Goal: Task Accomplishment & Management: Use online tool/utility

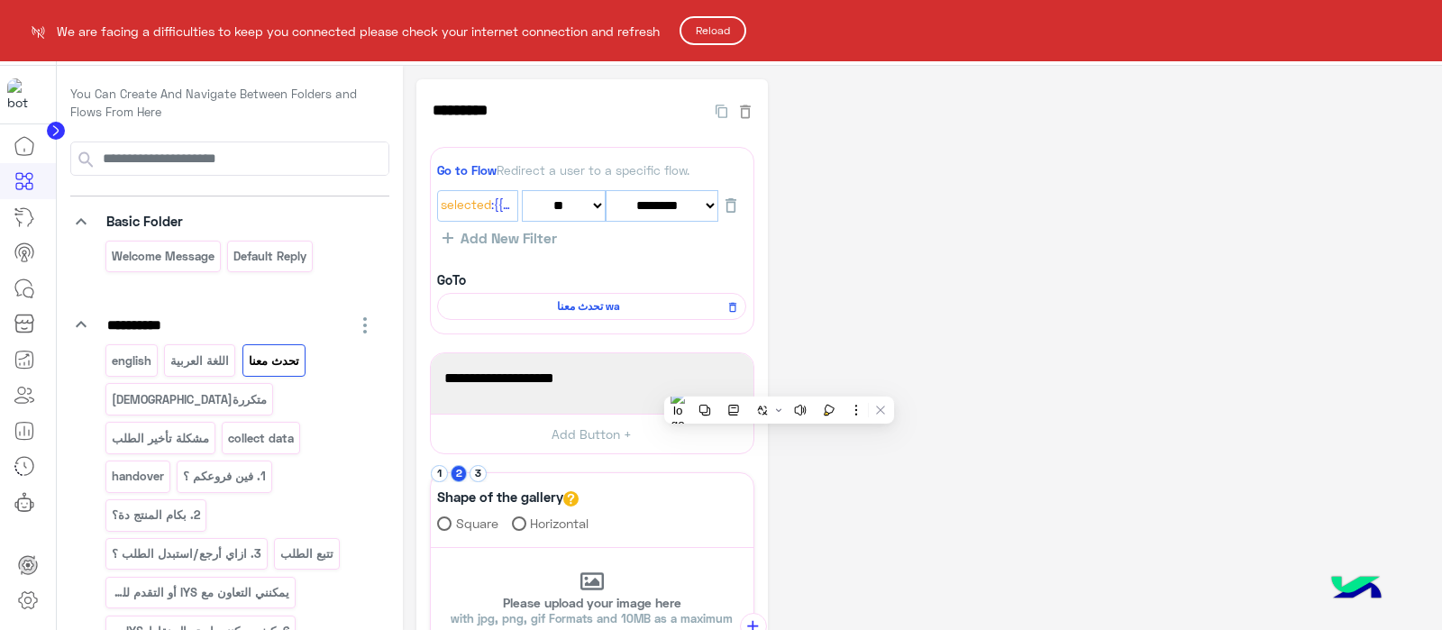
select select "*"
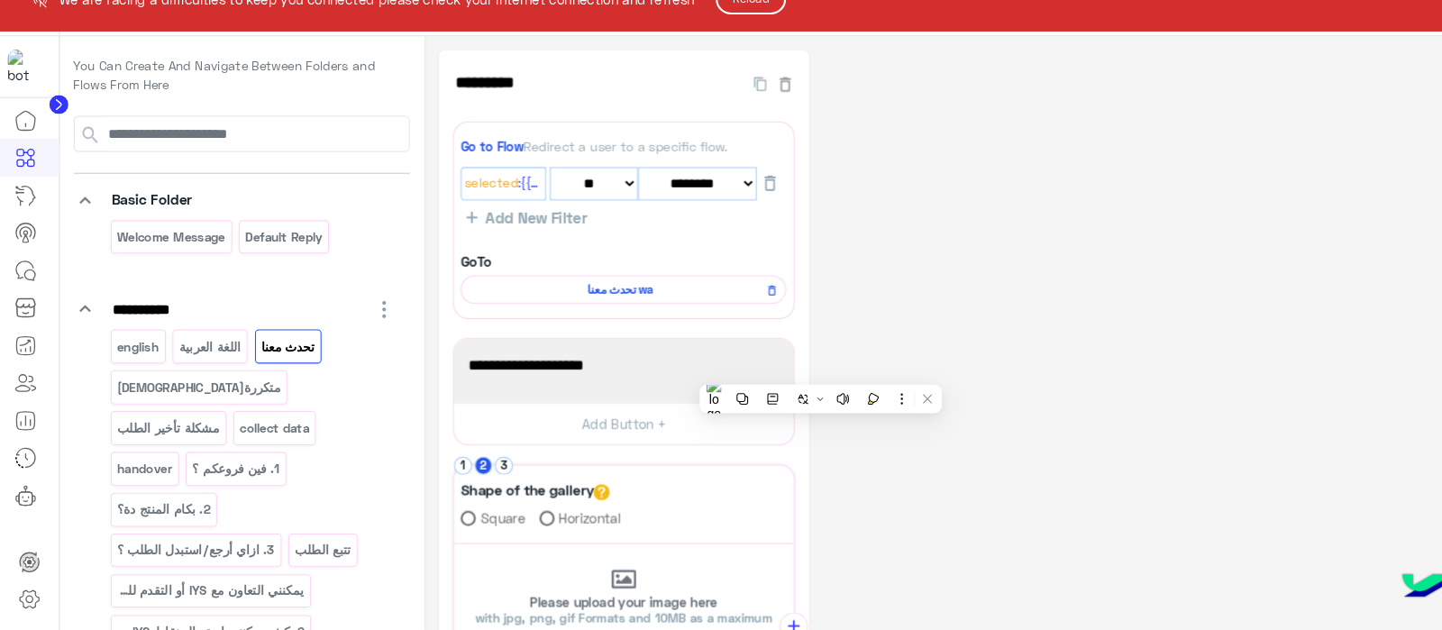
scroll to position [316, 0]
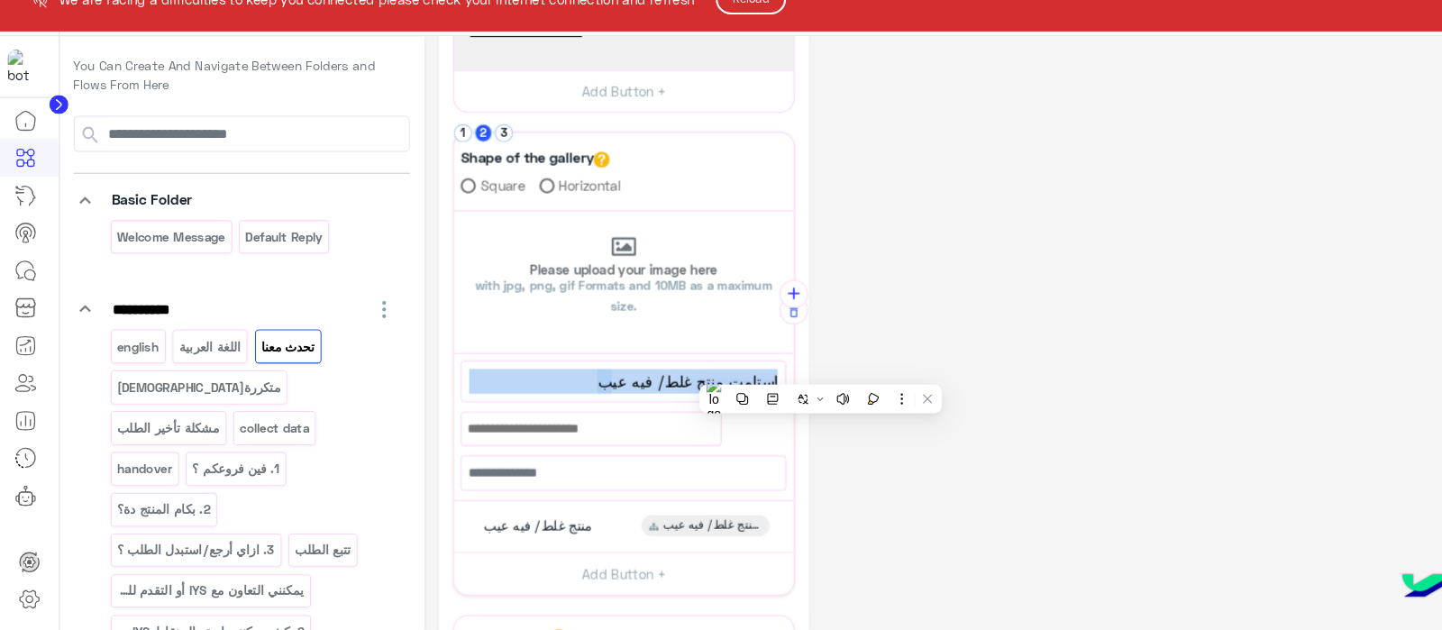
click at [708, 32] on button "Reload" at bounding box center [713, 30] width 67 height 29
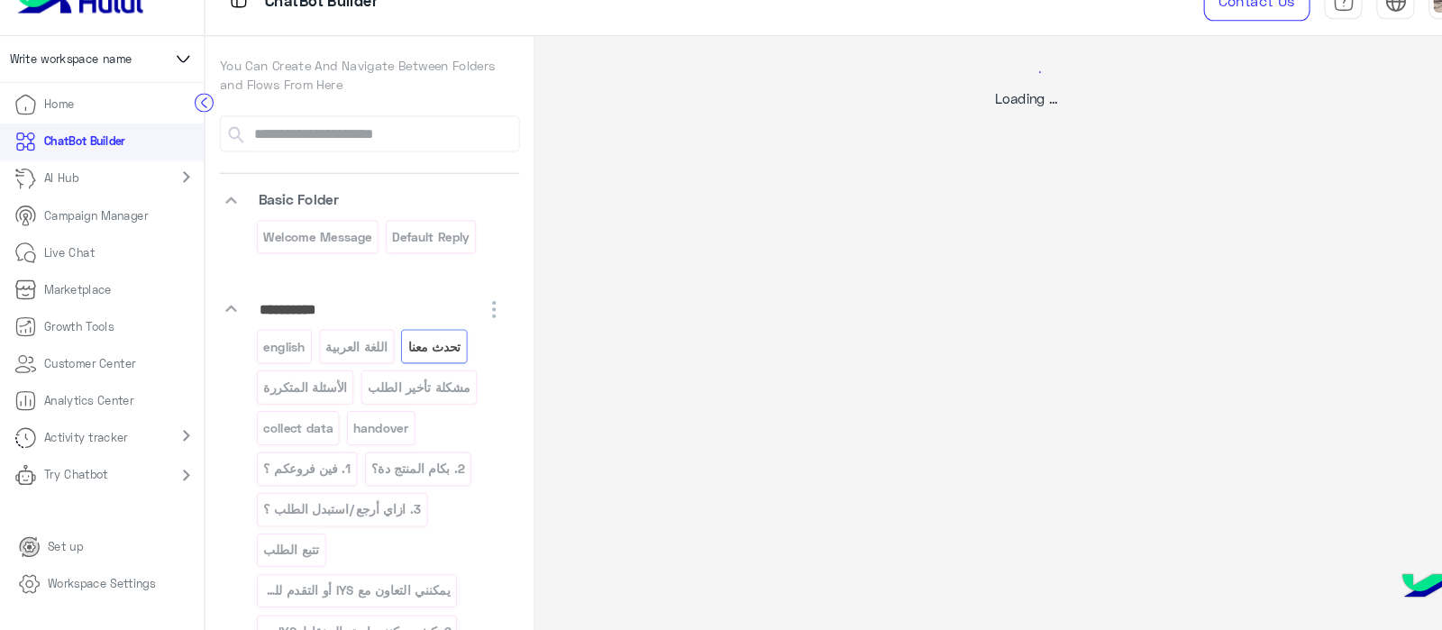
select select "*"
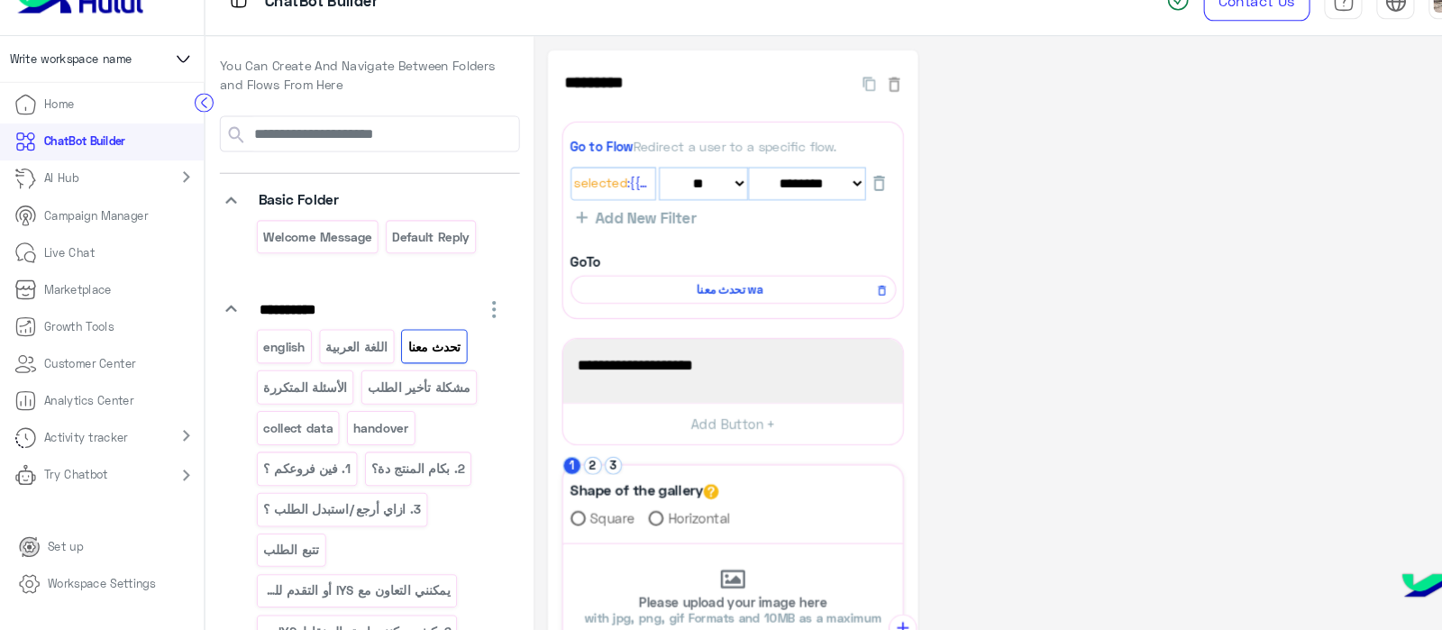
click at [188, 128] on circle at bounding box center [194, 128] width 17 height 17
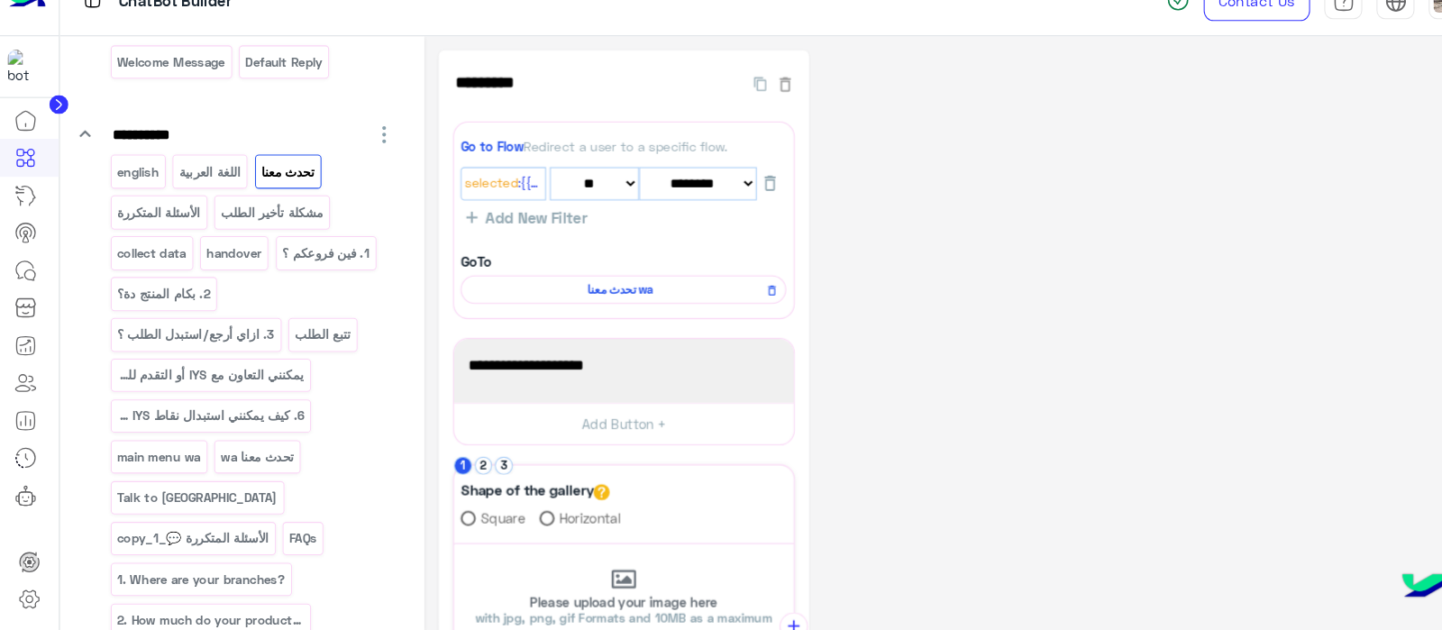
scroll to position [167, 0]
click at [587, 313] on span "تحدث معنا wa" at bounding box center [588, 306] width 283 height 16
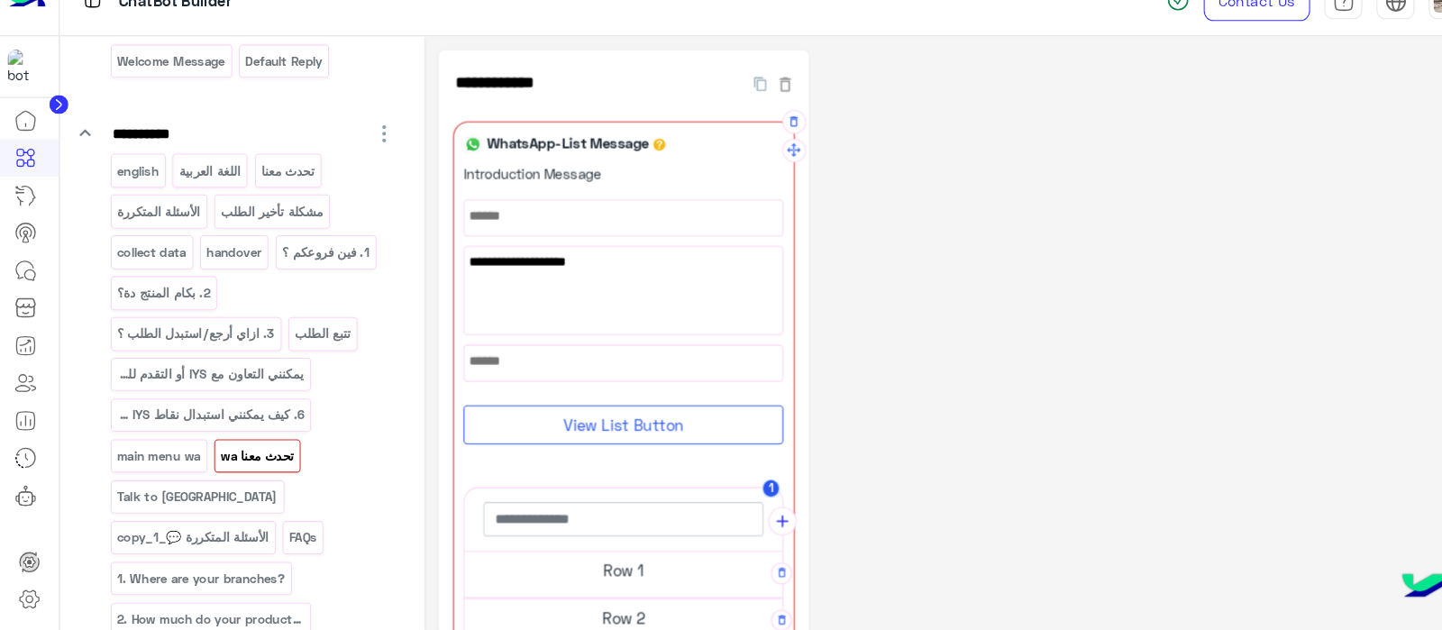
scroll to position [0, 0]
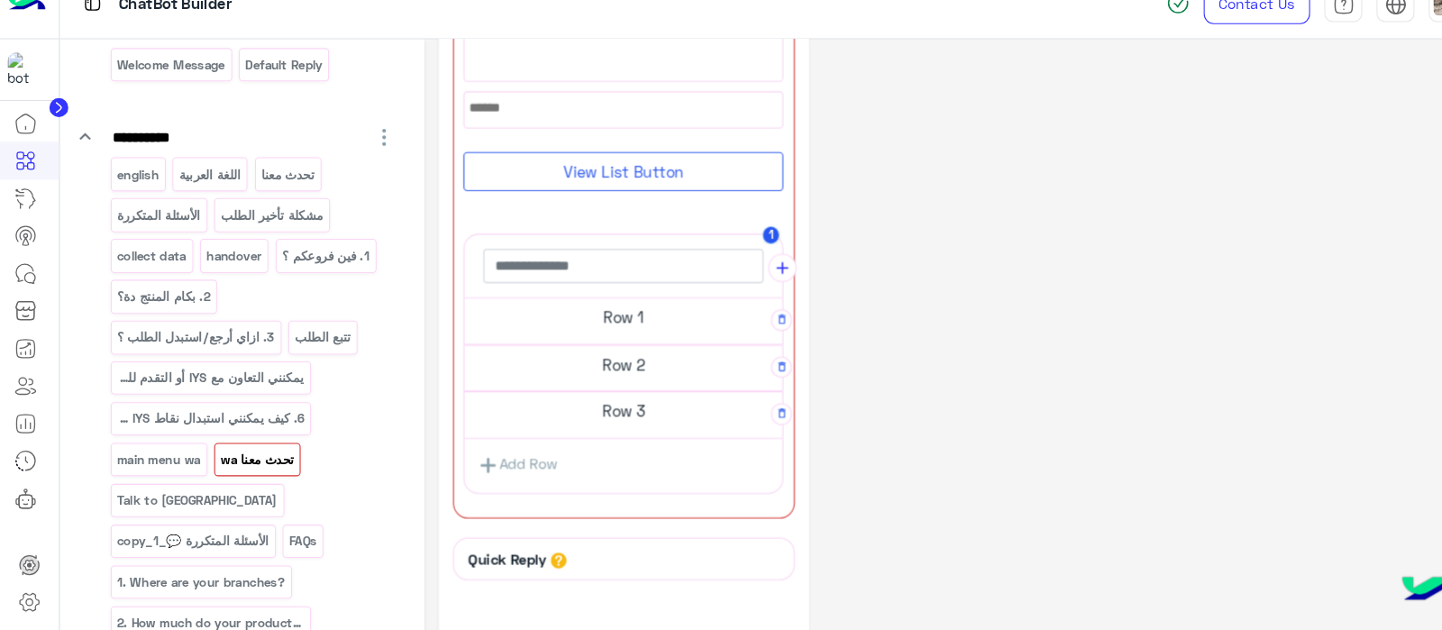
click at [538, 413] on h5 "Row 3" at bounding box center [592, 419] width 302 height 36
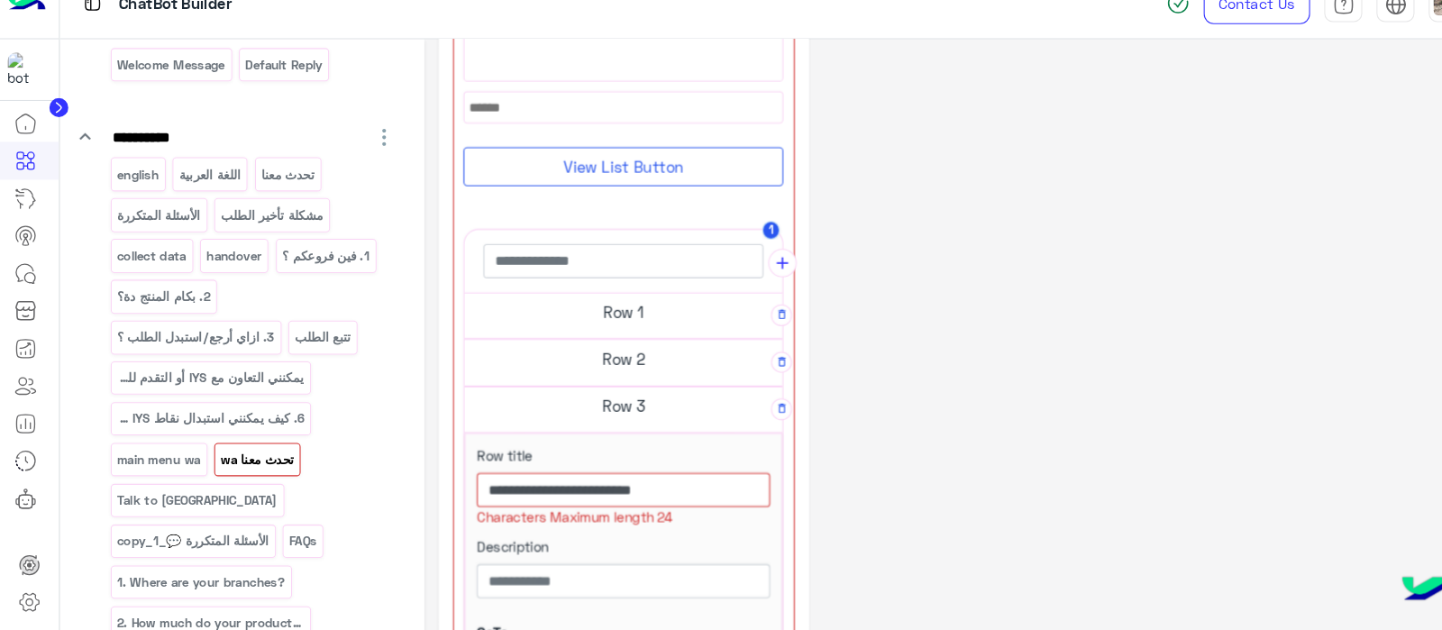
scroll to position [366, 0]
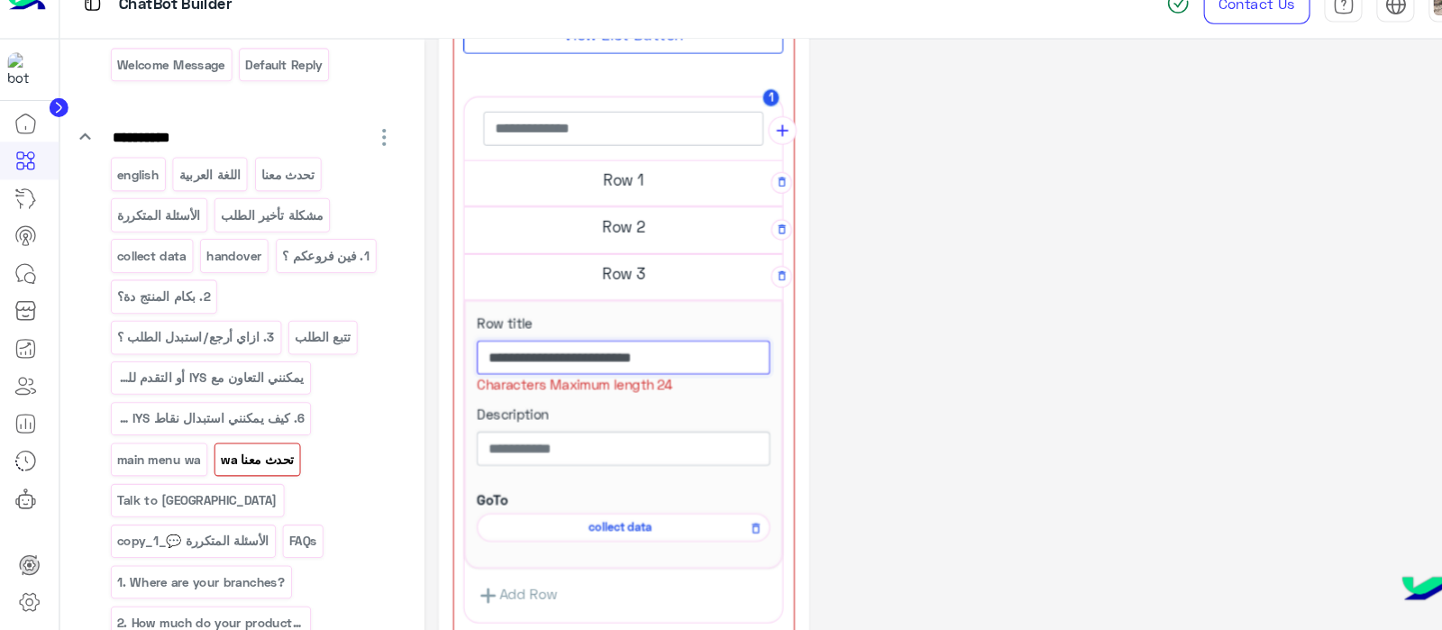
drag, startPoint x: 535, startPoint y: 363, endPoint x: 620, endPoint y: 370, distance: 85.0
click at [620, 370] on input "**********" at bounding box center [591, 368] width 279 height 32
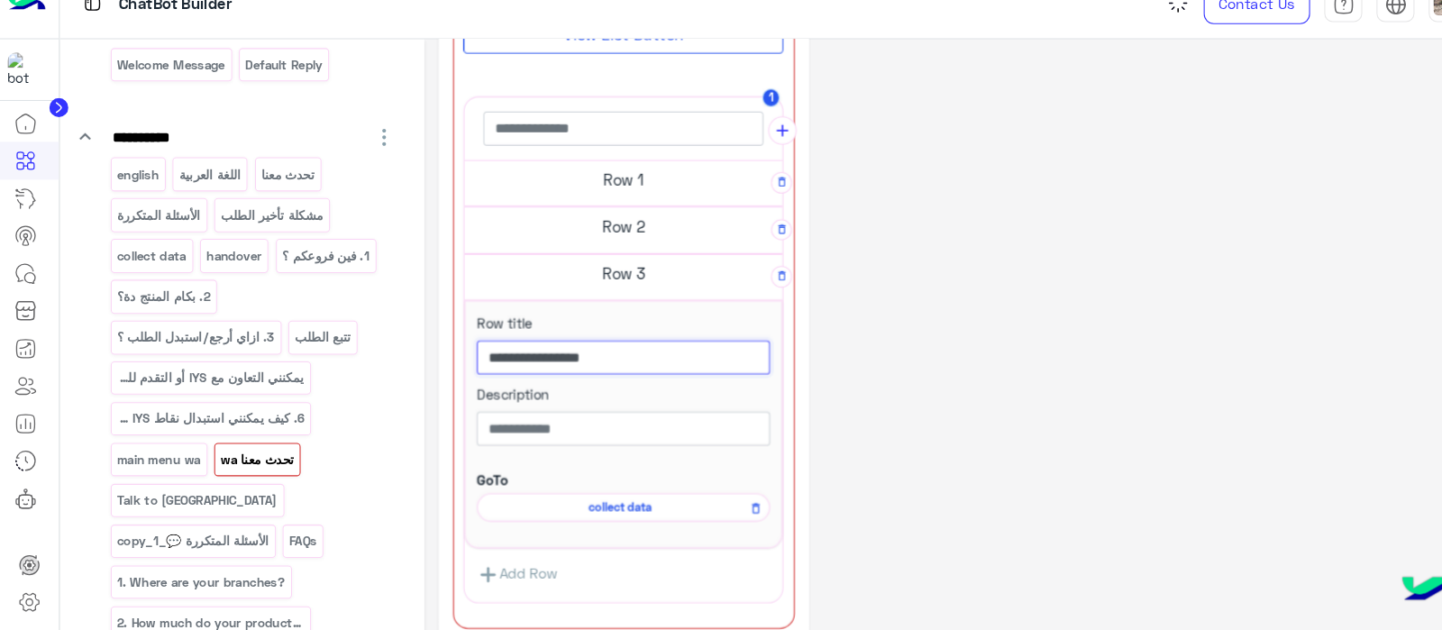
type input "**********"
click at [935, 385] on div "**********" at bounding box center [922, 278] width 1012 height 1130
click at [844, 290] on div "**********" at bounding box center [922, 278] width 1012 height 1130
click at [563, 241] on h5 "Row 2" at bounding box center [592, 243] width 302 height 36
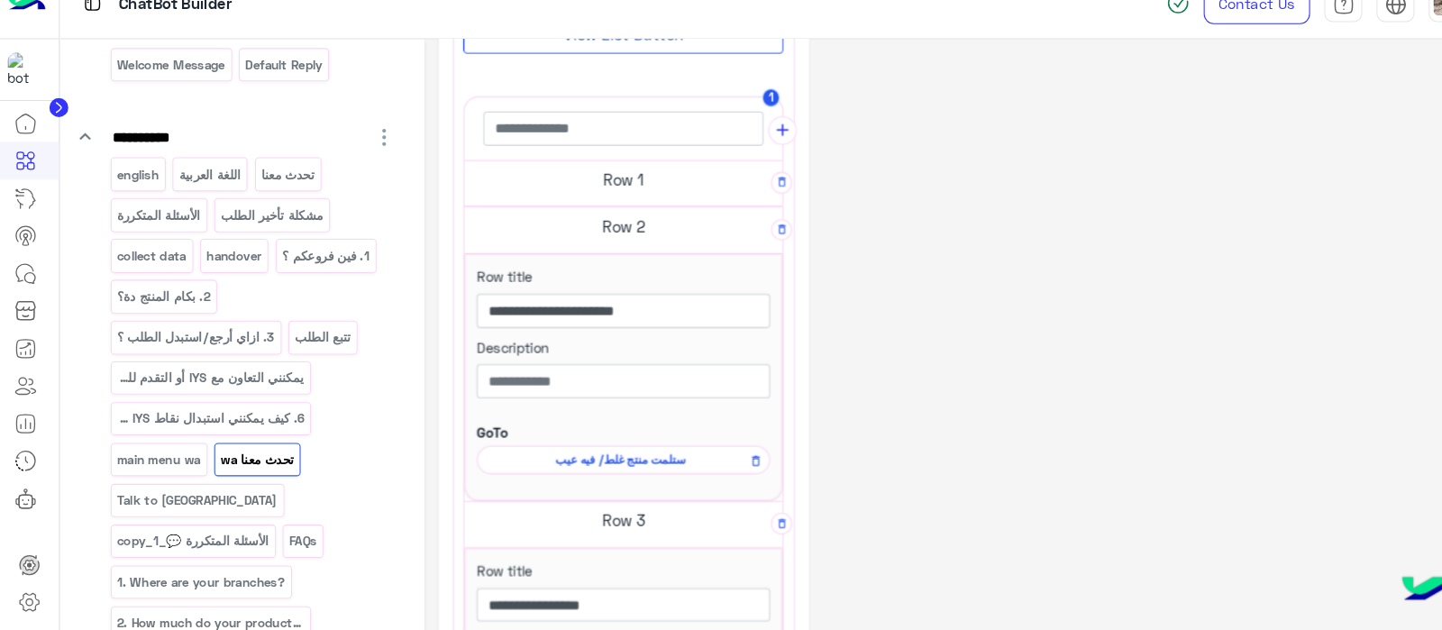
click at [529, 193] on h5 "Row 1" at bounding box center [592, 199] width 302 height 36
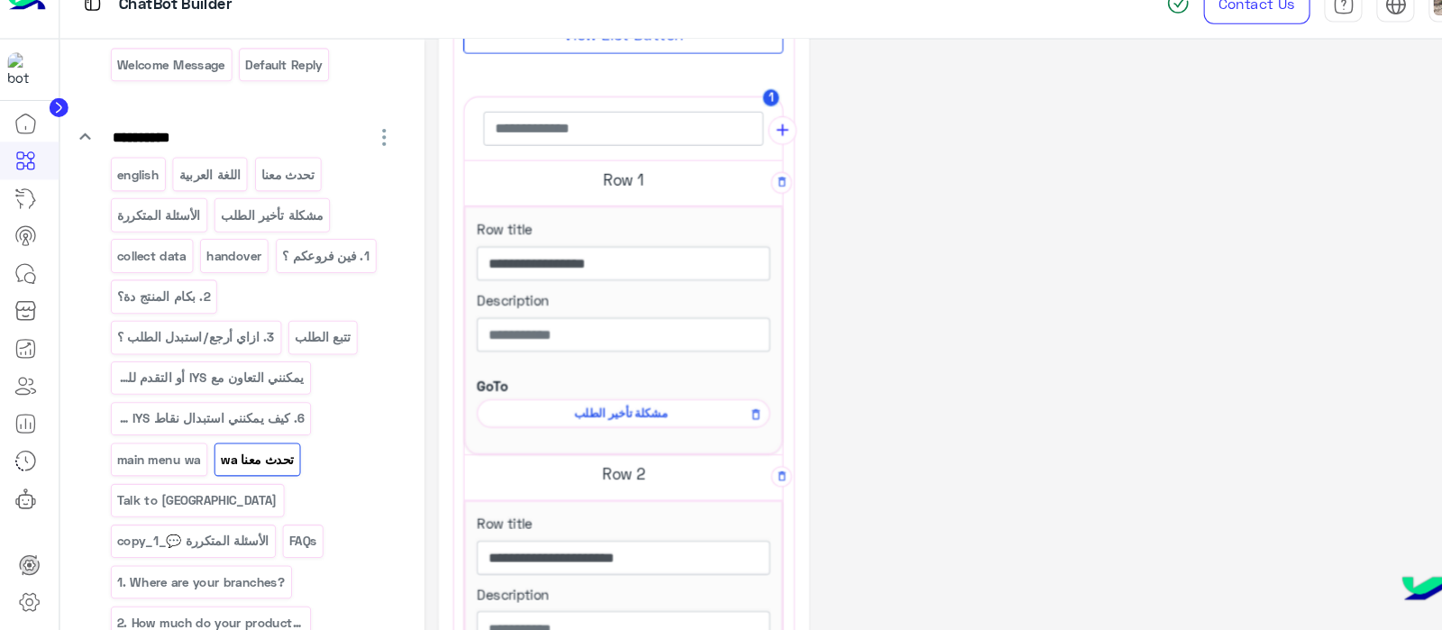
click at [925, 227] on div "**********" at bounding box center [922, 513] width 1012 height 1600
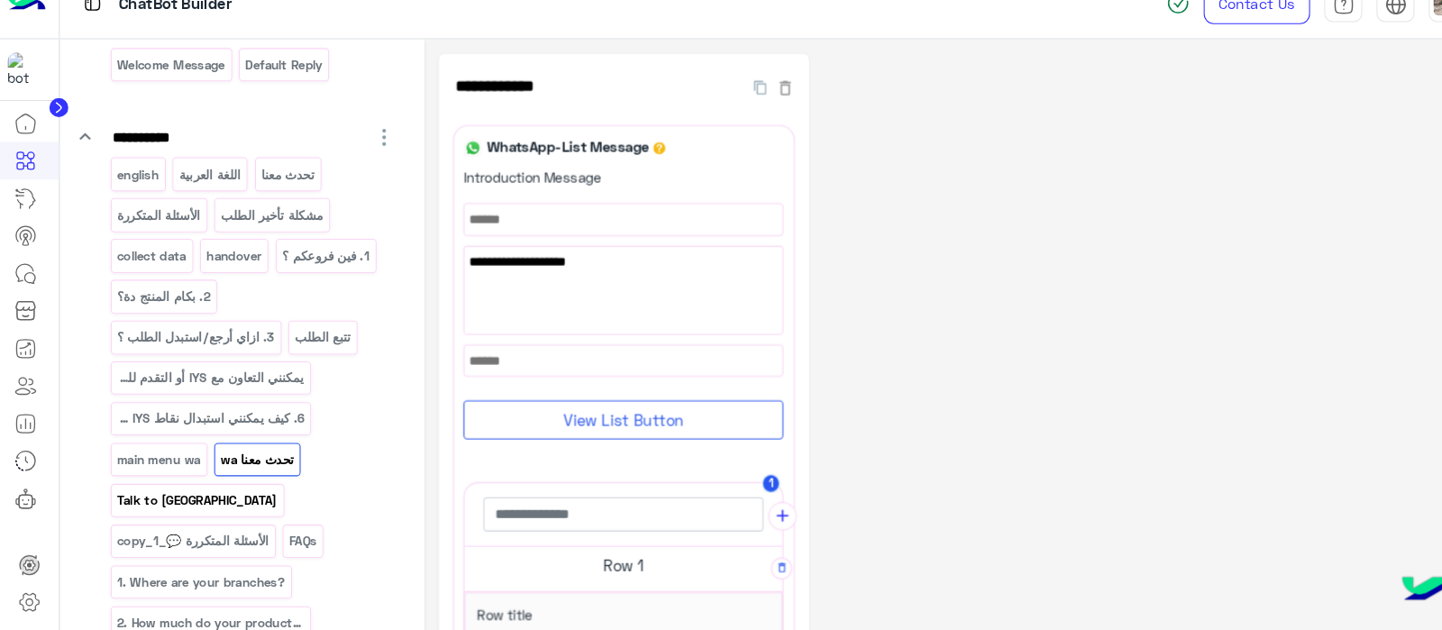
click at [265, 493] on p "Talk to [GEOGRAPHIC_DATA]" at bounding box center [187, 503] width 155 height 21
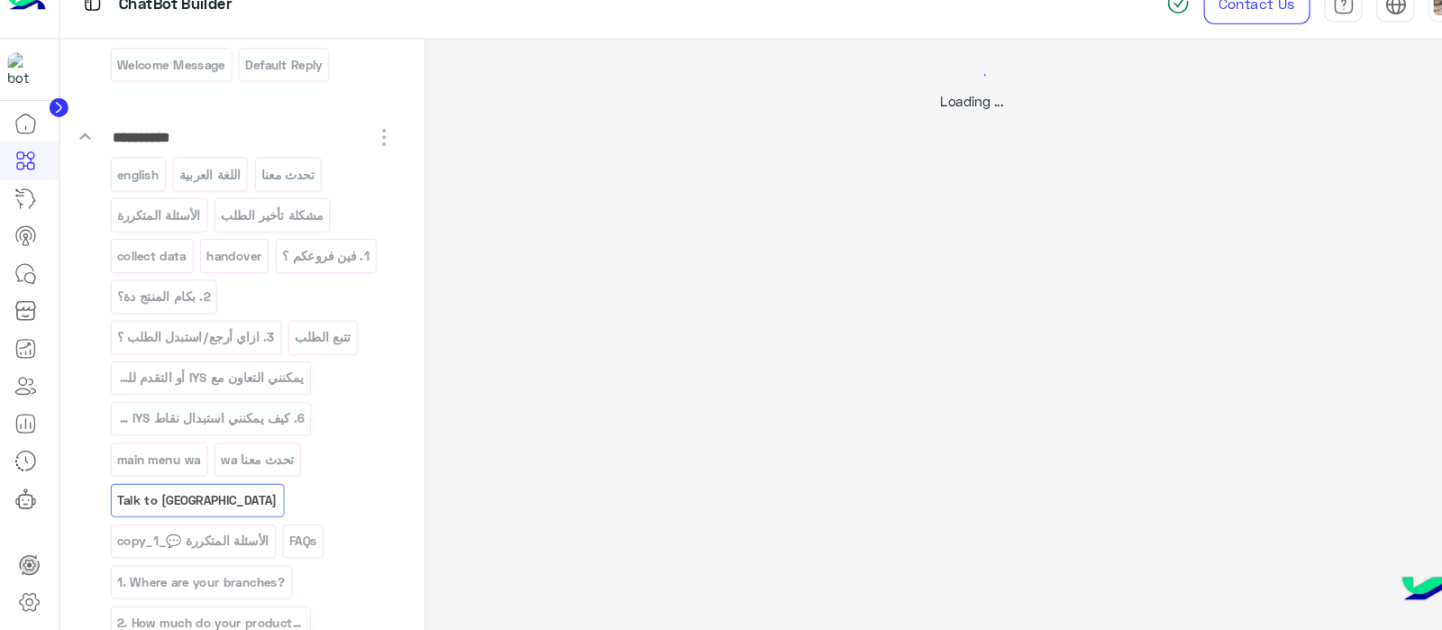
select select "*"
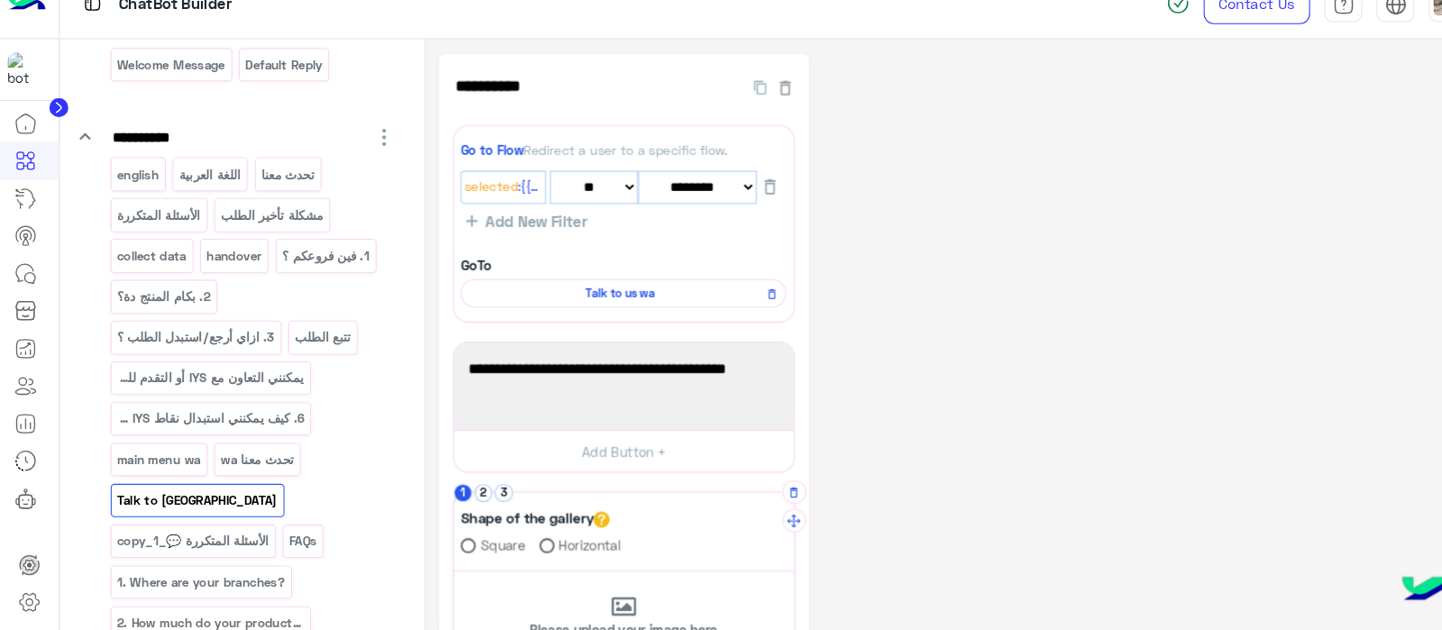
click at [655, 544] on div "Square Horizontal" at bounding box center [591, 549] width 309 height 26
click at [119, 196] on p "english" at bounding box center [131, 194] width 42 height 21
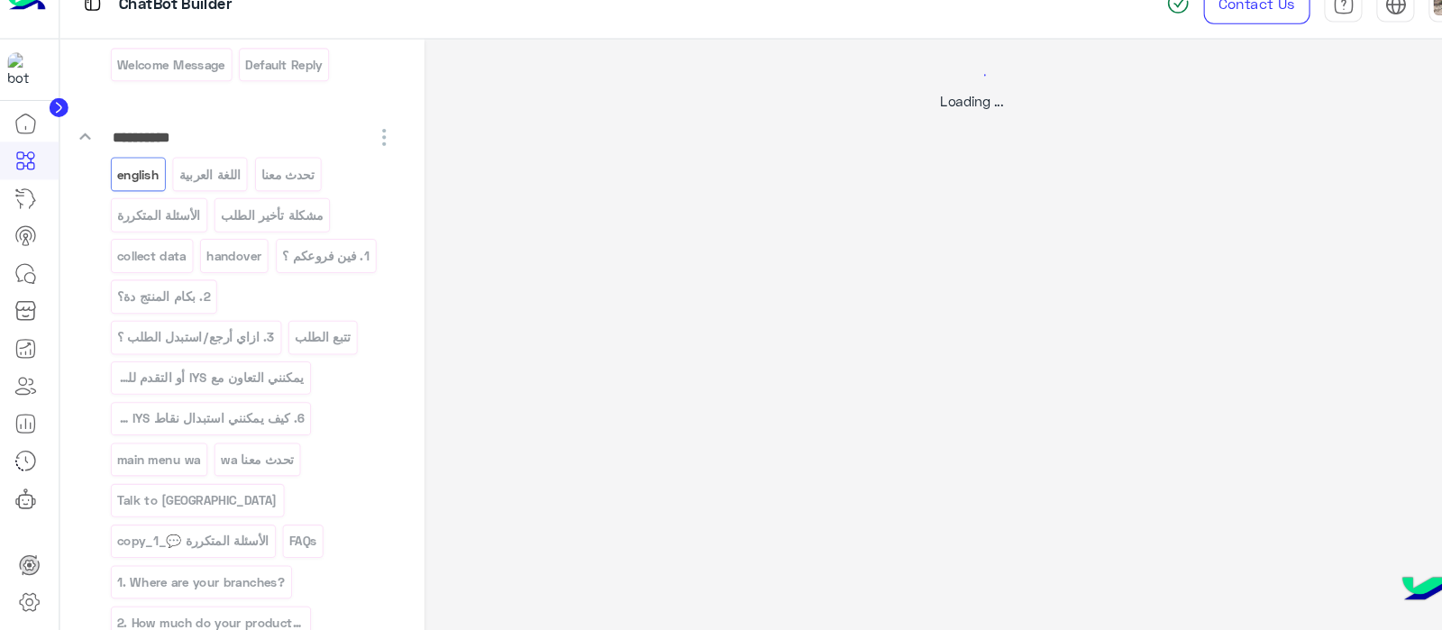
select select "*"
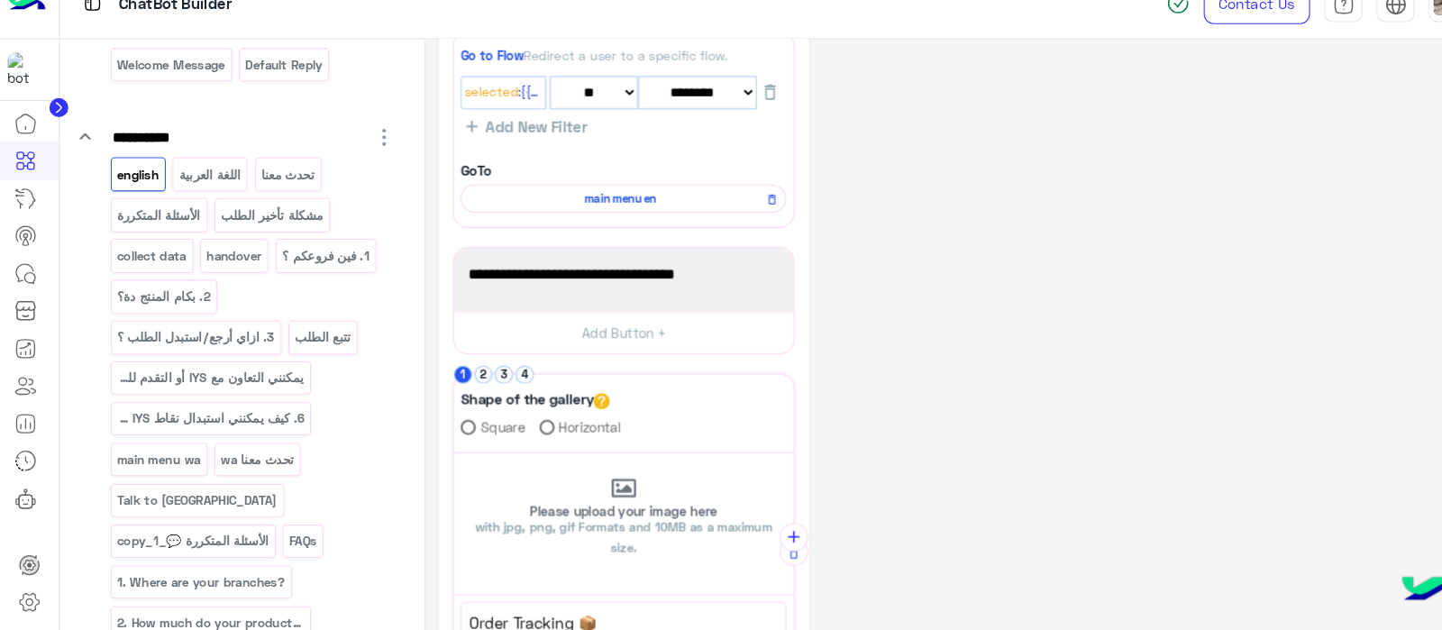
scroll to position [88, 0]
click at [194, 197] on p "اللغة العربية" at bounding box center [199, 194] width 61 height 21
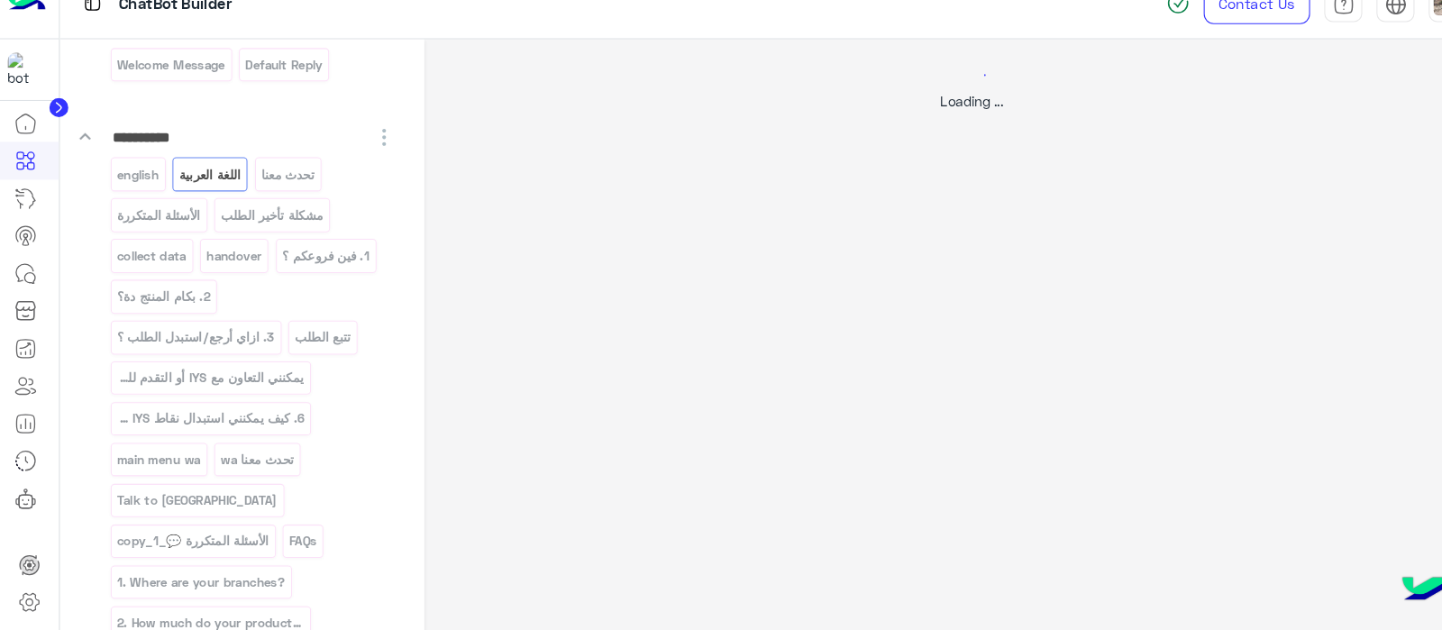
scroll to position [0, 0]
select select "*"
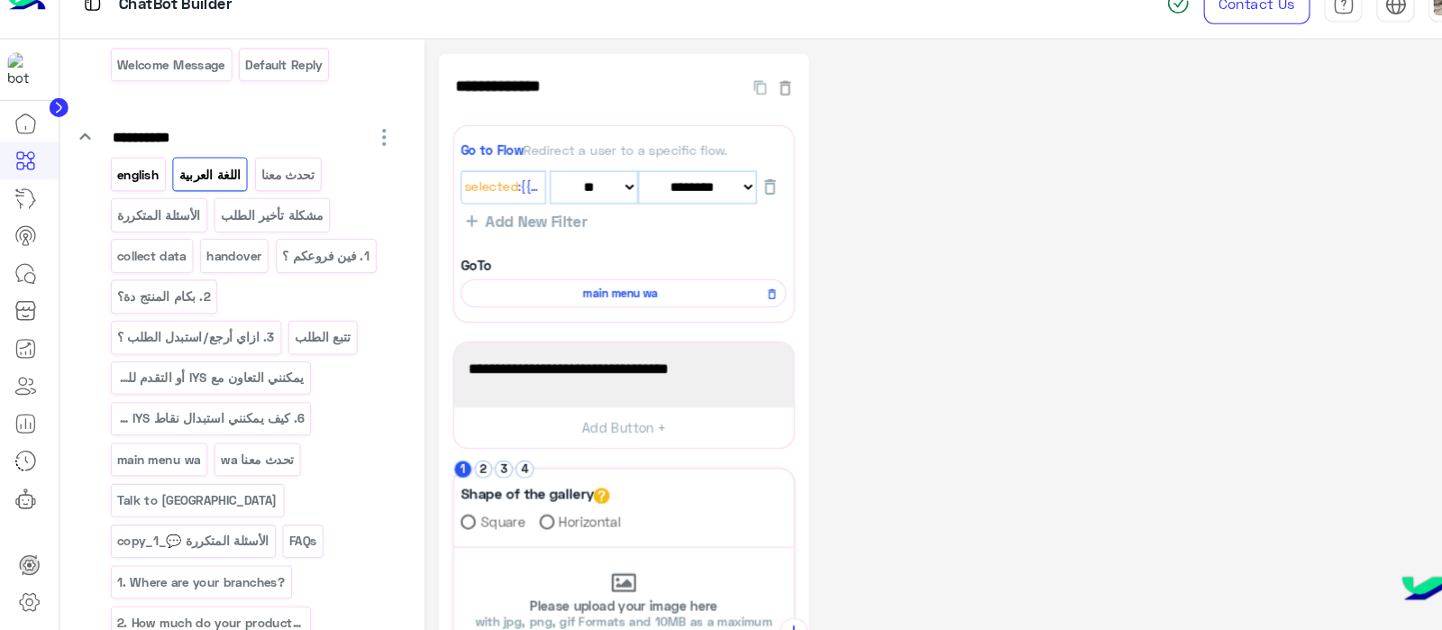
click at [134, 196] on p "english" at bounding box center [131, 194] width 42 height 21
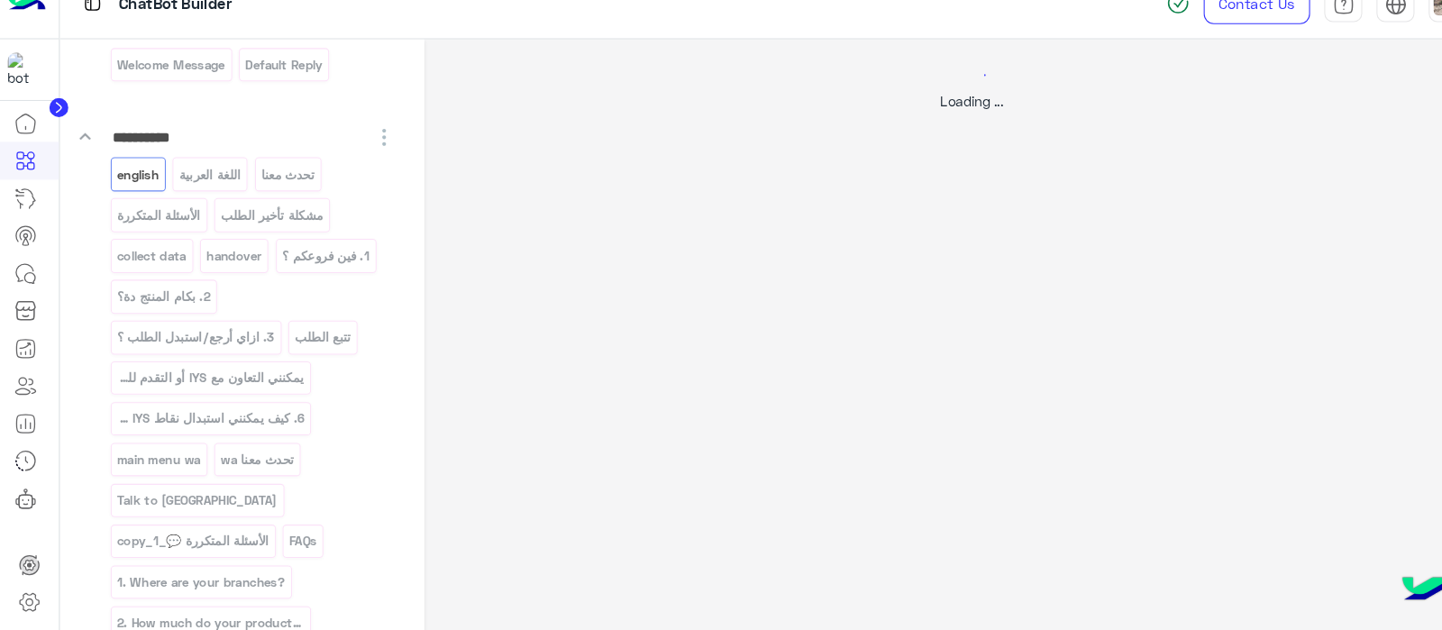
select select "*"
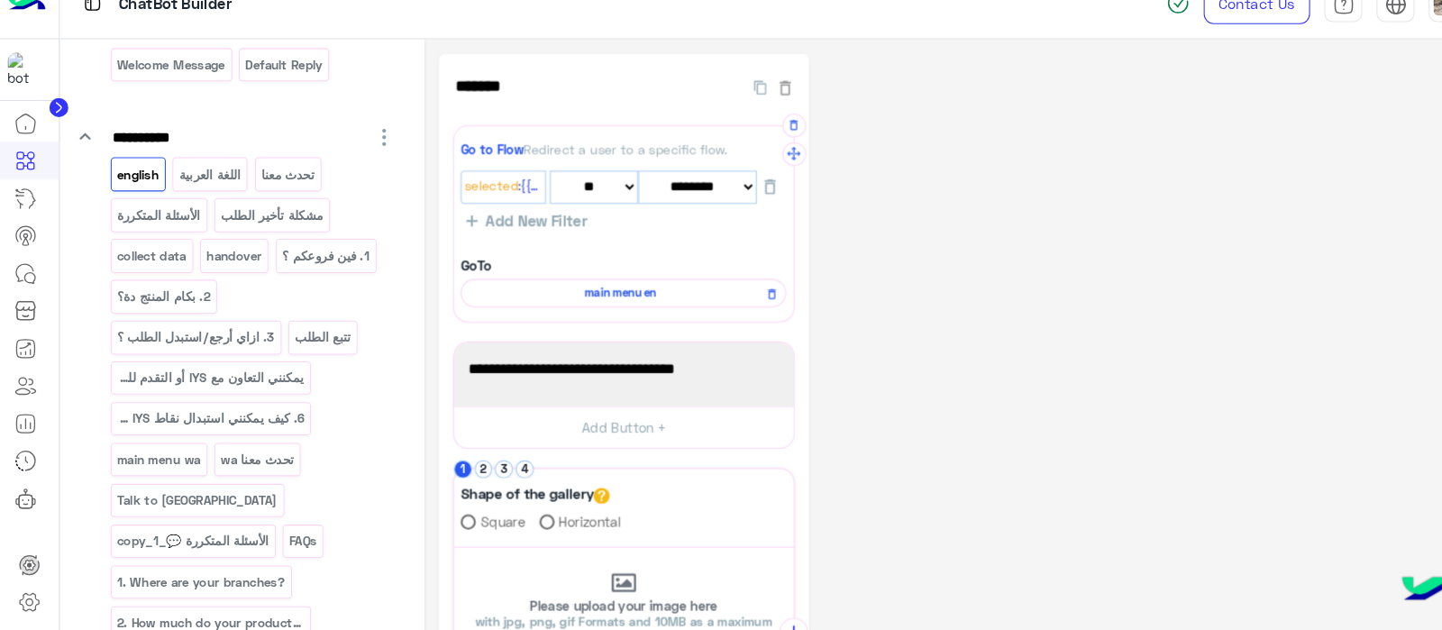
click at [559, 300] on span "main menu en" at bounding box center [588, 306] width 283 height 16
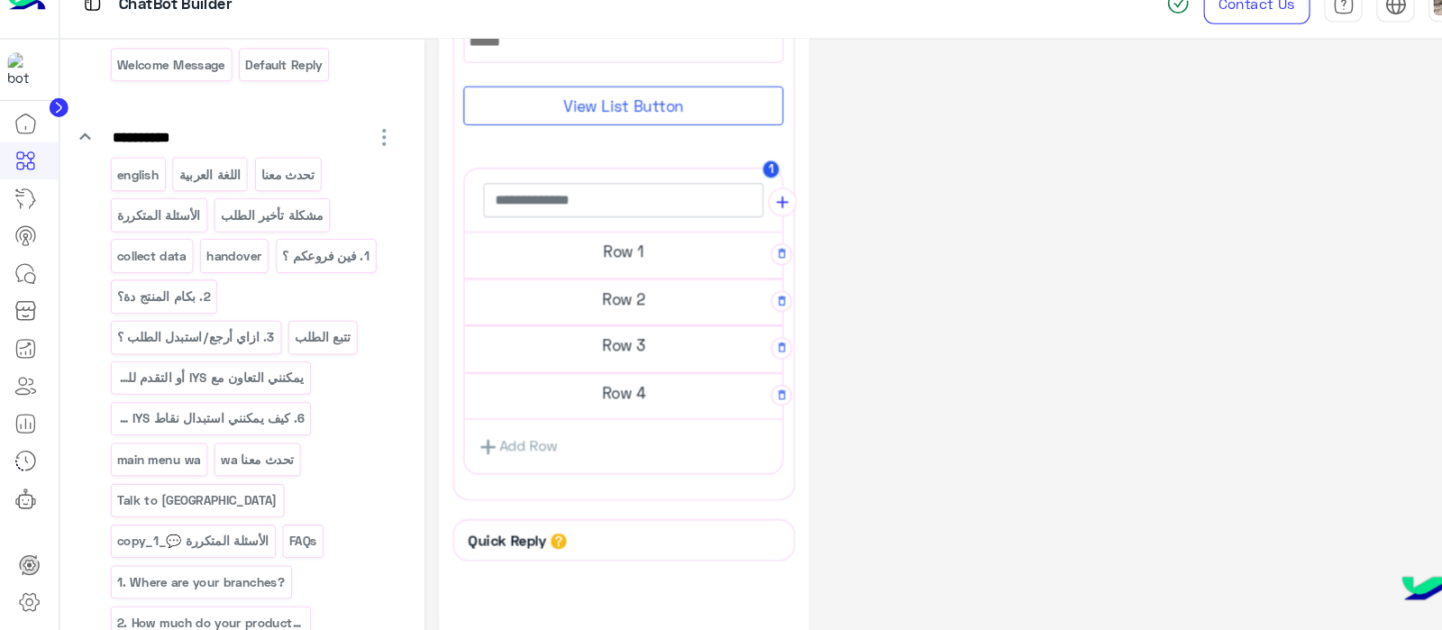
scroll to position [312, 0]
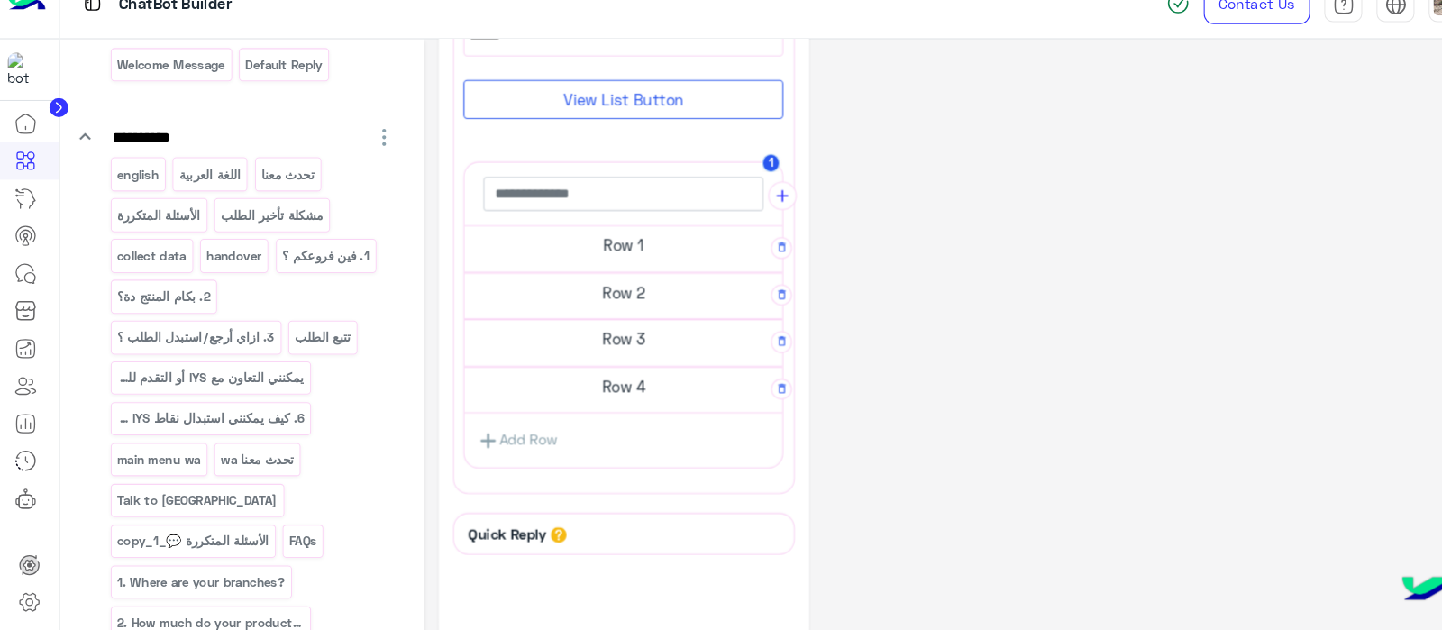
click at [544, 261] on h5 "Row 1" at bounding box center [592, 261] width 302 height 36
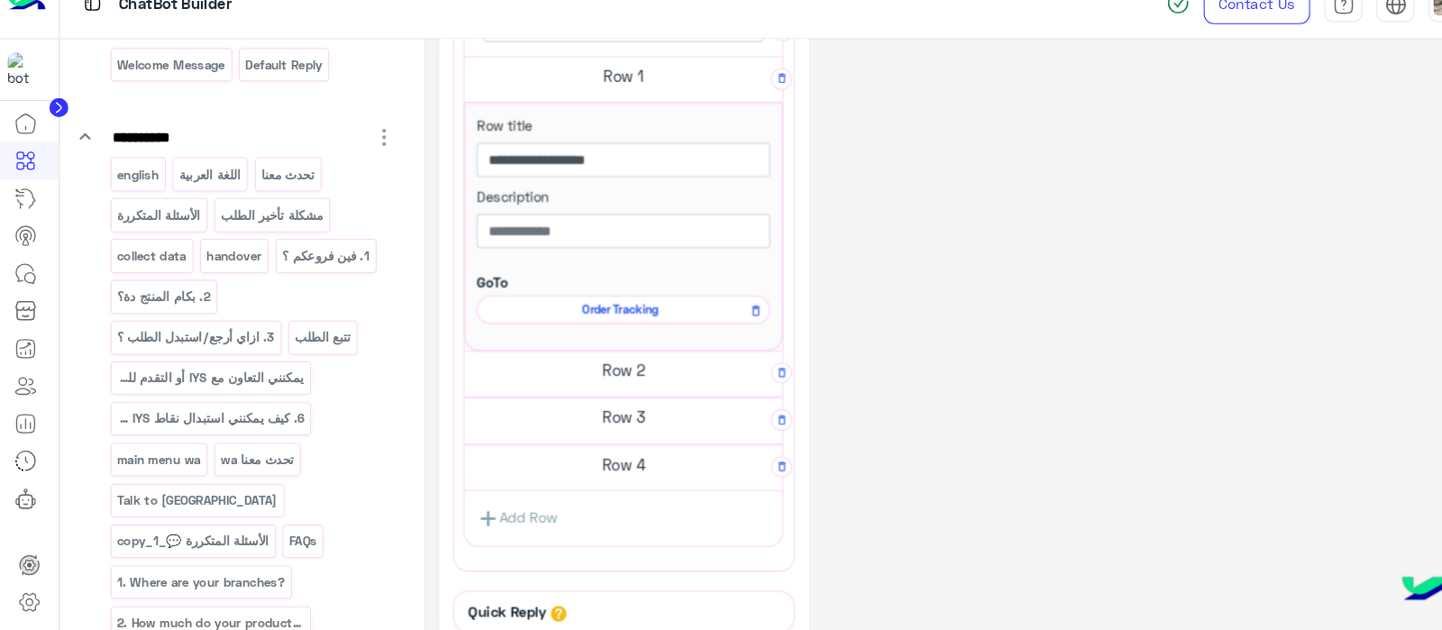
scroll to position [466, 0]
click at [539, 375] on h5 "Row 2" at bounding box center [592, 379] width 302 height 36
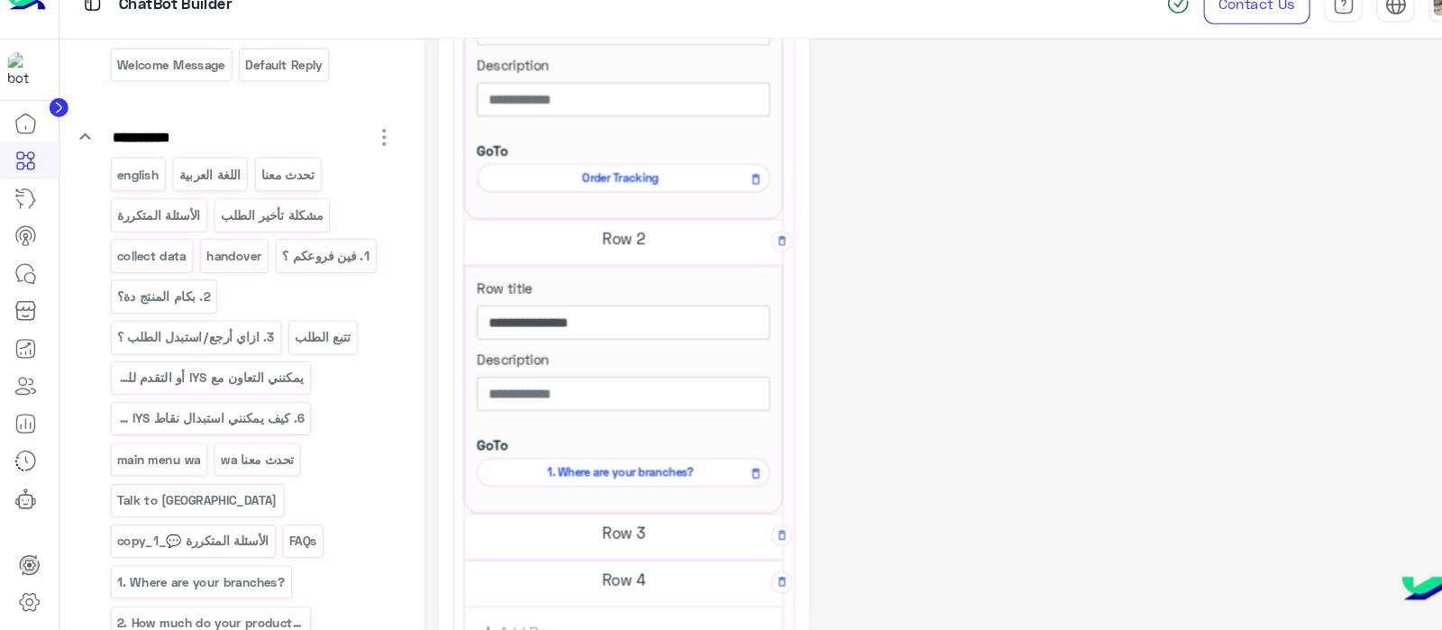
scroll to position [590, 0]
click at [525, 527] on h5 "Row 3" at bounding box center [592, 534] width 302 height 36
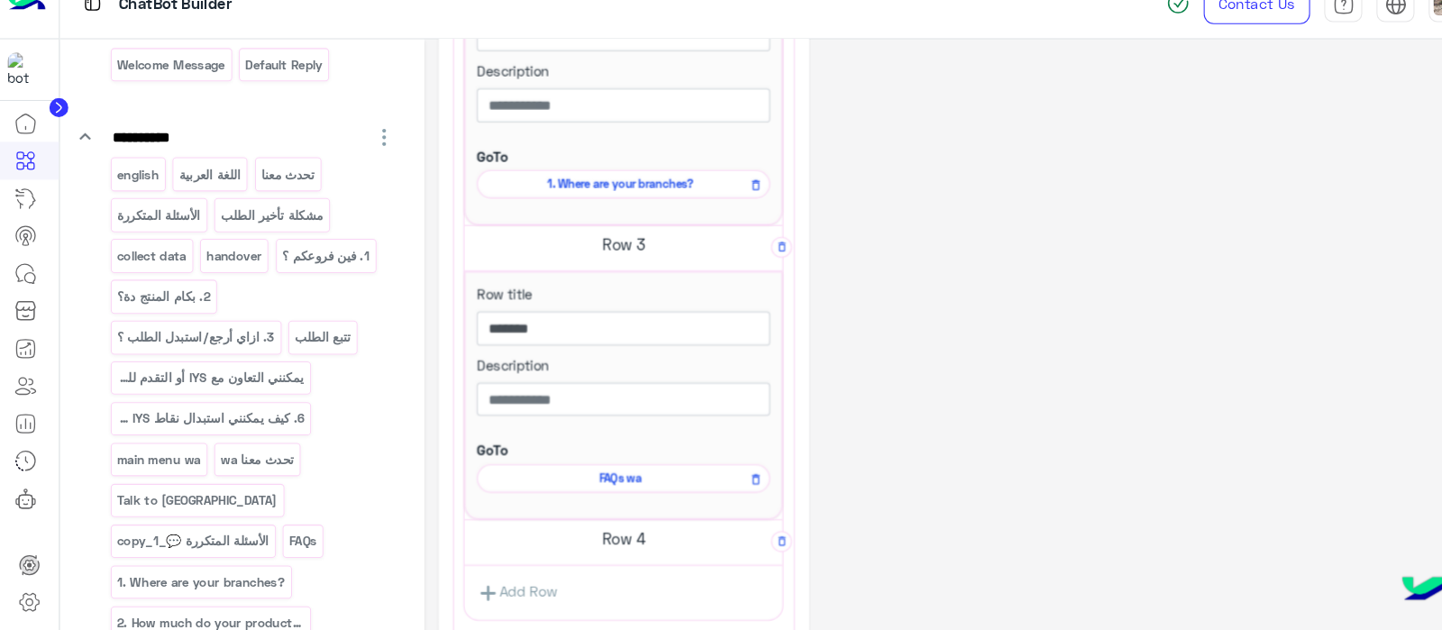
scroll to position [865, 0]
click at [582, 538] on h5 "Row 4" at bounding box center [592, 538] width 302 height 36
click at [570, 472] on span "FAQs wa" at bounding box center [588, 480] width 252 height 16
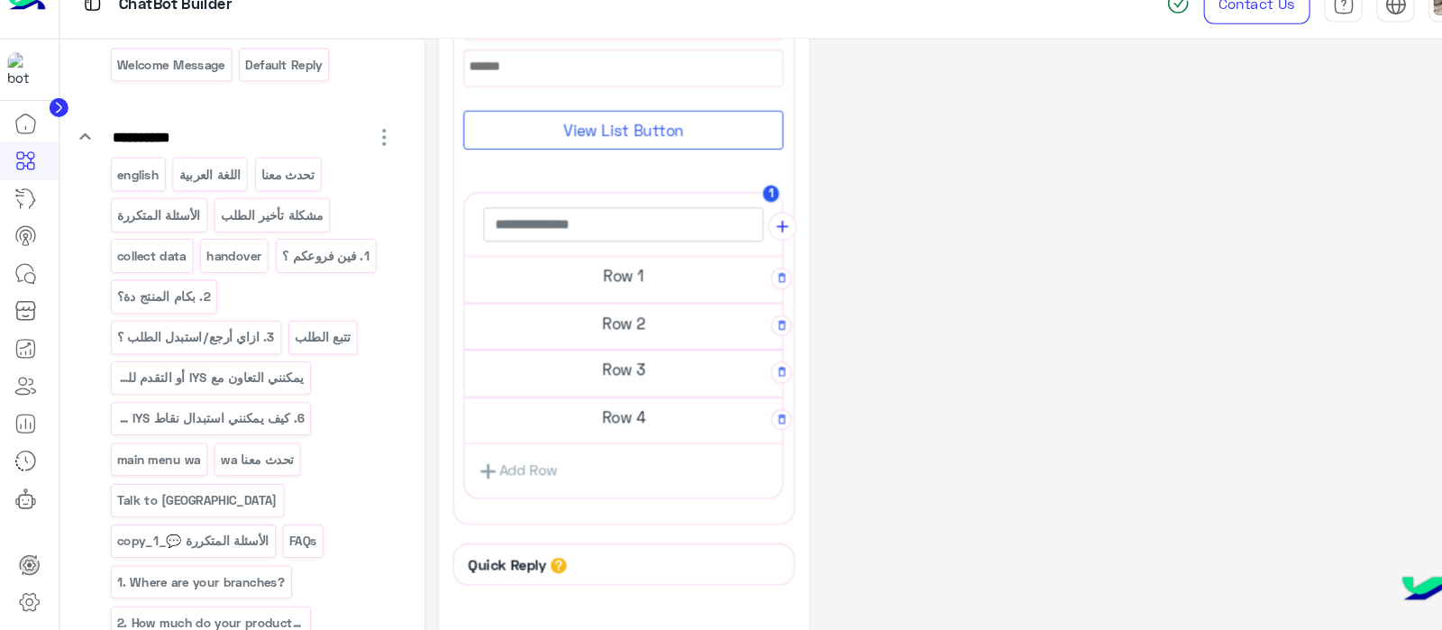
scroll to position [294, 0]
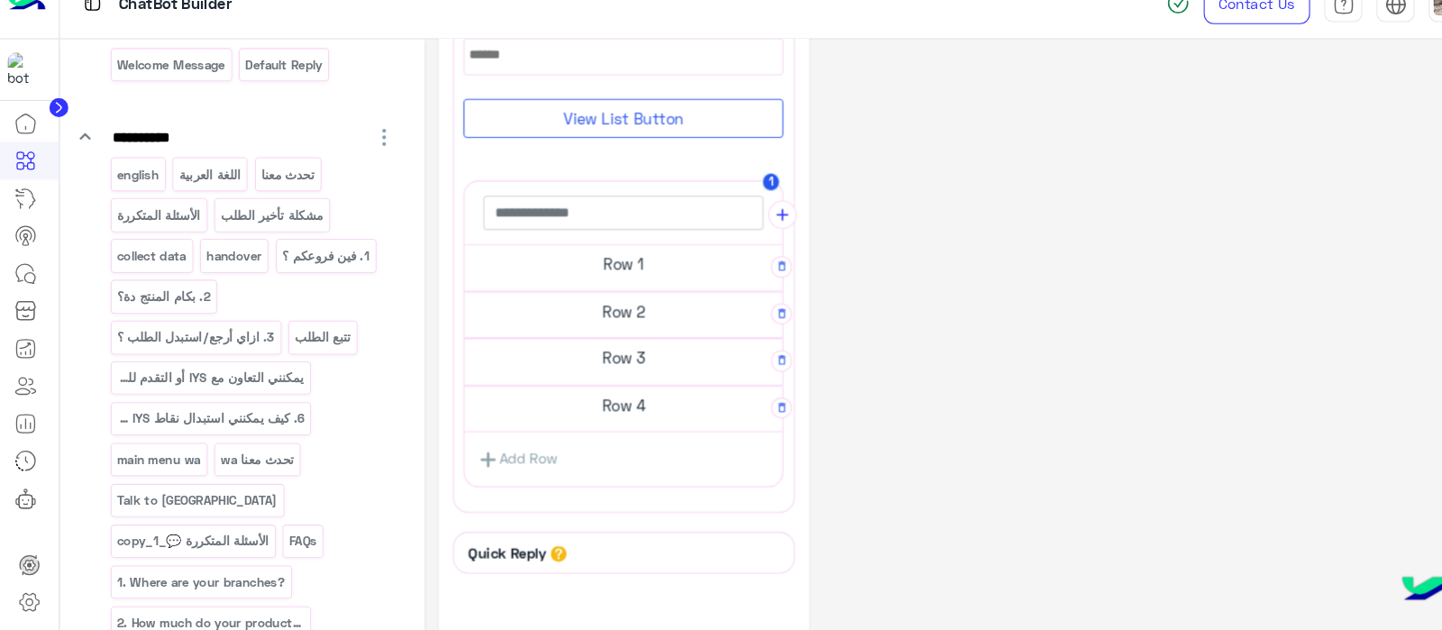
click at [563, 272] on h5 "Row 1" at bounding box center [592, 279] width 302 height 36
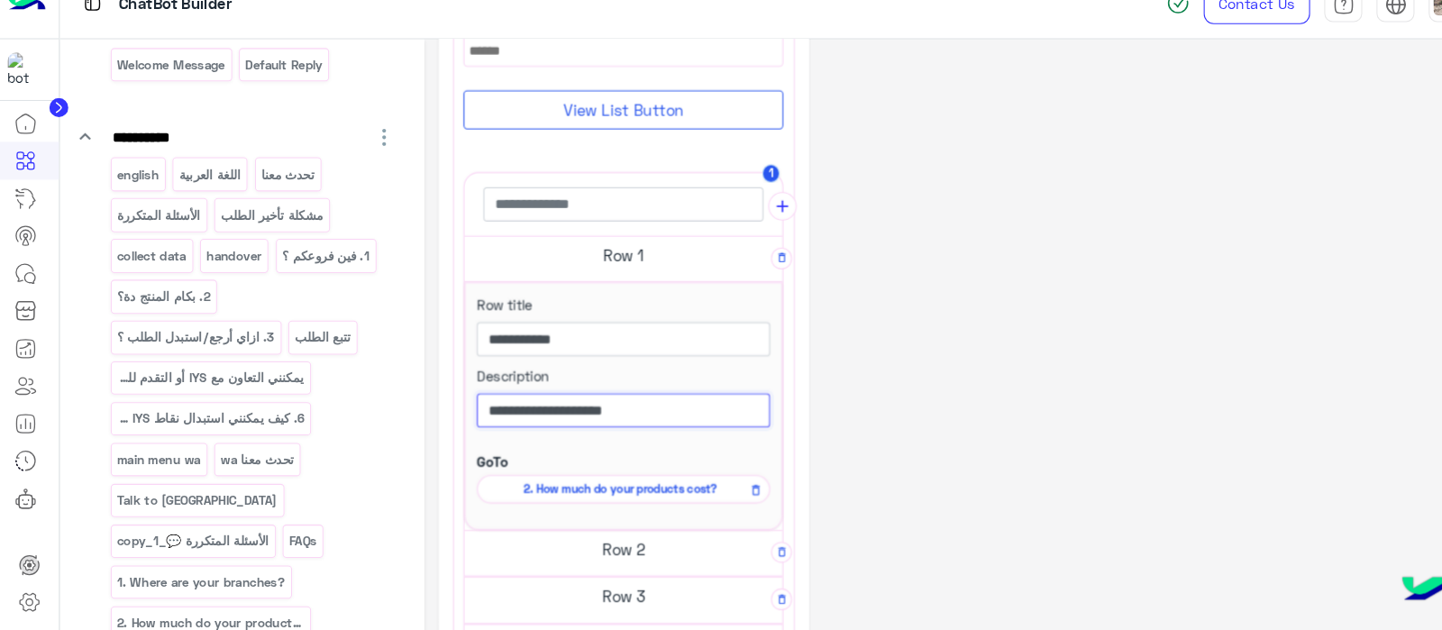
drag, startPoint x: 611, startPoint y: 412, endPoint x: 467, endPoint y: 428, distance: 145.1
click at [467, 428] on input "**********" at bounding box center [591, 418] width 279 height 32
click at [549, 342] on input "**********" at bounding box center [591, 350] width 279 height 32
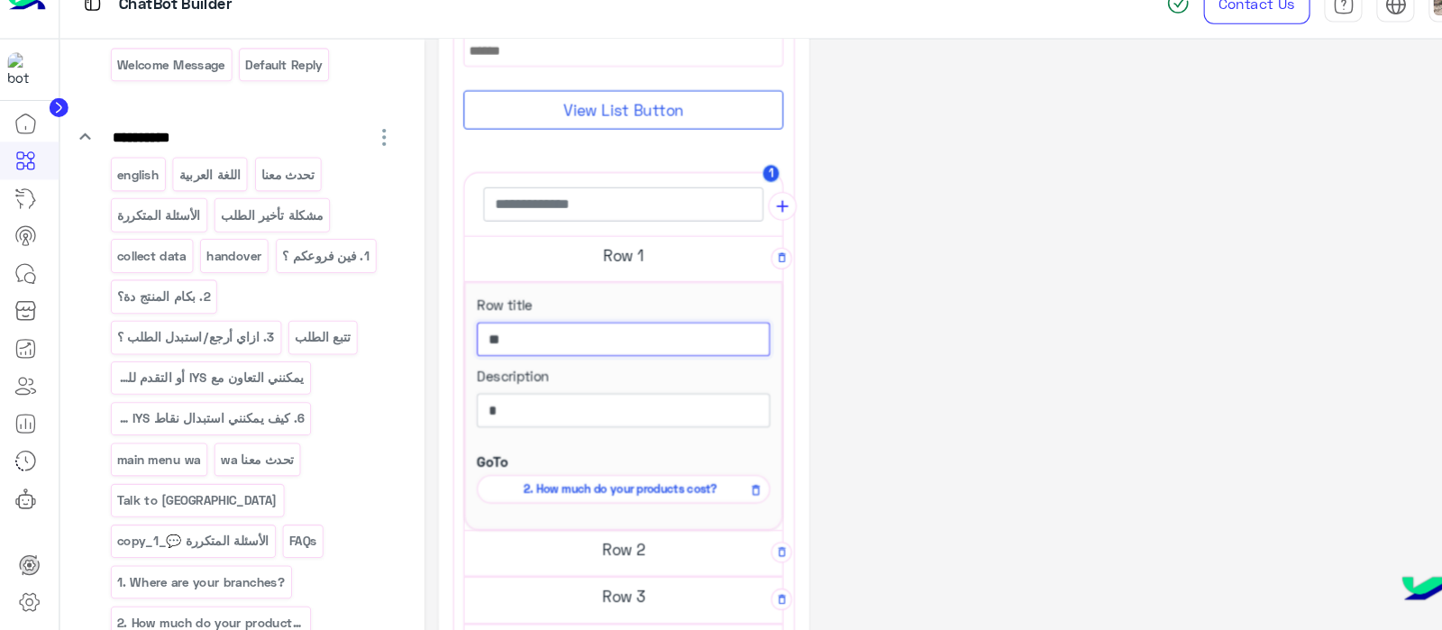
type input "*"
paste input "**********"
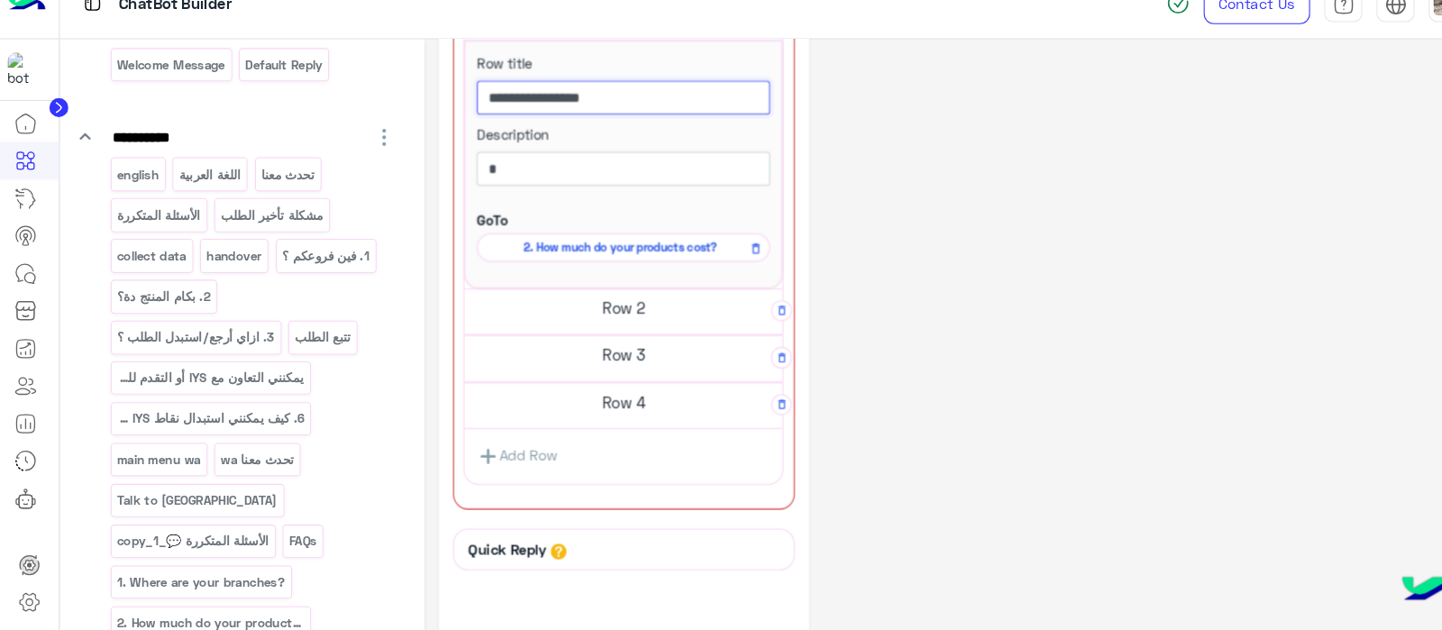
scroll to position [534, 0]
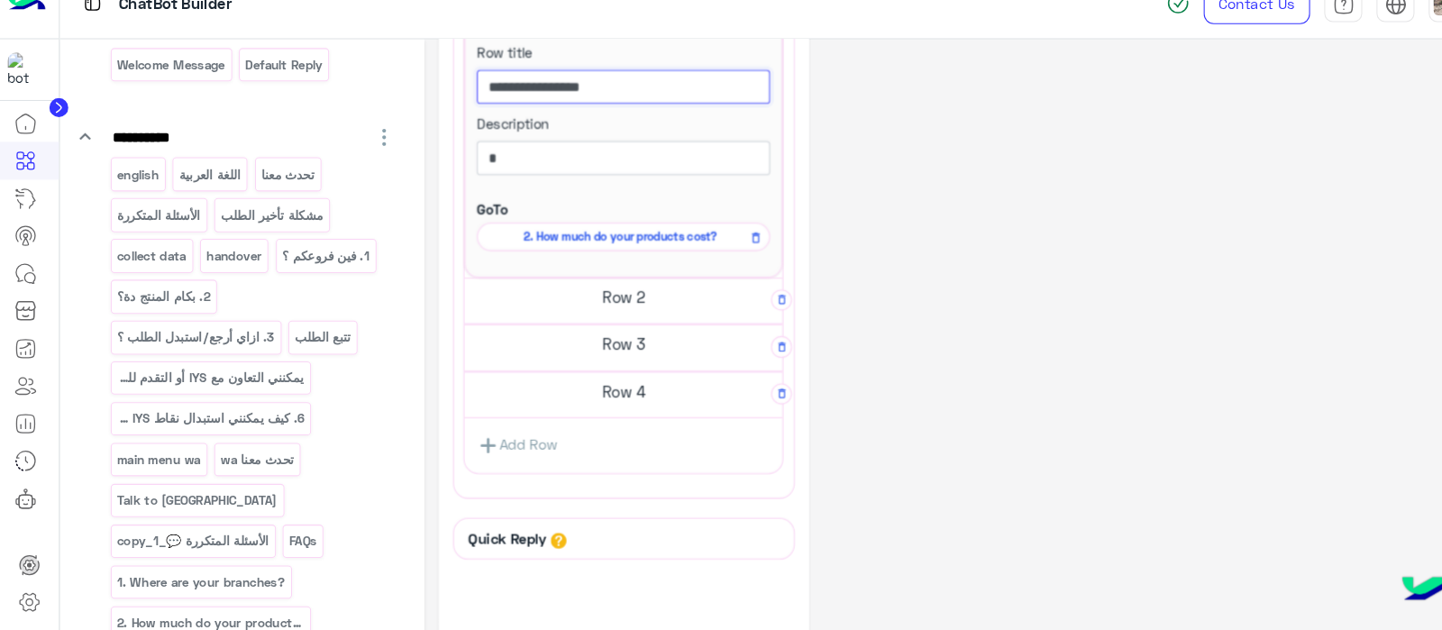
type input "**********"
click at [572, 313] on h5 "Row 2" at bounding box center [592, 311] width 302 height 36
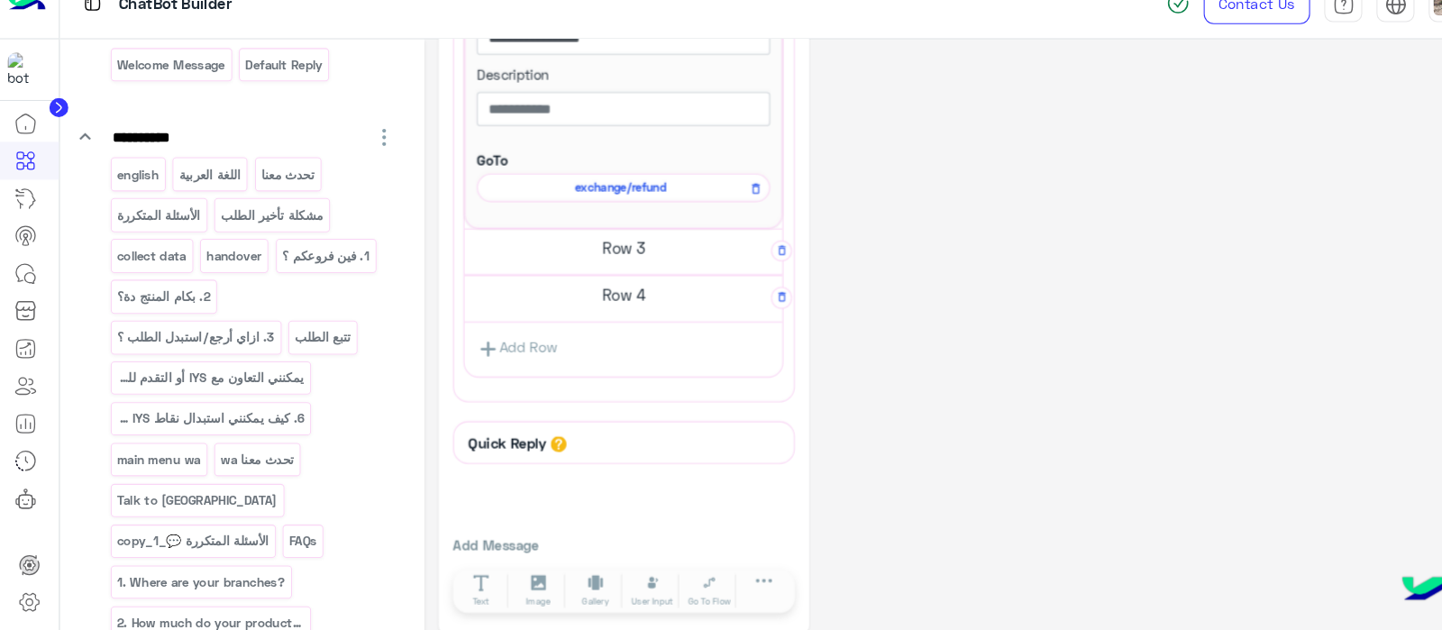
scroll to position [868, 0]
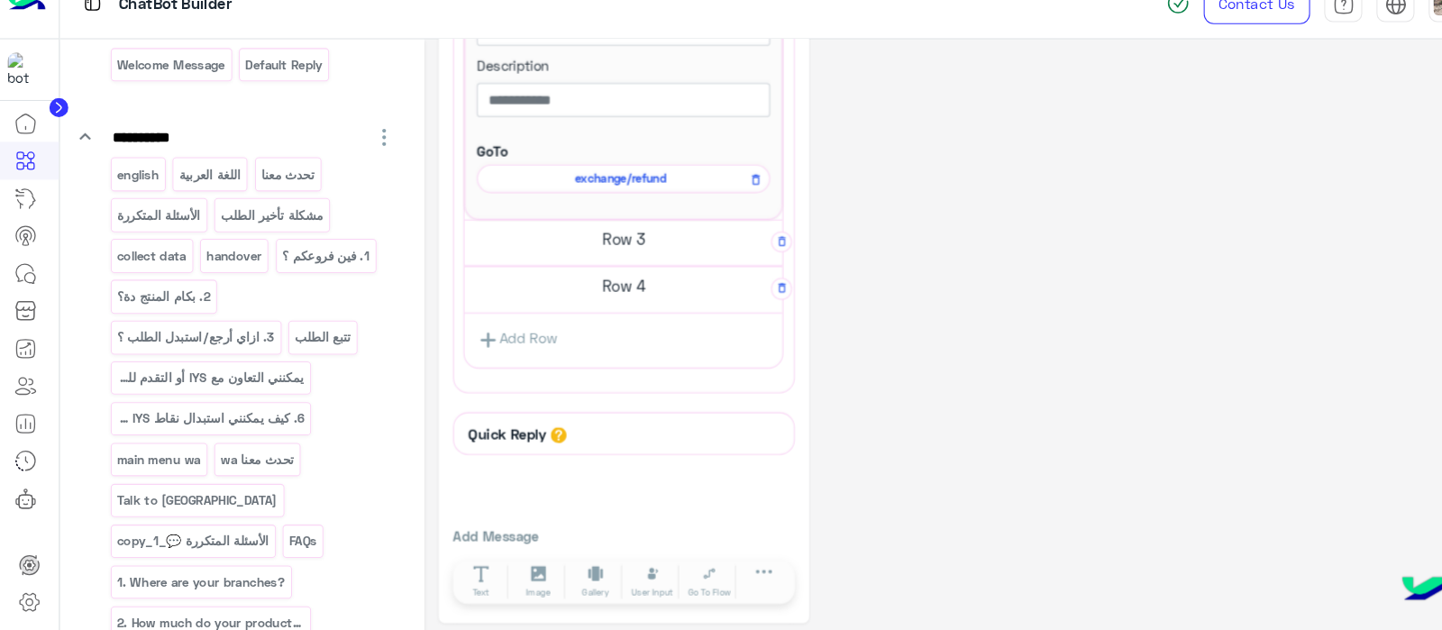
click at [545, 254] on h5 "Row 3" at bounding box center [592, 256] width 302 height 36
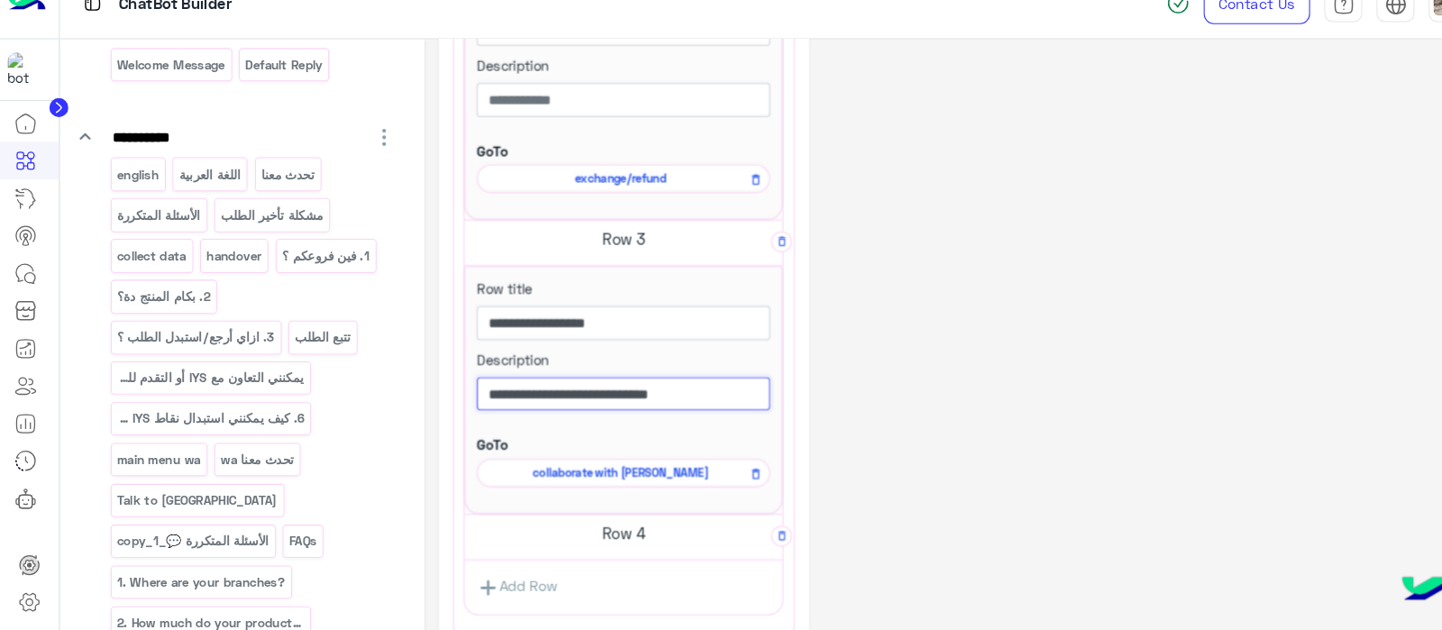
drag, startPoint x: 676, startPoint y: 391, endPoint x: 502, endPoint y: 421, distance: 176.5
click at [502, 421] on div "**********" at bounding box center [591, 395] width 279 height 68
type input "*"
click at [586, 323] on input "**********" at bounding box center [591, 335] width 279 height 32
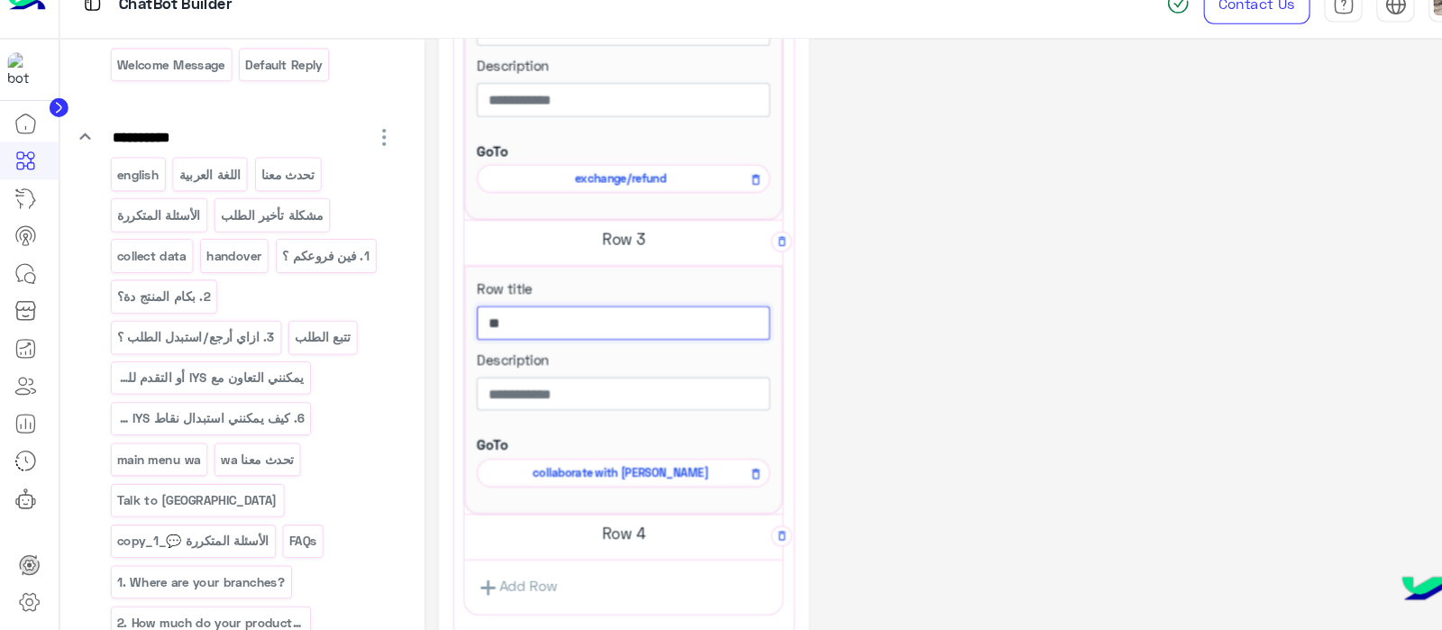
type input "*"
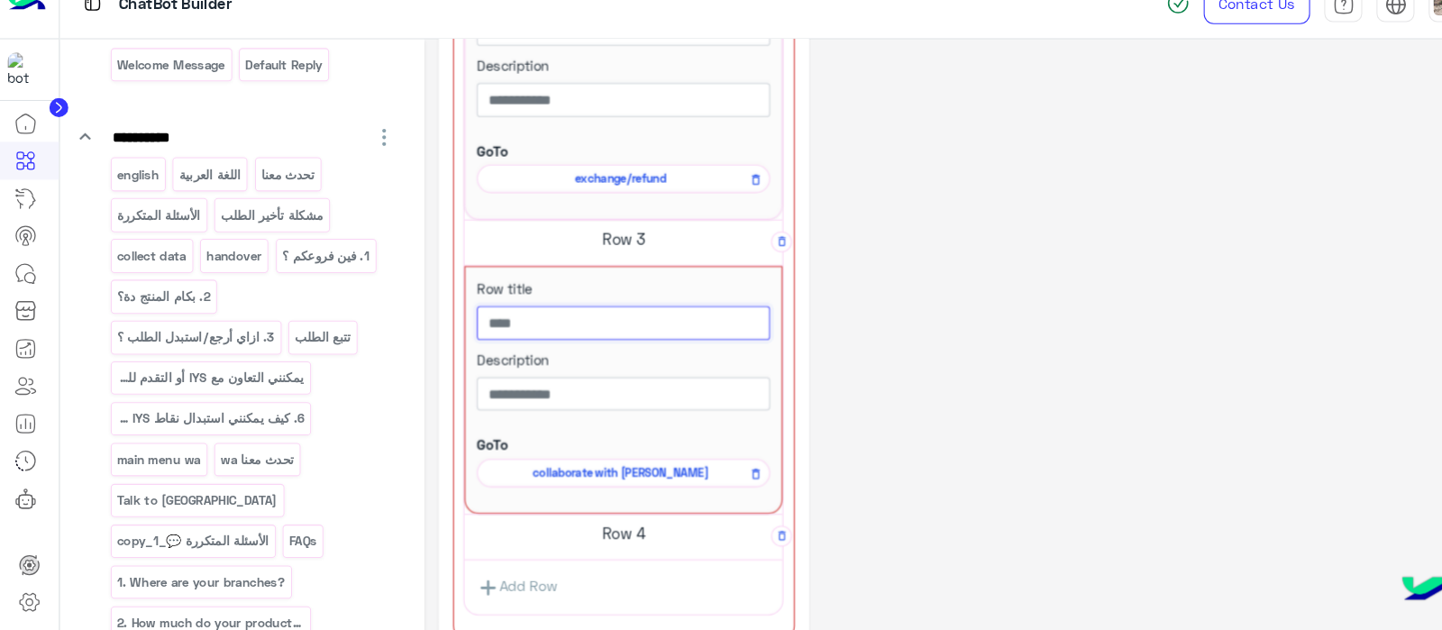
paste input "**********"
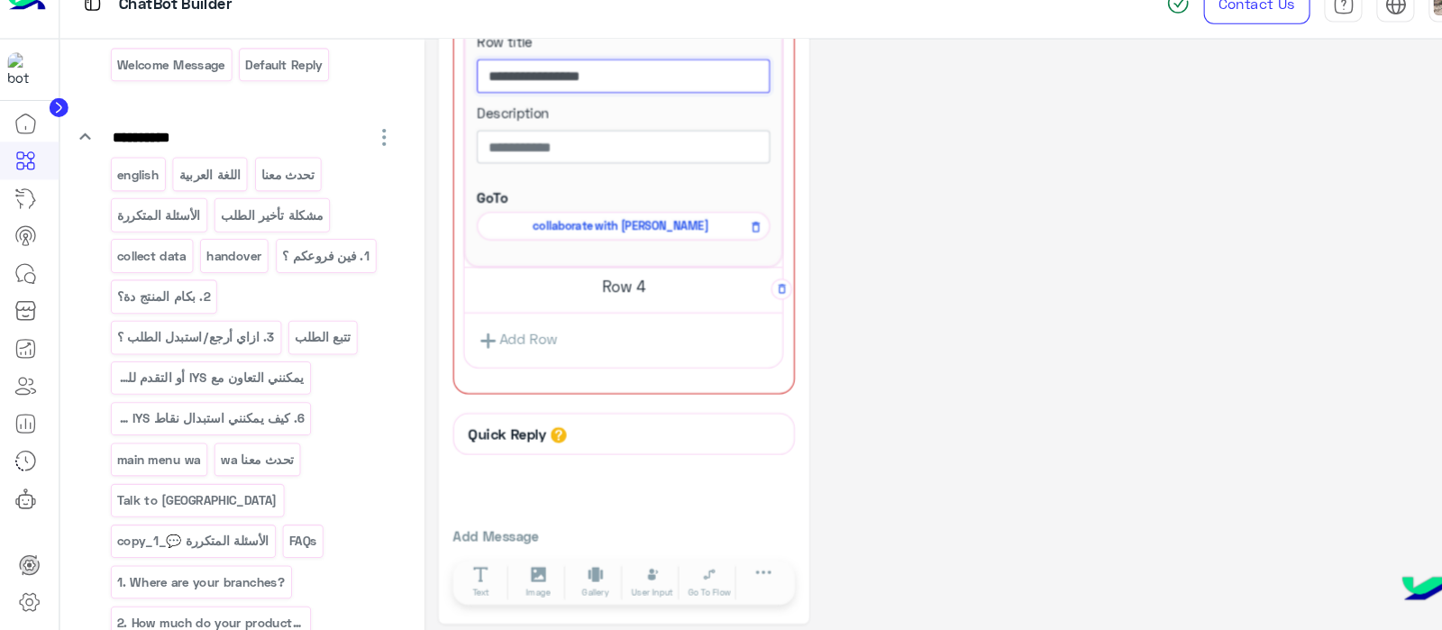
type input "**********"
click at [580, 313] on h5 "Row 4" at bounding box center [592, 301] width 302 height 36
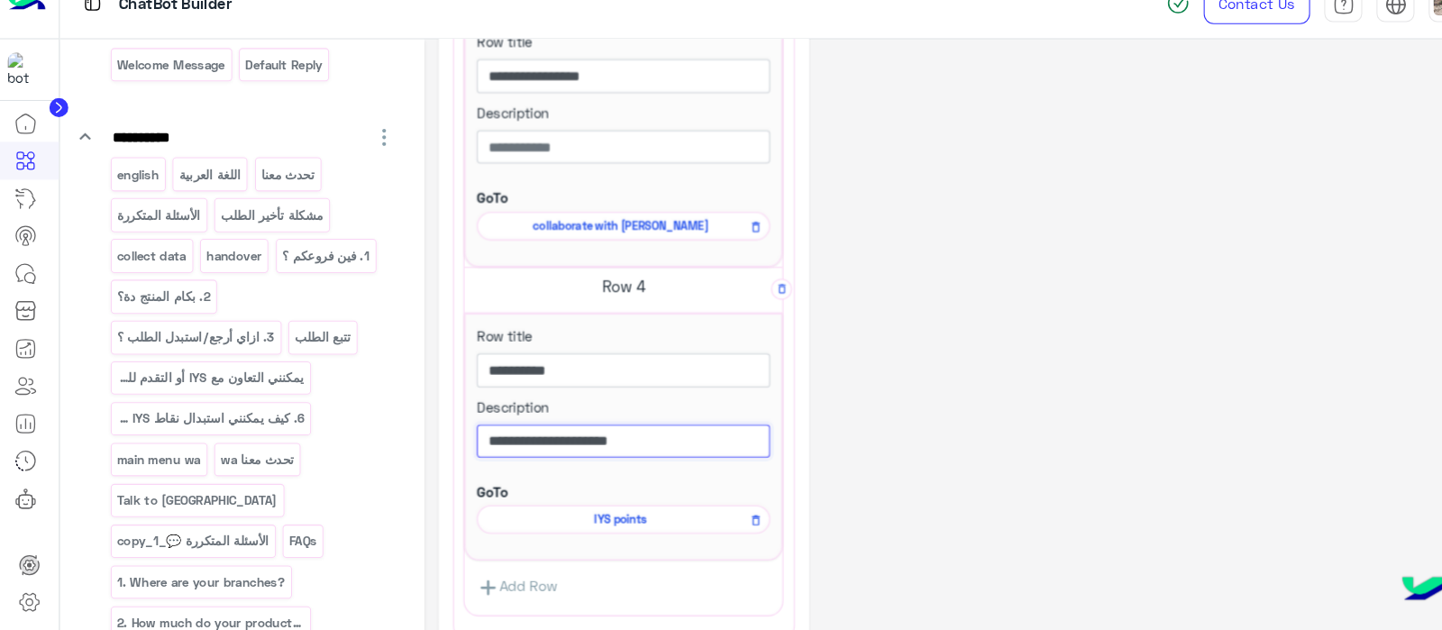
drag, startPoint x: 621, startPoint y: 440, endPoint x: 481, endPoint y: 466, distance: 142.1
click at [481, 466] on div "**********" at bounding box center [591, 440] width 279 height 68
type input "*"
click at [552, 356] on div "Row title *********" at bounding box center [591, 372] width 279 height 68
click at [545, 384] on input "*********" at bounding box center [591, 380] width 279 height 32
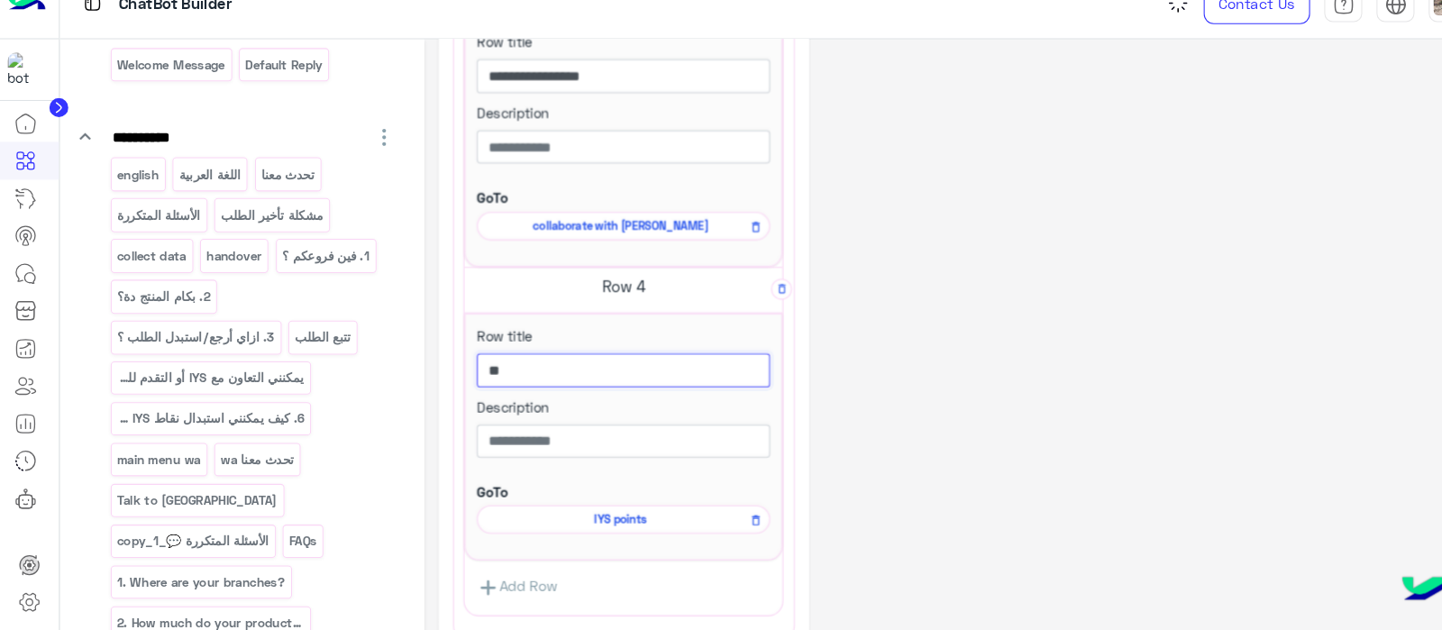
type input "*"
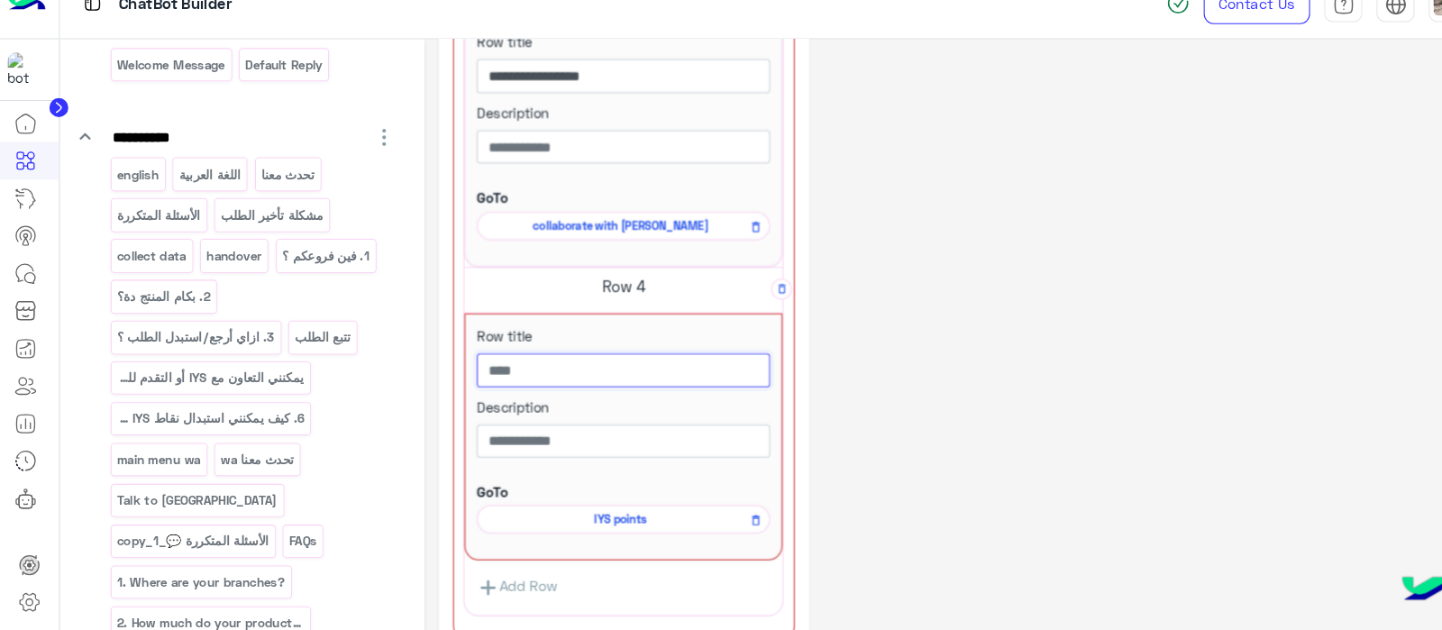
paste input "**********"
click at [545, 384] on input "**********" at bounding box center [591, 380] width 279 height 32
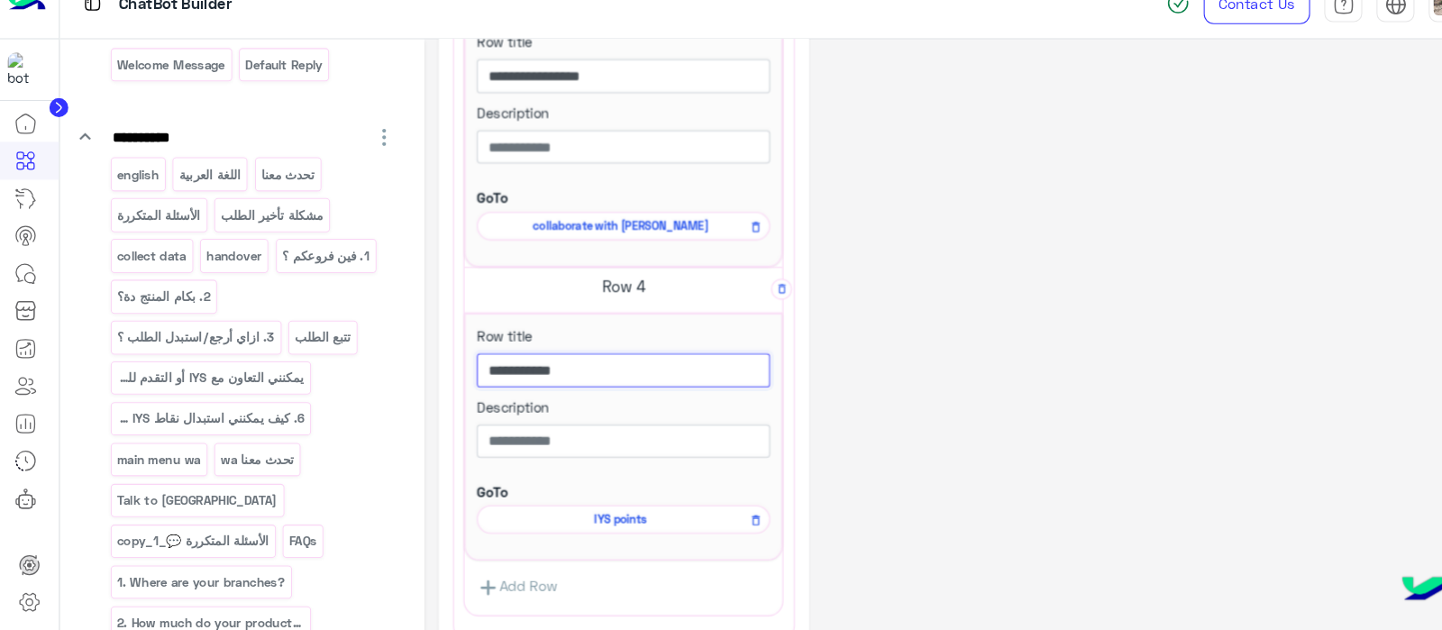
type input "**********"
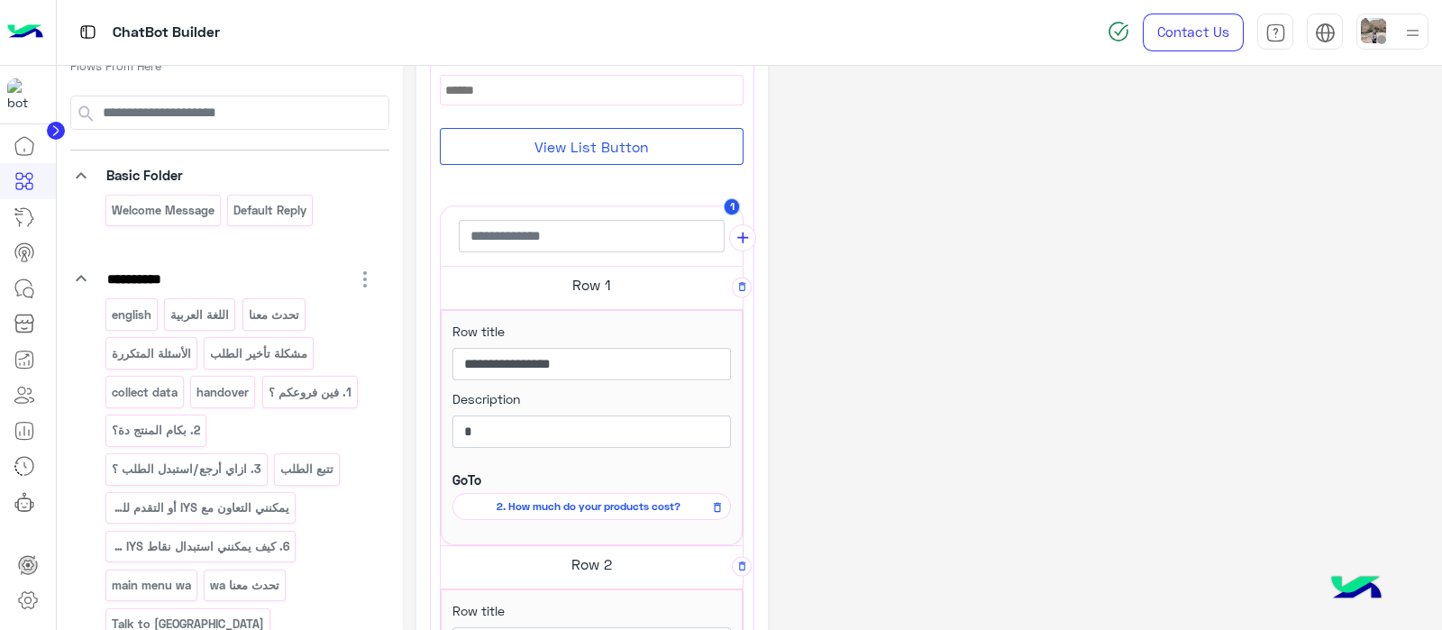
scroll to position [259, 0]
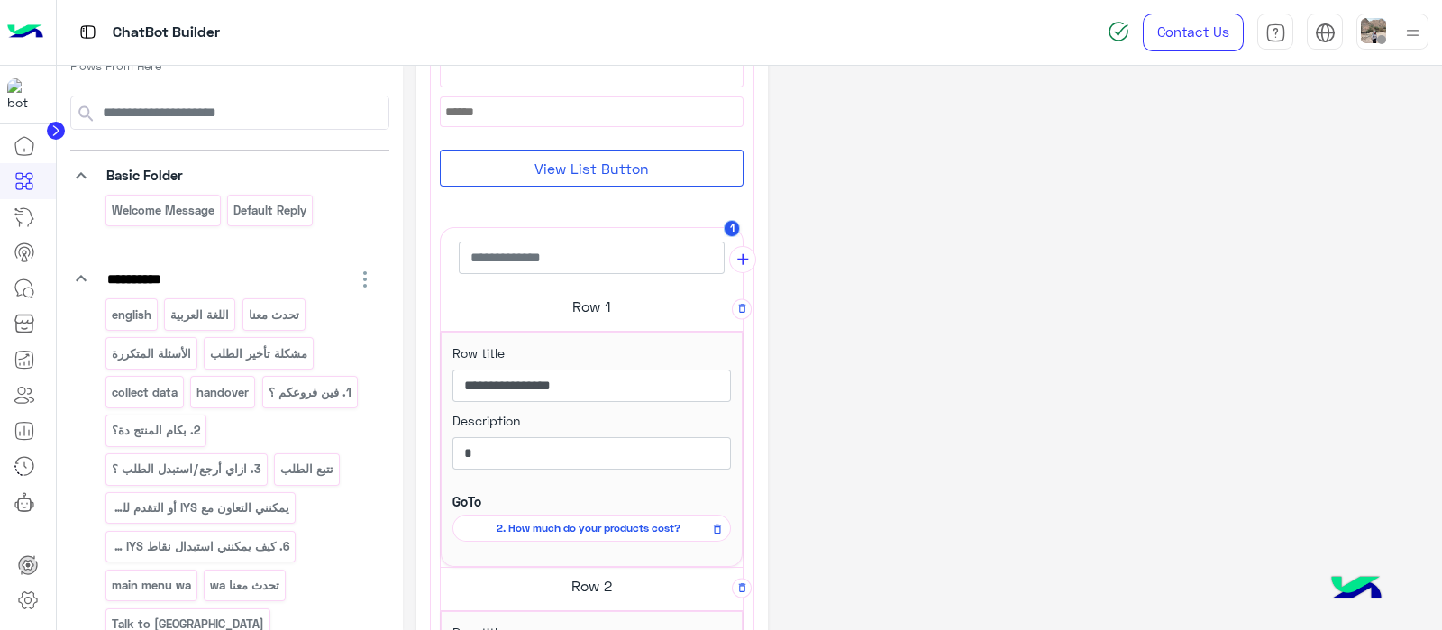
drag, startPoint x: 1435, startPoint y: 299, endPoint x: 1433, endPoint y: 326, distance: 27.1
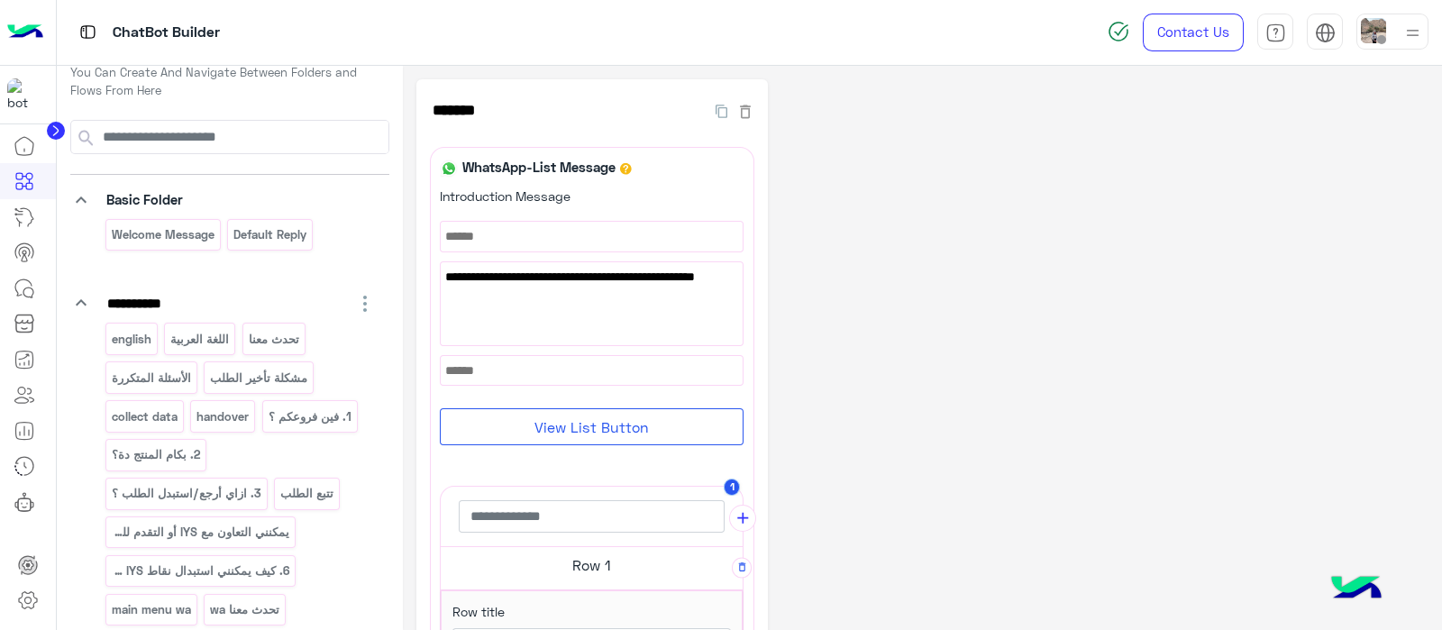
scroll to position [0, 0]
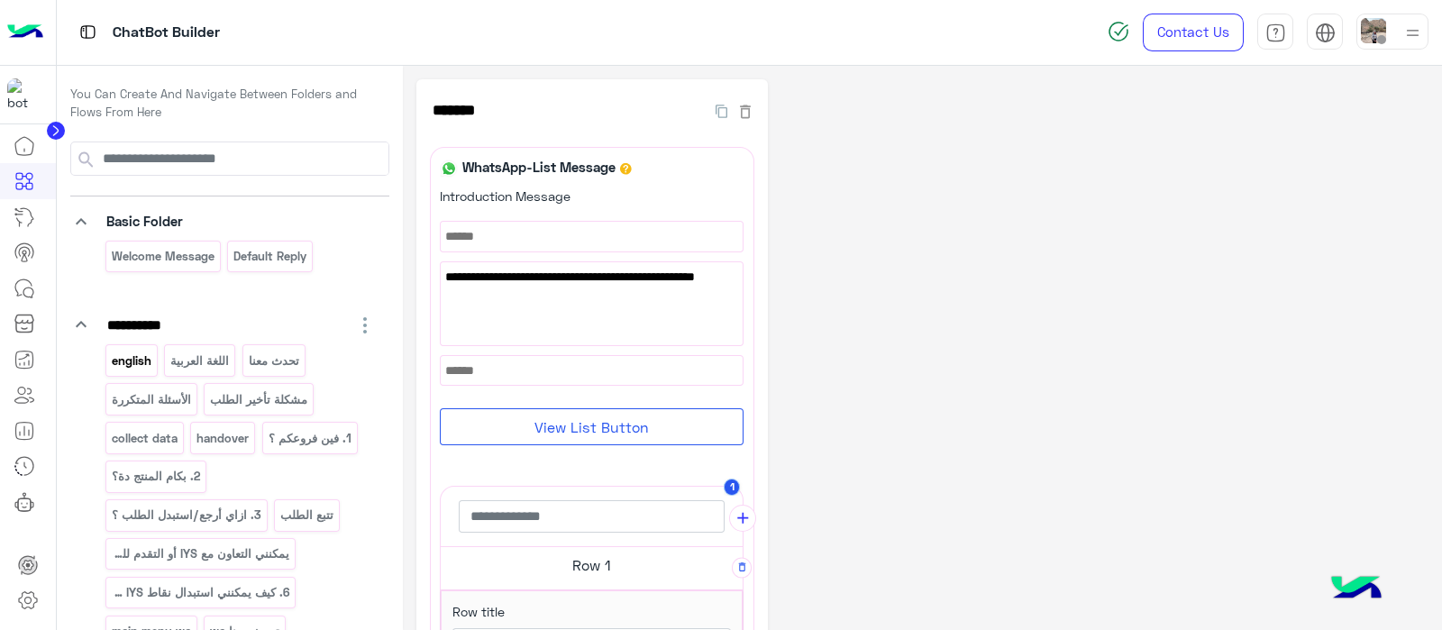
click at [117, 351] on p "english" at bounding box center [131, 361] width 42 height 21
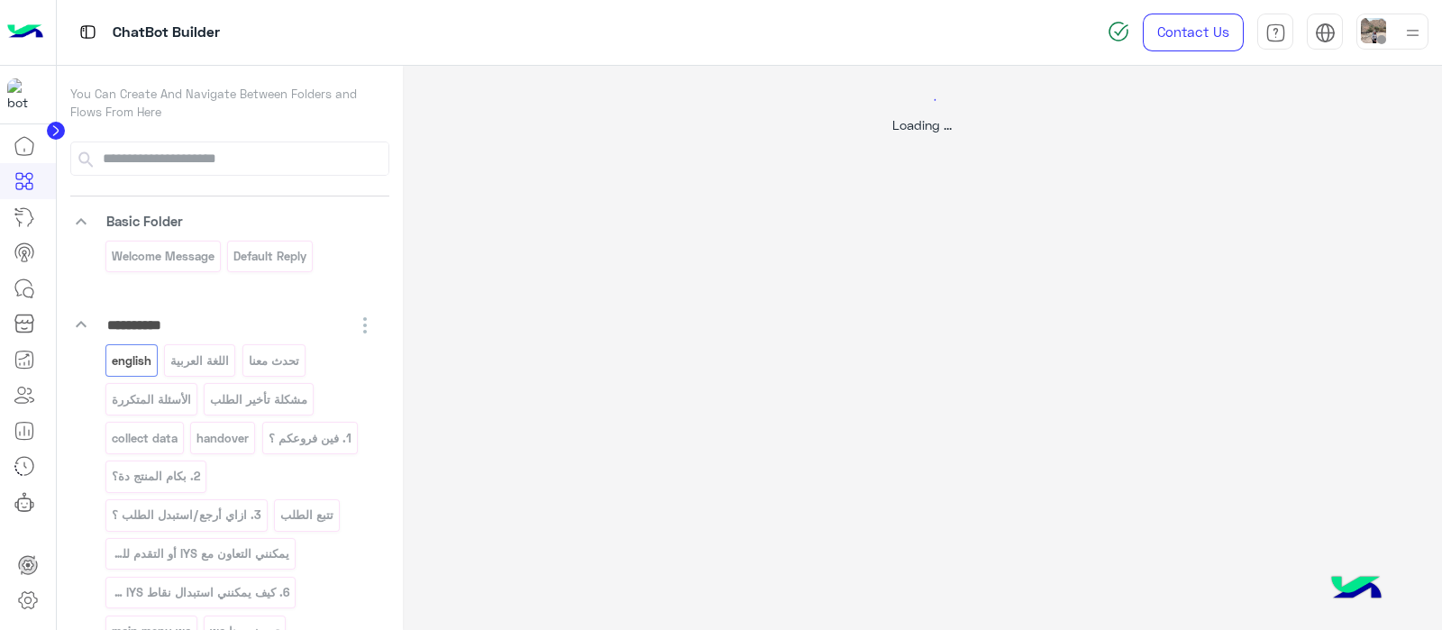
select select "*"
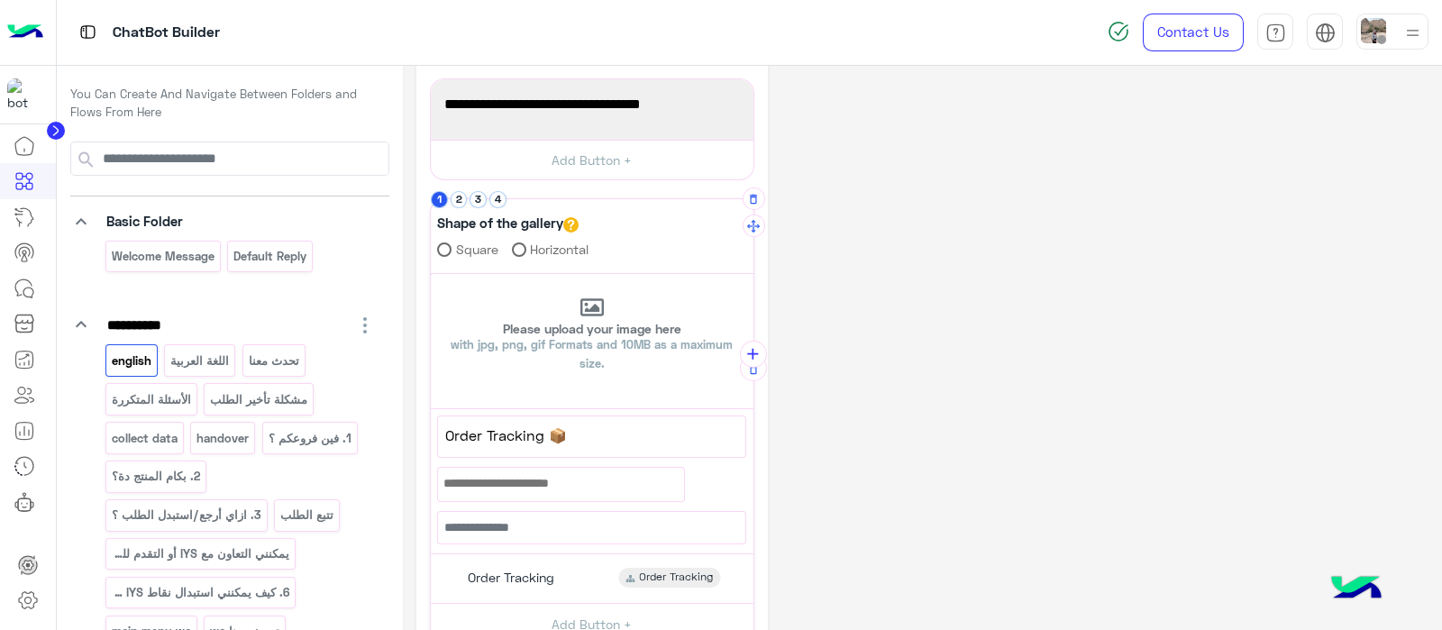
scroll to position [269, 0]
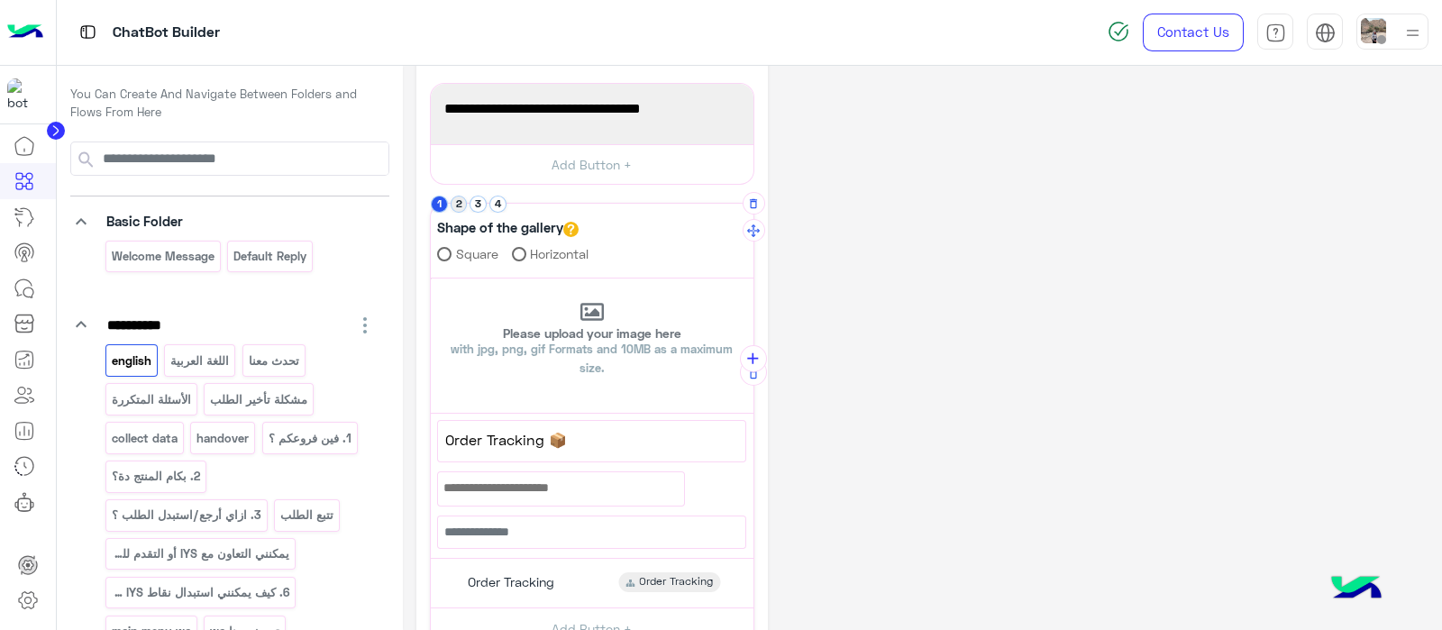
click at [463, 202] on button "2" at bounding box center [459, 204] width 17 height 17
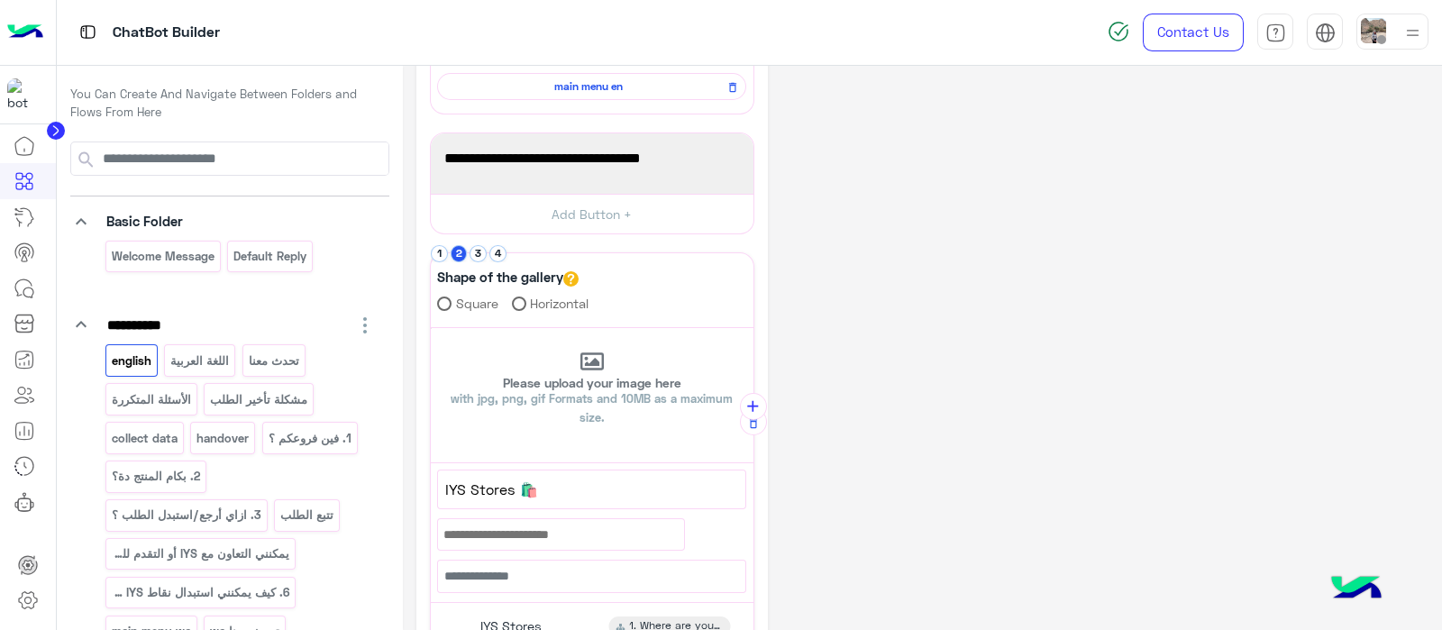
scroll to position [218, 0]
click at [480, 255] on button "3" at bounding box center [478, 255] width 17 height 17
click at [500, 258] on button "4" at bounding box center [497, 255] width 17 height 17
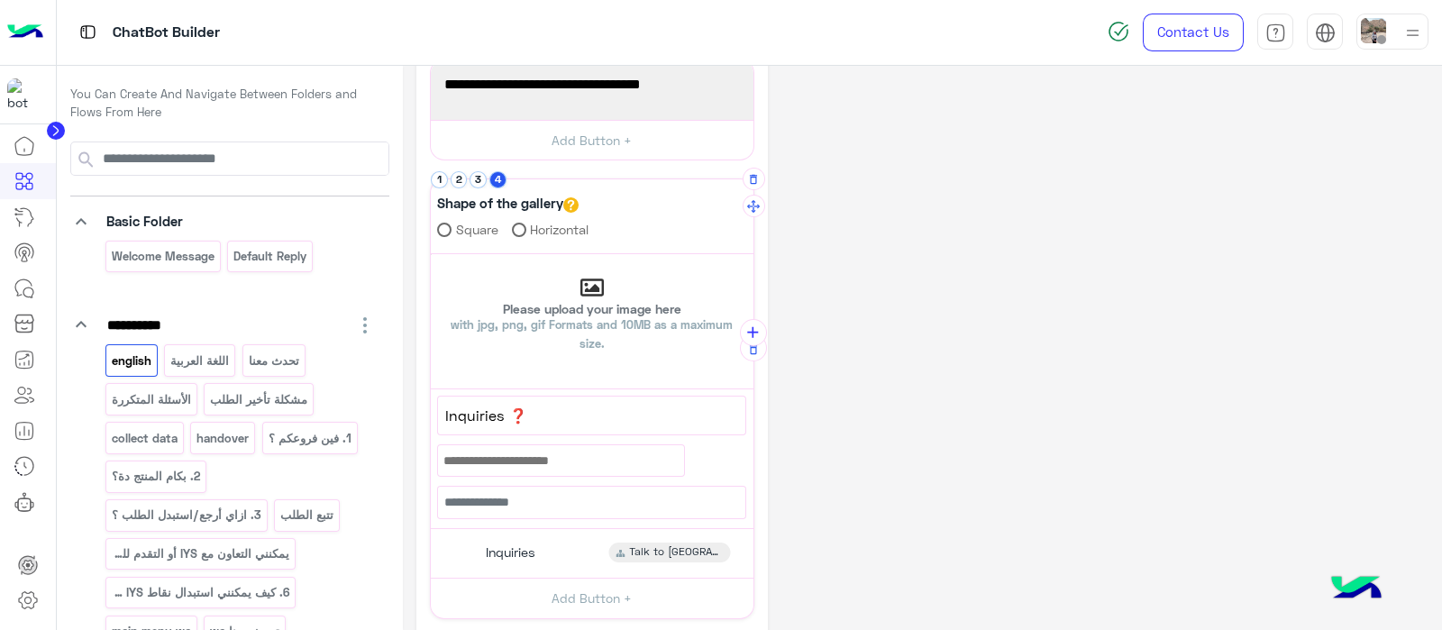
scroll to position [290, 0]
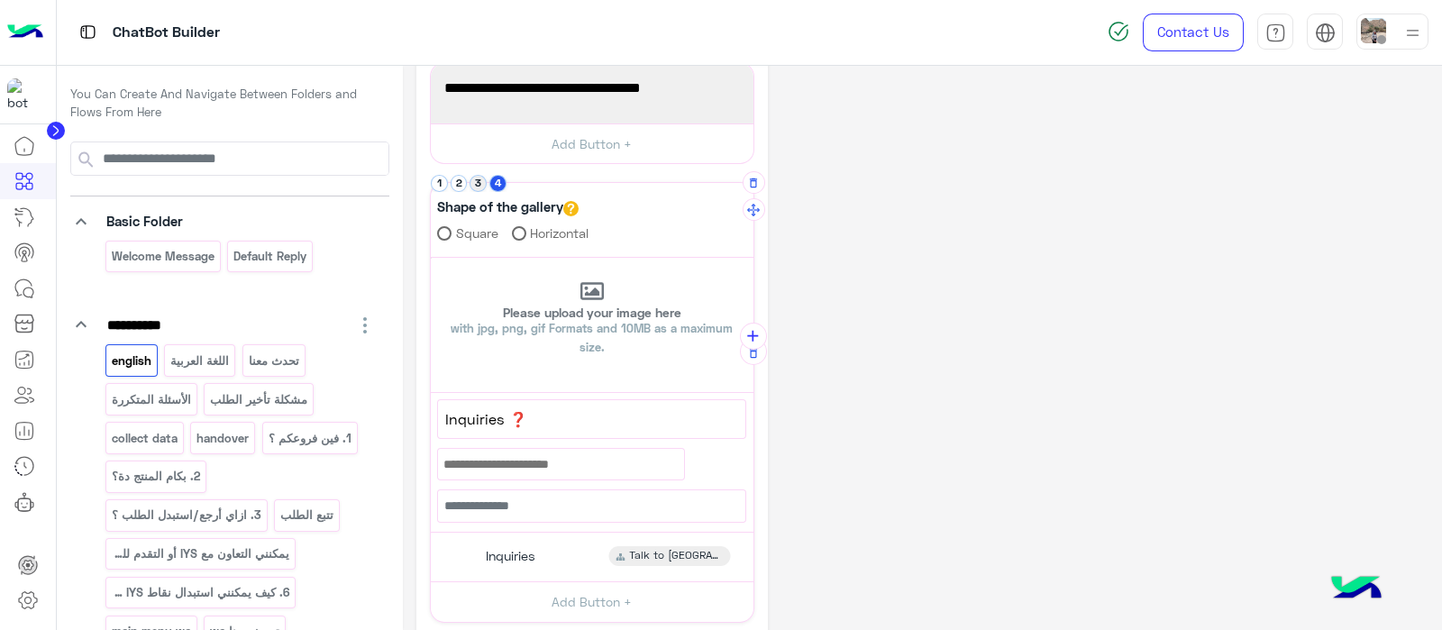
click at [479, 183] on button "3" at bounding box center [478, 183] width 17 height 17
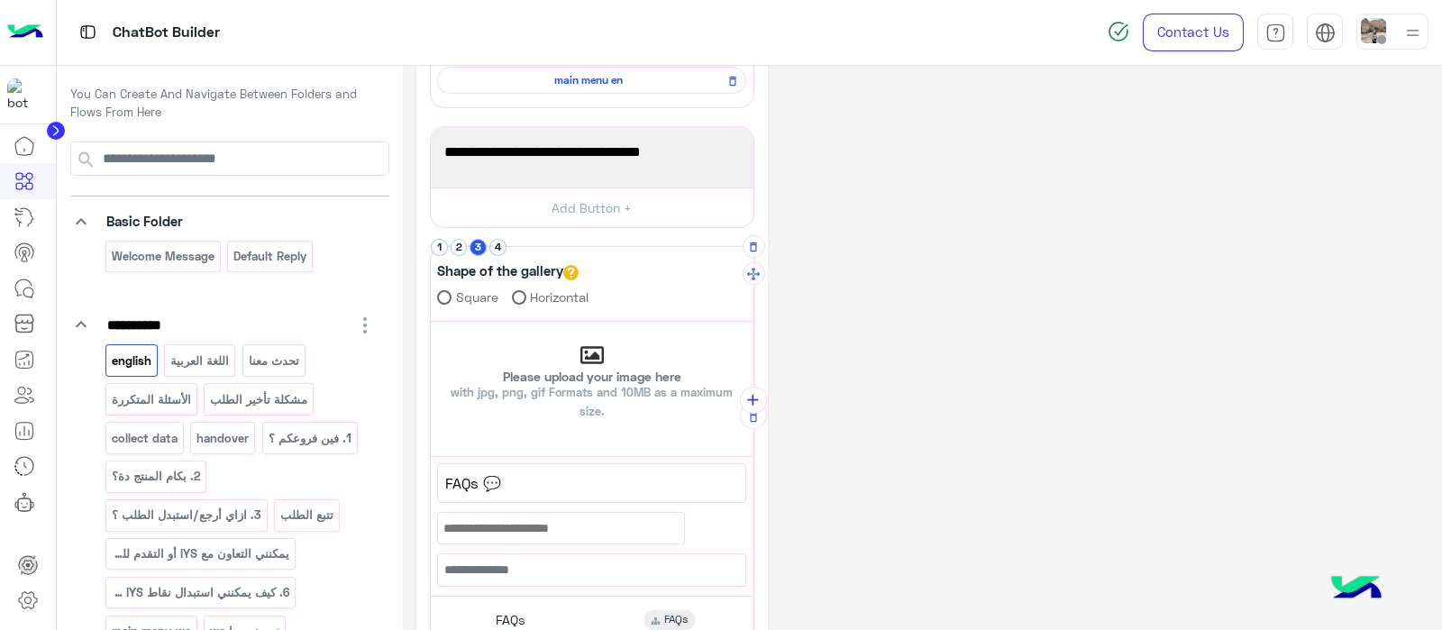
scroll to position [539, 0]
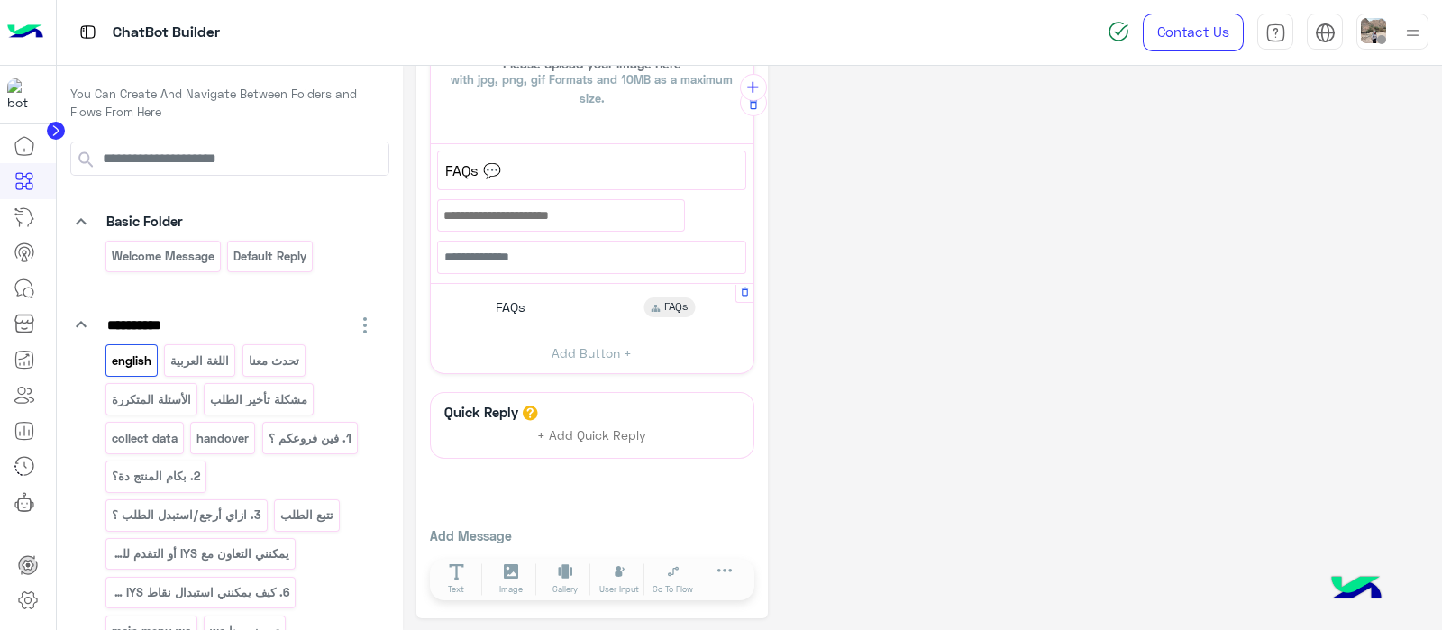
click at [488, 297] on div "FAQs" at bounding box center [508, 307] width 49 height 20
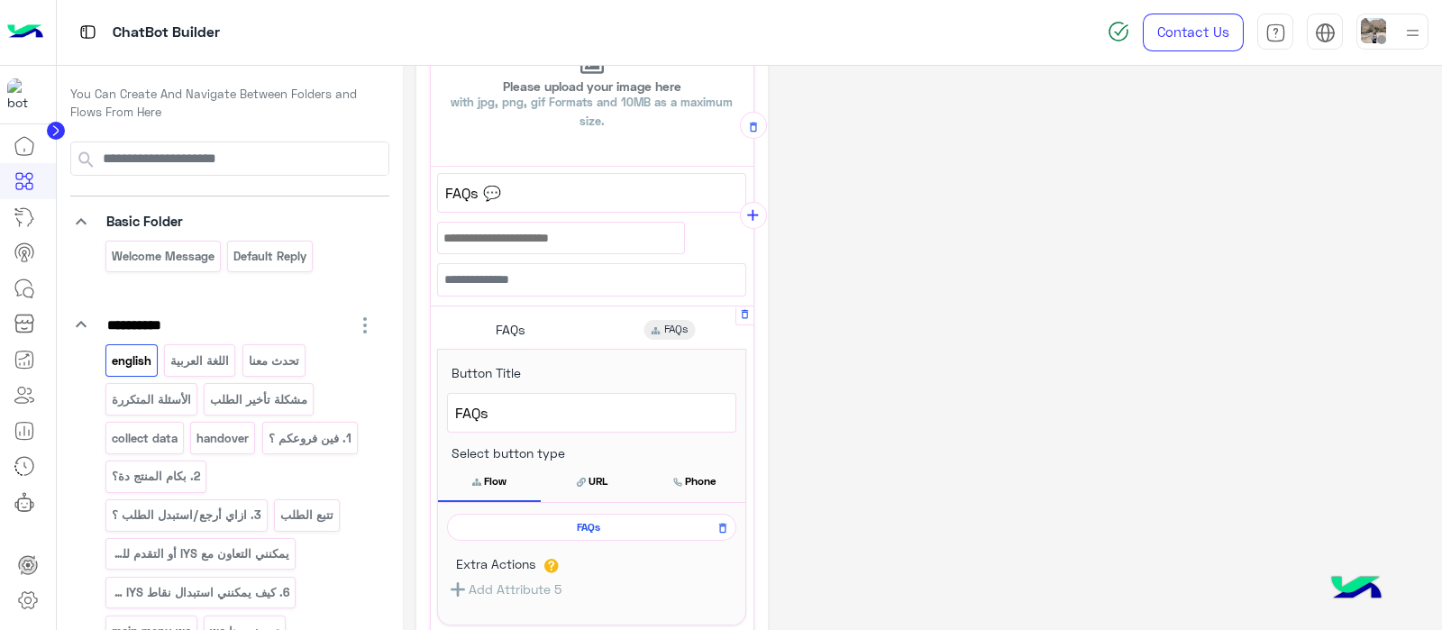
scroll to position [517, 0]
click at [547, 513] on div "FAQs" at bounding box center [591, 526] width 289 height 27
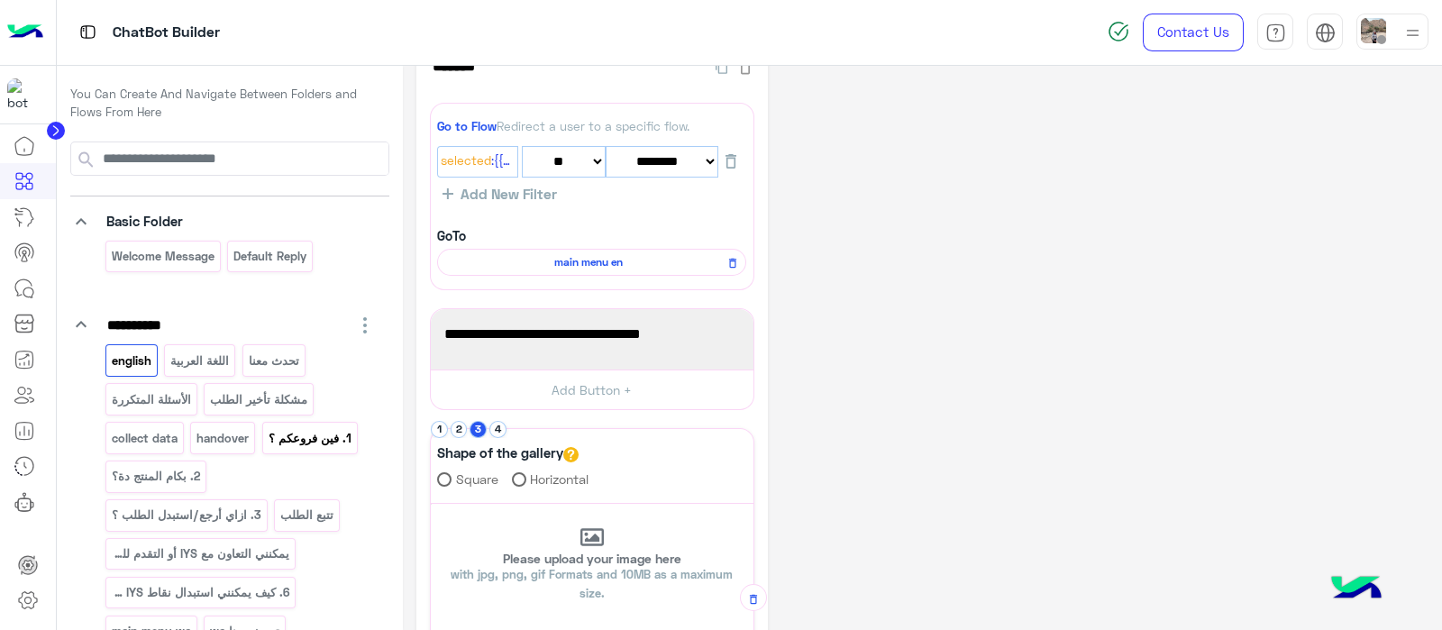
scroll to position [0, 0]
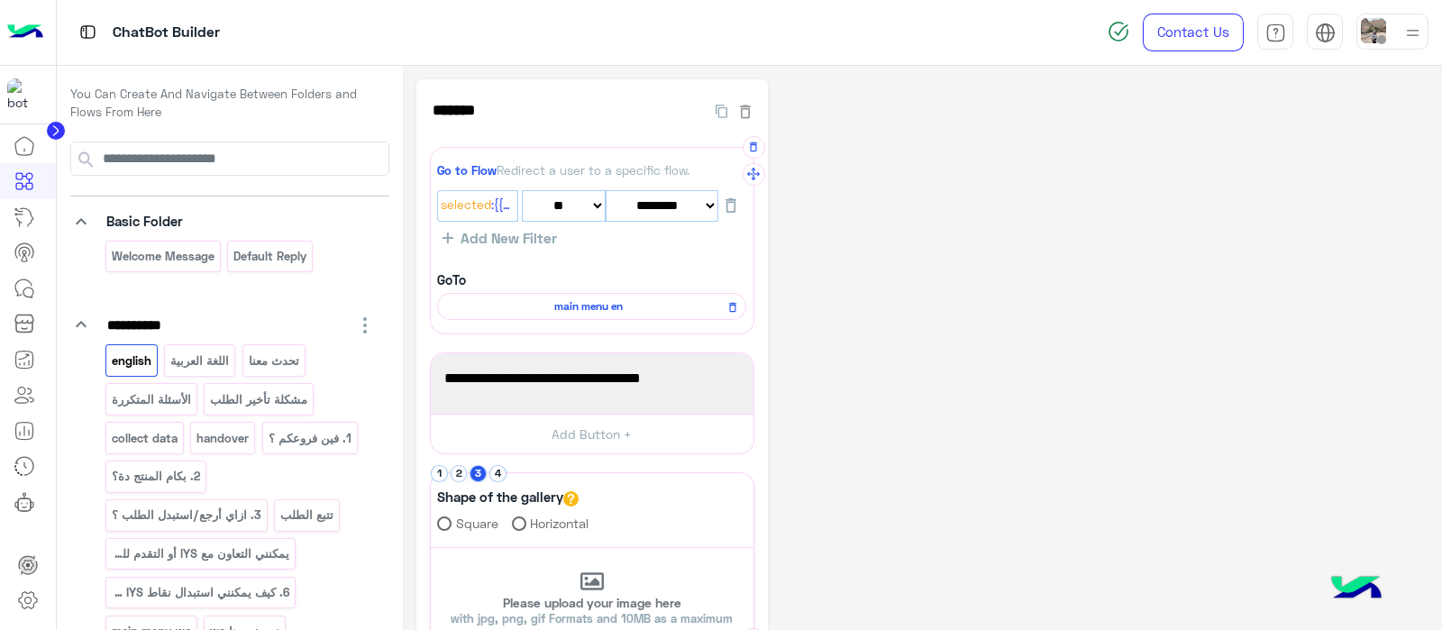
click at [589, 279] on div "GoTo main menu en" at bounding box center [591, 295] width 309 height 50
click at [572, 299] on span "main menu en" at bounding box center [588, 306] width 283 height 16
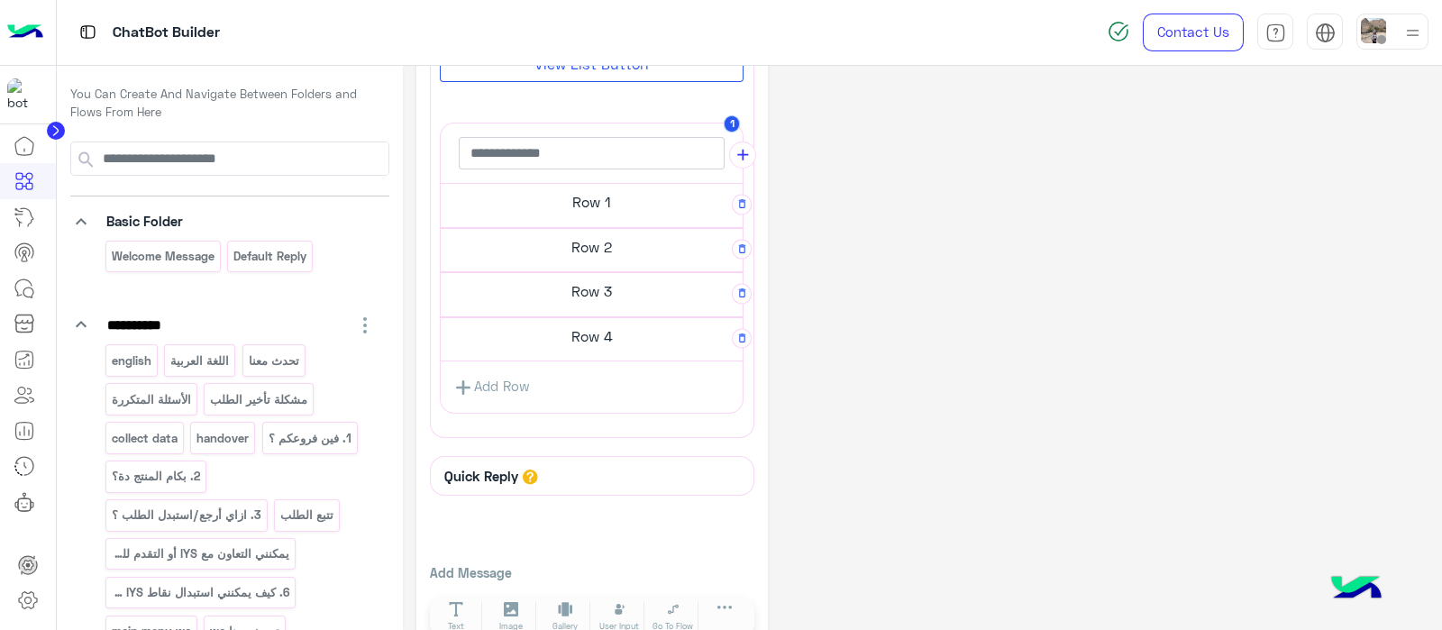
click at [568, 202] on h5 "Row 1" at bounding box center [592, 202] width 302 height 36
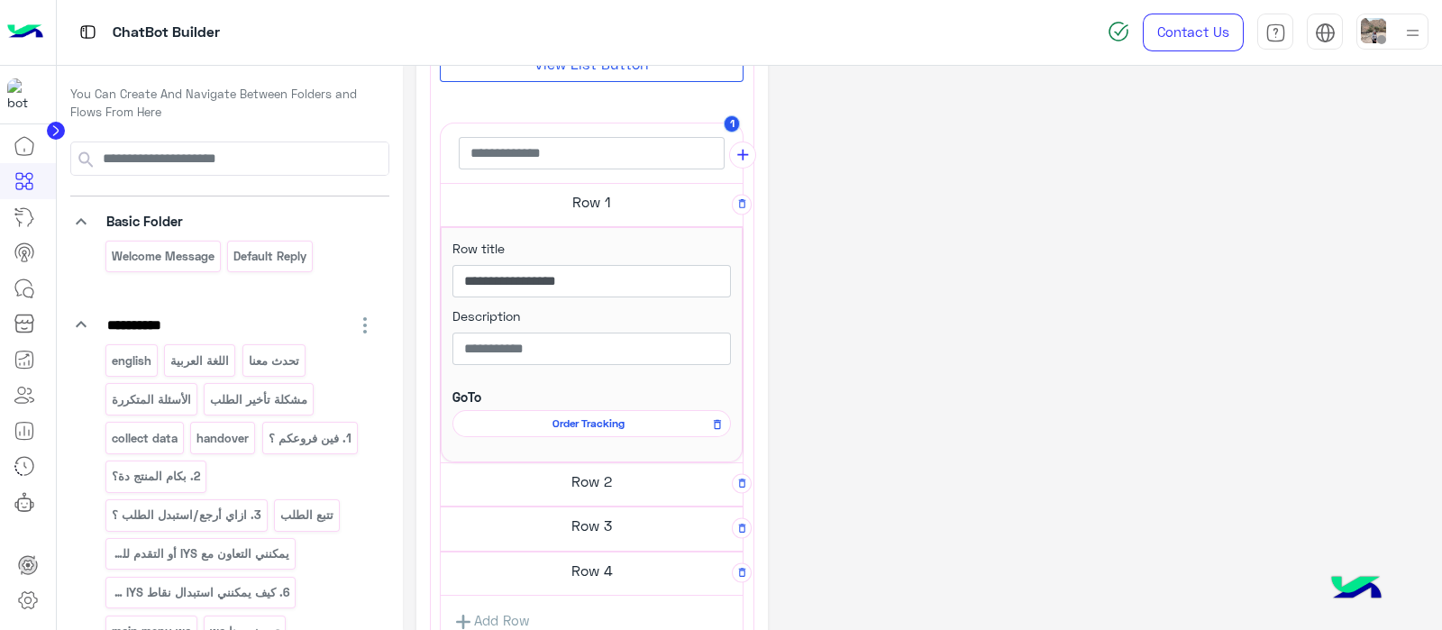
click at [570, 416] on span "Order Tracking" at bounding box center [588, 424] width 252 height 16
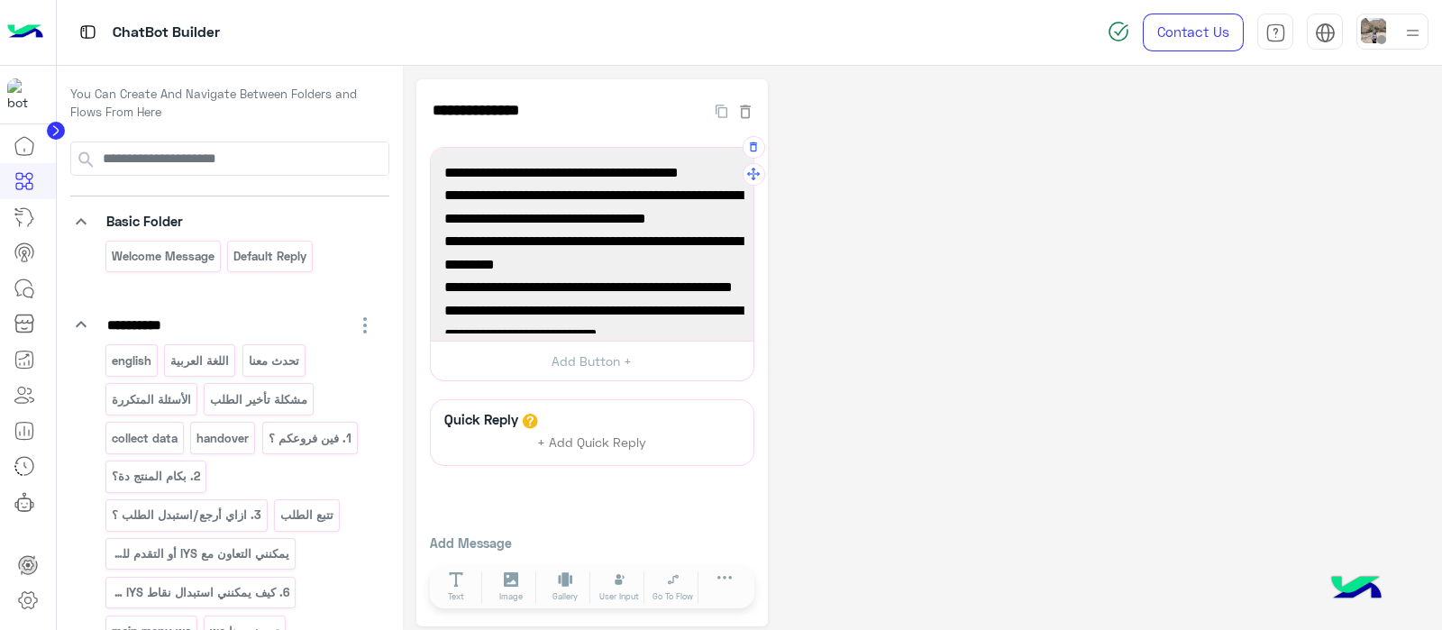
scroll to position [256, 0]
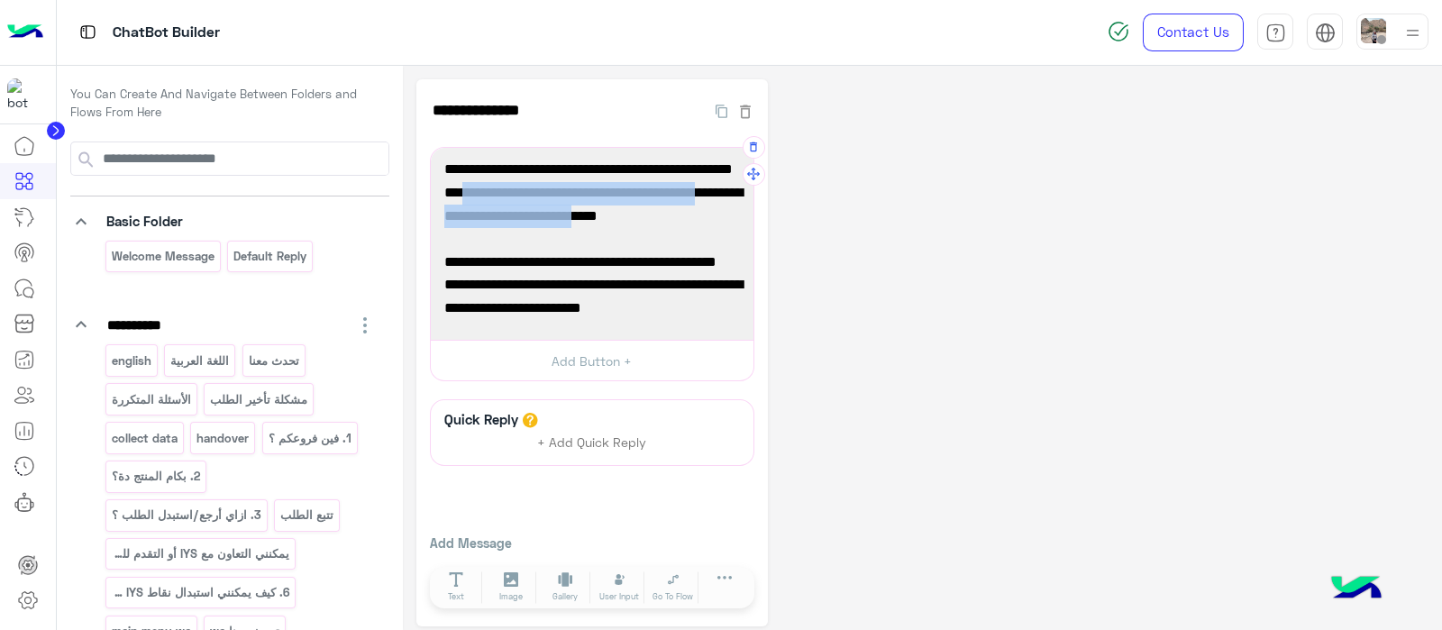
drag, startPoint x: 461, startPoint y: 187, endPoint x: 579, endPoint y: 207, distance: 119.0
click at [579, 207] on span ">> Has it been more days than the mentioned above?" at bounding box center [592, 205] width 296 height 46
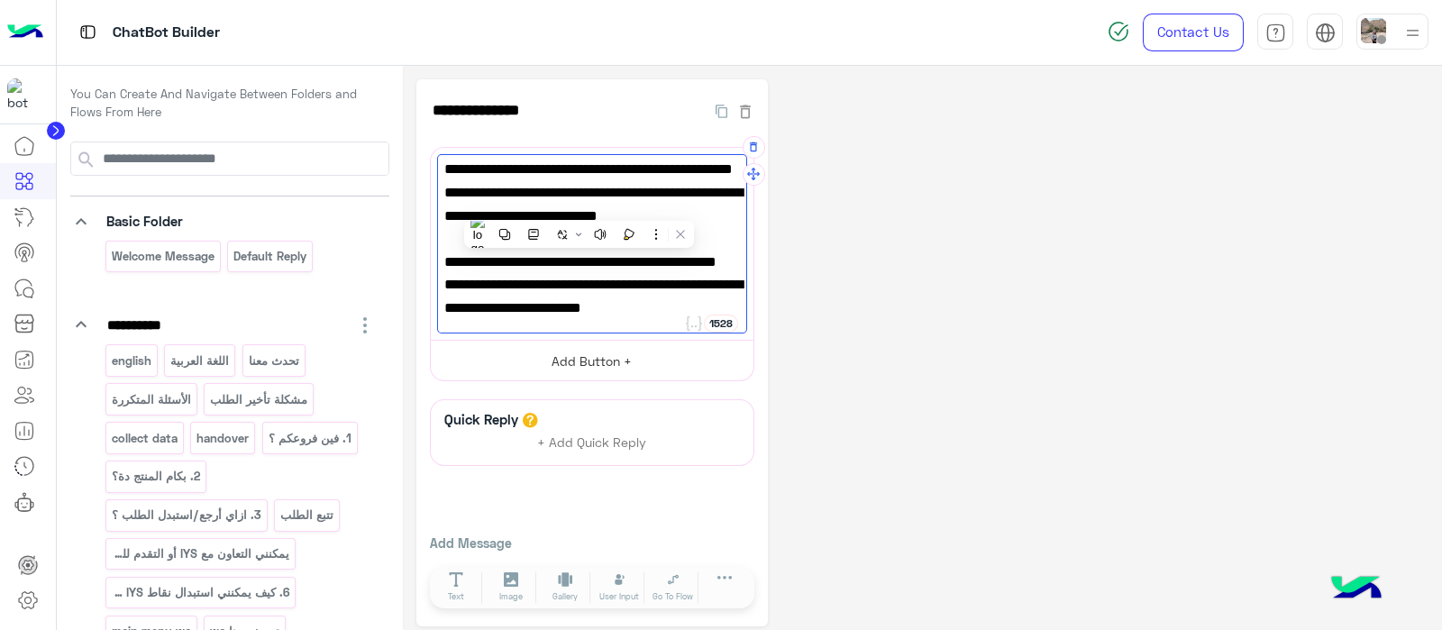
click at [552, 360] on button "Add Button +" at bounding box center [592, 360] width 323 height 41
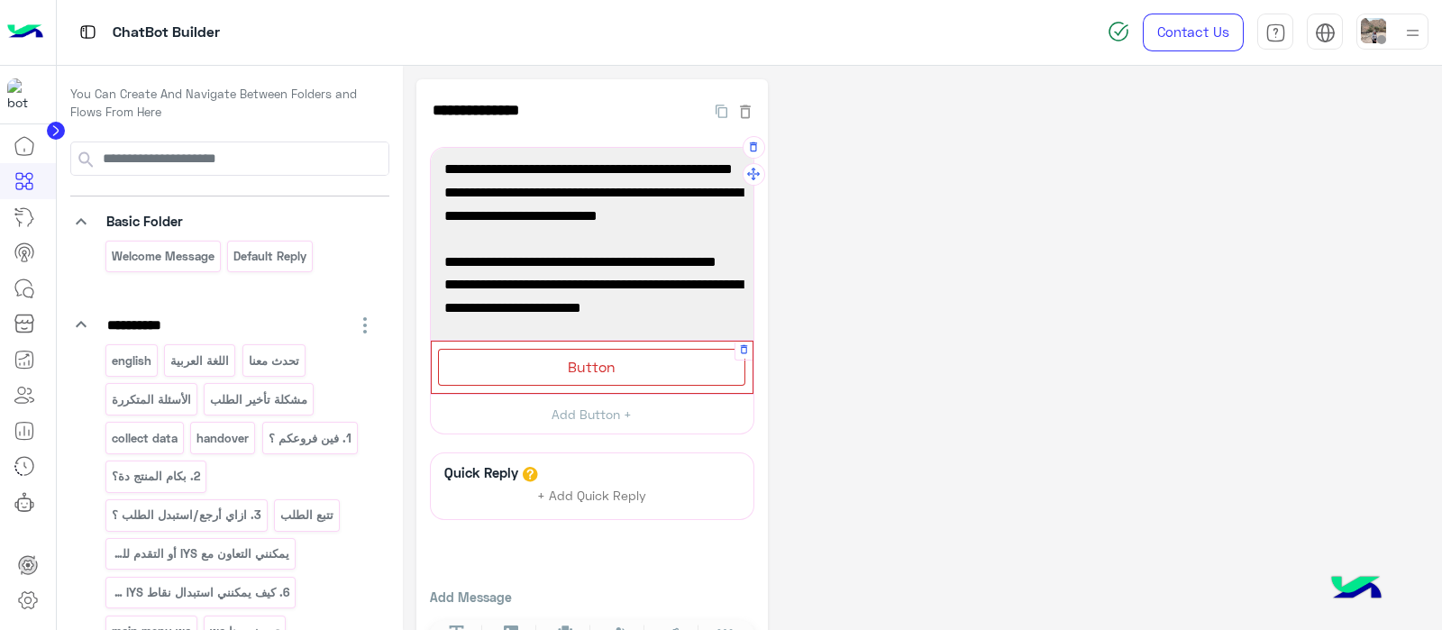
click at [550, 379] on div "Button" at bounding box center [591, 367] width 307 height 37
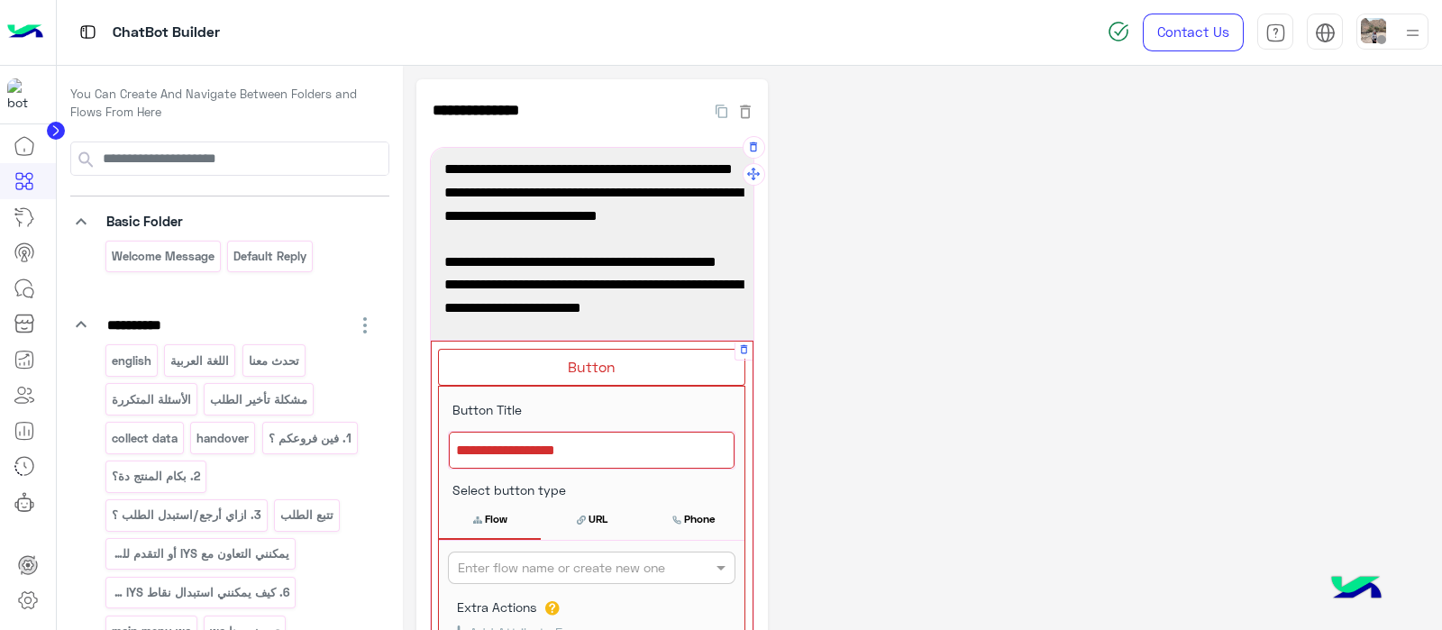
click at [504, 441] on div at bounding box center [592, 451] width 286 height 38
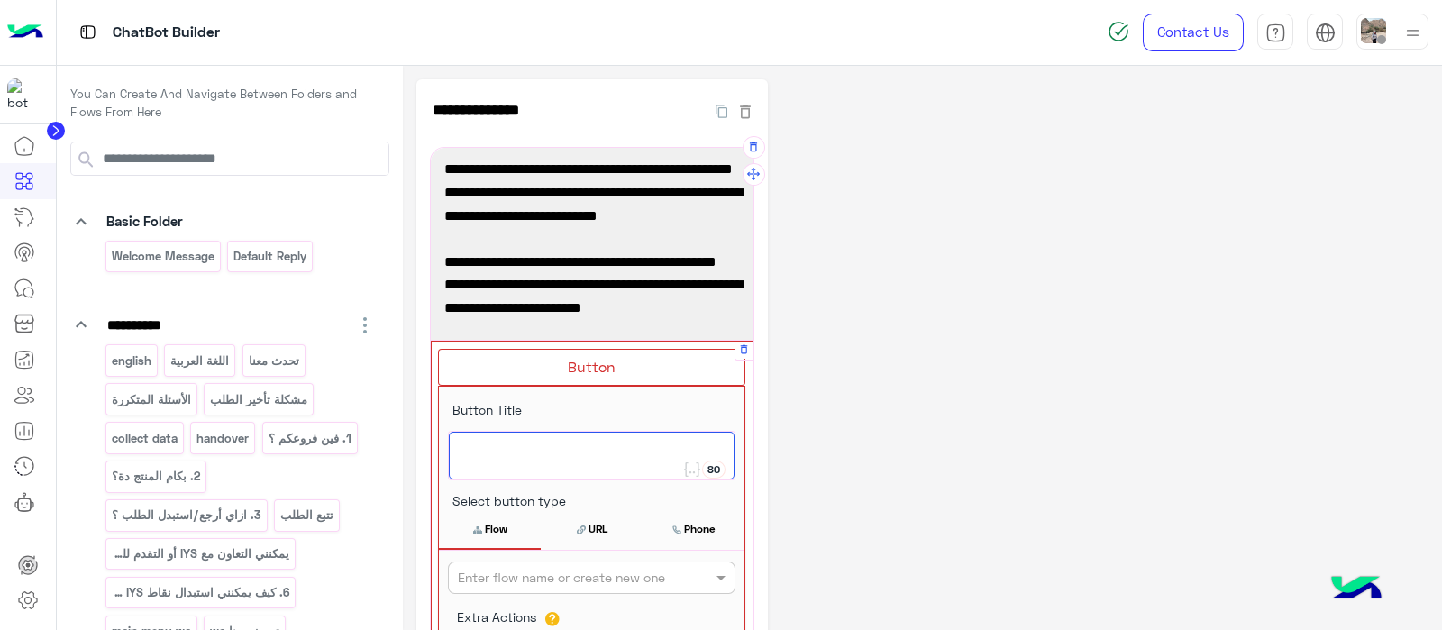
paste textarea "**********"
type textarea "*"
paste textarea "**********"
type textarea "*"
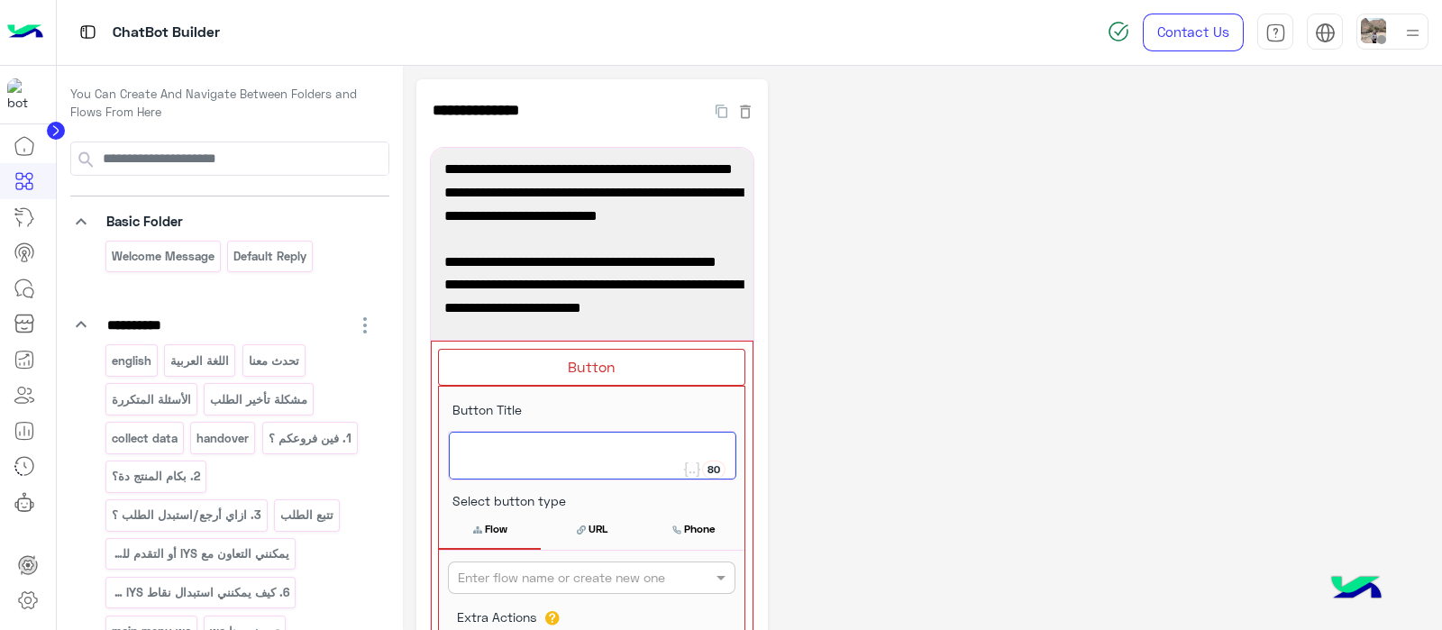
paste textarea "**********"
type textarea "**********"
click at [490, 579] on input "text" at bounding box center [562, 578] width 208 height 19
paste input "**********"
type input "**********"
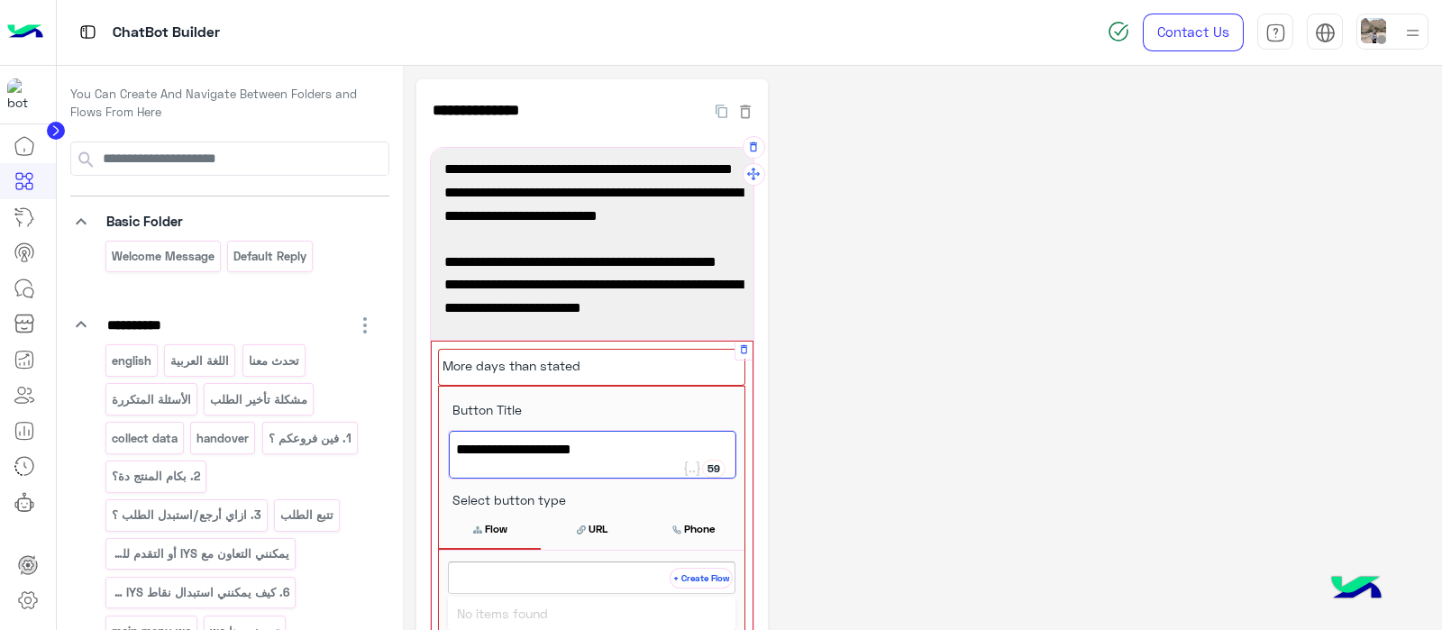
click at [707, 581] on button "+ Create Flow" at bounding box center [701, 578] width 63 height 21
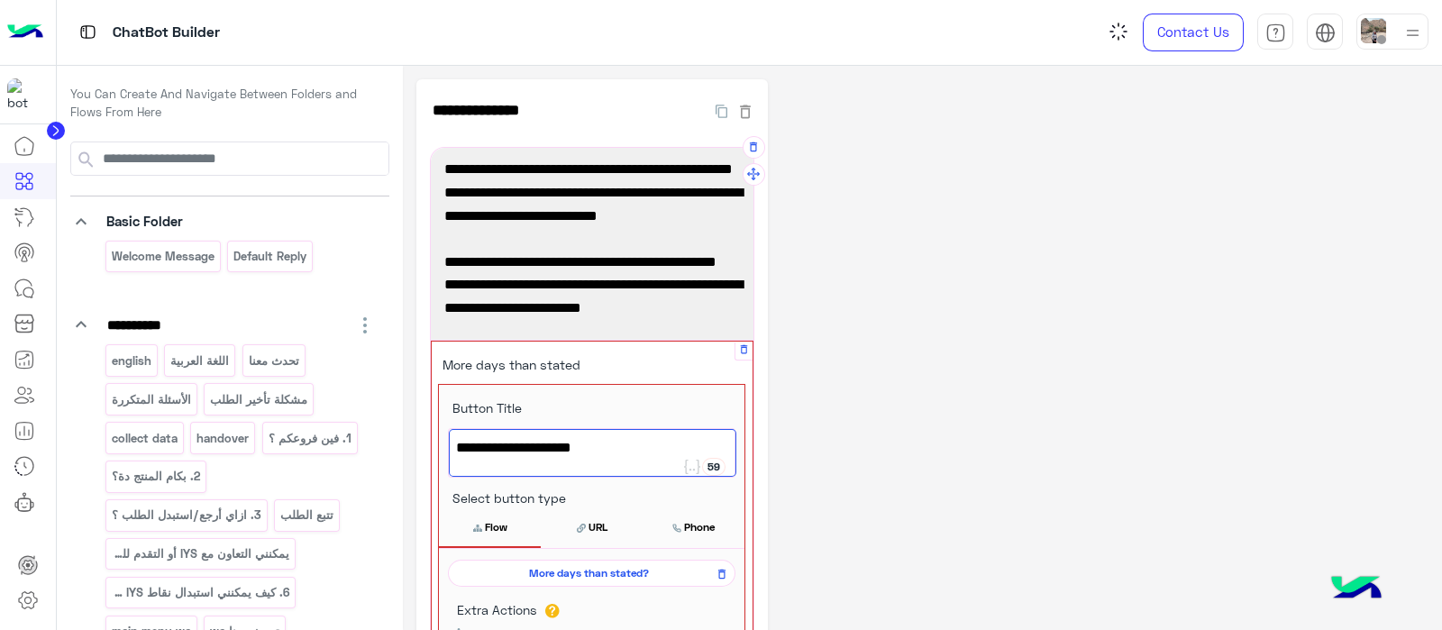
click at [481, 529] on icon at bounding box center [479, 527] width 12 height 14
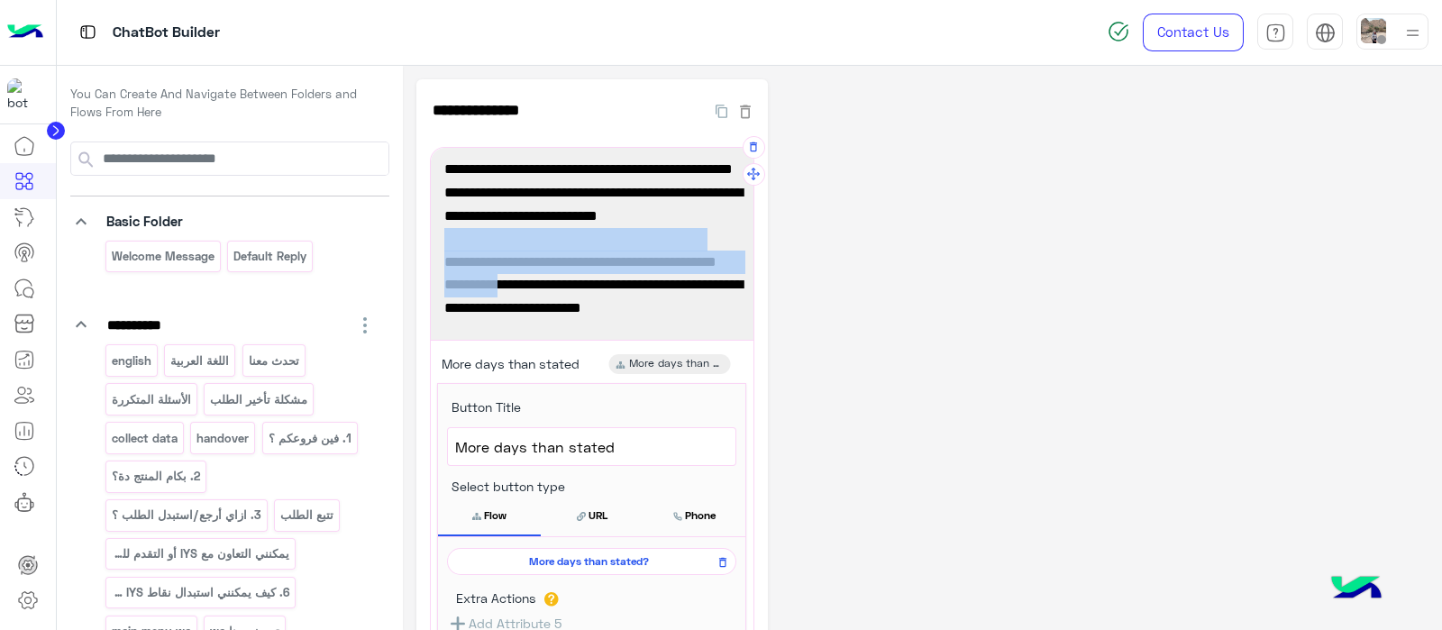
drag, startPoint x: 569, startPoint y: 281, endPoint x: 442, endPoint y: 245, distance: 132.1
click at [442, 245] on div "Your local IYS order will be delivered in.. 📍 2-5 business days in Cairo, Giza,…" at bounding box center [592, 244] width 310 height 180
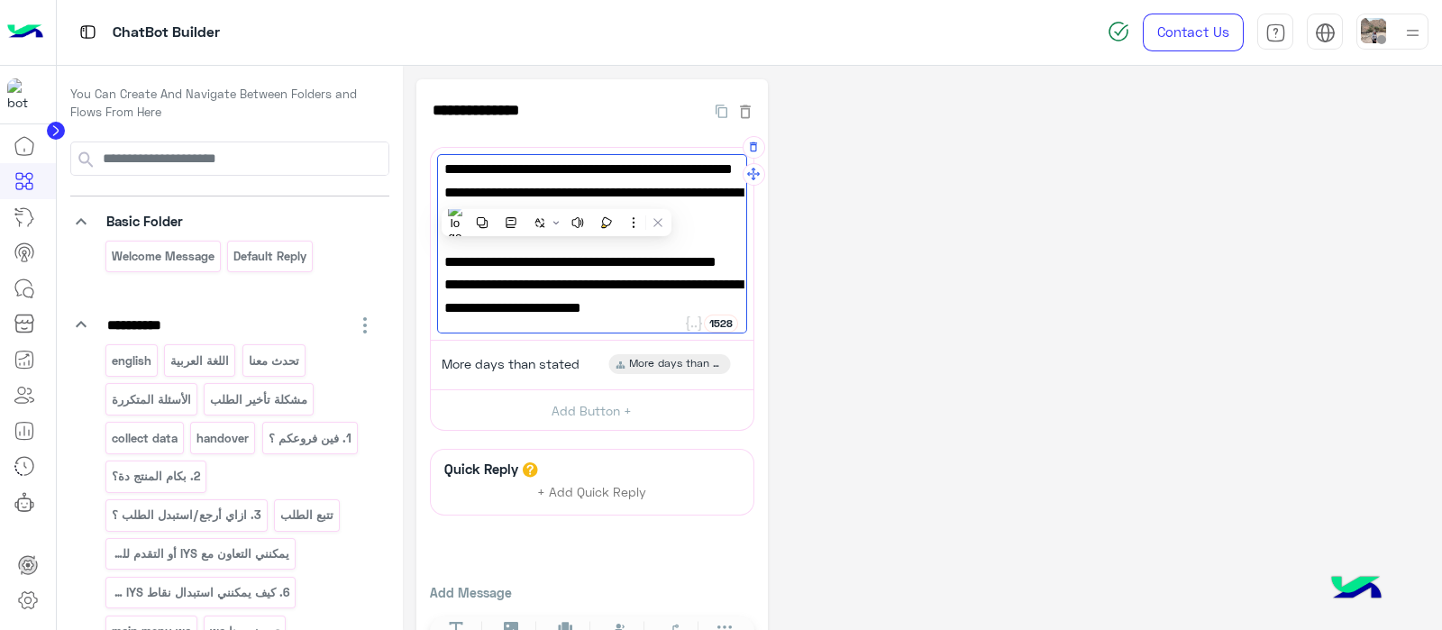
click at [658, 300] on div "Your local IYS order will be delivered in.. 📍 2-5 business days in Cairo, Giza,…" at bounding box center [592, 244] width 310 height 180
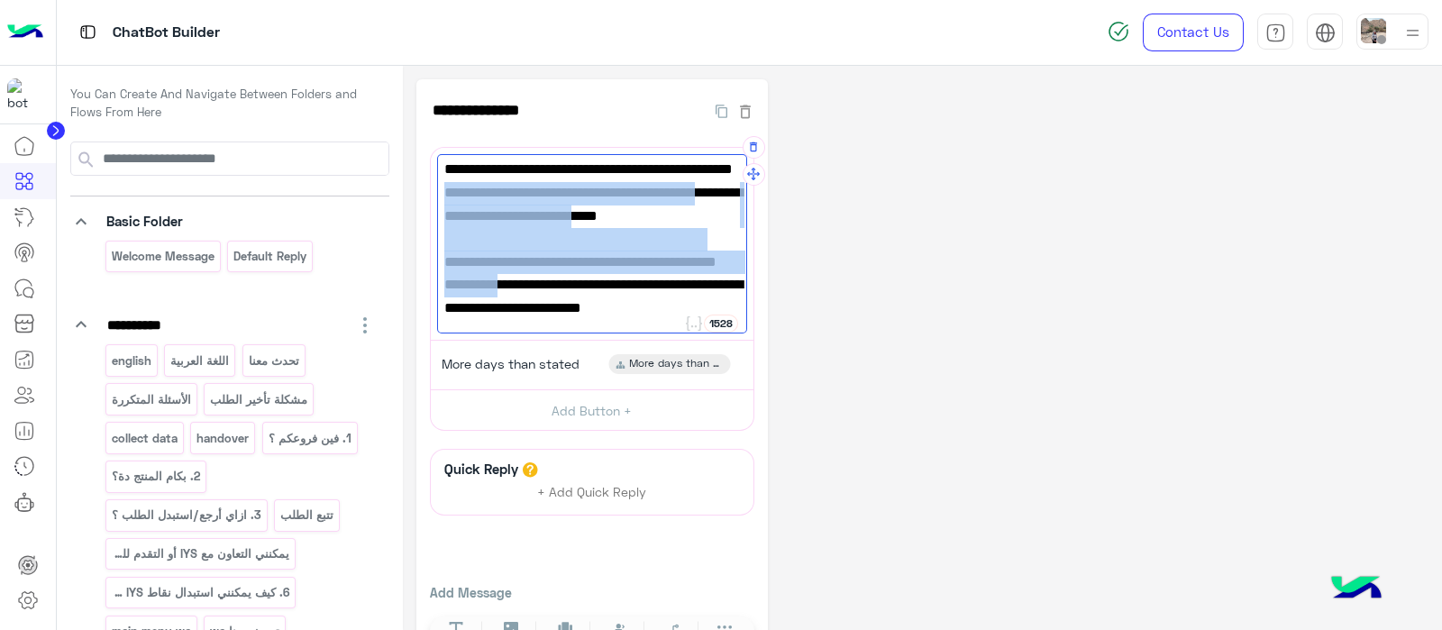
drag, startPoint x: 595, startPoint y: 289, endPoint x: 443, endPoint y: 186, distance: 183.5
click at [443, 186] on div "Your local IYS order will be delivered in.. 📍 2-5 business days in Cairo, Giza,…" at bounding box center [592, 244] width 310 height 180
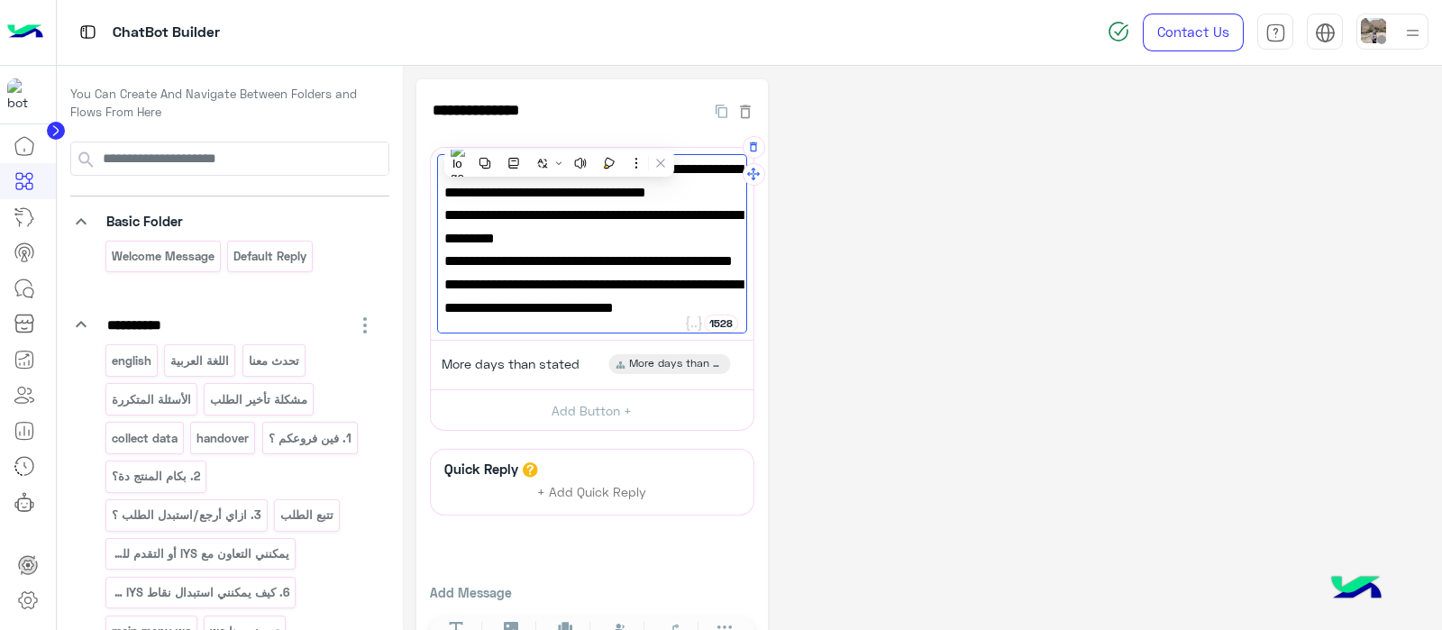
scroll to position [163, 0]
type textarea "**********"
click at [1047, 436] on div "**********" at bounding box center [922, 377] width 1012 height 597
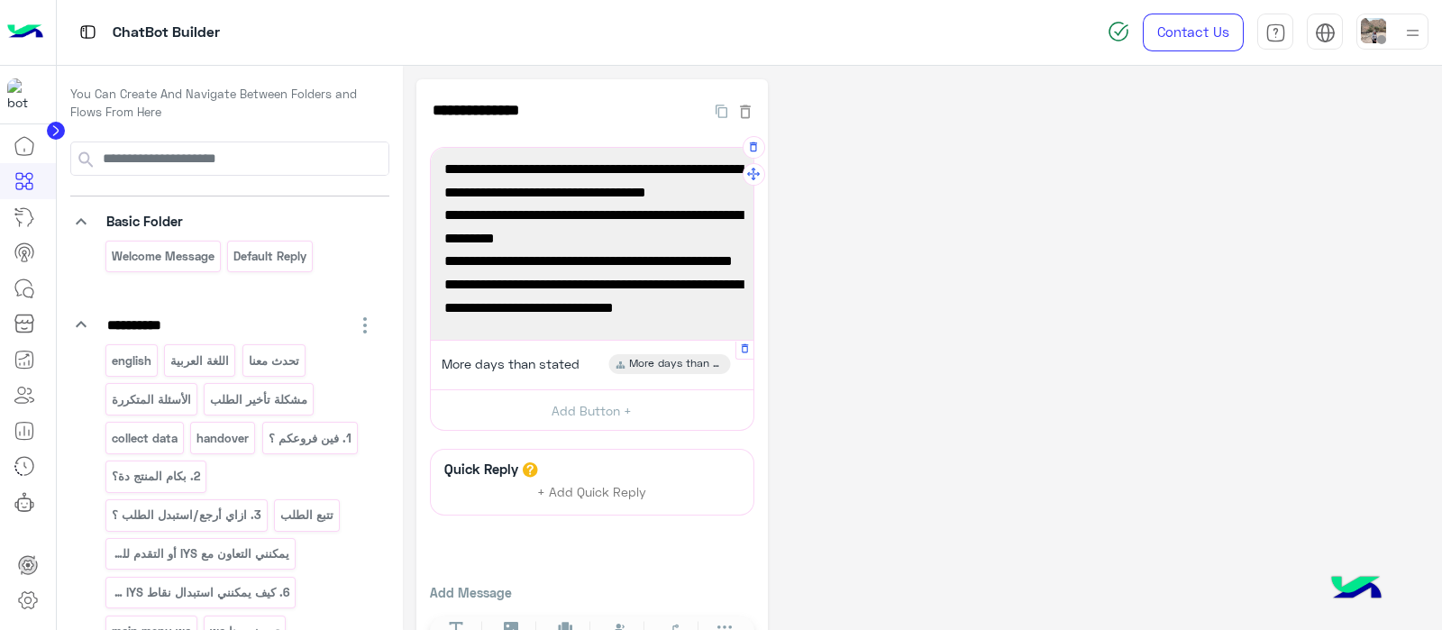
click at [484, 356] on span "More days than stated" at bounding box center [511, 364] width 138 height 16
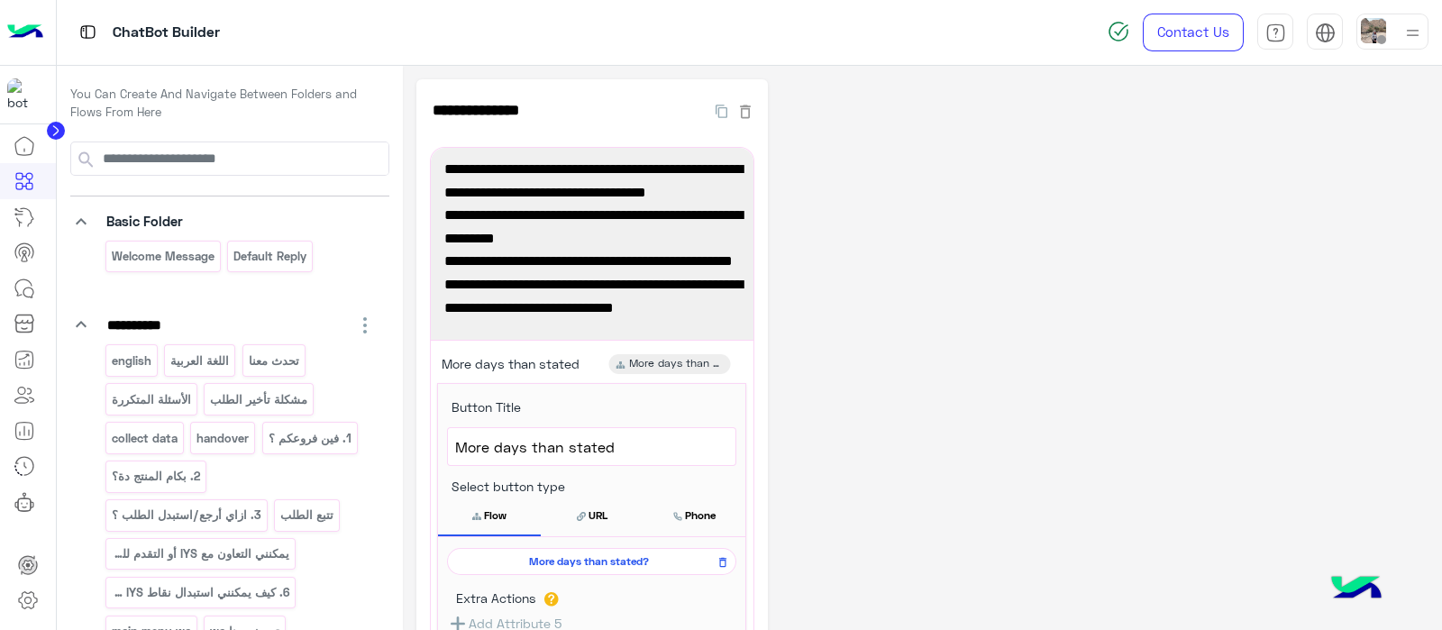
click at [541, 558] on span "More days than stated?" at bounding box center [588, 561] width 263 height 16
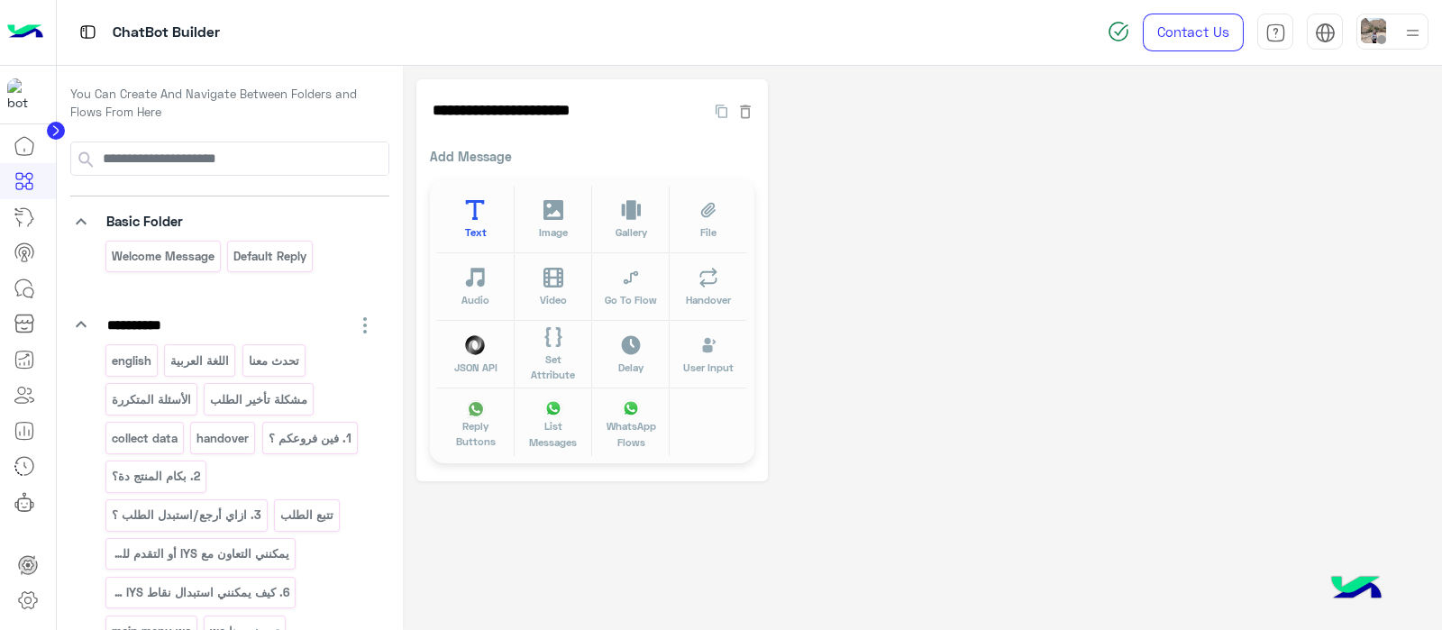
click at [480, 207] on icon at bounding box center [475, 210] width 21 height 21
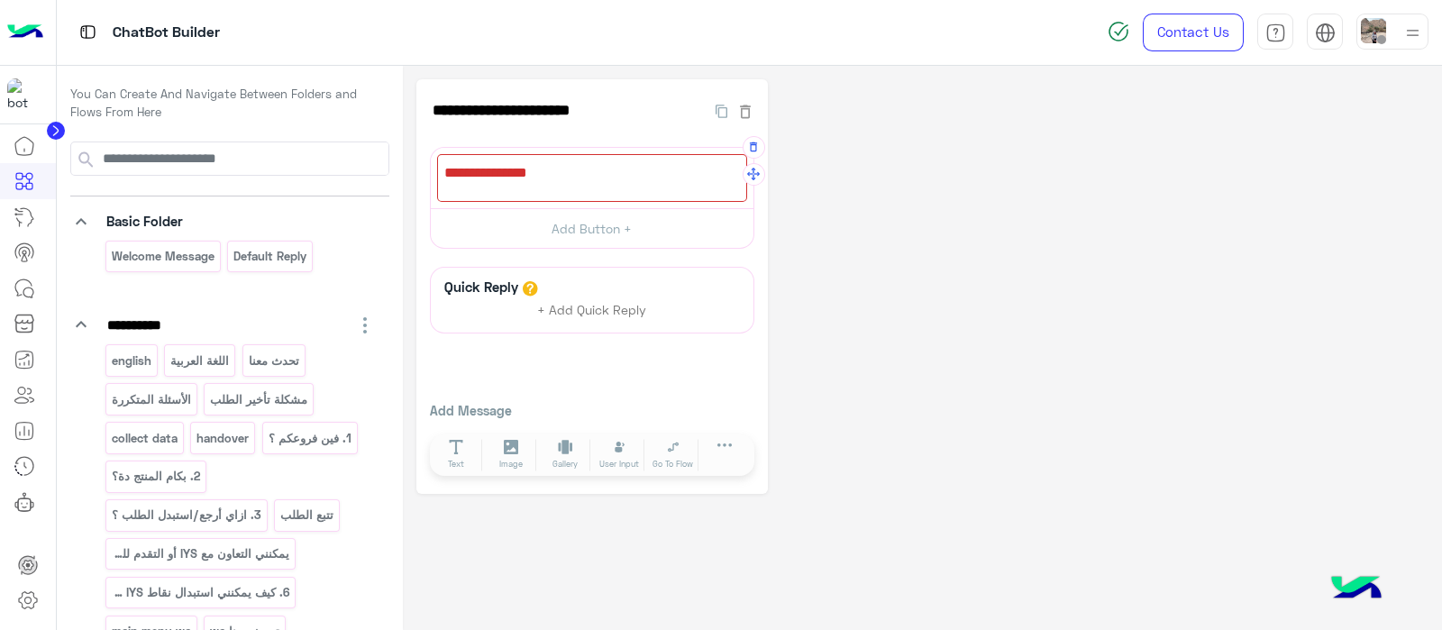
click at [527, 175] on div at bounding box center [592, 178] width 310 height 48
paste textarea "**********"
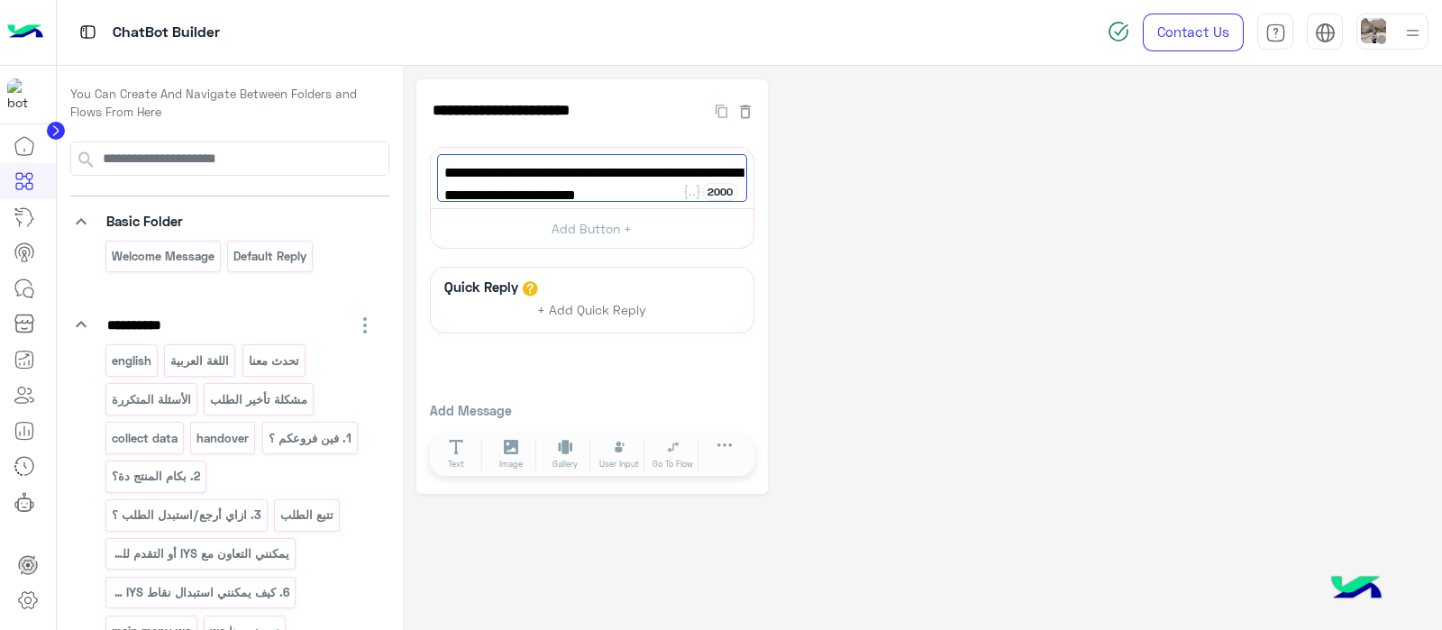
scroll to position [0, 0]
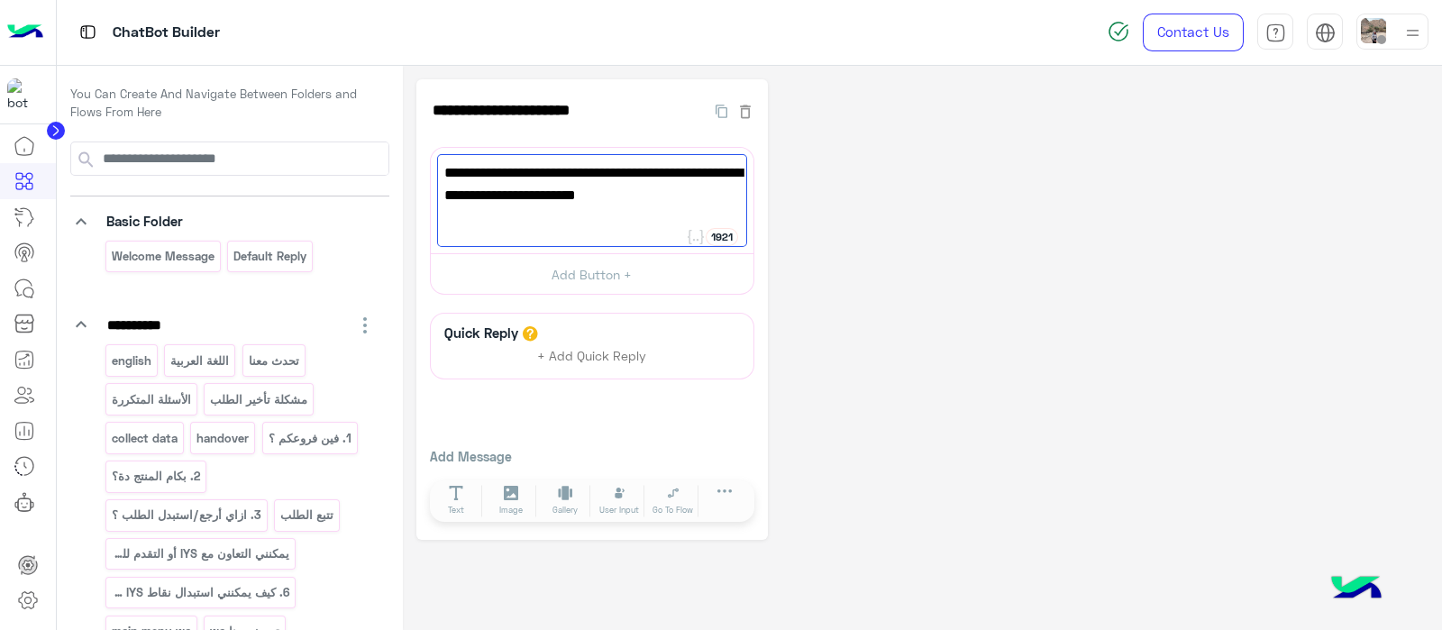
click at [808, 345] on div "**********" at bounding box center [922, 309] width 1012 height 461
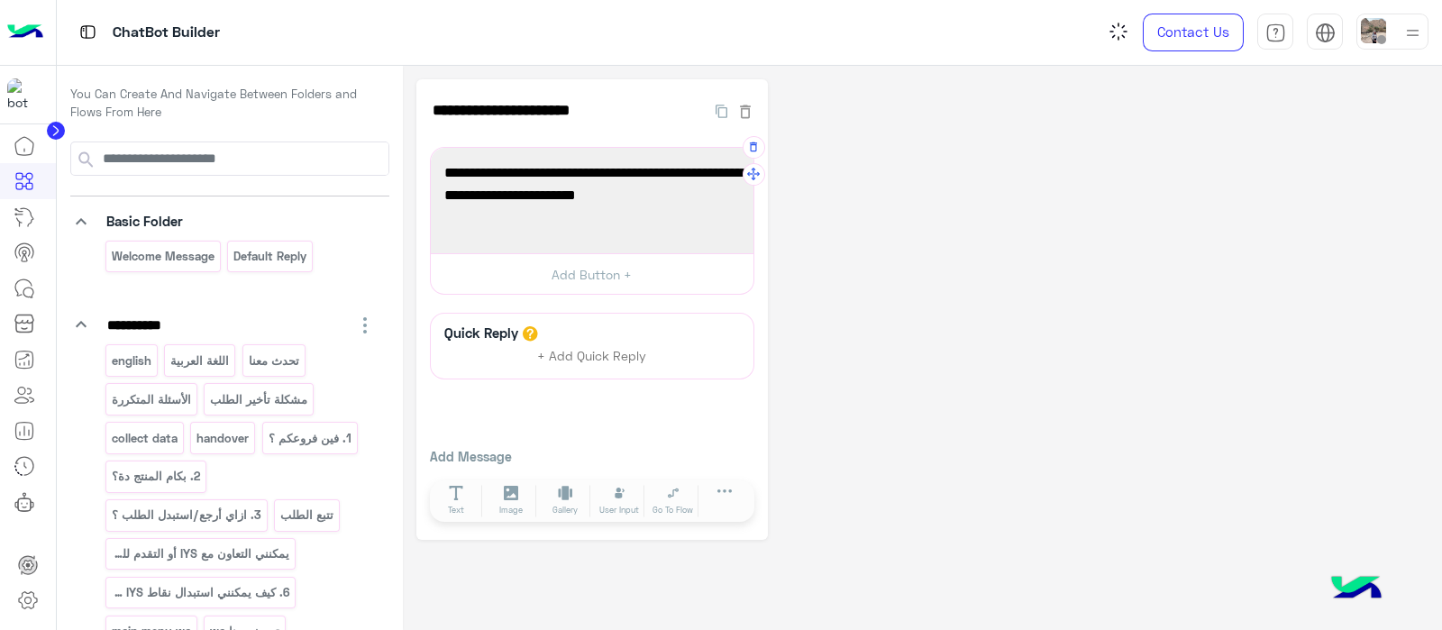
click at [614, 190] on span "Reach out to us via orders@inyourshoe.com and our team will further assist you." at bounding box center [592, 195] width 296 height 69
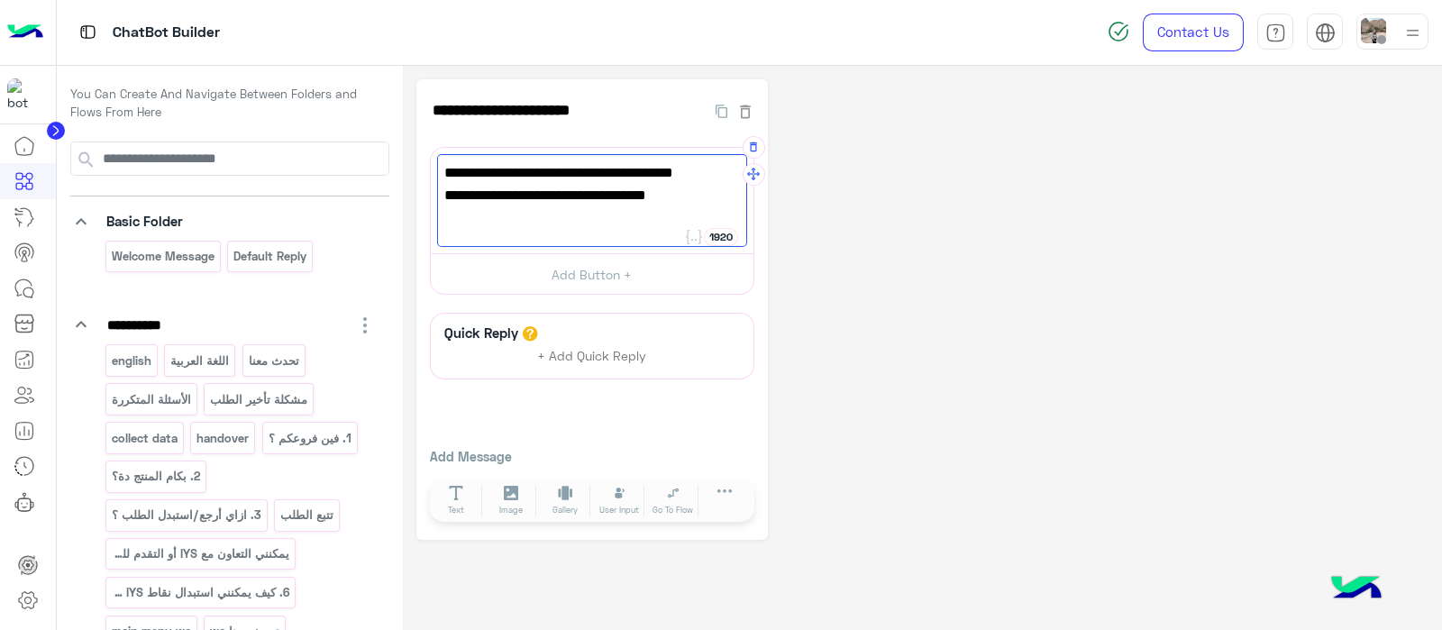
type textarea "**********"
click at [850, 294] on div "**********" at bounding box center [922, 309] width 1012 height 461
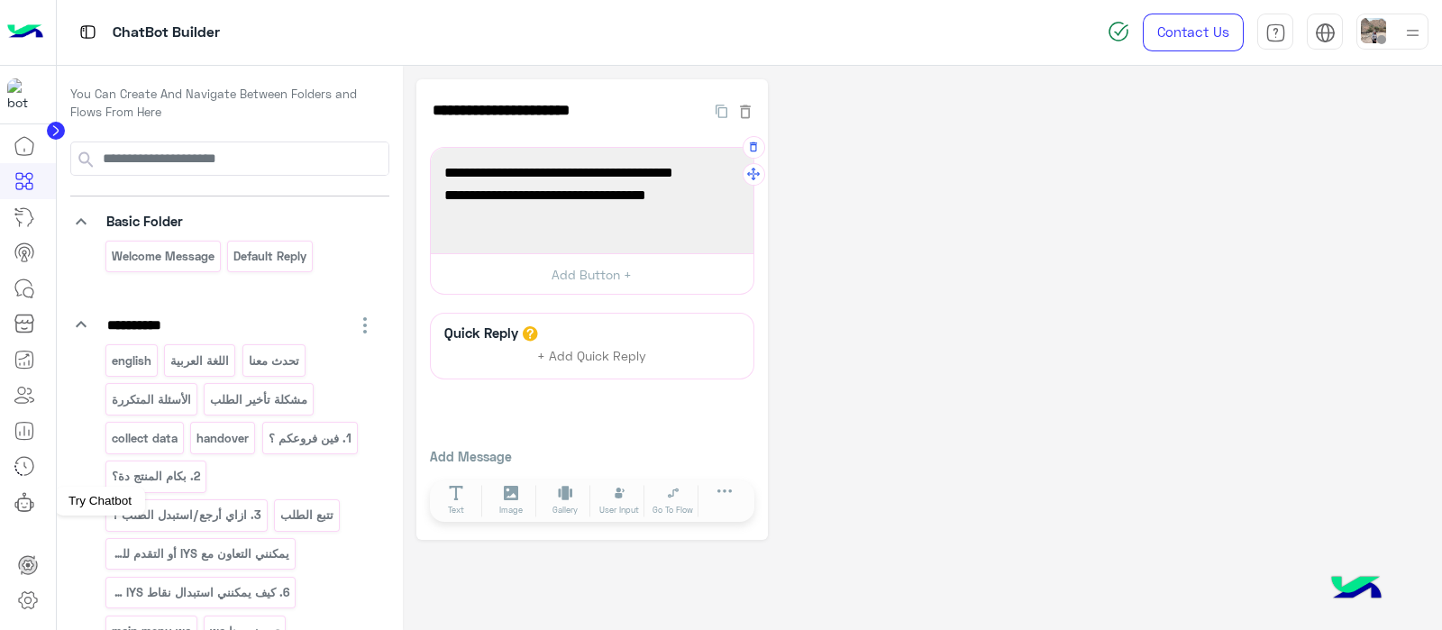
click at [18, 491] on icon at bounding box center [25, 502] width 22 height 22
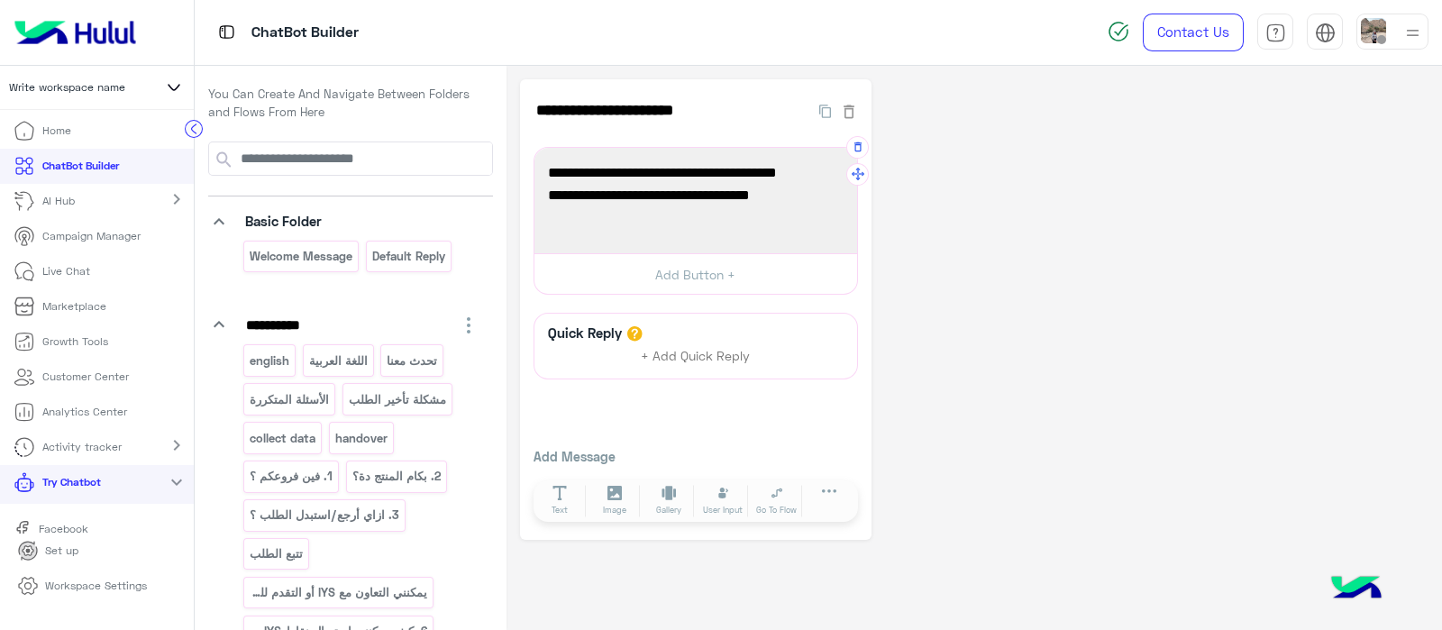
scroll to position [50, 0]
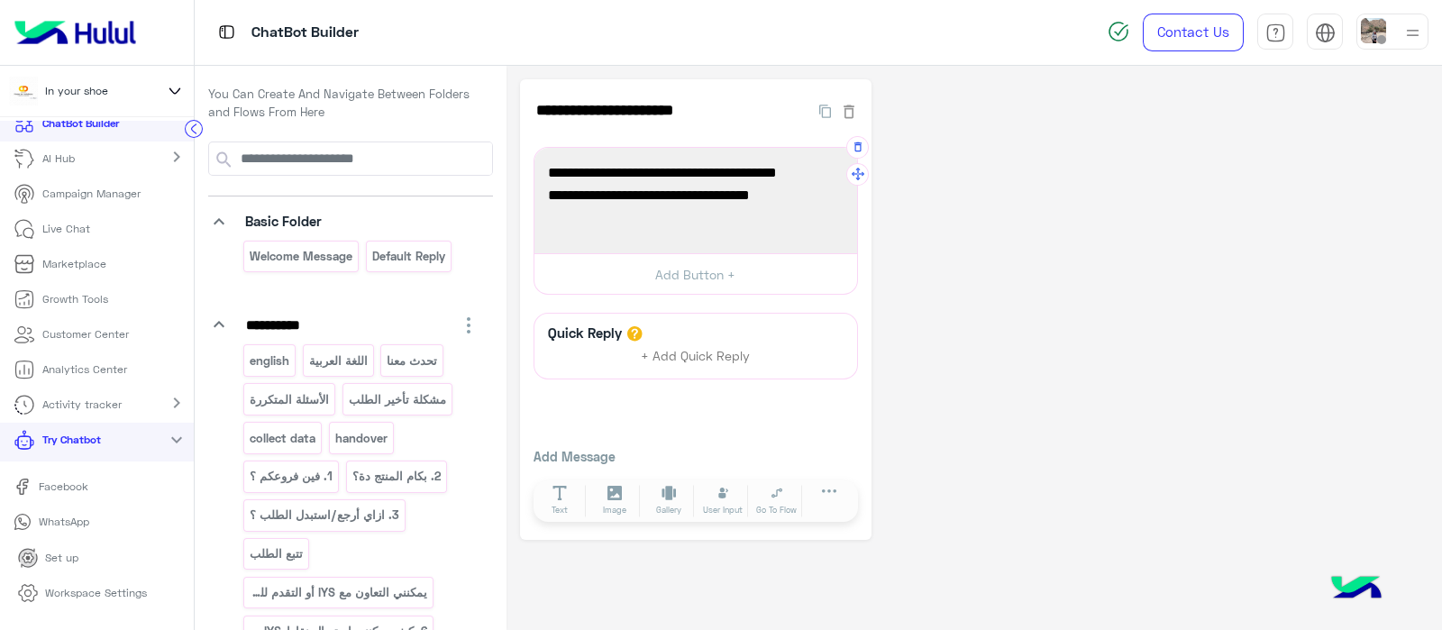
click at [49, 480] on p "Facebook" at bounding box center [63, 487] width 63 height 16
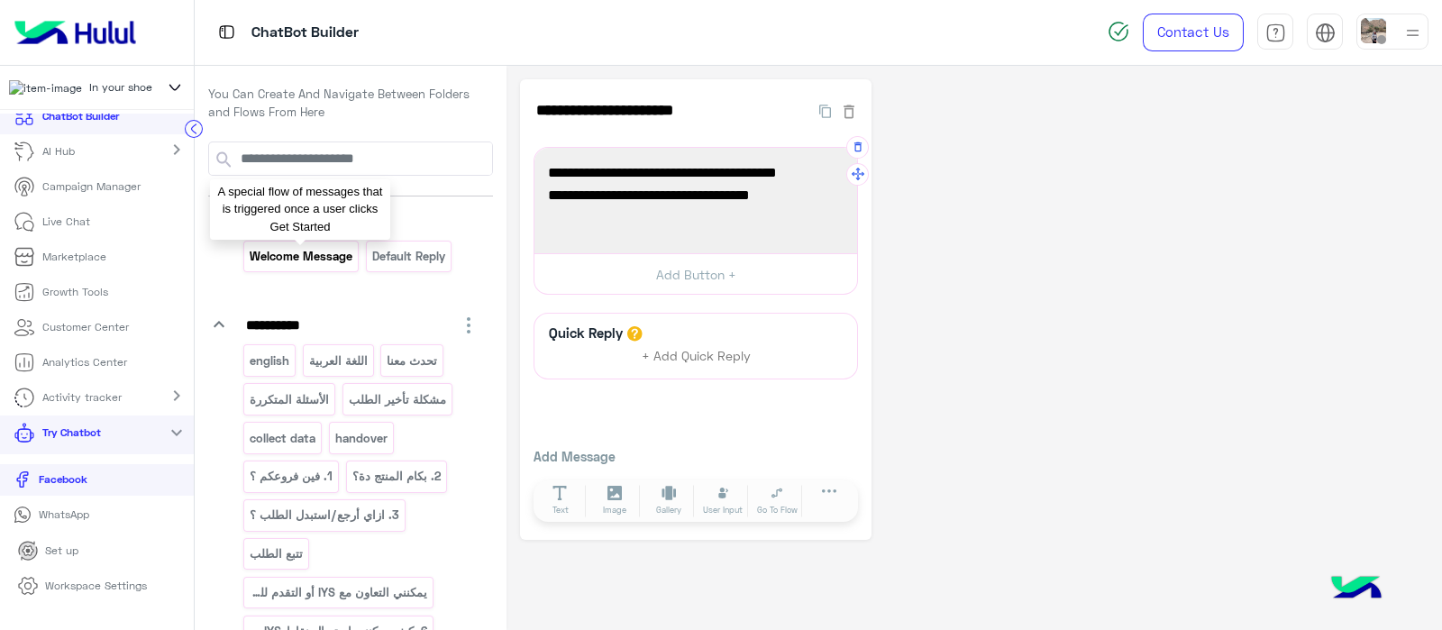
click at [265, 263] on p "Welcome Message" at bounding box center [301, 256] width 105 height 21
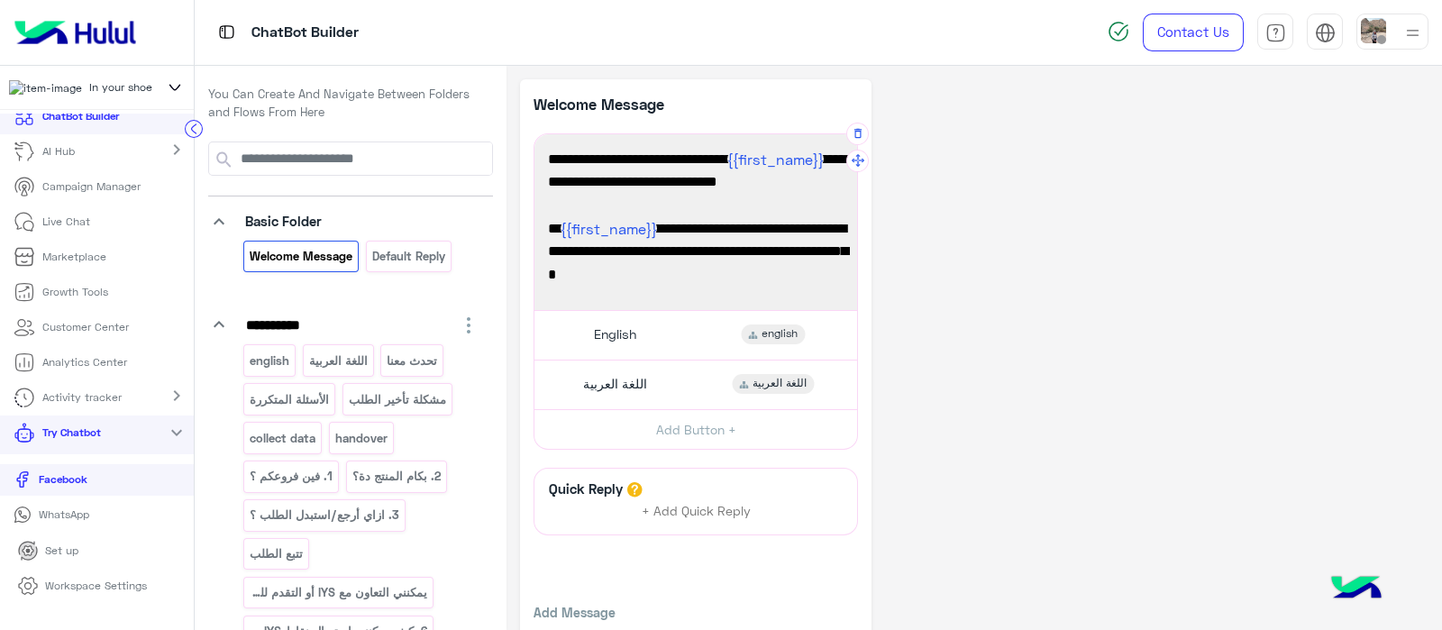
drag, startPoint x: 737, startPoint y: 283, endPoint x: 543, endPoint y: 233, distance: 201.1
click at [543, 233] on div "أهلاً {{first_name}} في 𝗜𝗡 𝗬𝗢𝗨𝗥 𝗦𝗛𝗢𝗘 😊 من فضلك اختر لغتك المفضلة للمتابعة. Hi {…" at bounding box center [696, 222] width 310 height 163
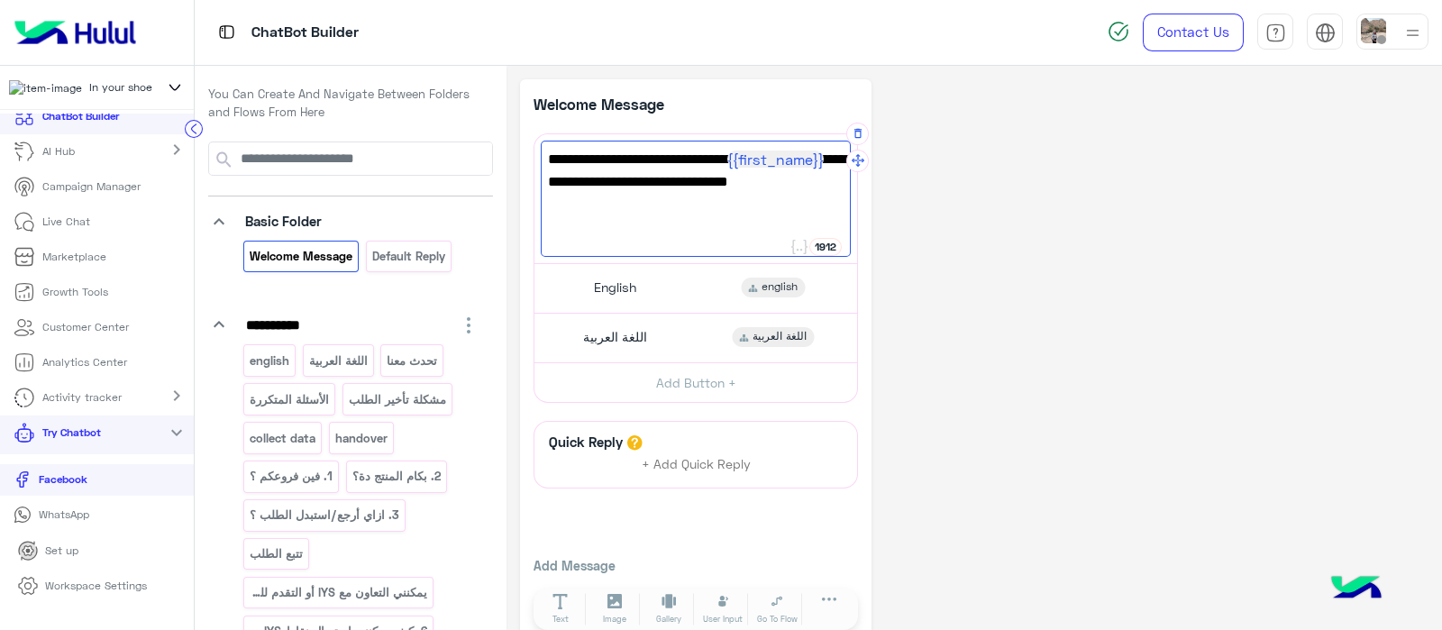
click at [843, 158] on span "أهلاً {{first_name}} في 𝗜𝗡 𝗬𝗢𝗨𝗥 𝗦𝗛𝗢𝗘 😊 من فضلك اختر لغتك المفضلة للمتابعة." at bounding box center [696, 171] width 296 height 46
paste textarea "**********"
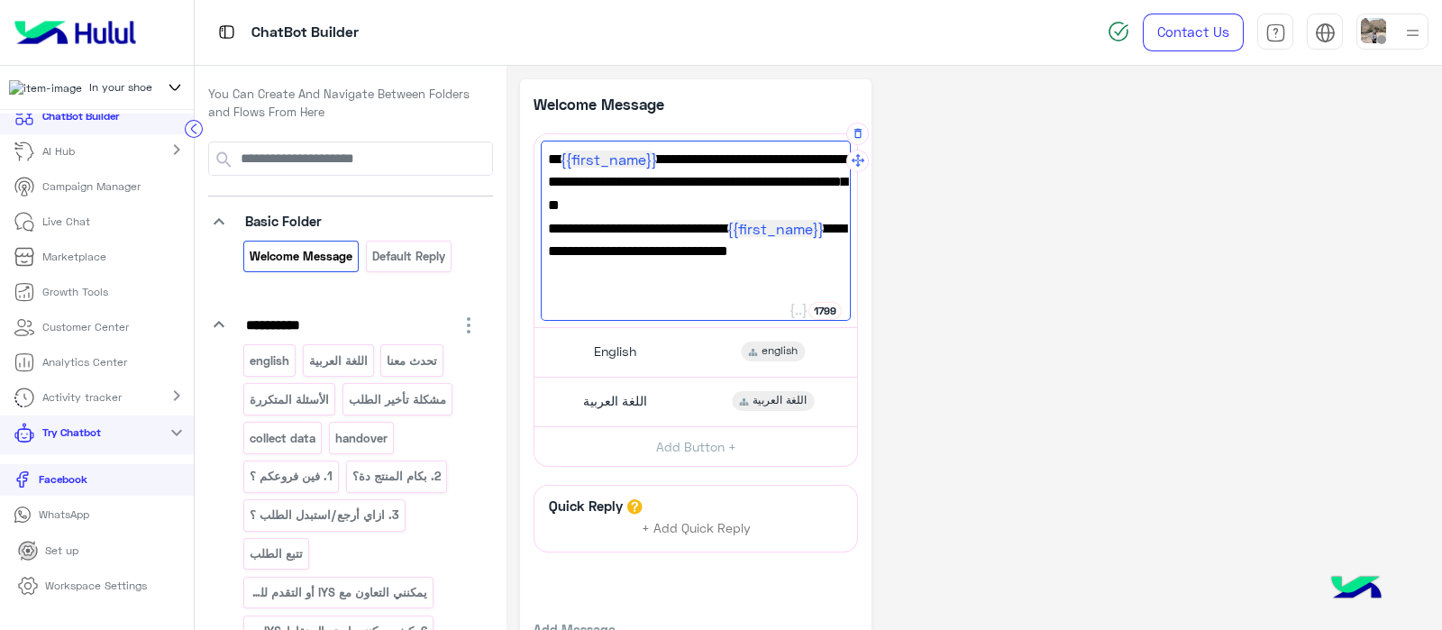
click at [717, 197] on span "Hi {{first_name}} and welcome to 𝗜𝗡 𝗬𝗢𝗨𝗥 𝗦𝗛𝗢𝗘 😊— please choose your preferred l…" at bounding box center [696, 182] width 296 height 69
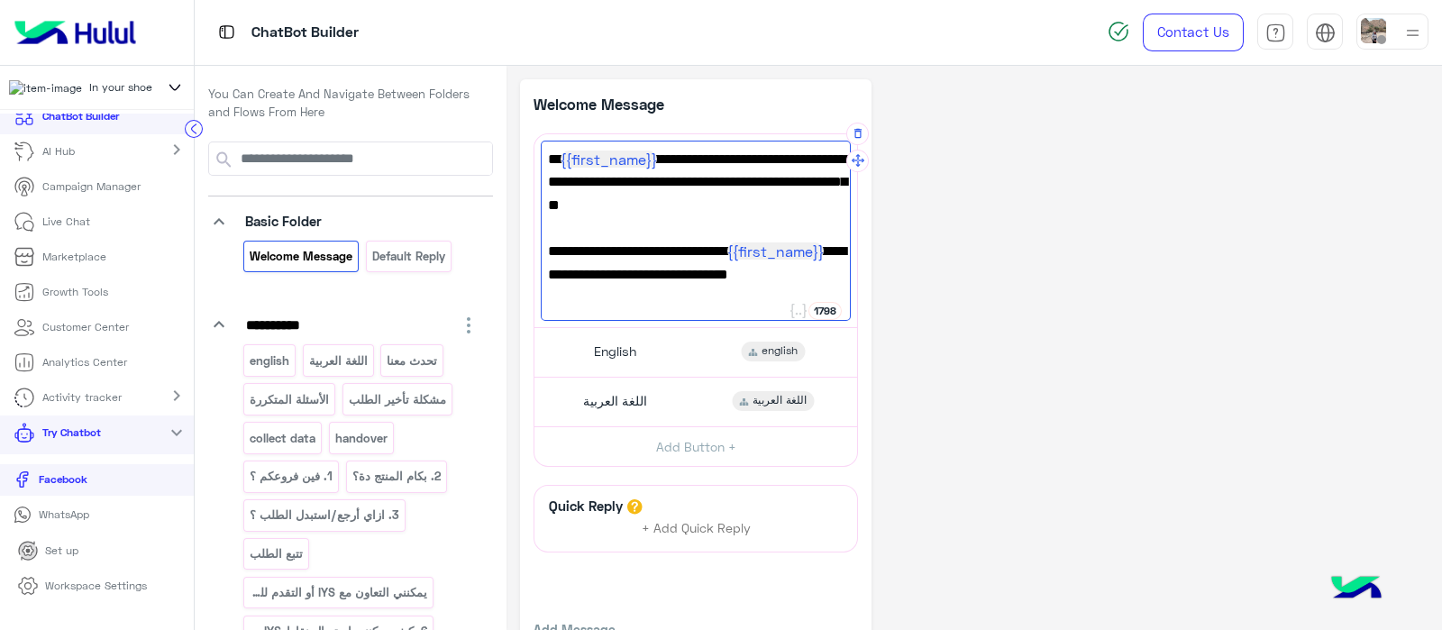
type textarea "**********"
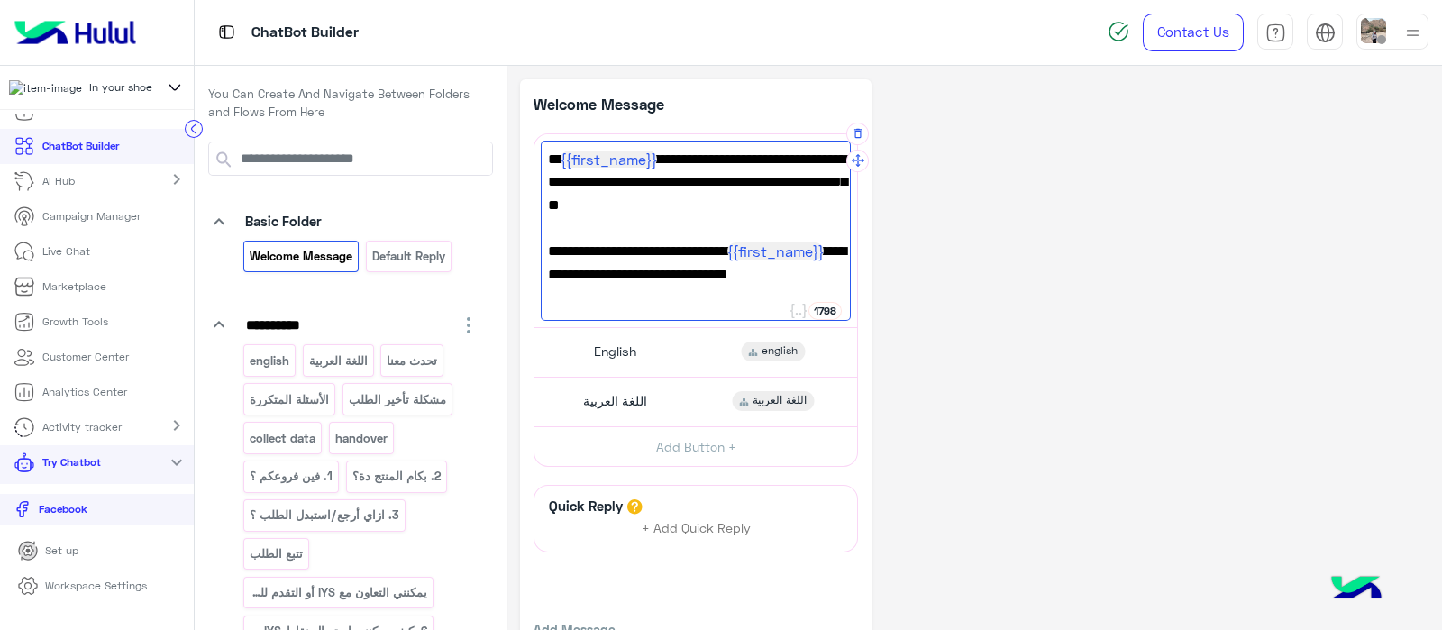
scroll to position [0, 0]
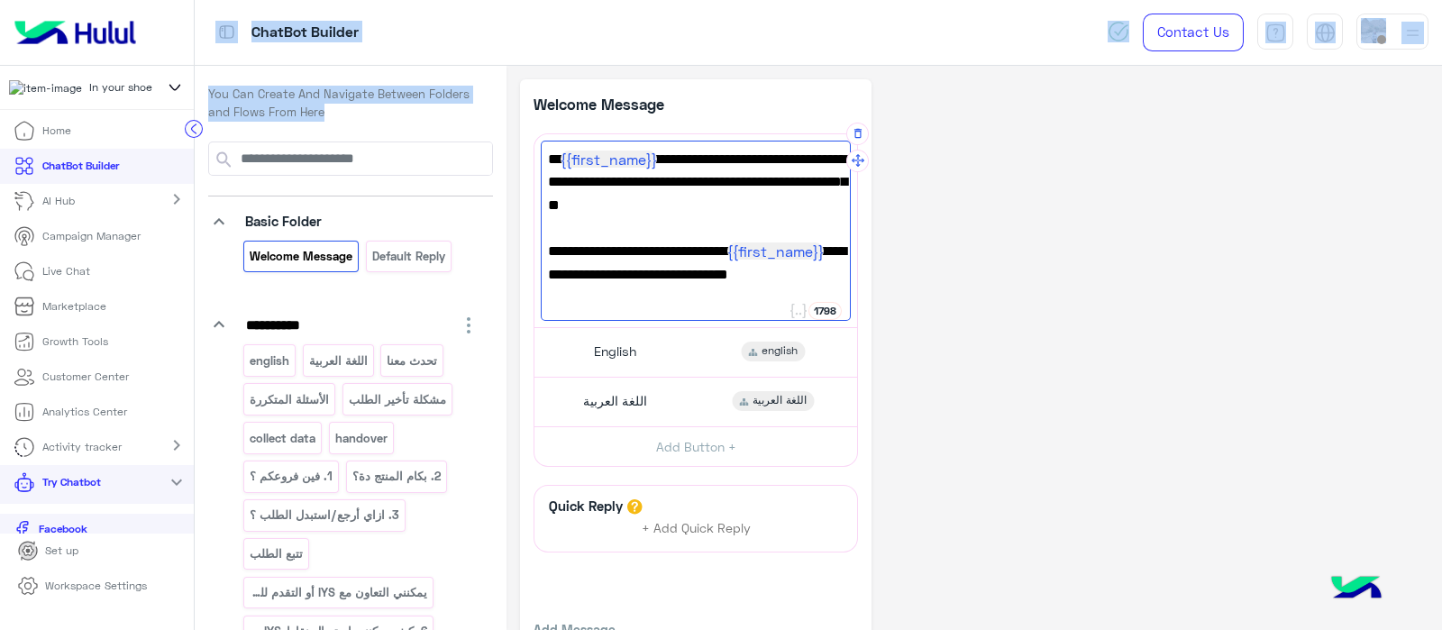
drag, startPoint x: 195, startPoint y: 157, endPoint x: 195, endPoint y: 132, distance: 24.3
click at [195, 132] on div "**********" at bounding box center [721, 315] width 1442 height 630
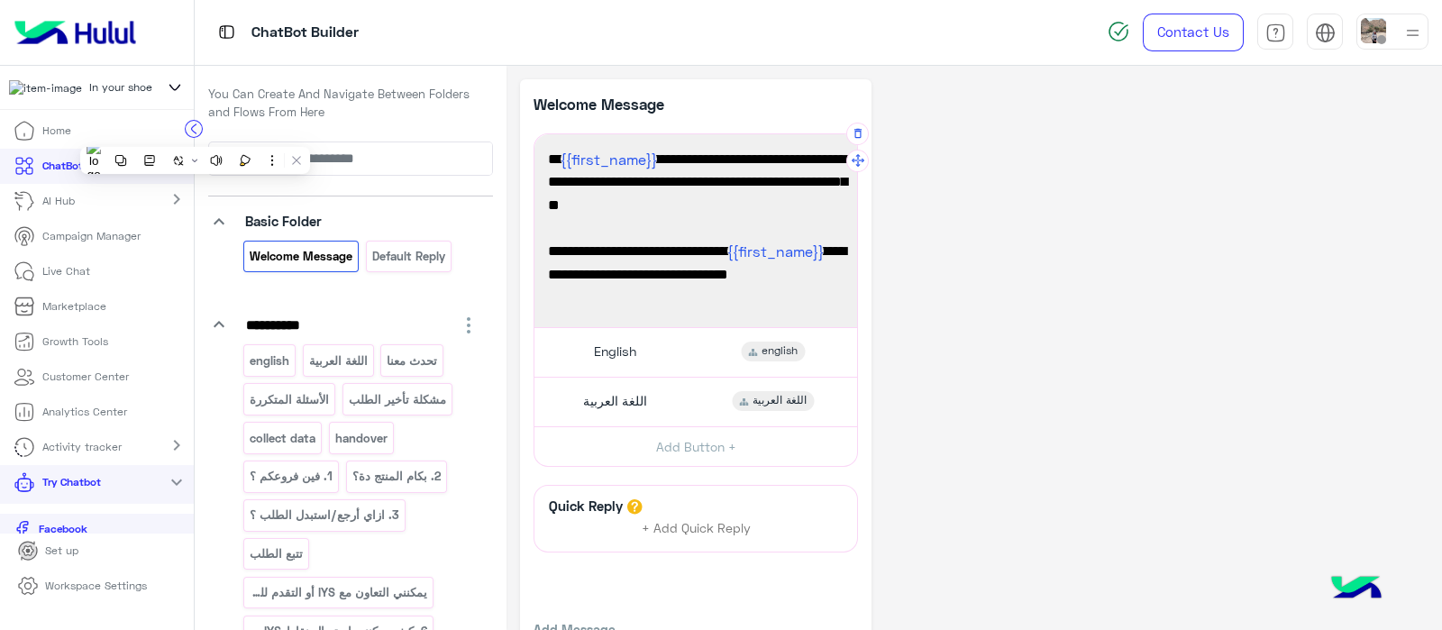
click at [1057, 394] on div "**********" at bounding box center [974, 396] width 909 height 634
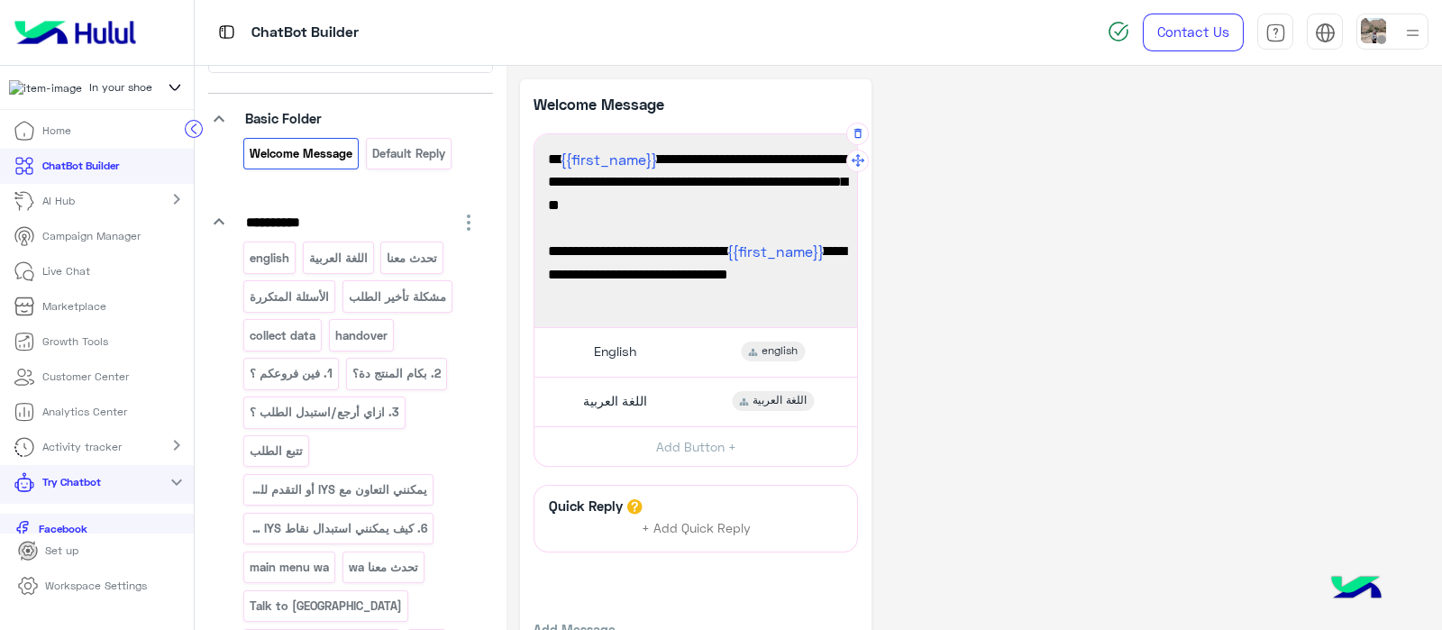
scroll to position [99, 0]
click at [265, 259] on p "english" at bounding box center [270, 261] width 42 height 21
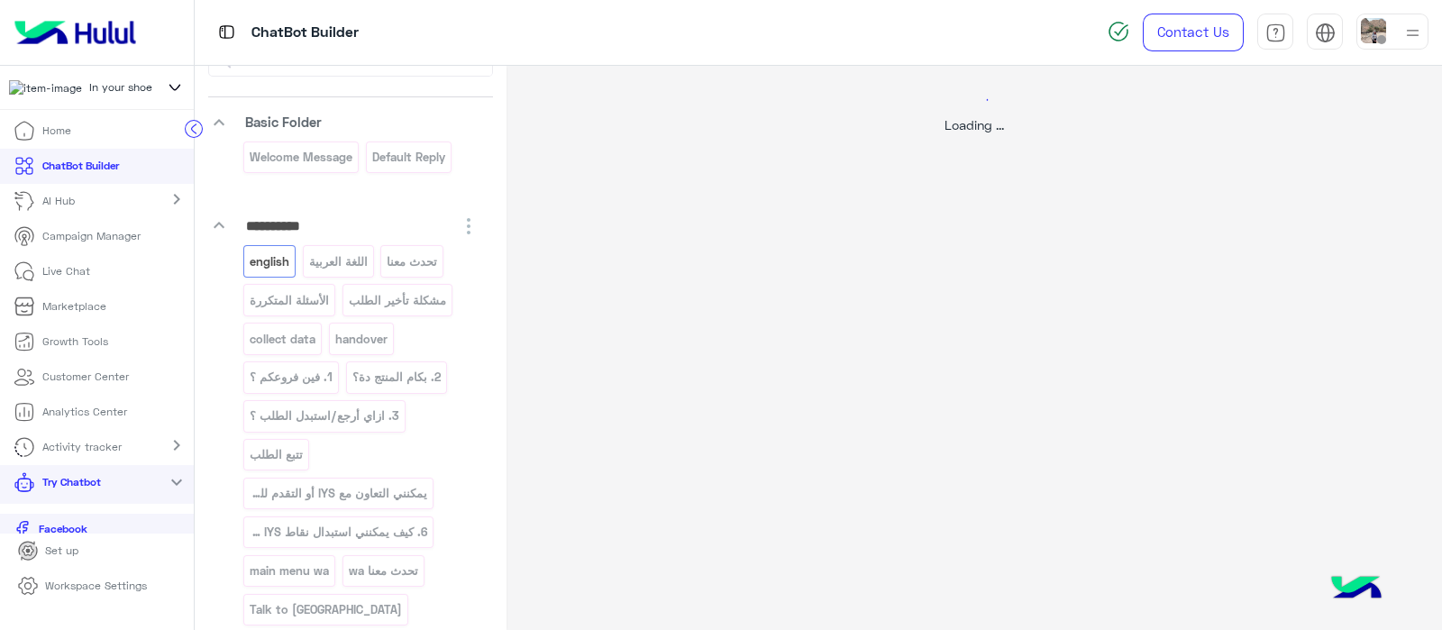
select select "*"
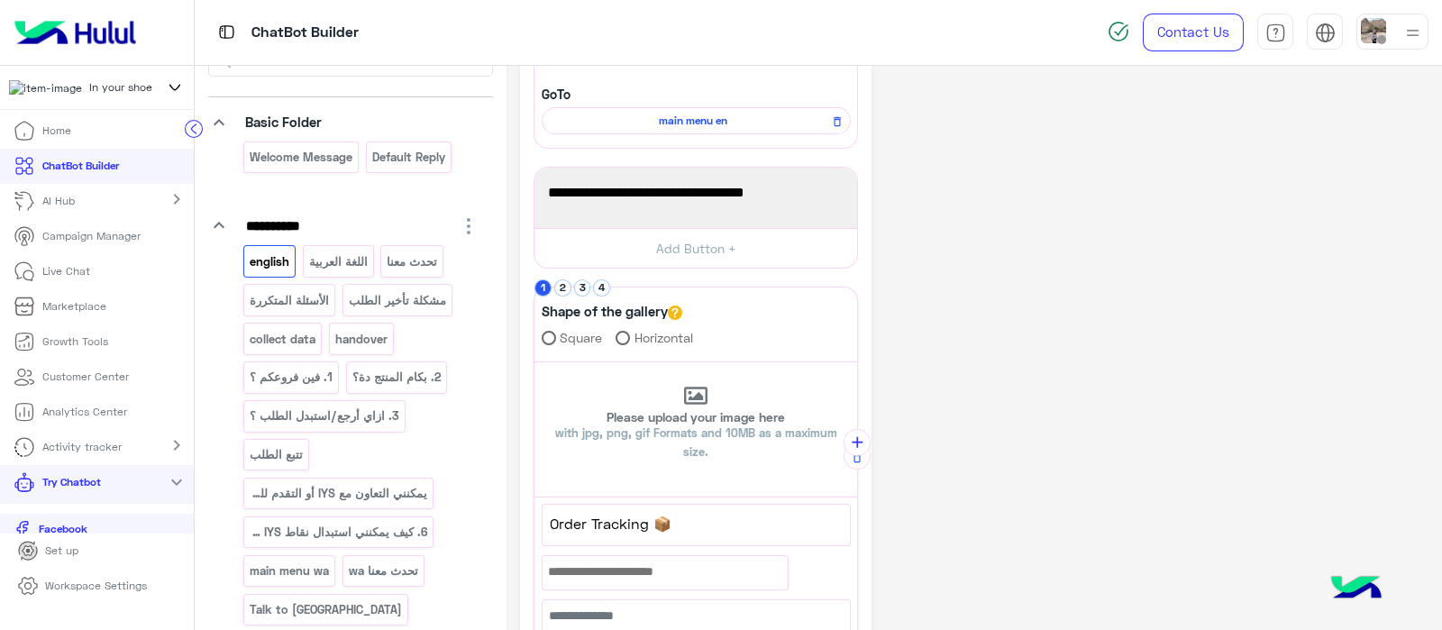
scroll to position [324, 0]
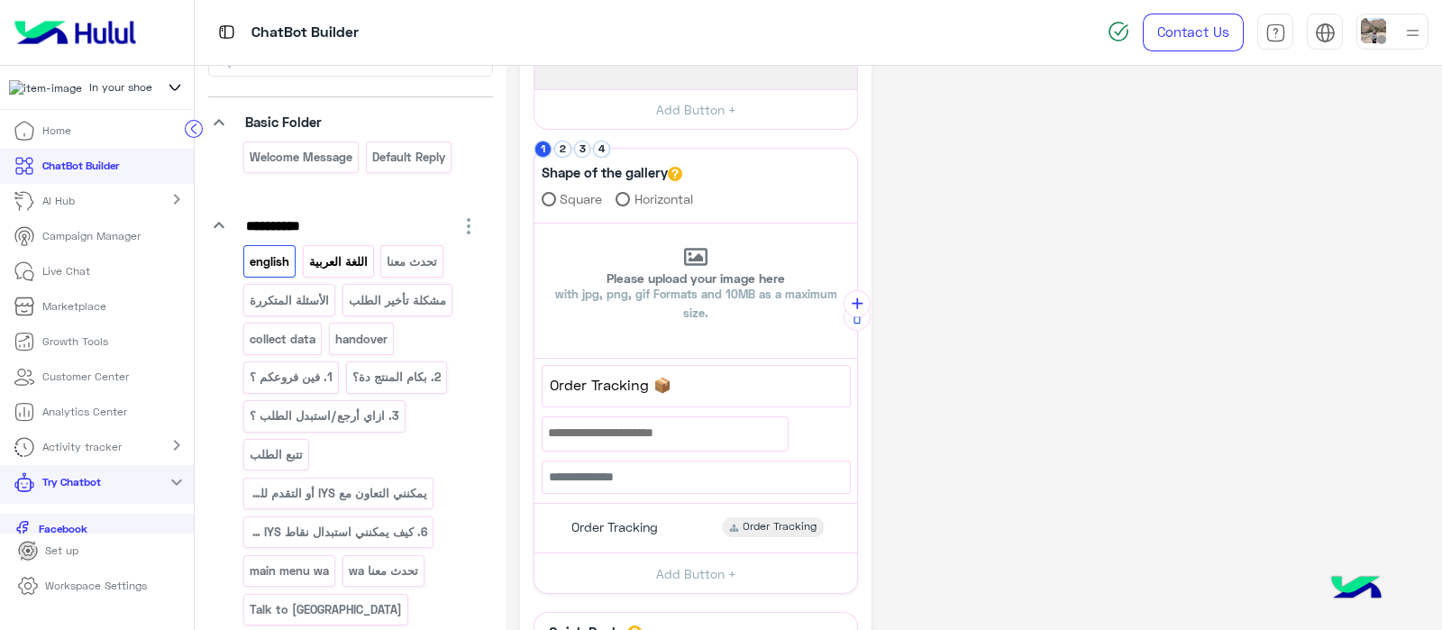
click at [324, 261] on p "اللغة العربية" at bounding box center [337, 261] width 61 height 21
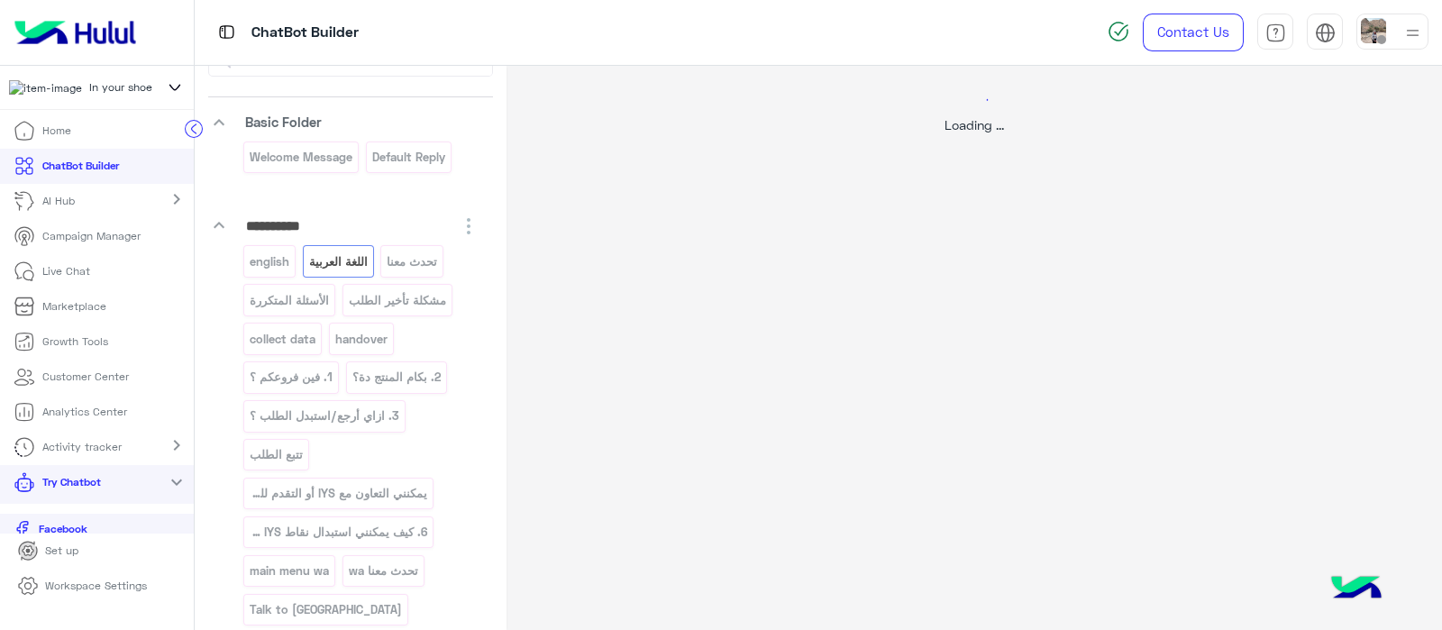
scroll to position [0, 0]
select select "*"
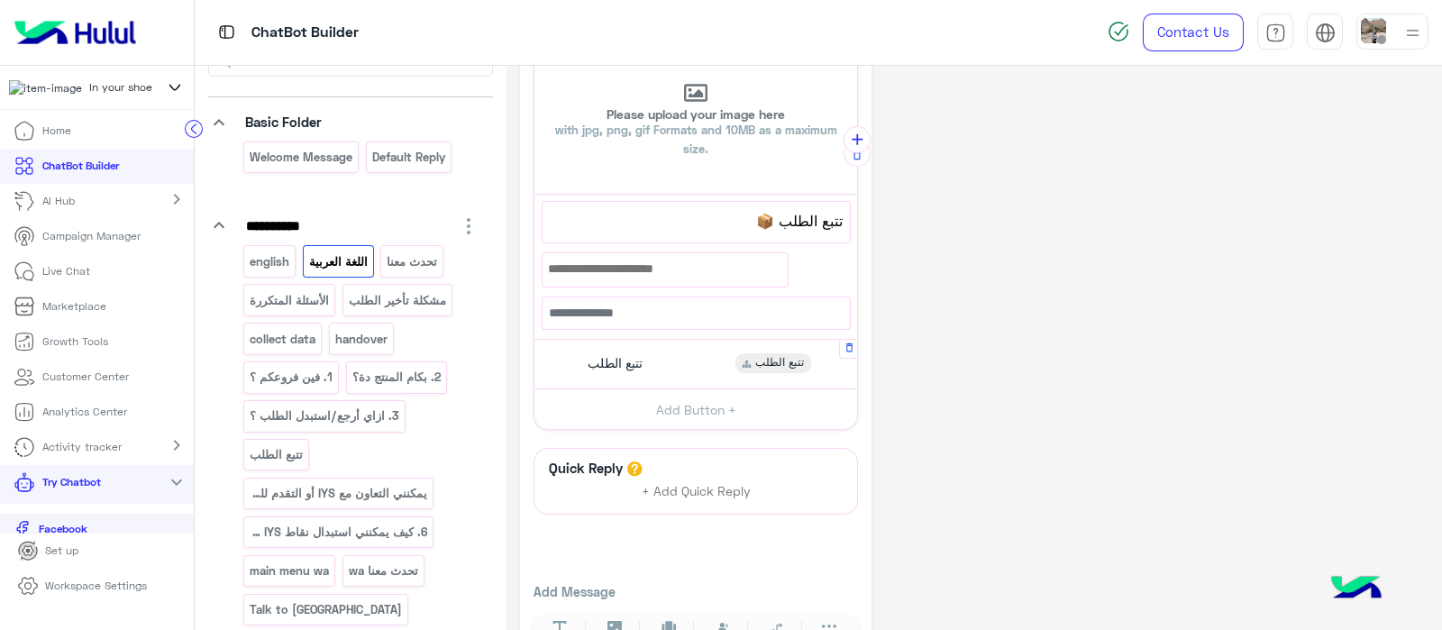
click at [603, 361] on span "تتبع الطلب" at bounding box center [615, 363] width 55 height 16
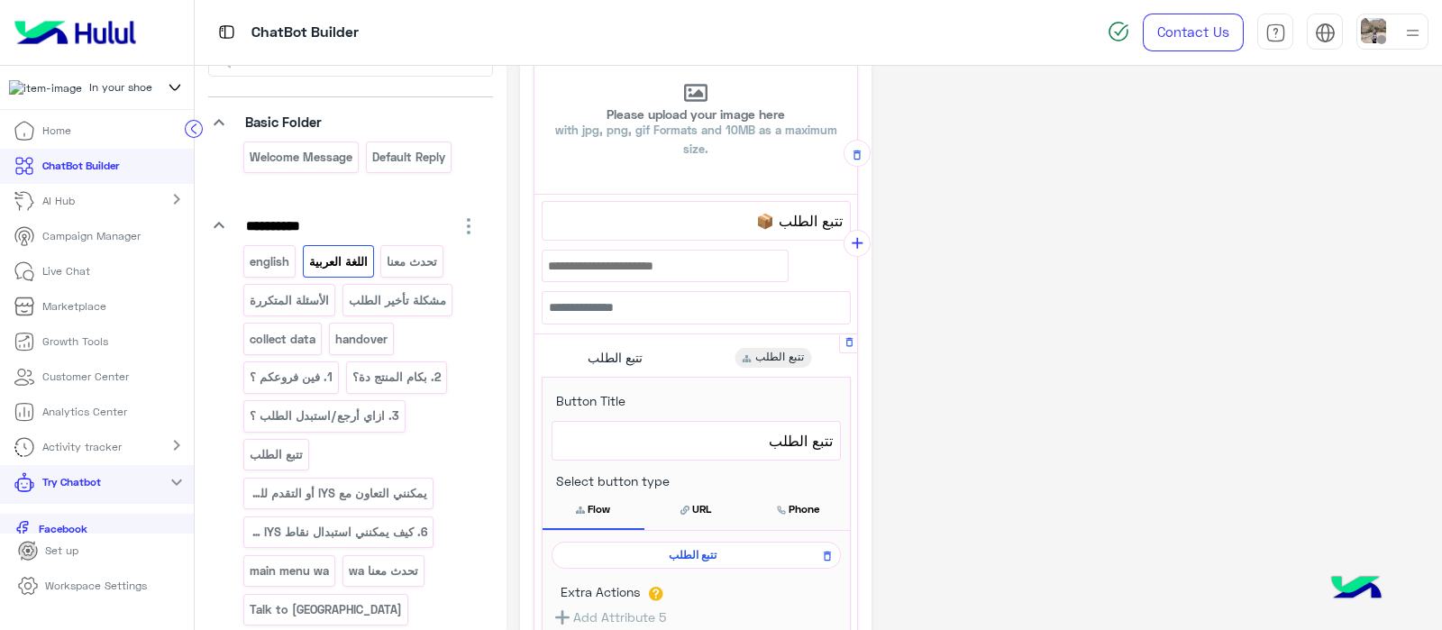
scroll to position [590, 0]
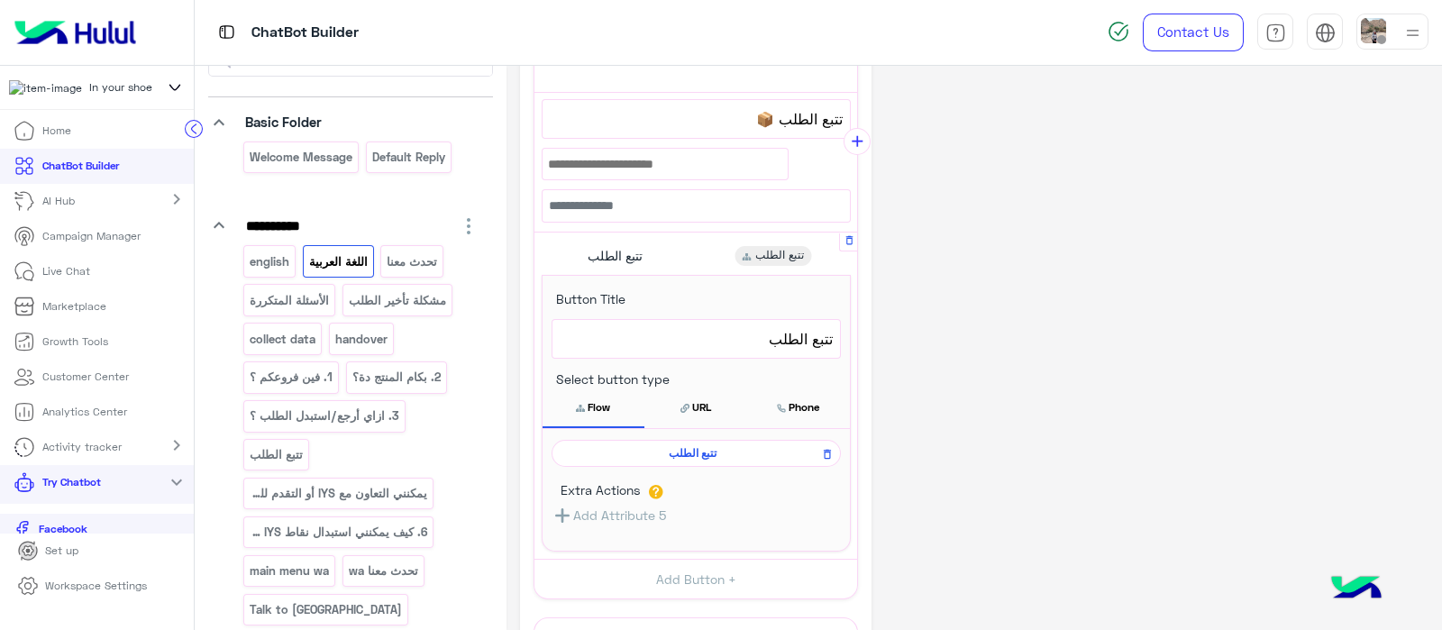
click at [663, 440] on div "تتبع الطلب" at bounding box center [696, 453] width 289 height 27
click at [661, 452] on span "تتبع الطلب" at bounding box center [693, 453] width 263 height 16
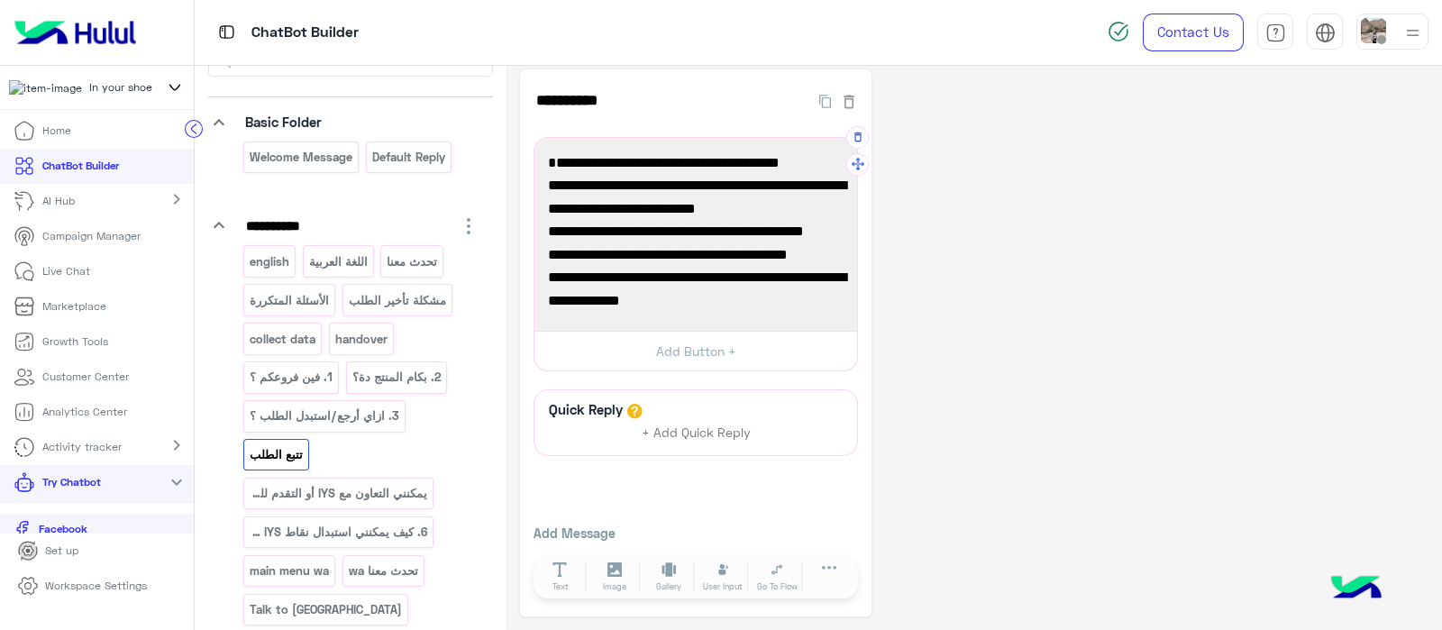
scroll to position [163, 0]
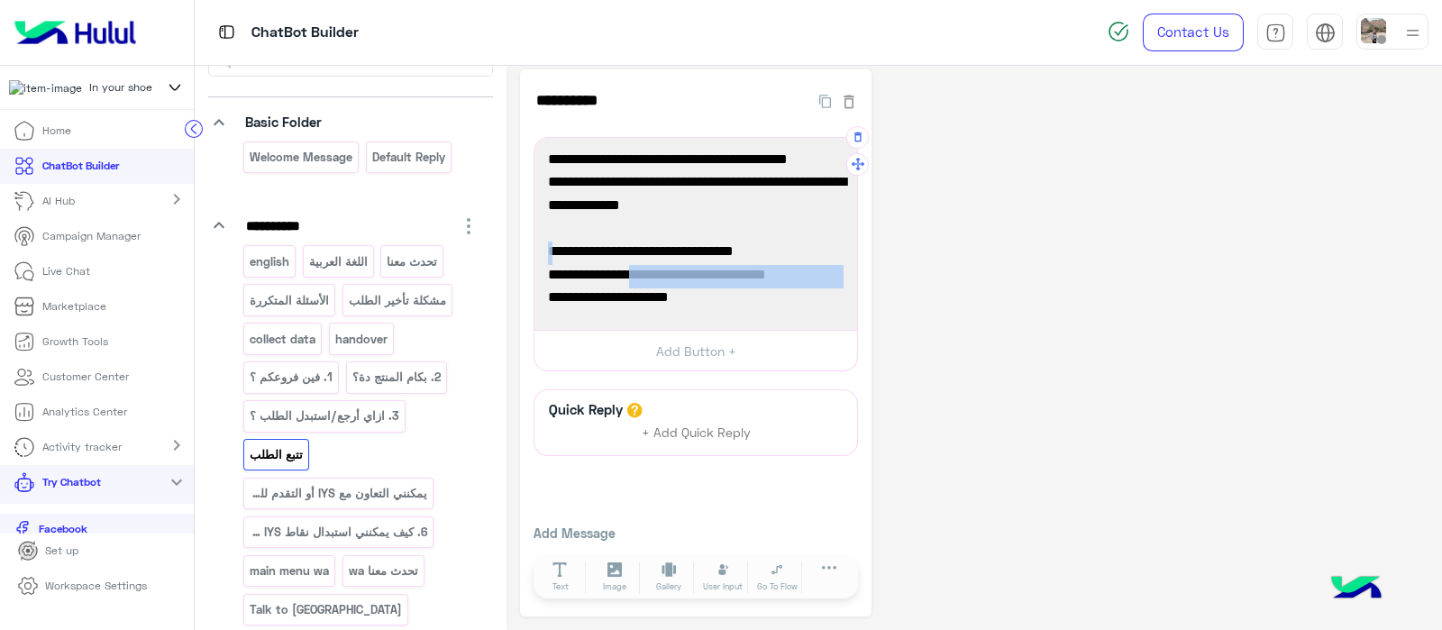
drag, startPoint x: 839, startPoint y: 224, endPoint x: 658, endPoint y: 204, distance: 182.2
click at [658, 204] on div "أوردرات إن يور شو المحلية بتوصل في خلال.. 2-5 أيام عمل في القاهرة/الجيزة/الاسكن…" at bounding box center [696, 234] width 310 height 180
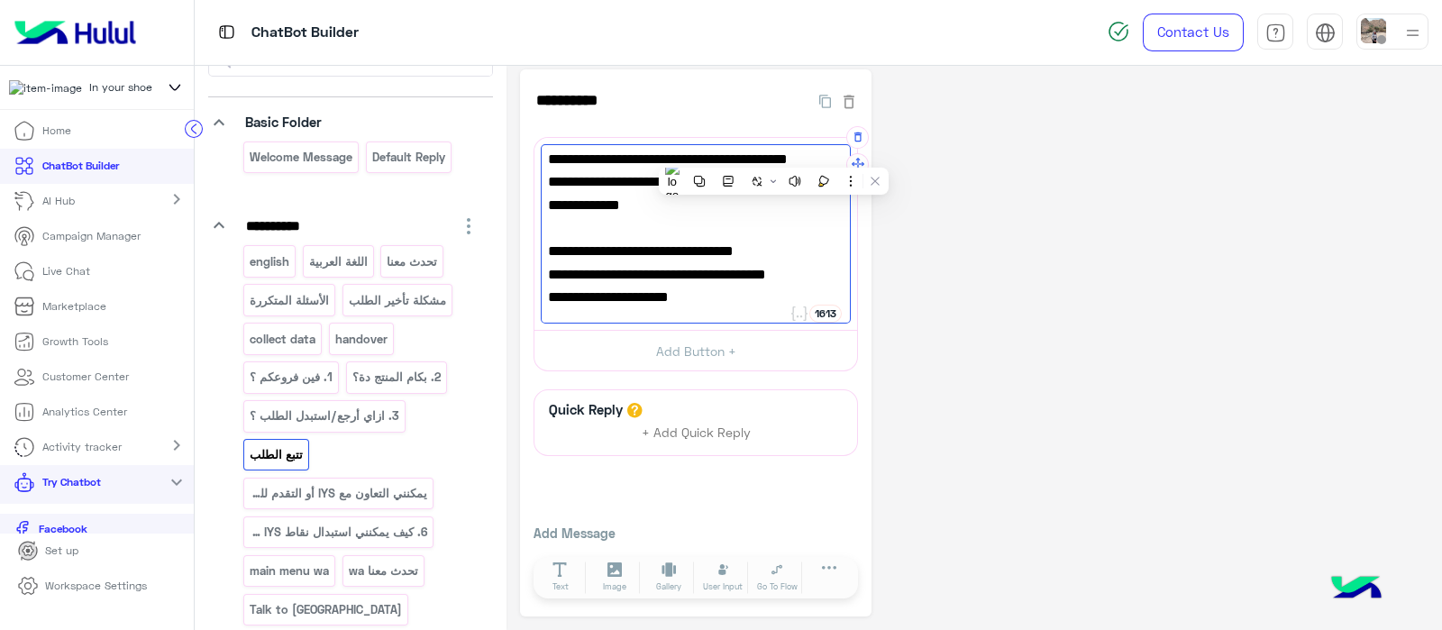
scroll to position [0, 0]
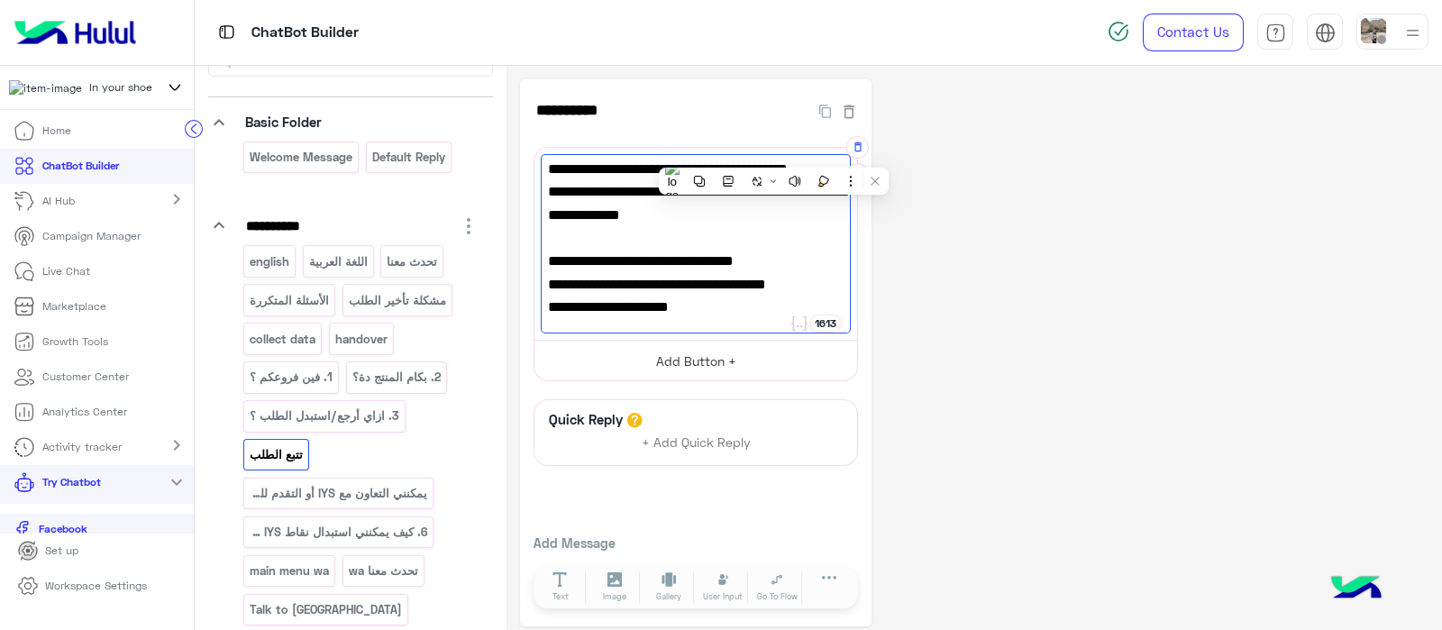
click at [664, 348] on button "Add Button +" at bounding box center [695, 360] width 323 height 41
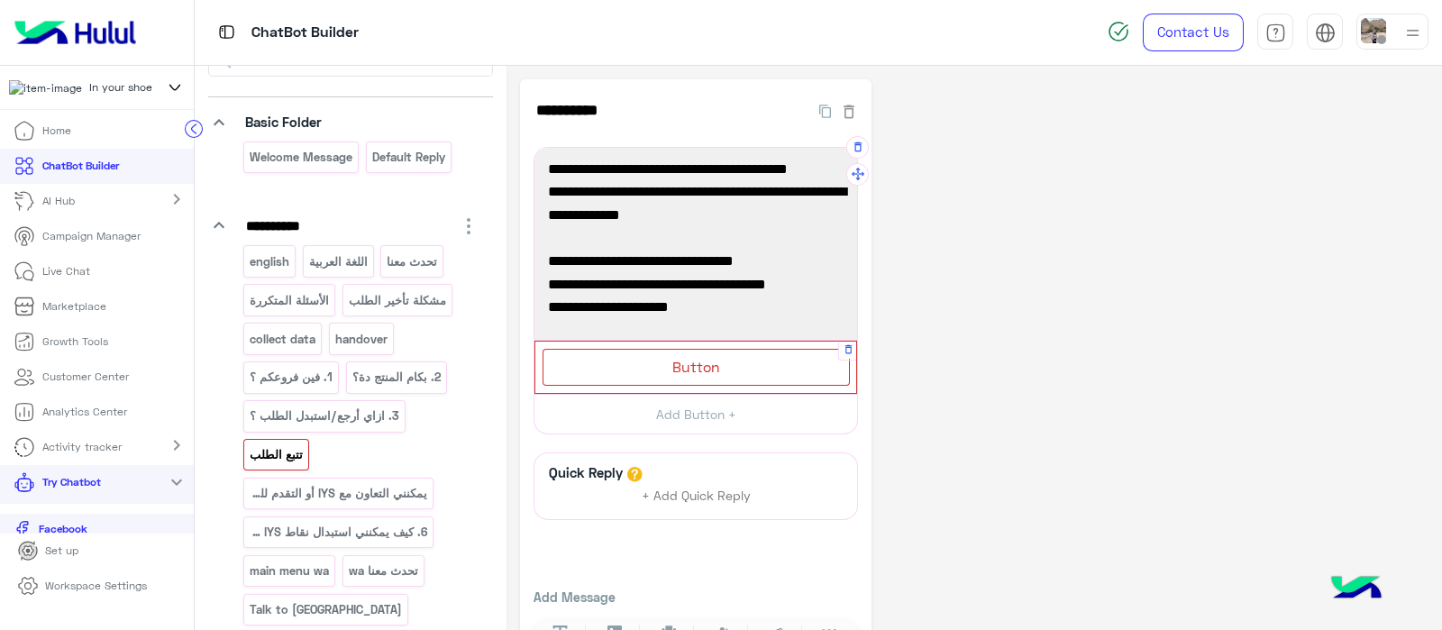
click at [691, 352] on div "Button" at bounding box center [696, 367] width 307 height 37
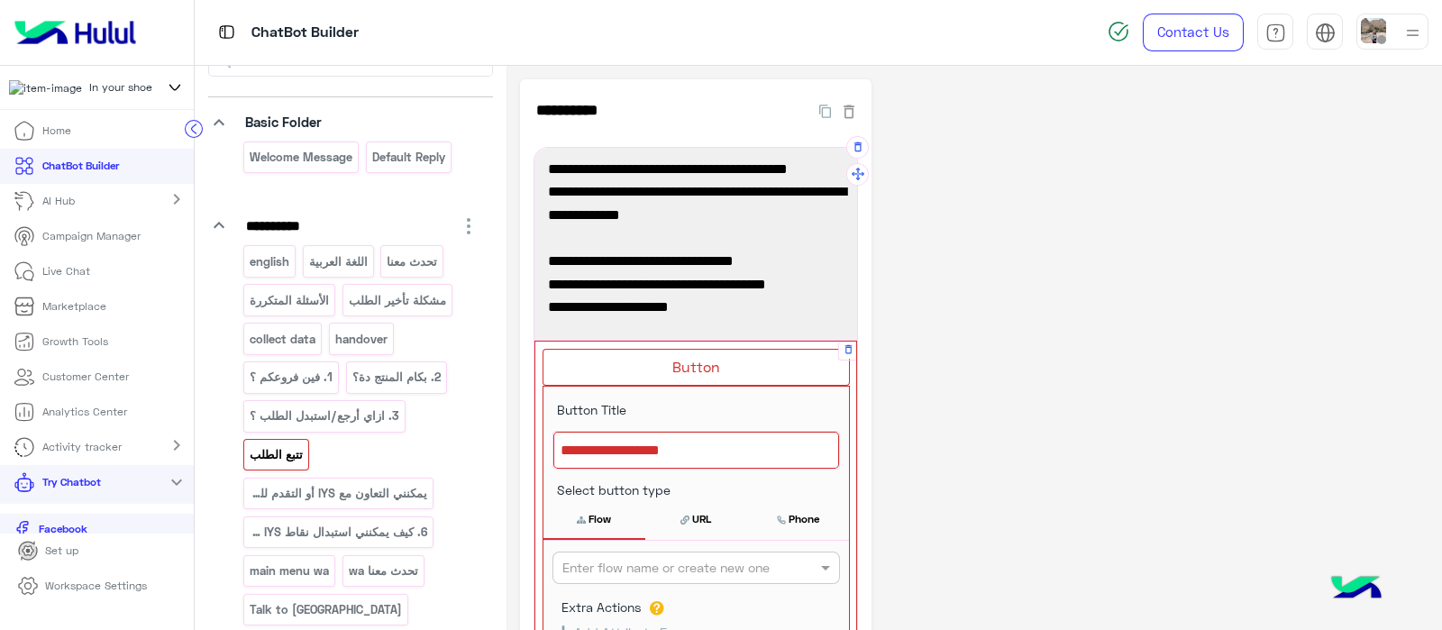
click at [593, 438] on div at bounding box center [696, 451] width 286 height 38
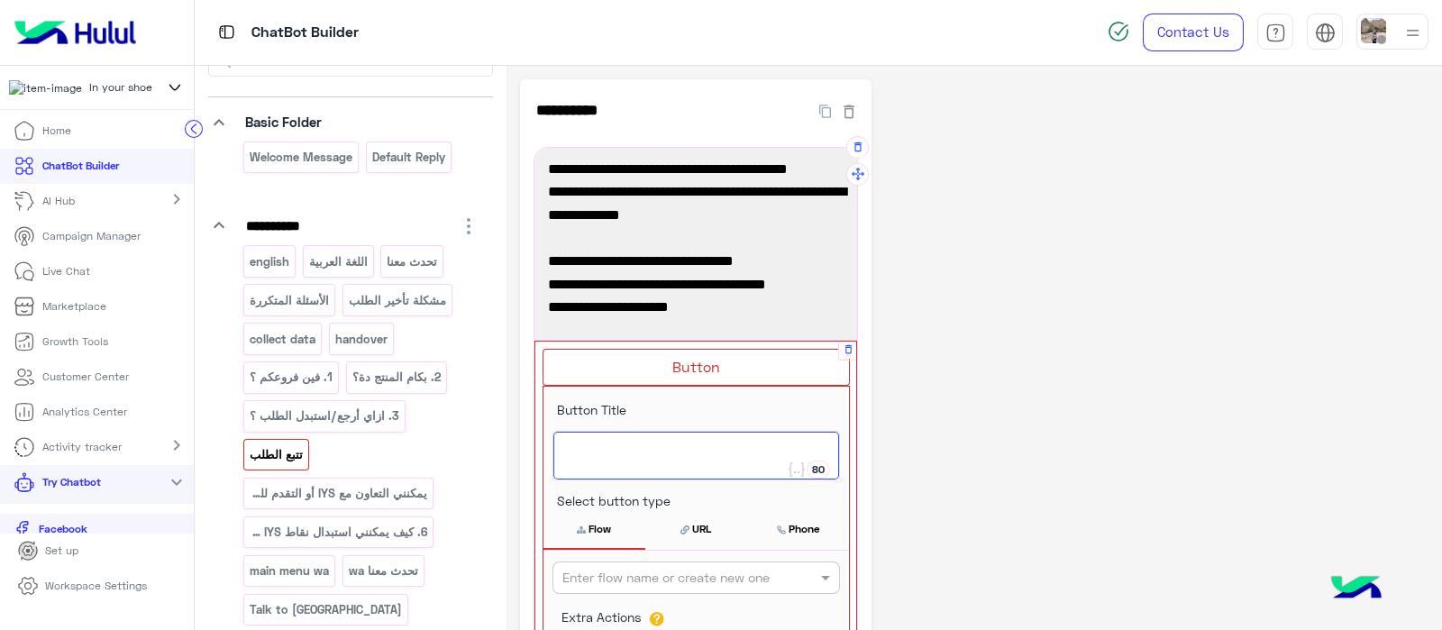
paste textarea "**********"
type textarea "**********"
click at [639, 581] on input "text" at bounding box center [666, 578] width 208 height 19
paste input "**********"
type input "**********"
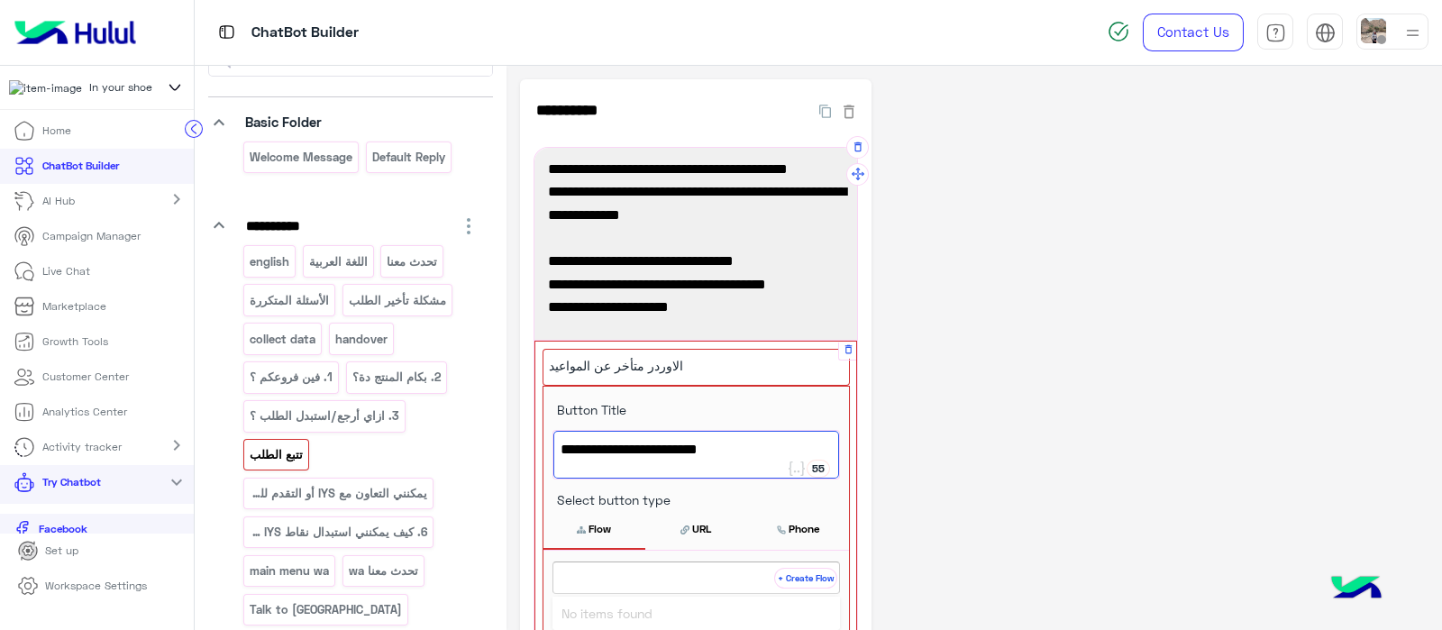
click at [815, 576] on button "+ Create Flow" at bounding box center [805, 578] width 63 height 21
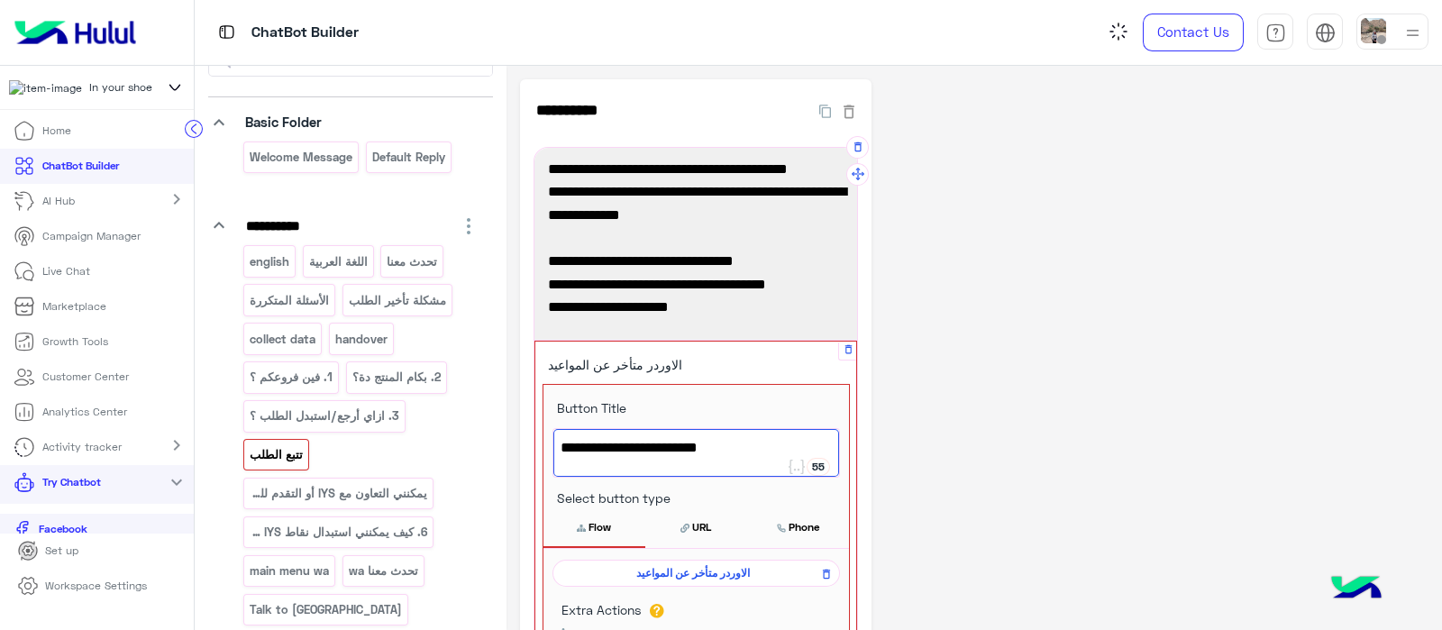
click at [599, 530] on button "Flow" at bounding box center [595, 527] width 102 height 38
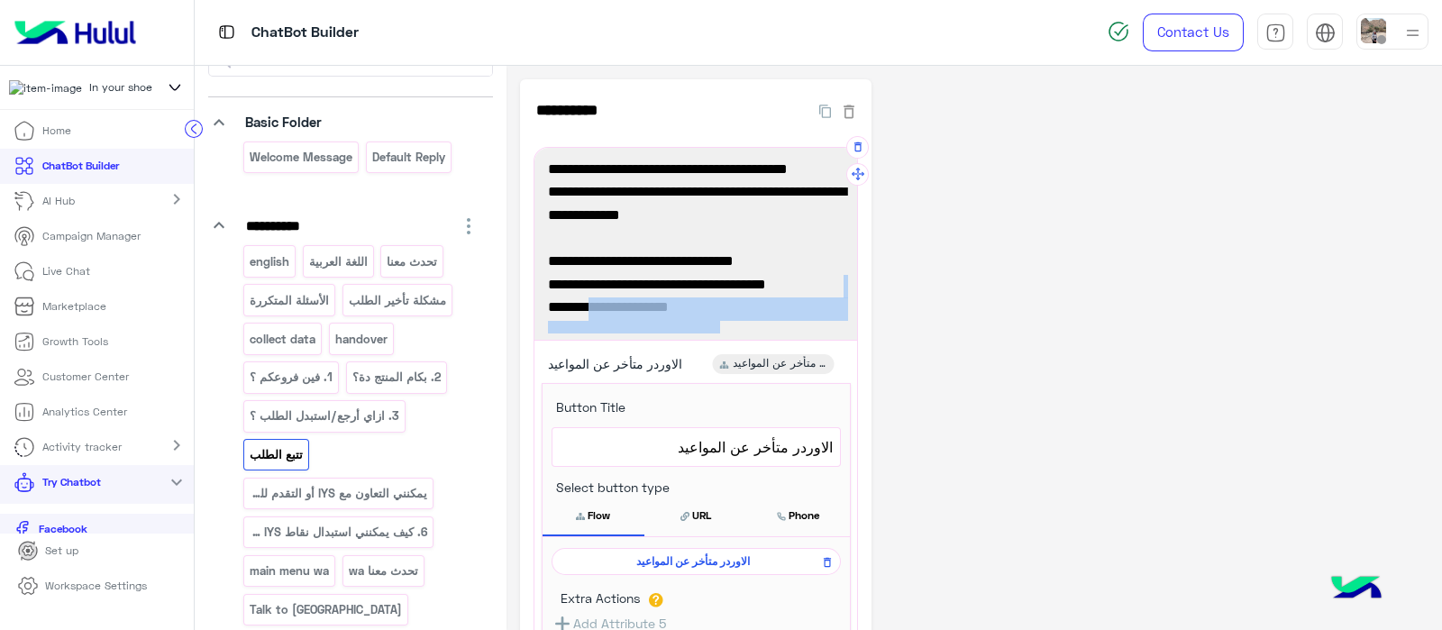
drag, startPoint x: 722, startPoint y: 293, endPoint x: 574, endPoint y: 244, distance: 155.6
click at [574, 244] on div "أوردرات إن يور شو المحلية بتوصل في خلال.. 2-5 أيام عمل في القاهرة/الجيزة/الاسكن…" at bounding box center [696, 244] width 310 height 180
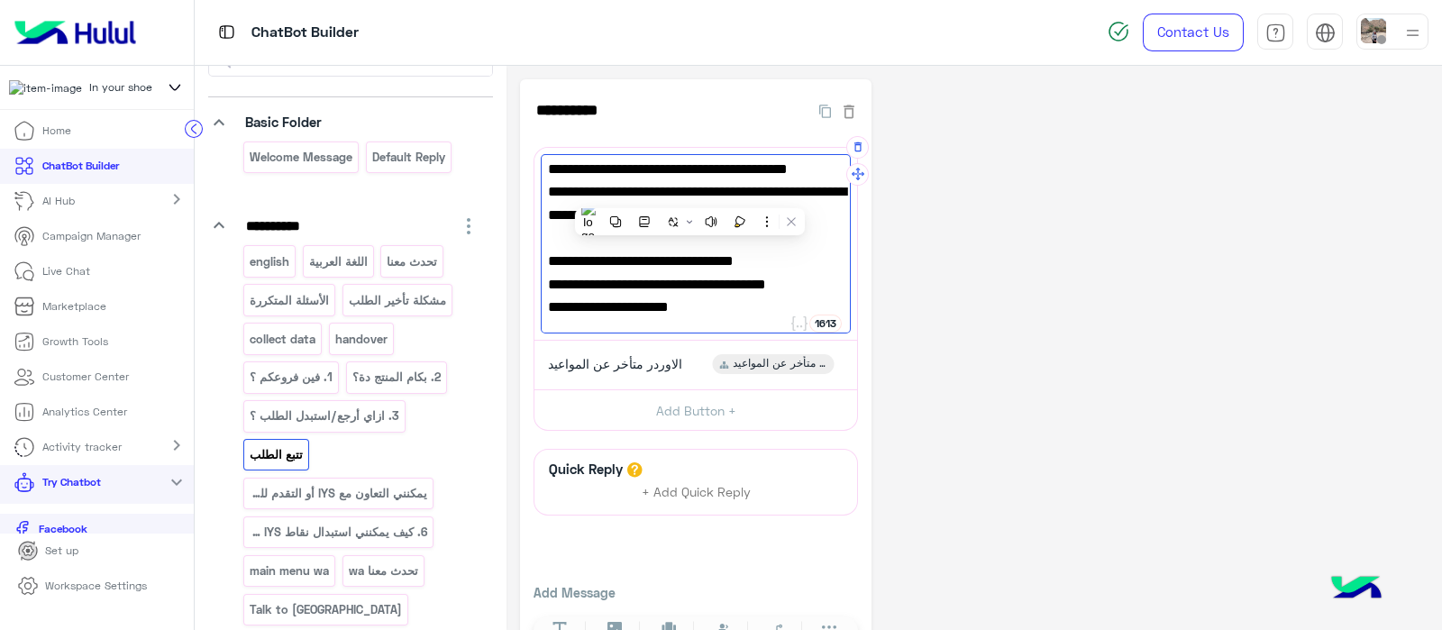
click at [724, 321] on span "orders@inyourshoe.com" at bounding box center [696, 332] width 296 height 23
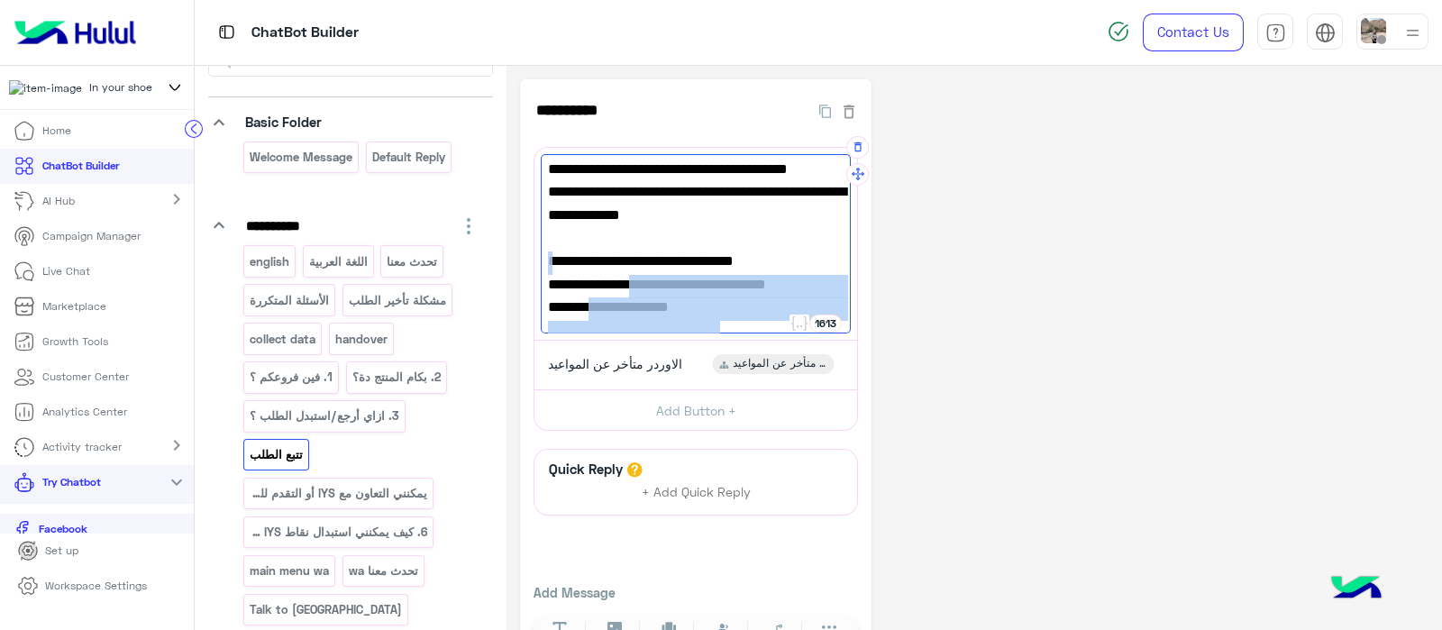
drag, startPoint x: 726, startPoint y: 285, endPoint x: 624, endPoint y: 224, distance: 119.6
click at [624, 224] on div "أوردرات إن يور شو المحلية بتوصل في خلال.. 2-5 أيام عمل في القاهرة/الجيزة/الاسكن…" at bounding box center [696, 244] width 310 height 180
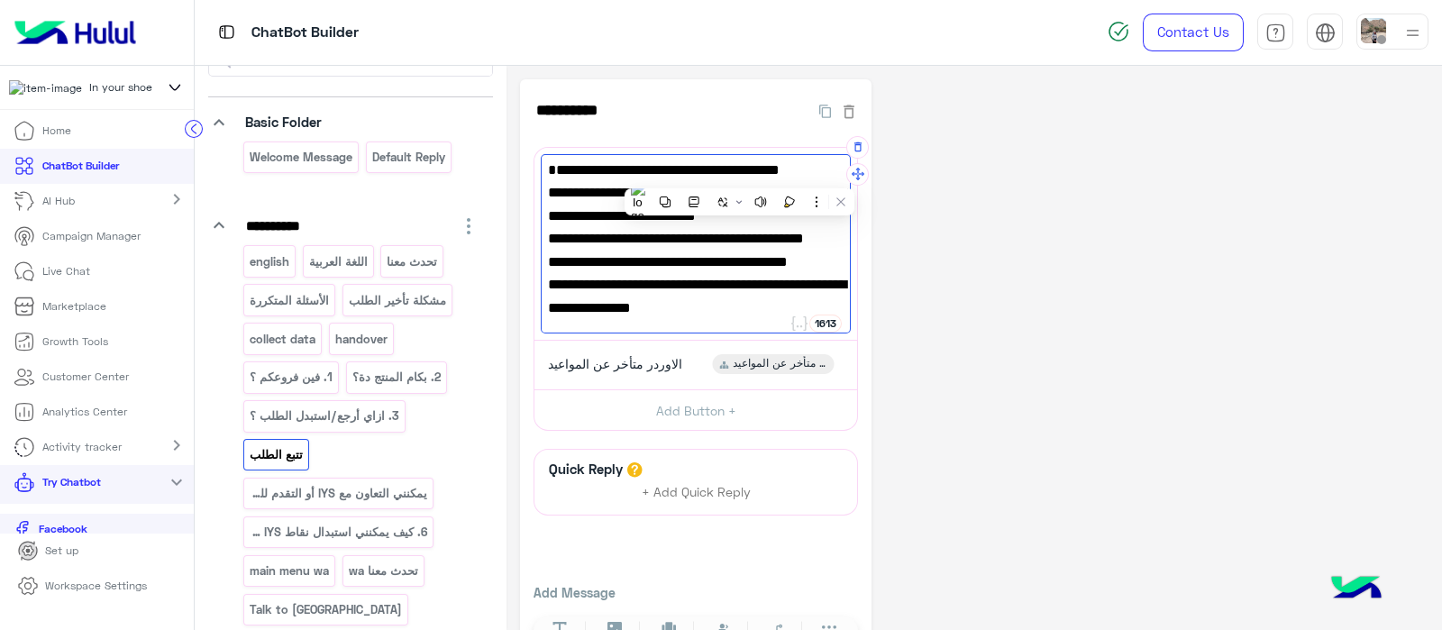
scroll to position [94, 0]
type textarea "**********"
click at [641, 356] on span "الاوردر متأخر عن المواعيد" at bounding box center [615, 364] width 134 height 16
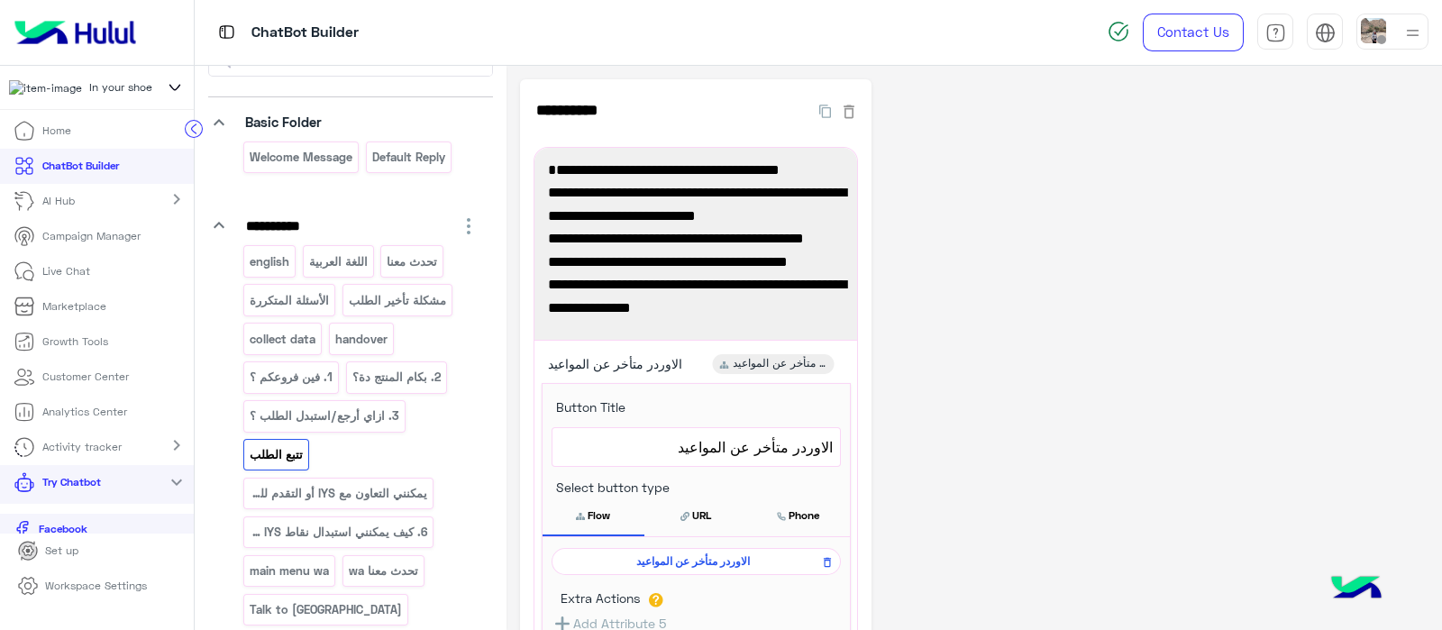
click at [700, 561] on span "الاوردر متأخر عن المواعيد" at bounding box center [693, 561] width 263 height 16
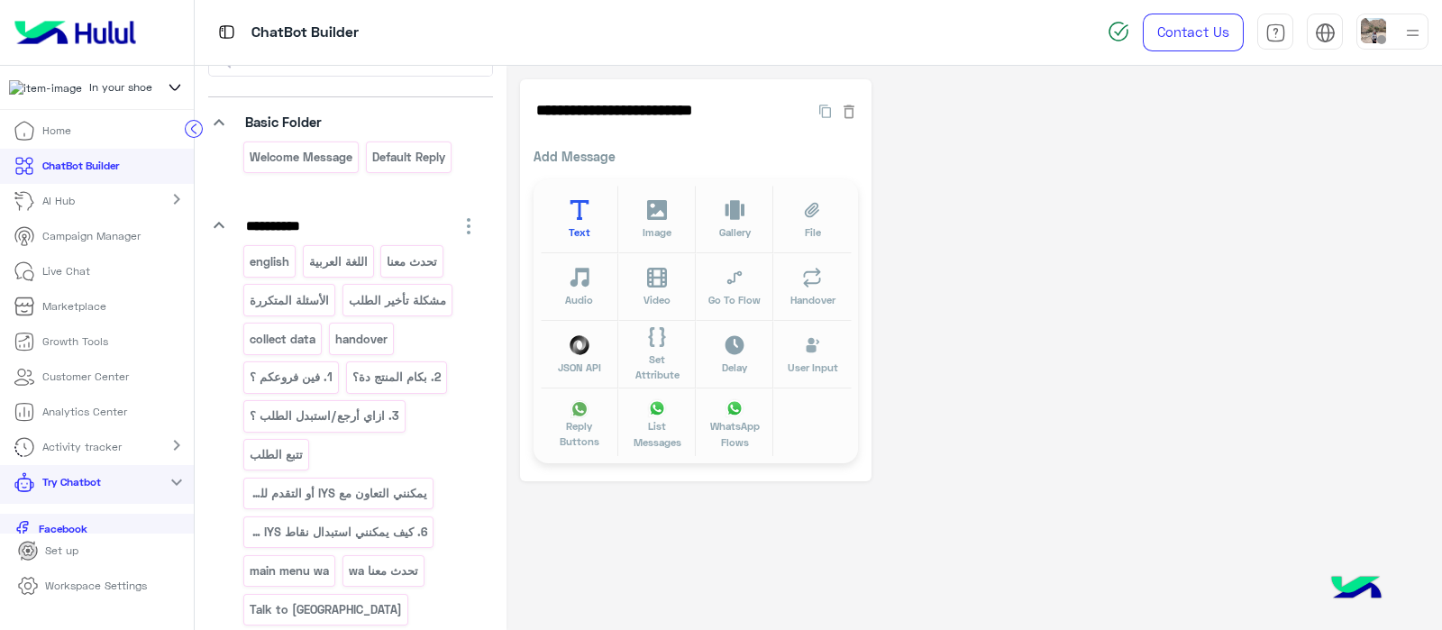
click at [607, 224] on button "Text" at bounding box center [580, 220] width 78 height 68
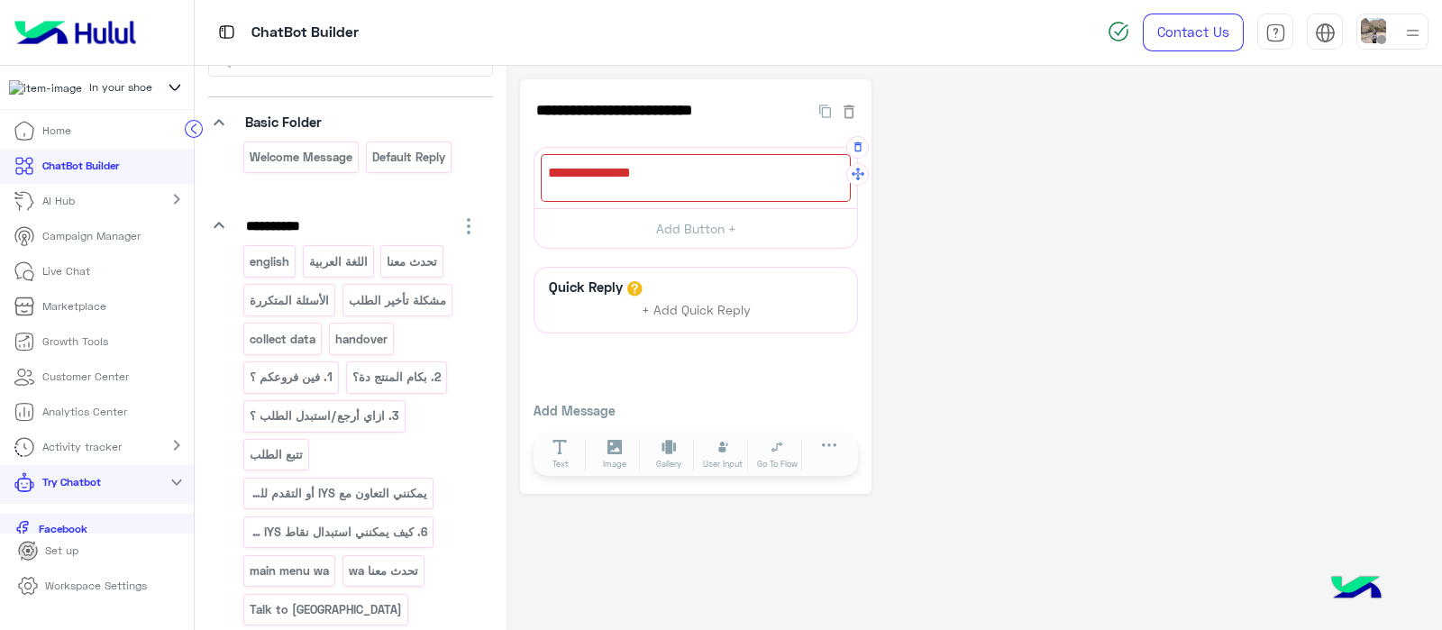
click at [573, 183] on div at bounding box center [696, 178] width 310 height 48
paste textarea "**********"
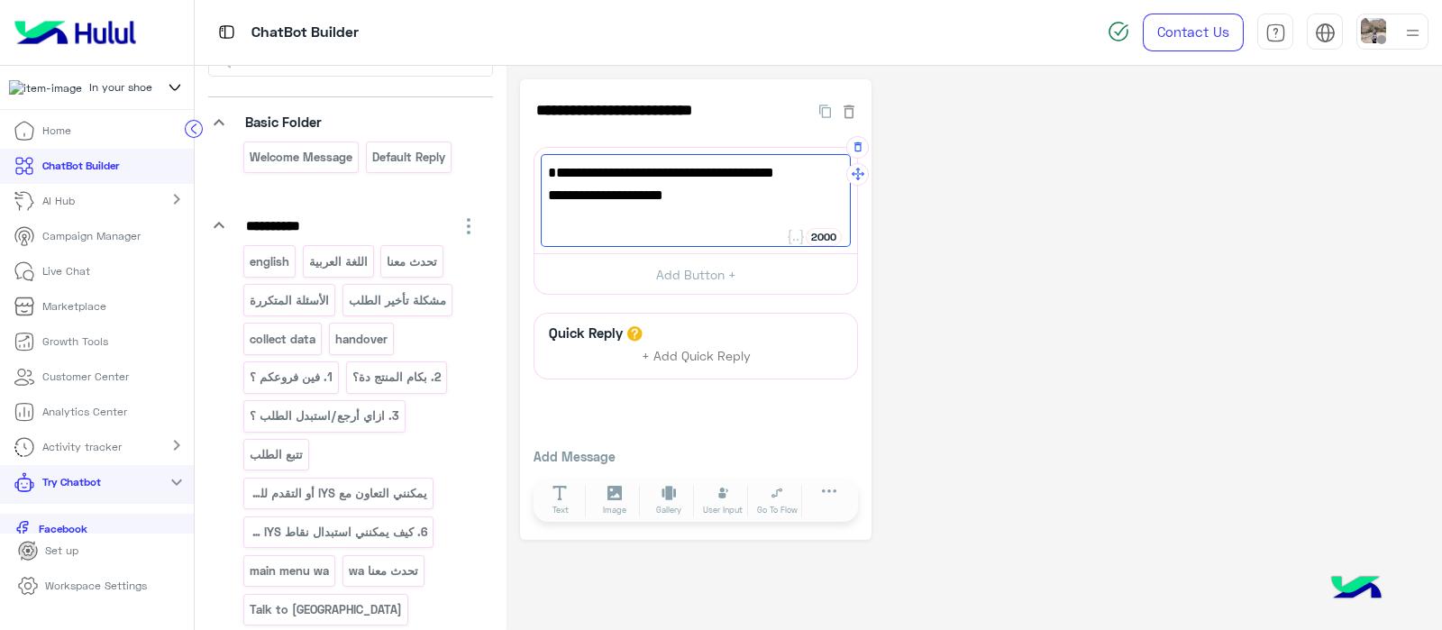
scroll to position [0, 0]
type textarea "**********"
click at [581, 180] on div "تواصل معنا على الايمايل وفريقنا هيساعدك. orders@inyourshoe.com" at bounding box center [696, 201] width 310 height 94
drag, startPoint x: 1034, startPoint y: 281, endPoint x: 780, endPoint y: 637, distance: 437.4
click at [780, 629] on html "**********" at bounding box center [721, 315] width 1442 height 630
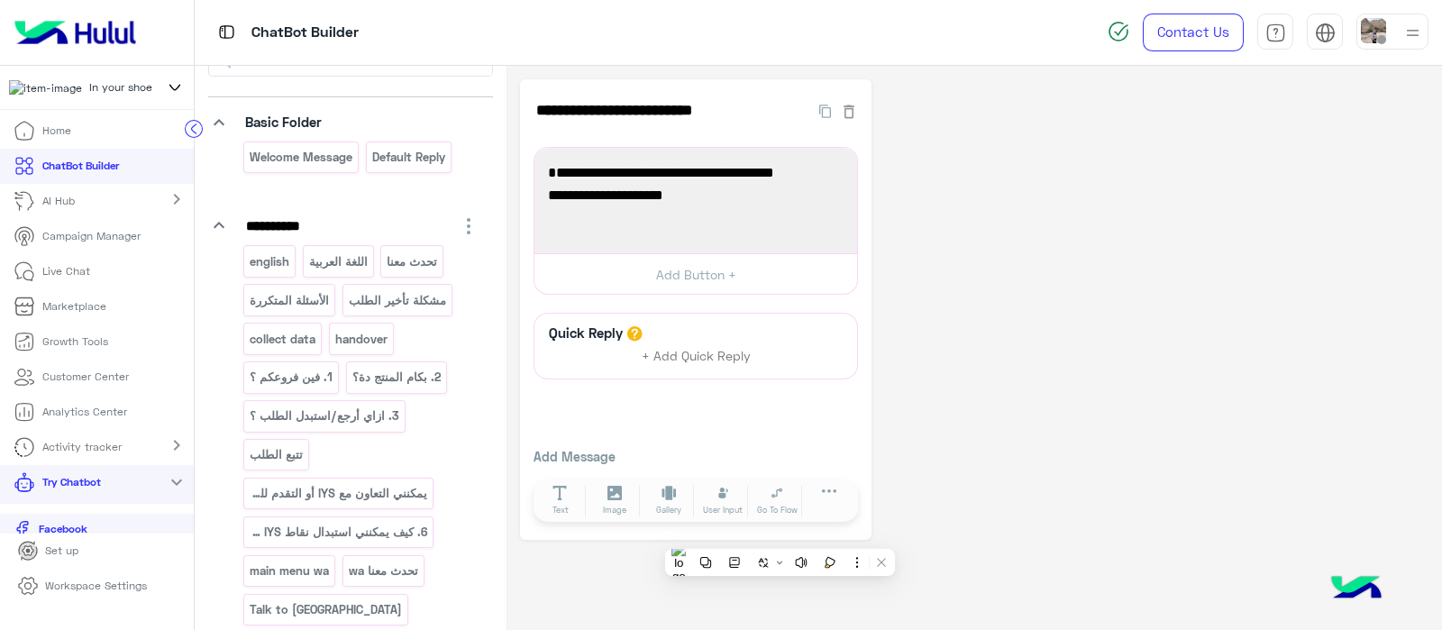
click at [1014, 284] on div "**********" at bounding box center [974, 309] width 909 height 461
click at [324, 265] on p "اللغة العربية" at bounding box center [337, 261] width 61 height 21
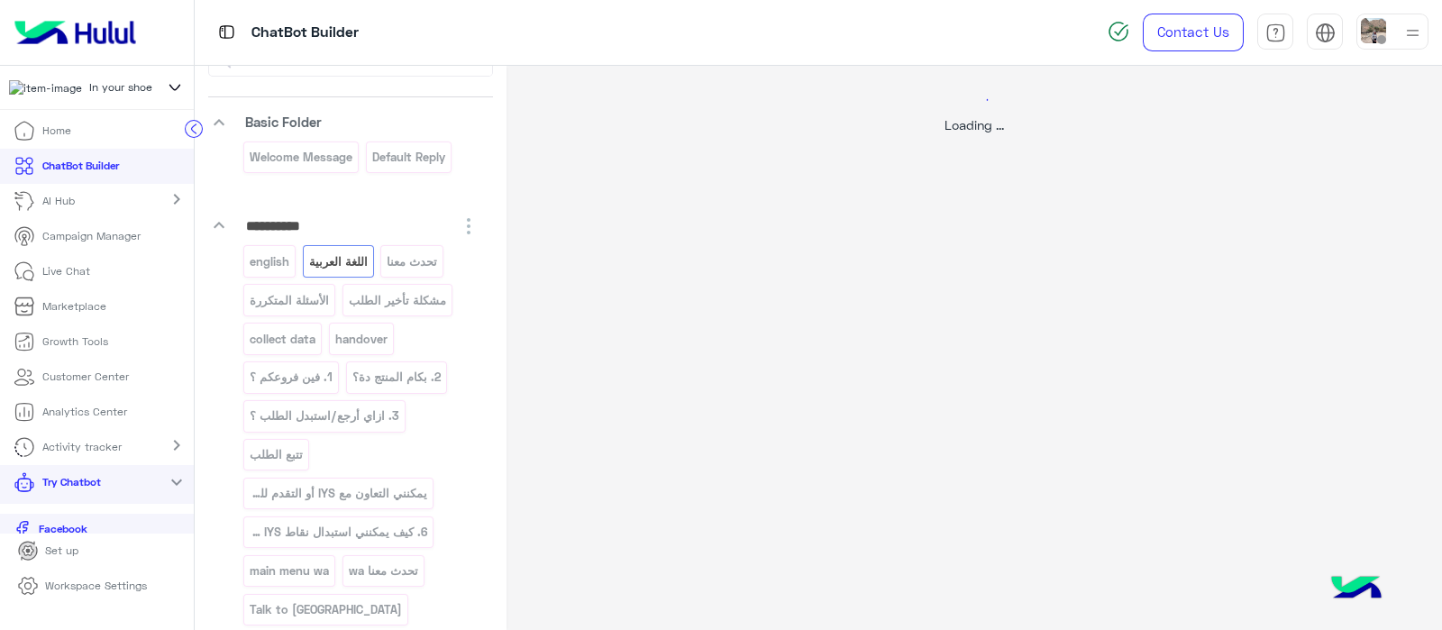
select select "*"
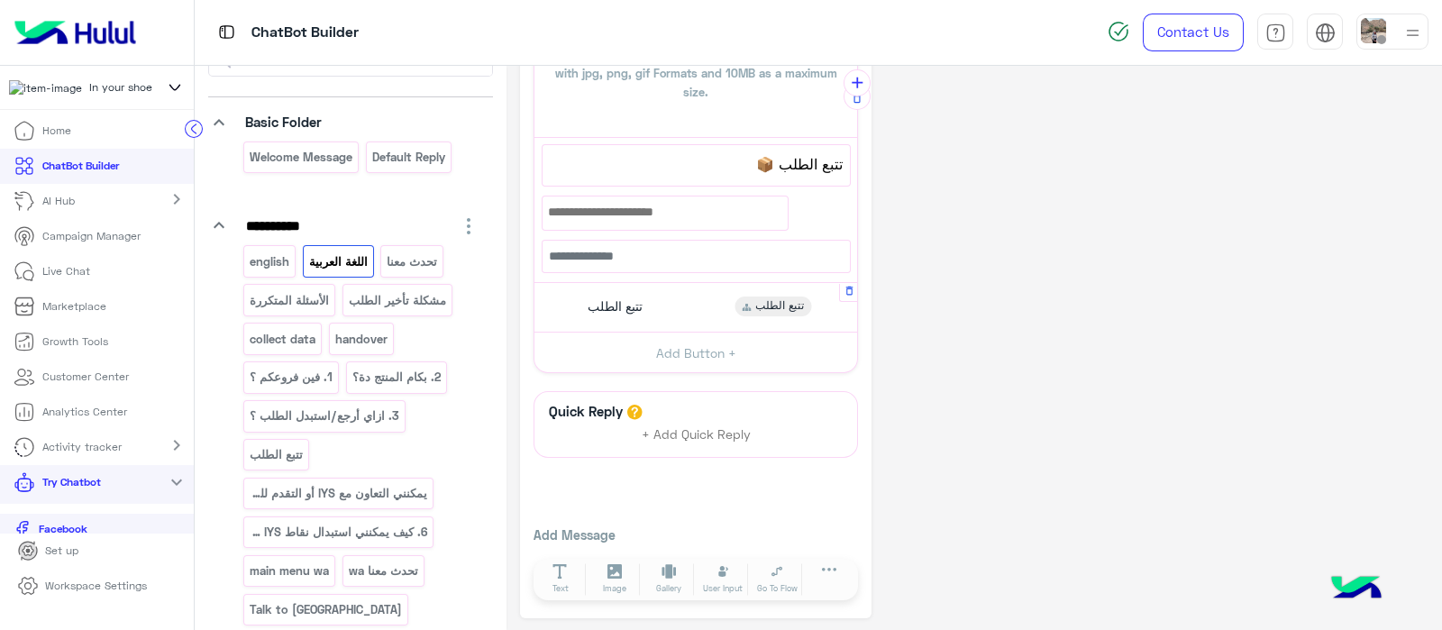
click at [618, 309] on span "تتبع الطلب" at bounding box center [615, 306] width 55 height 16
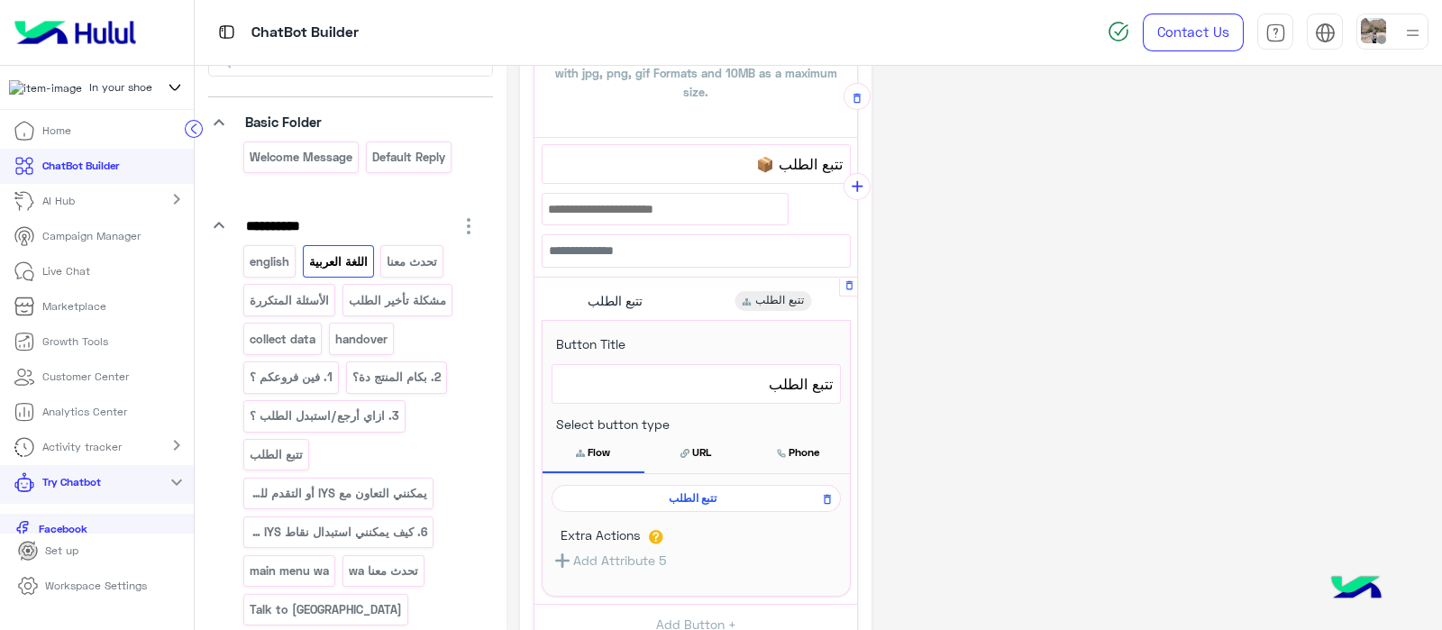
scroll to position [647, 0]
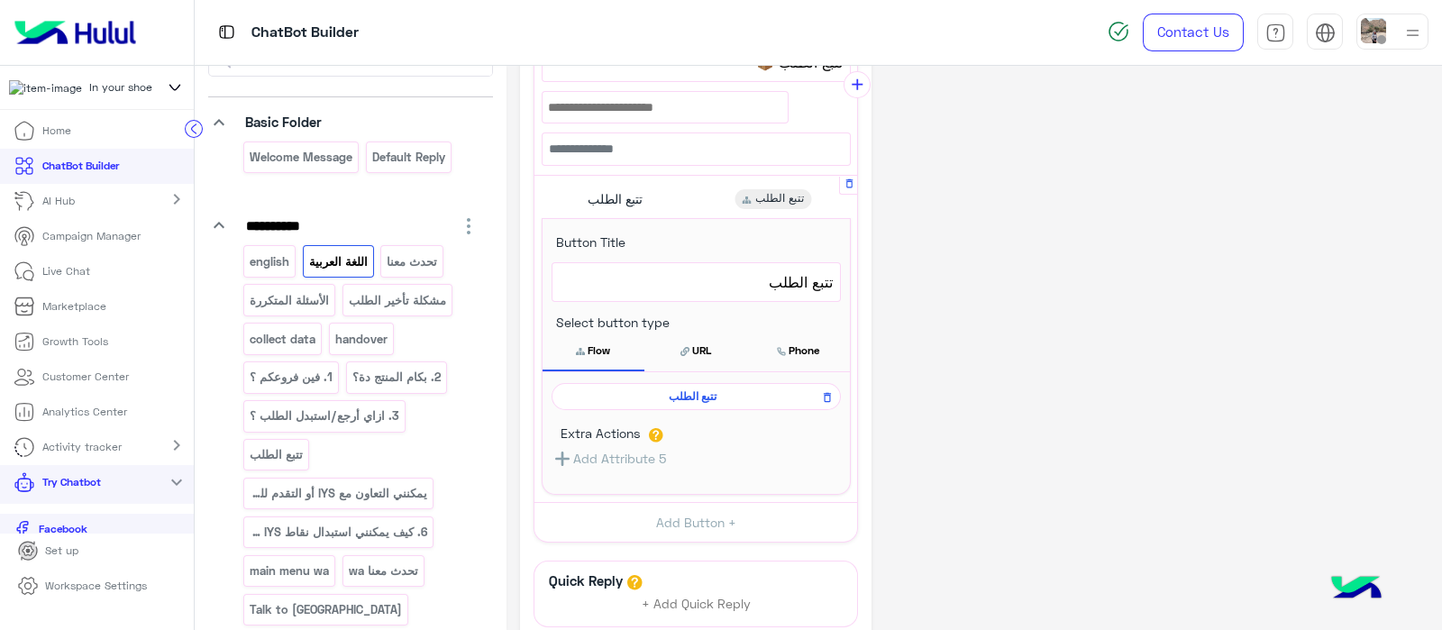
click at [680, 388] on span "تتبع الطلب" at bounding box center [693, 396] width 263 height 16
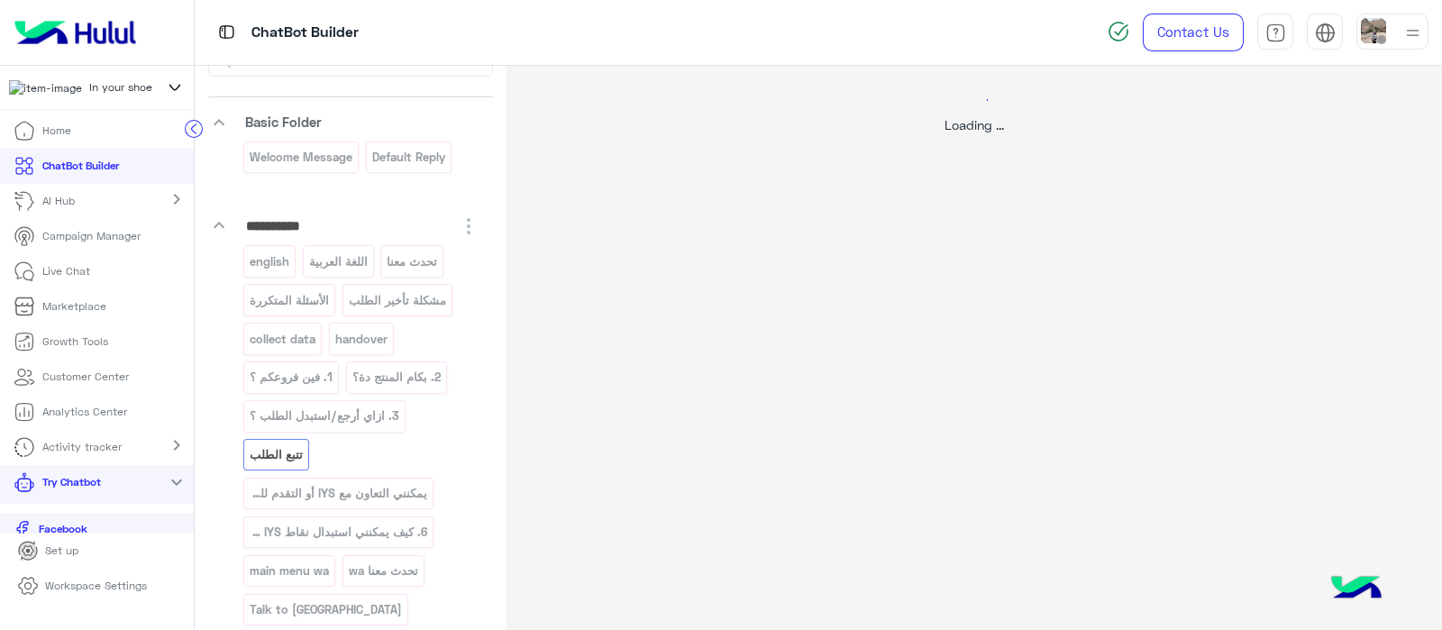
scroll to position [0, 0]
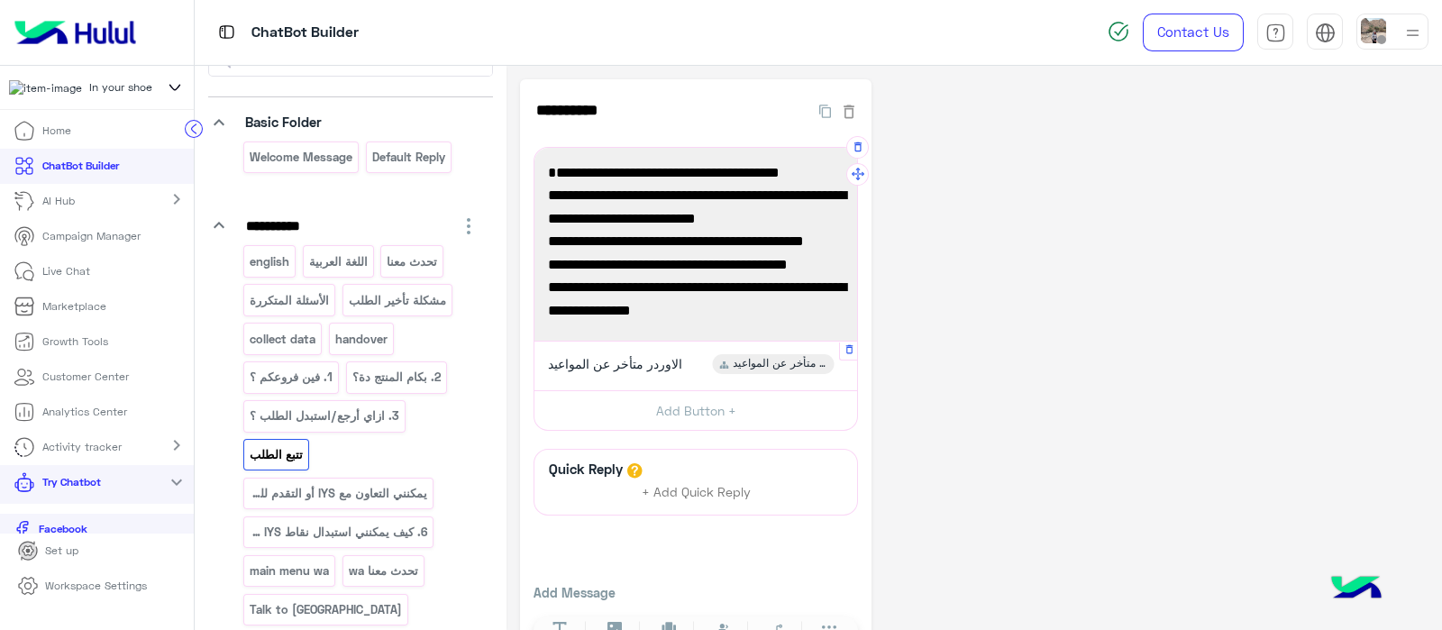
click at [632, 375] on div "الاوردر متأخر عن المواعيد الاوردر متأخر عن المواعيد" at bounding box center [696, 365] width 309 height 35
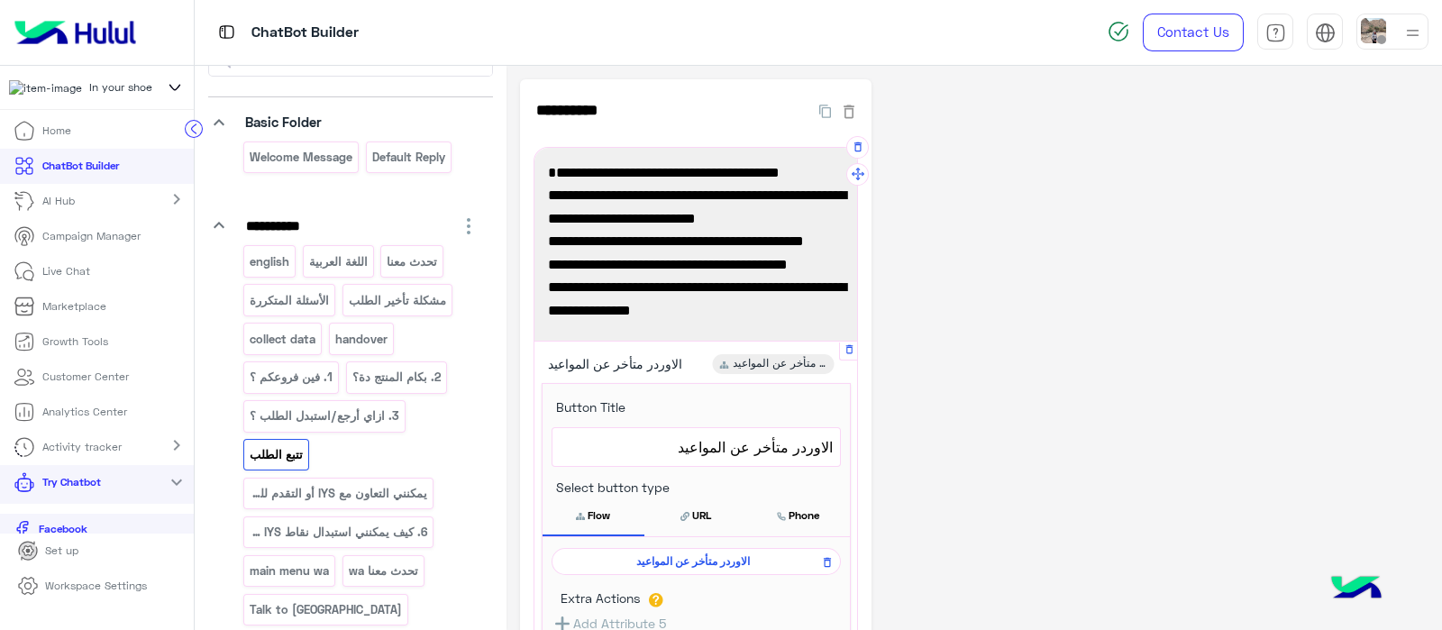
click at [662, 440] on span "الاوردر متأخر عن المواعيد" at bounding box center [696, 446] width 273 height 23
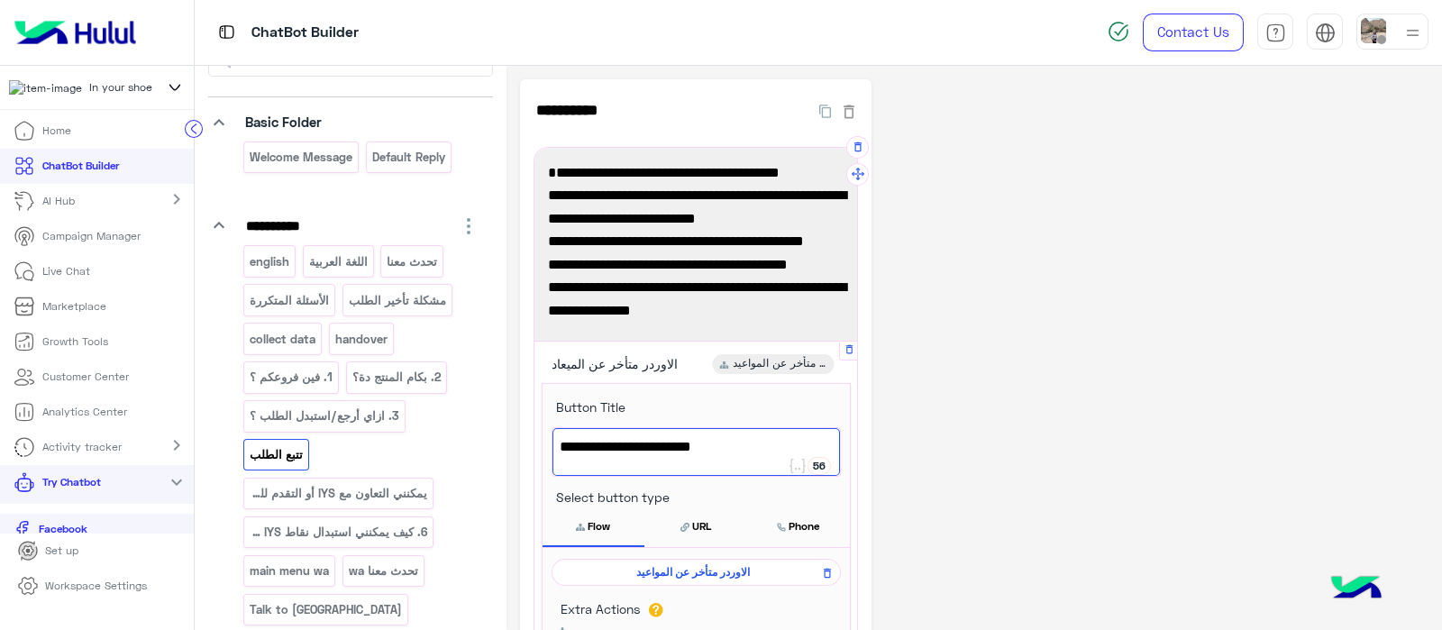
scroll to position [94, 0]
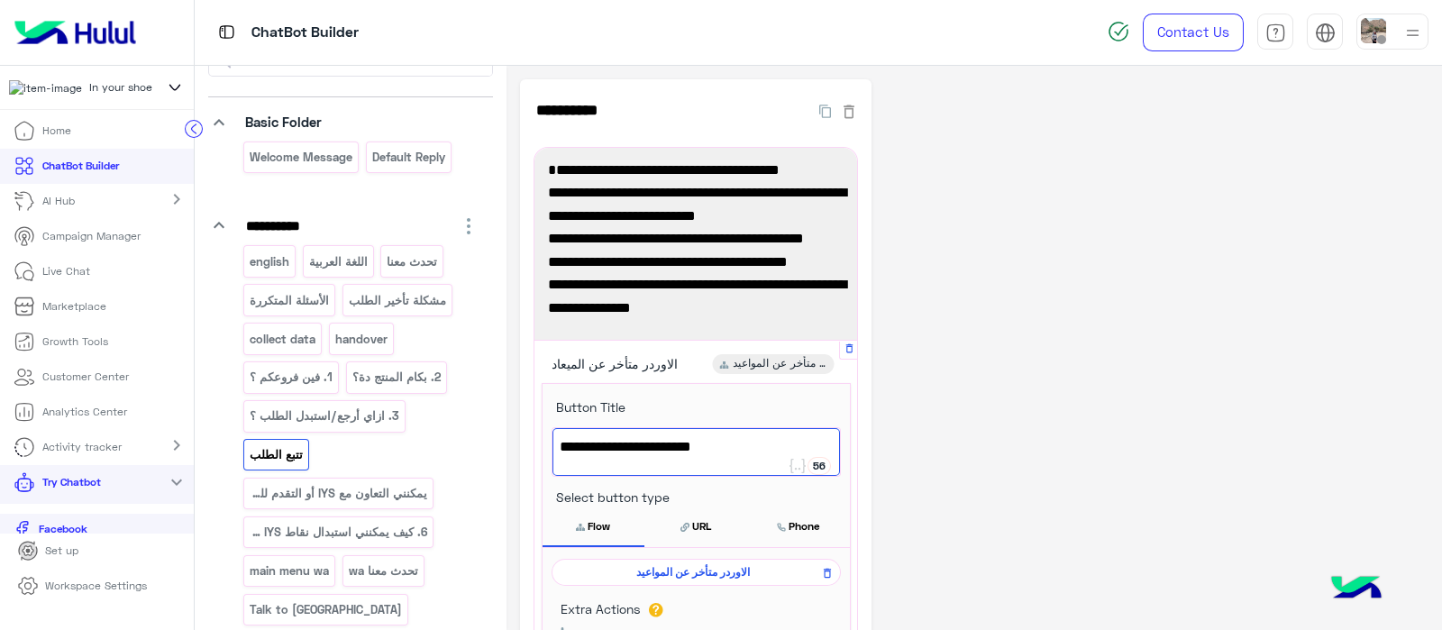
click at [798, 443] on span "الاوردر متأخر عن الميعاد" at bounding box center [696, 446] width 273 height 23
type textarea "**********"
click at [263, 260] on p "english" at bounding box center [270, 261] width 42 height 21
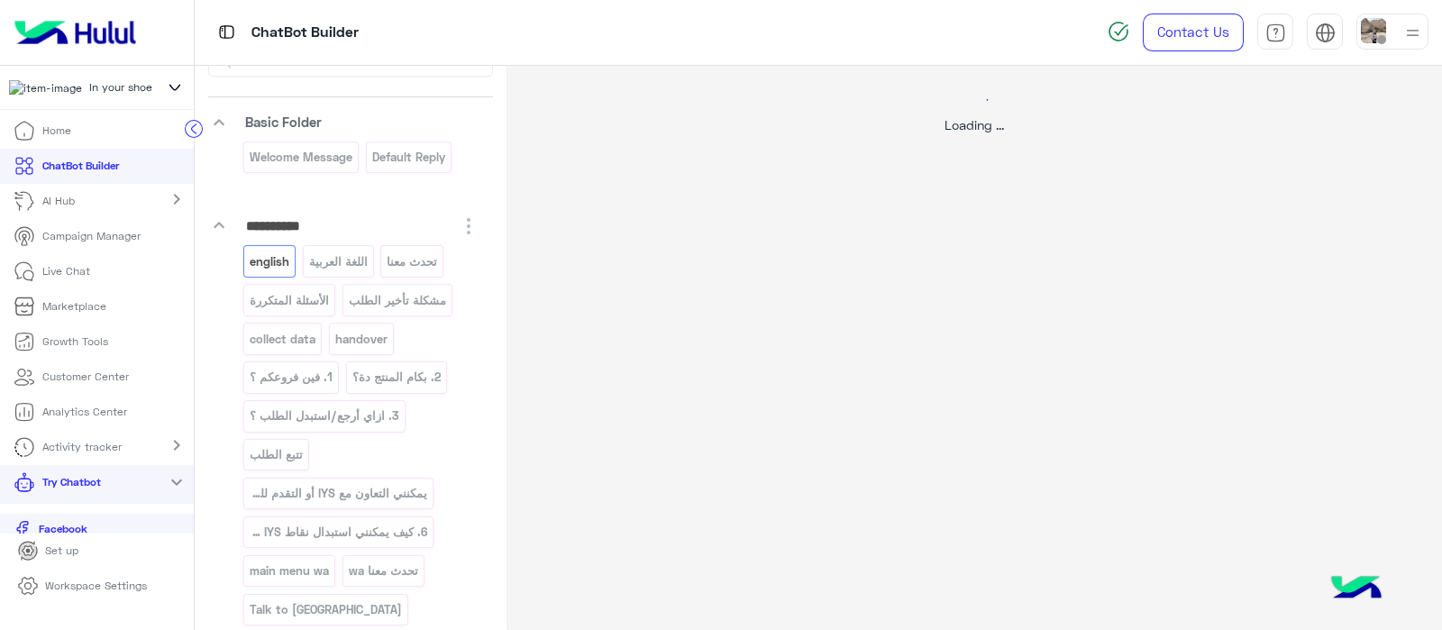
select select "*"
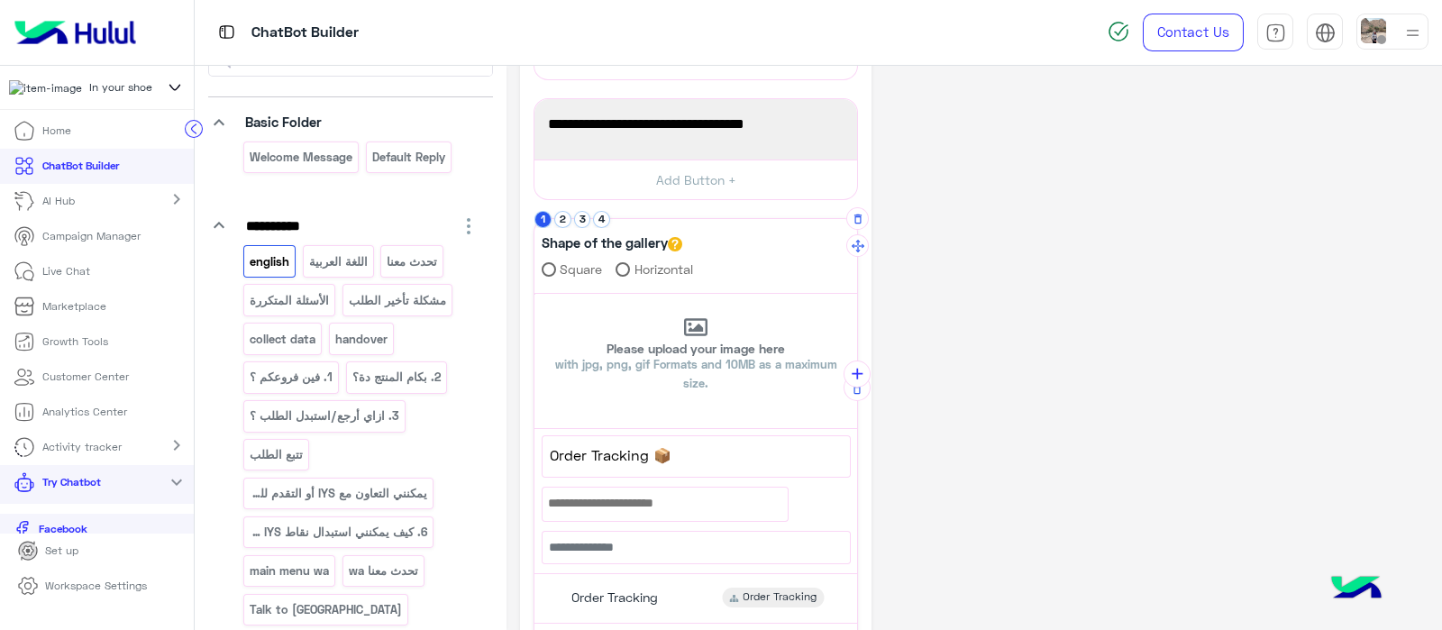
scroll to position [247, 0]
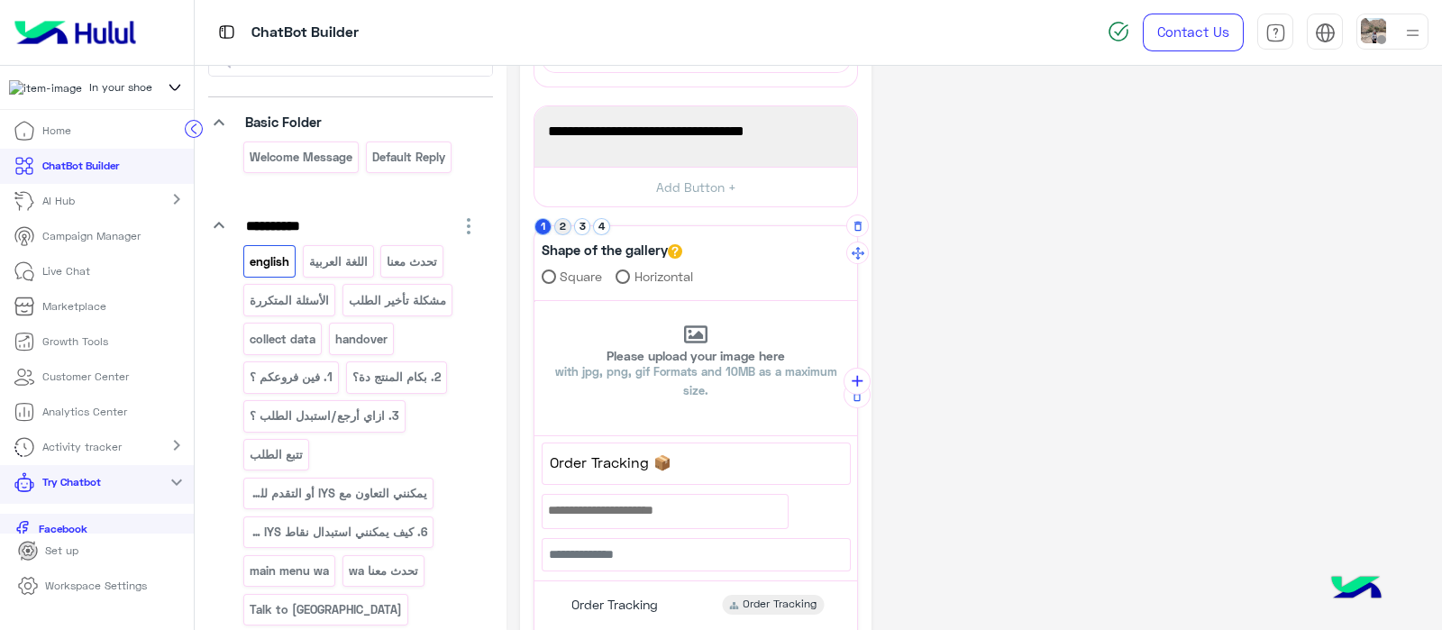
click at [568, 230] on button "2" at bounding box center [562, 226] width 17 height 17
click at [320, 254] on p "اللغة العربية" at bounding box center [337, 261] width 61 height 21
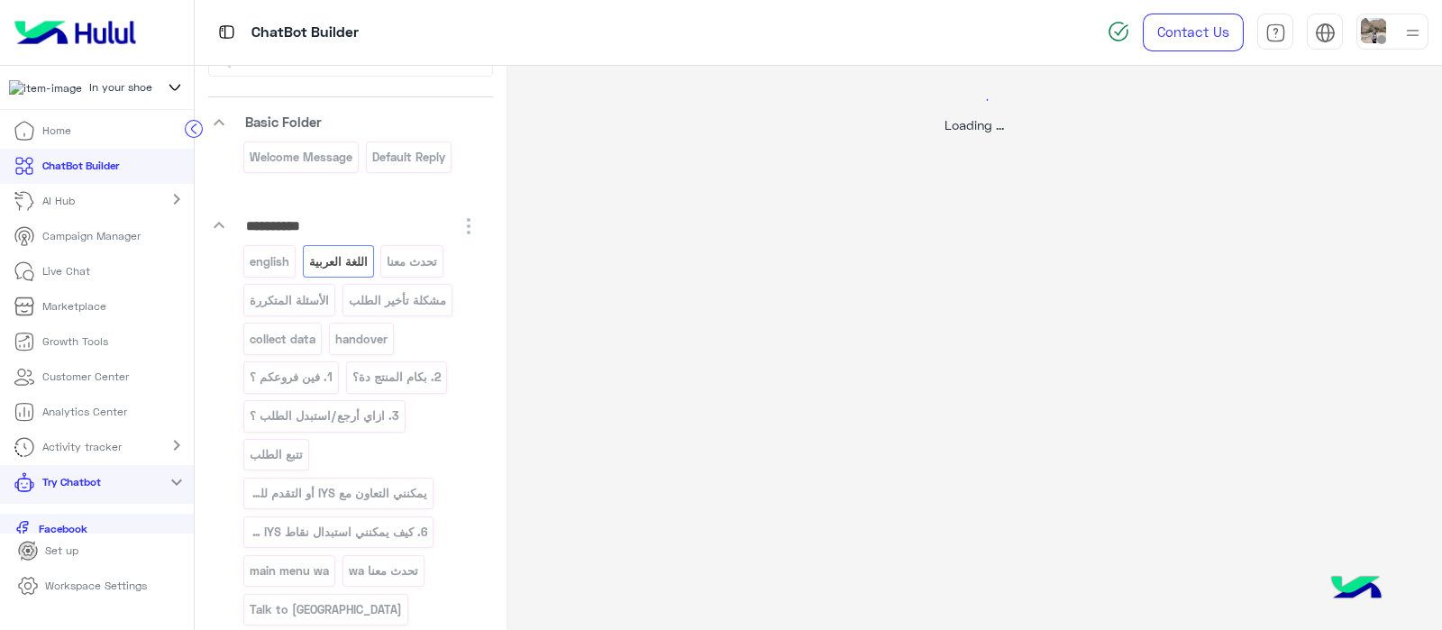
scroll to position [0, 0]
select select "*"
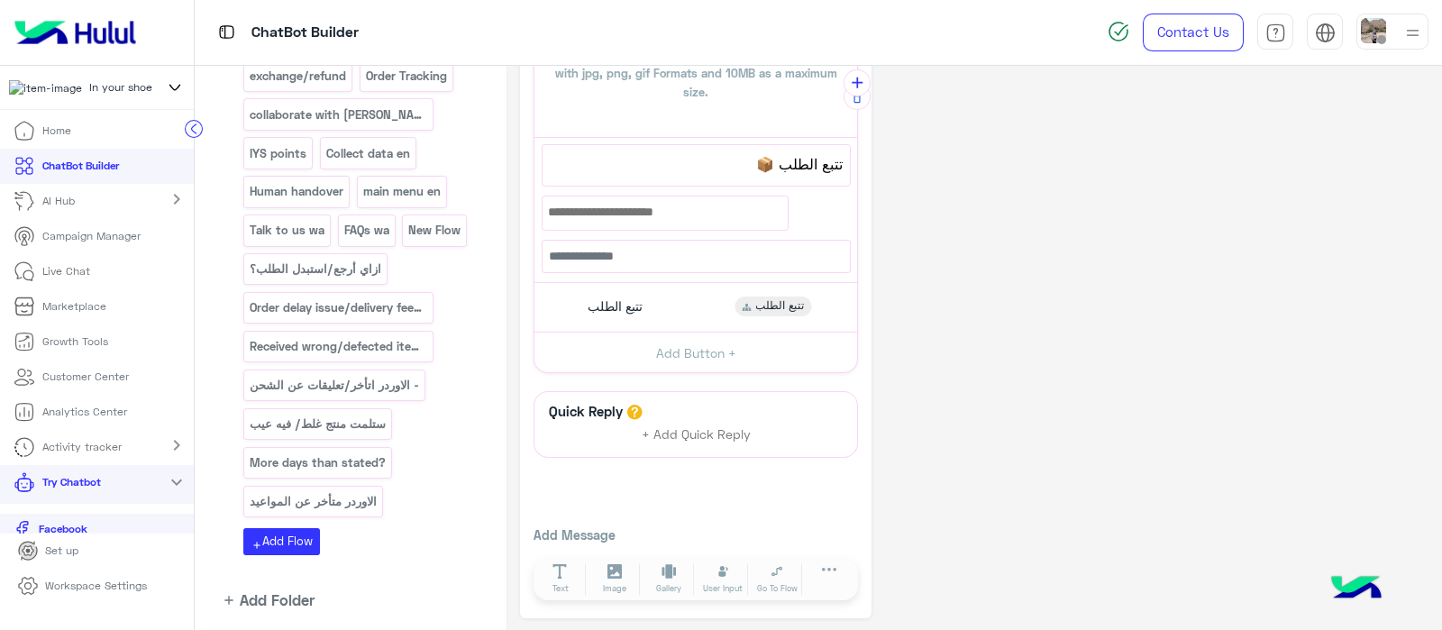
scroll to position [805, 0]
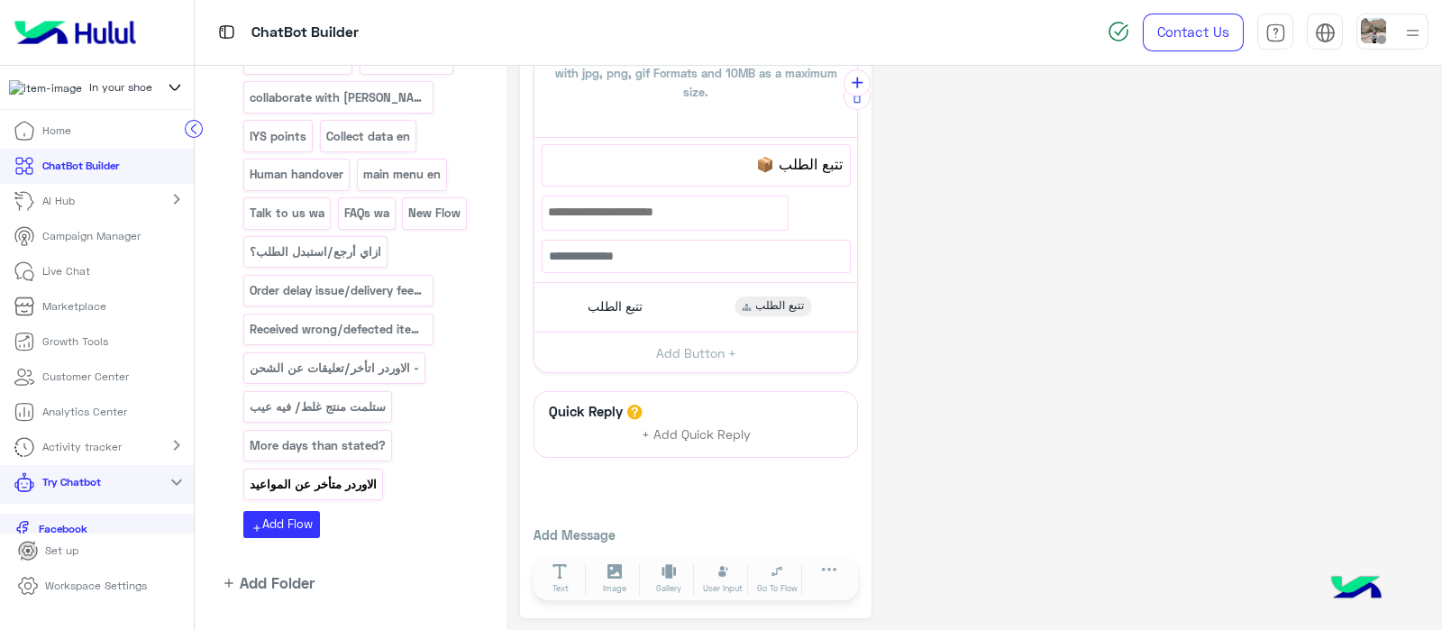
click at [310, 469] on div "الاوردر متأخر عن المواعيد" at bounding box center [313, 485] width 140 height 32
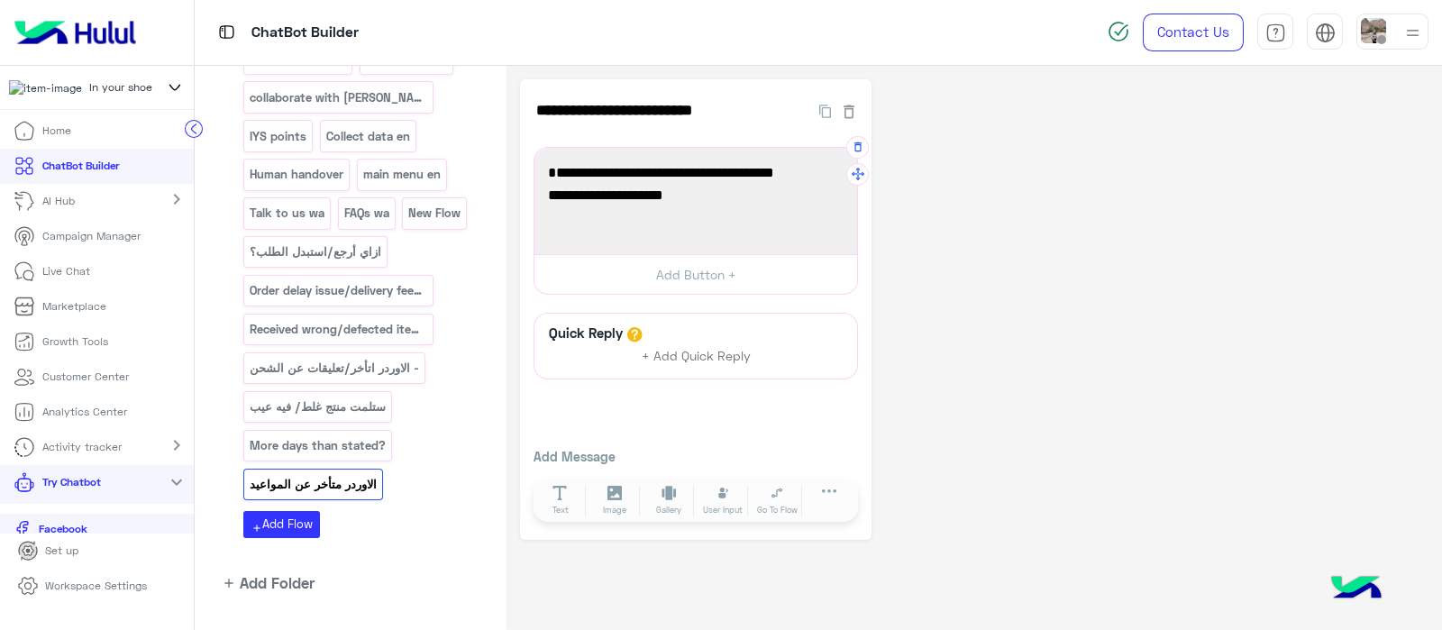
click at [705, 198] on span "تواصل معنا على الايمايل وفريقنا هيساعدك." at bounding box center [696, 195] width 296 height 23
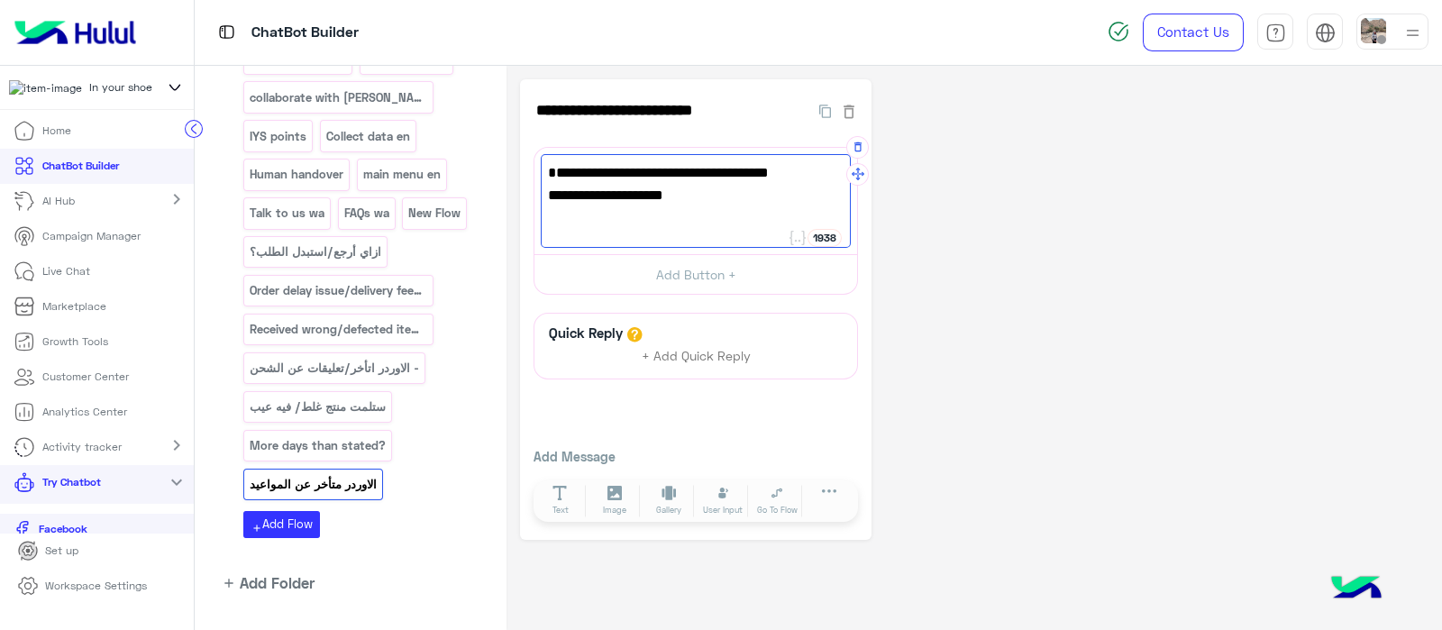
type textarea "**********"
click at [1042, 367] on div "**********" at bounding box center [974, 309] width 909 height 461
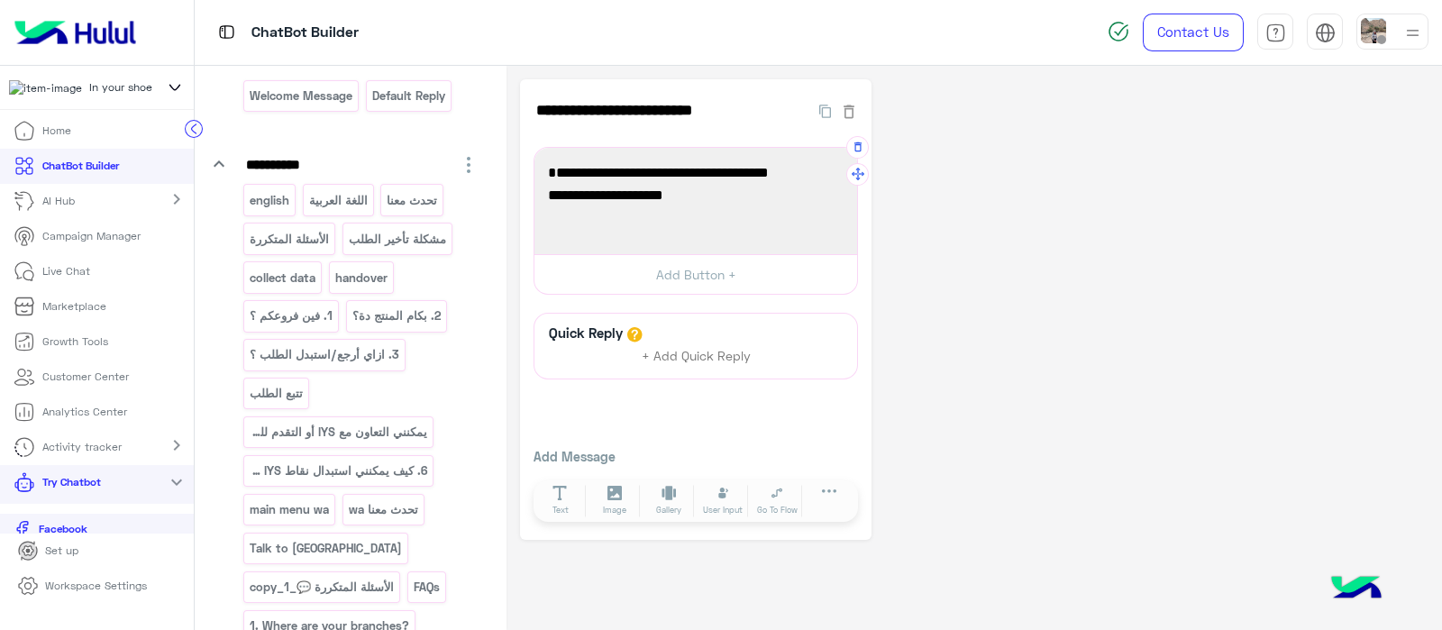
scroll to position [96, 0]
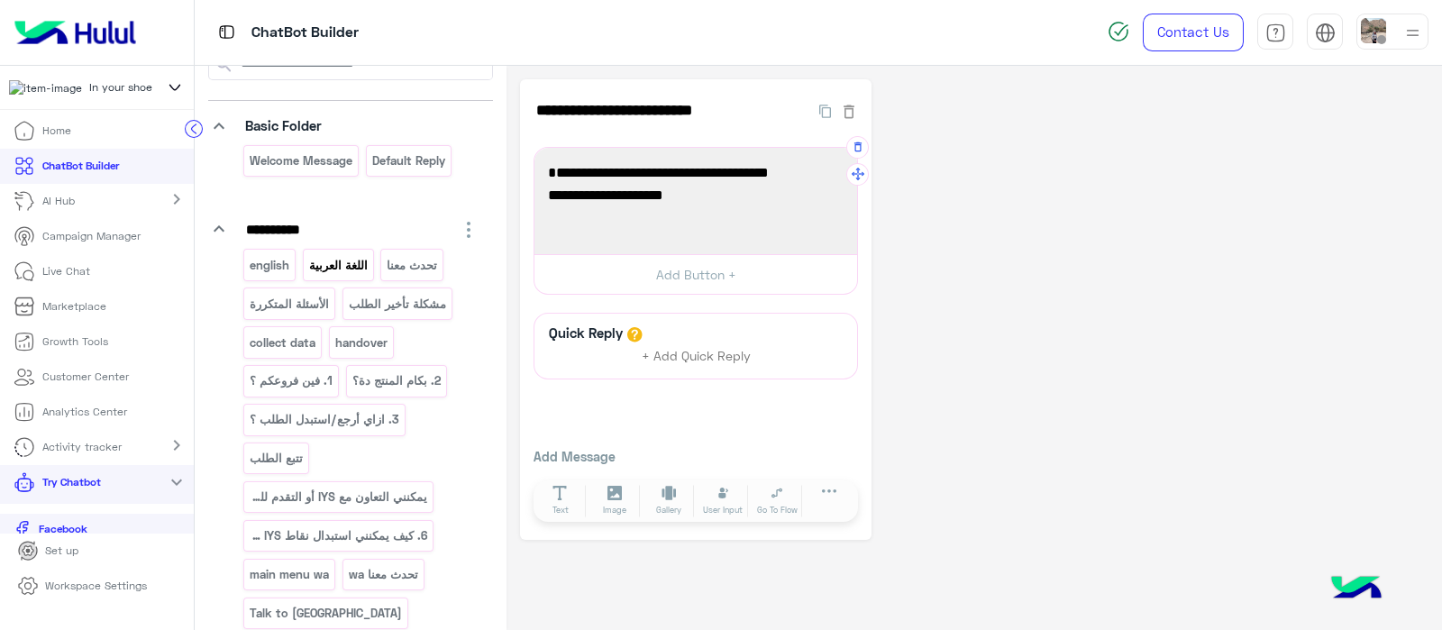
click at [329, 255] on p "اللغة العربية" at bounding box center [337, 265] width 61 height 21
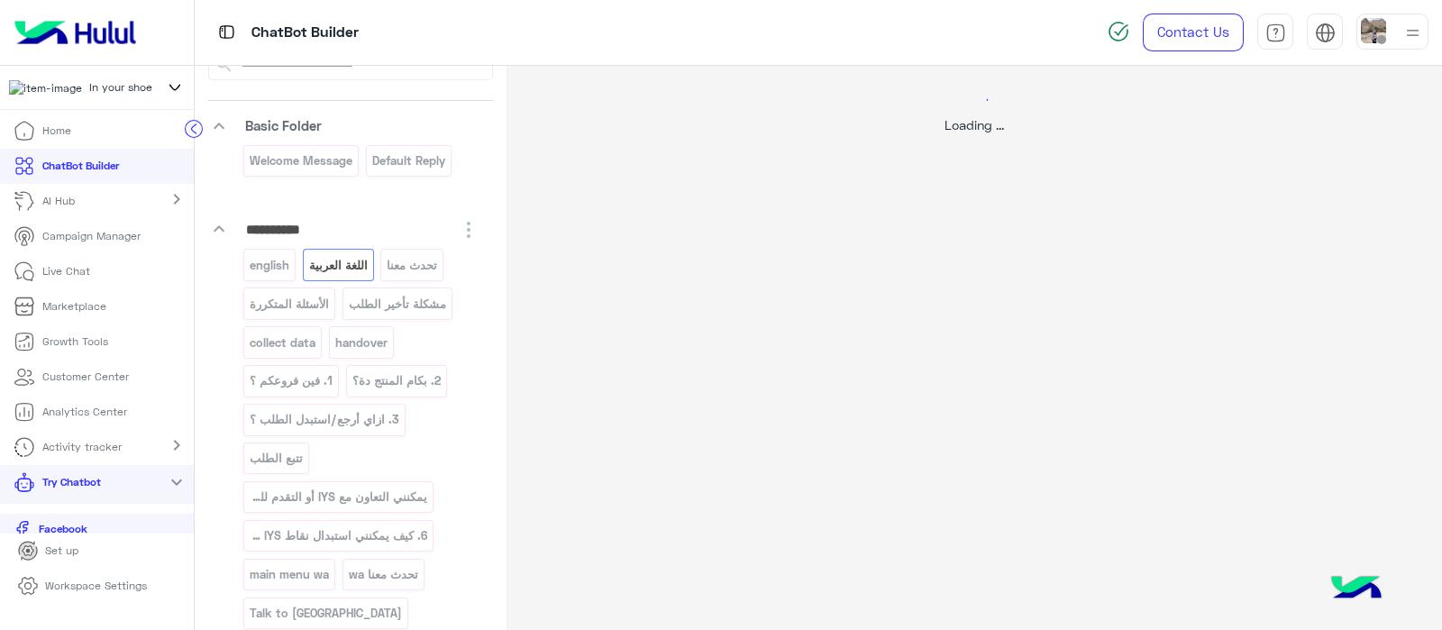
select select "*"
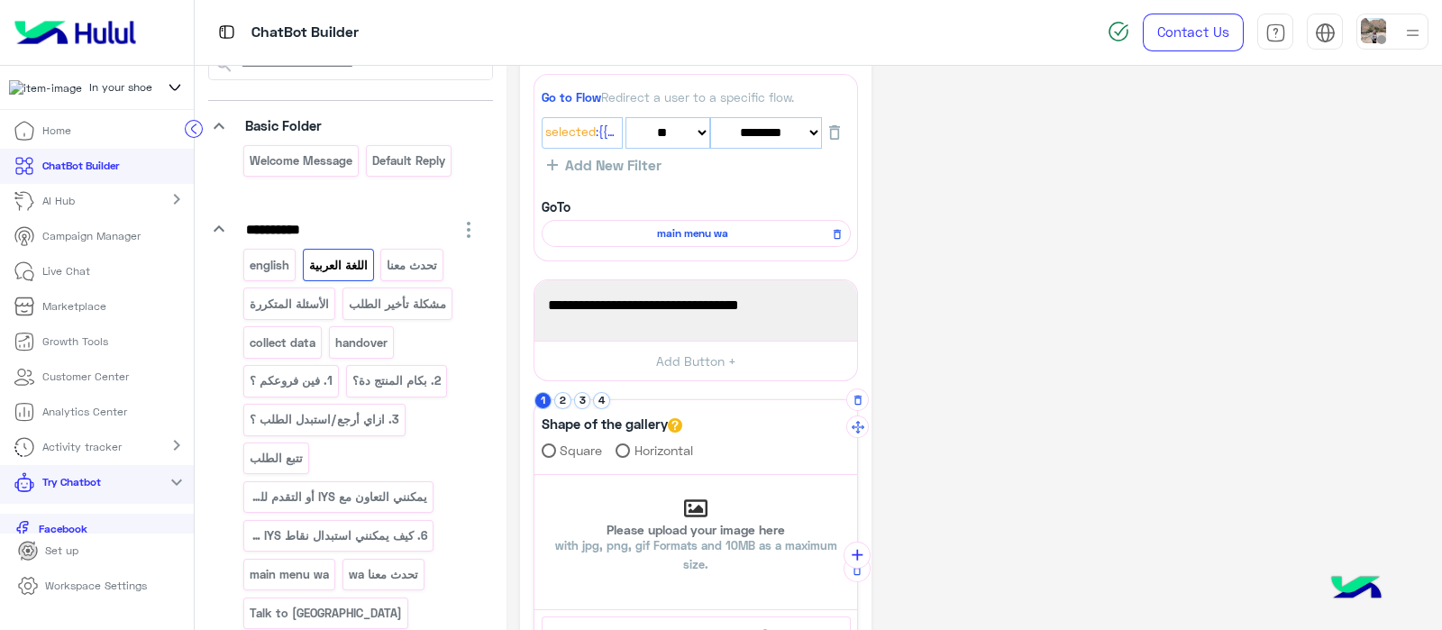
scroll to position [545, 0]
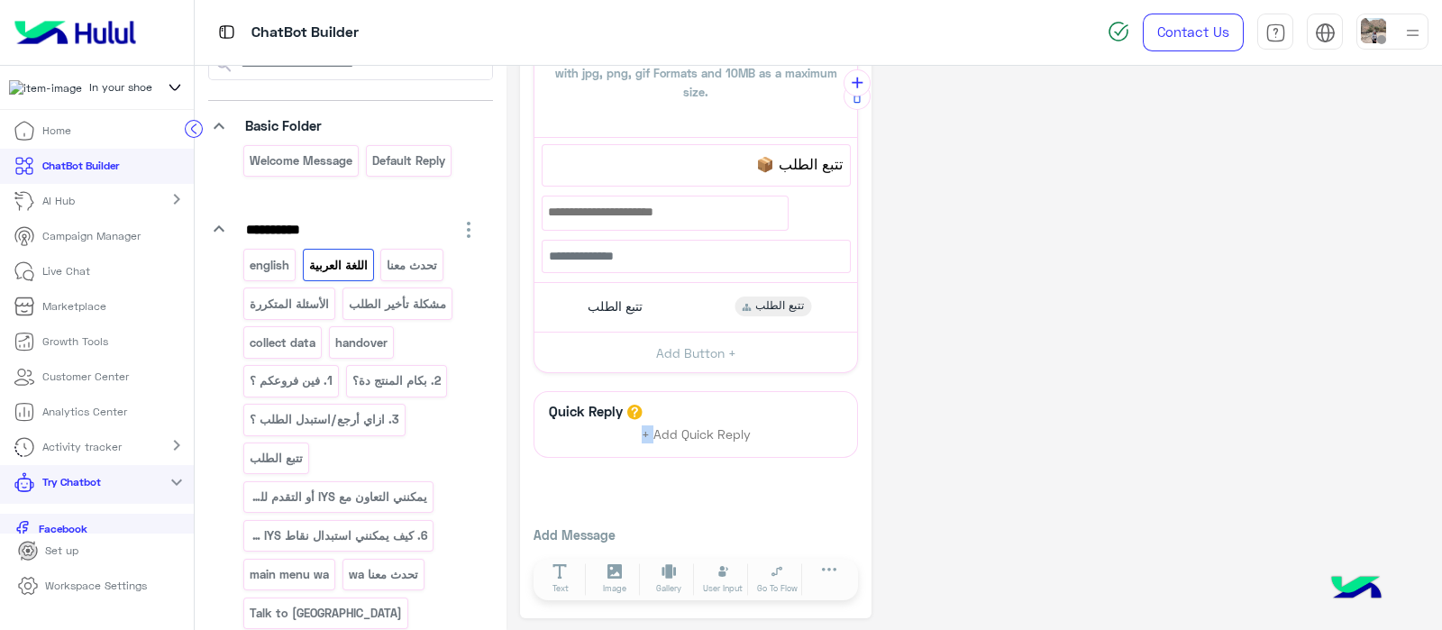
click at [619, 450] on div "Quick Reply + Add Quick Reply" at bounding box center [695, 424] width 323 height 65
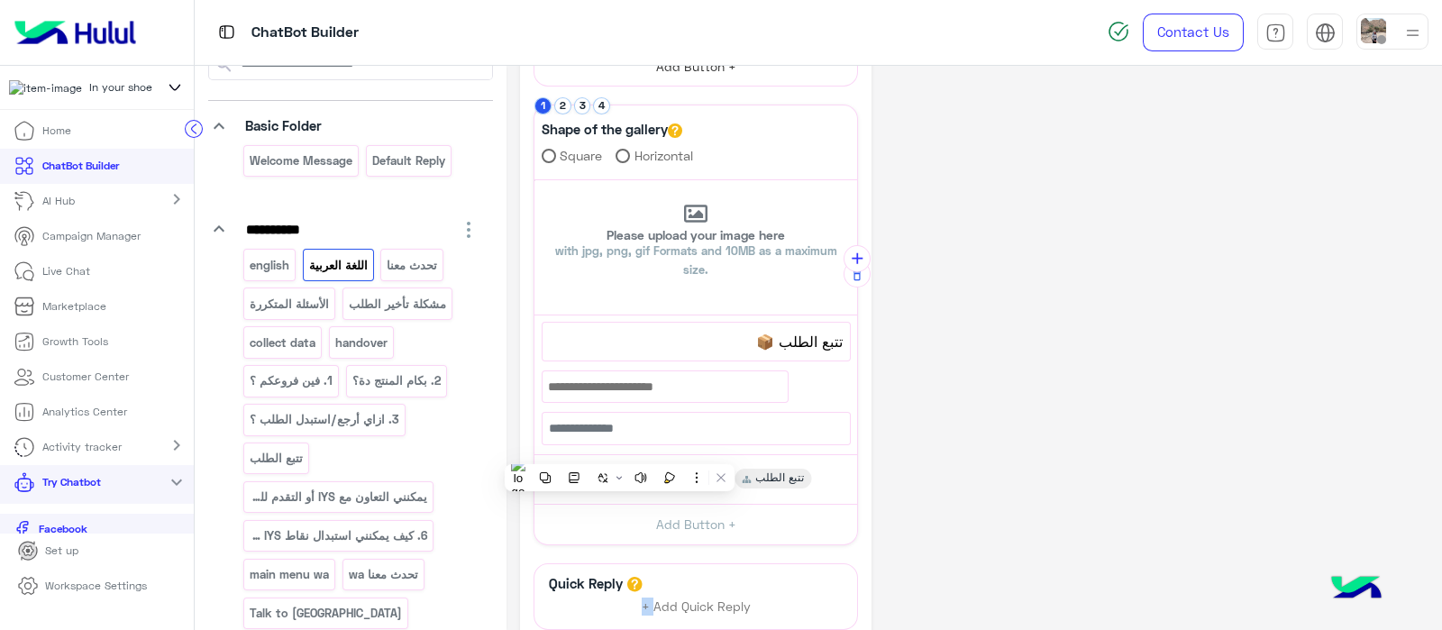
scroll to position [368, 0]
click at [603, 101] on button "4" at bounding box center [601, 105] width 17 height 17
drag, startPoint x: 583, startPoint y: 477, endPoint x: 602, endPoint y: 468, distance: 21.0
click at [583, 475] on div "استفسارات" at bounding box center [612, 478] width 65 height 16
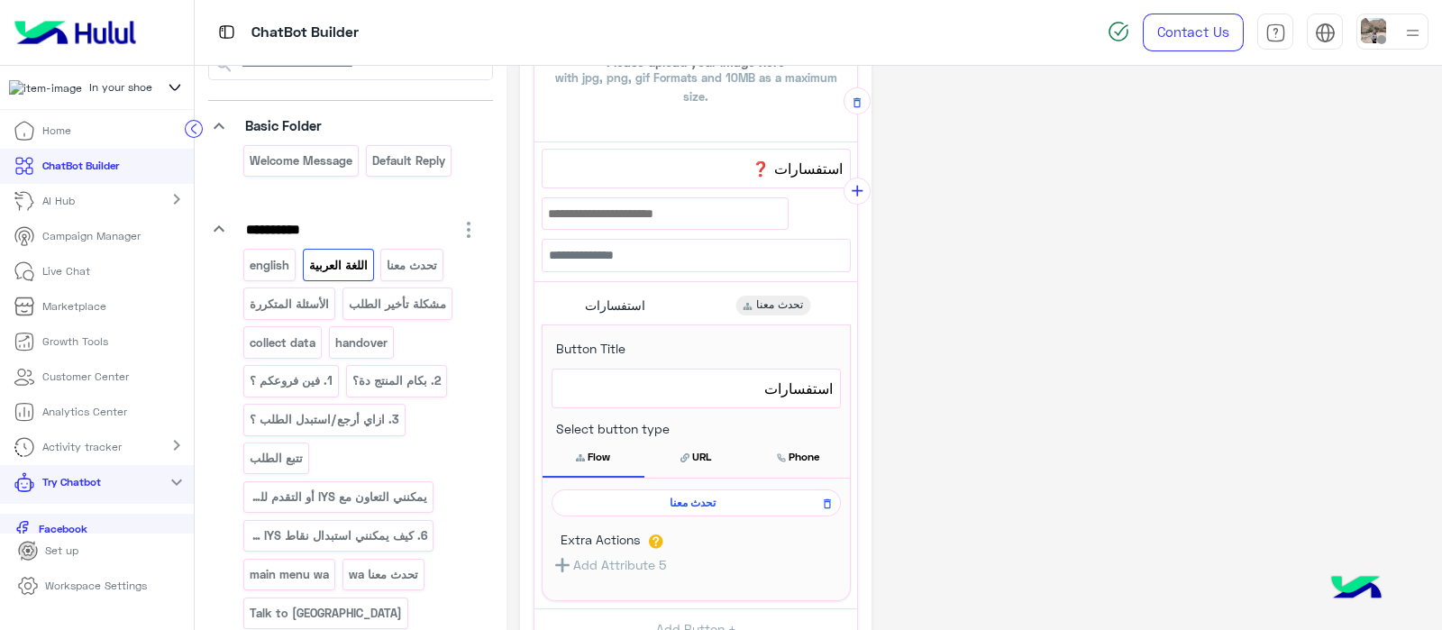
scroll to position [543, 0]
click at [688, 507] on div "تحدث معنا" at bounding box center [696, 501] width 289 height 27
click at [656, 496] on span "تحدث معنا" at bounding box center [693, 501] width 263 height 16
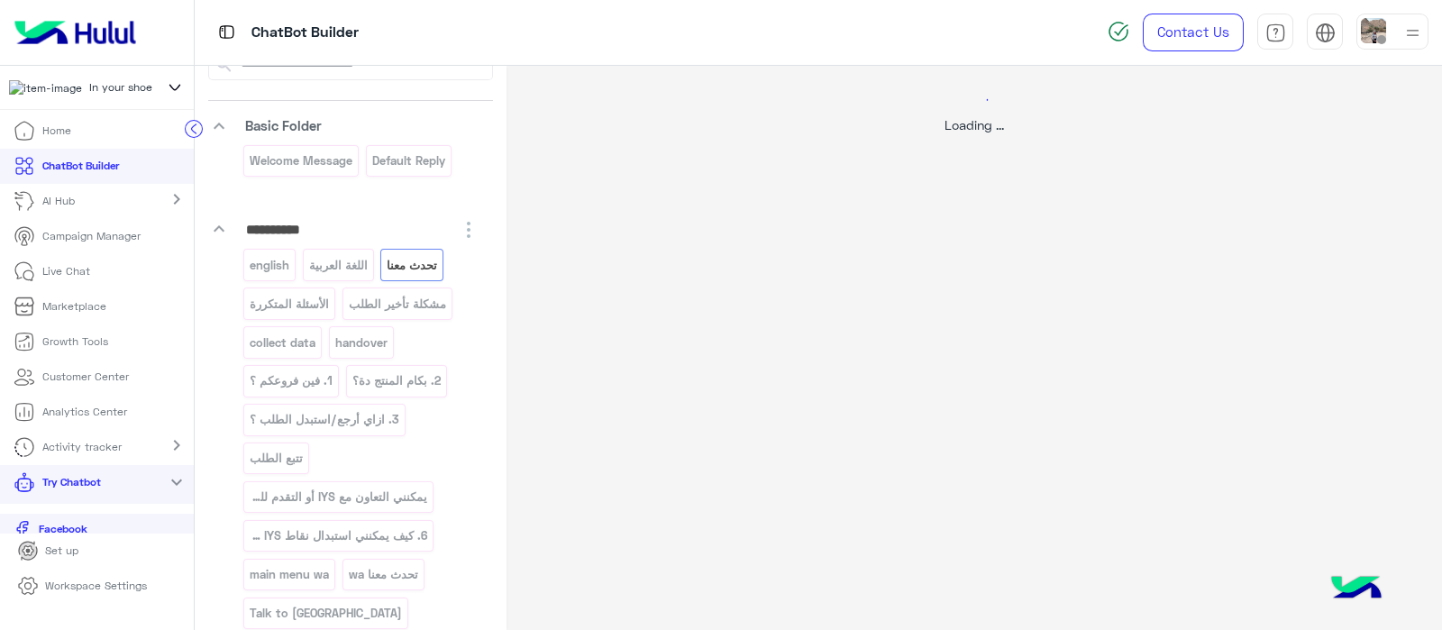
scroll to position [0, 0]
select select "*"
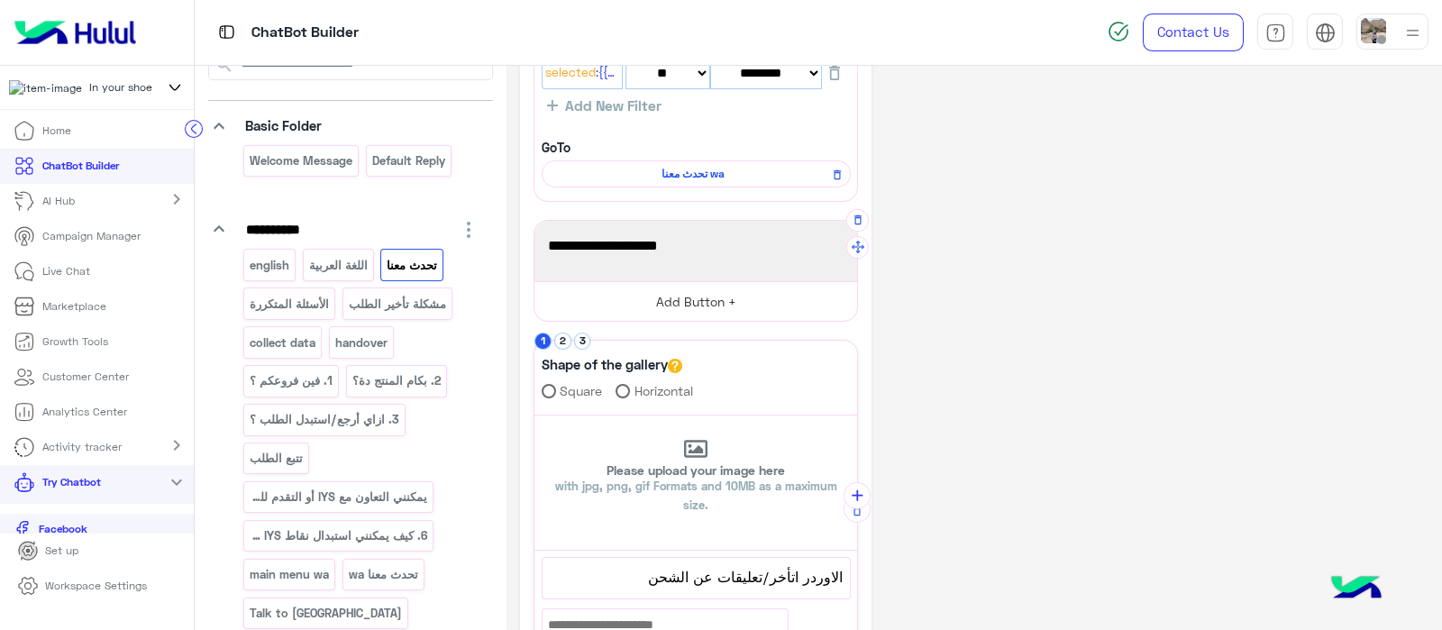
scroll to position [123, 0]
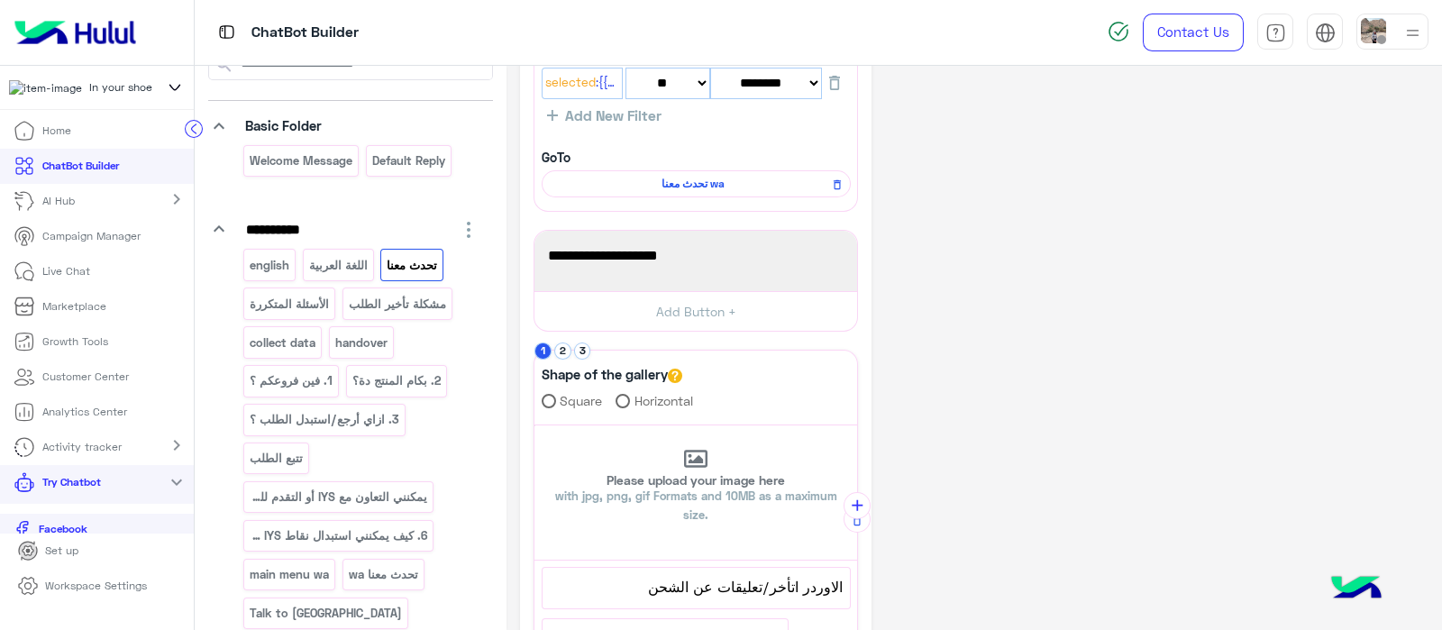
click at [260, 276] on div "english" at bounding box center [269, 265] width 52 height 32
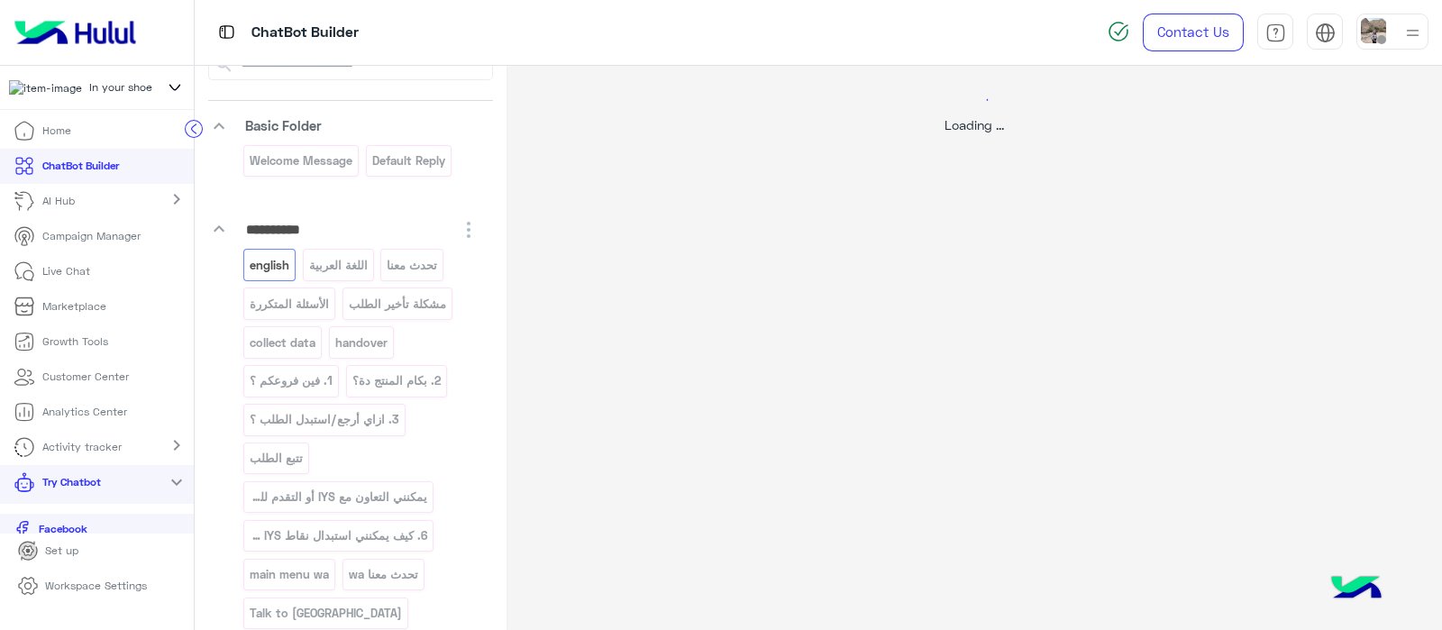
scroll to position [0, 0]
select select "*"
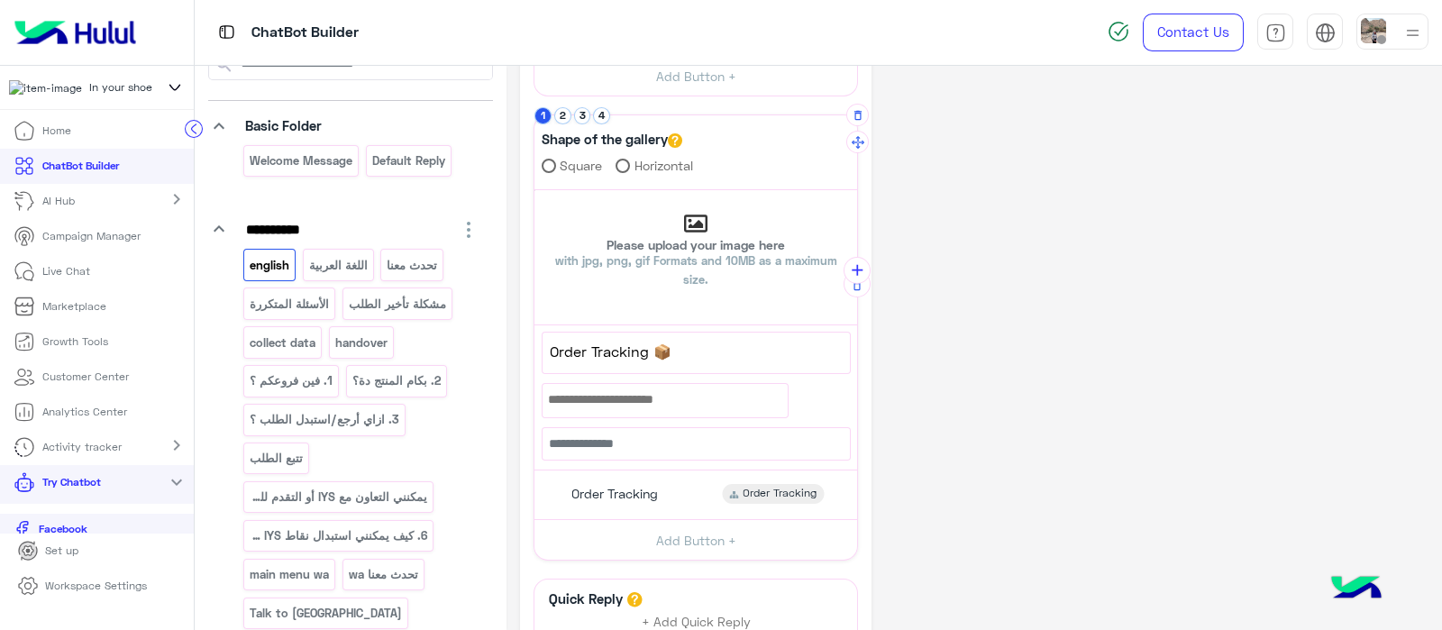
scroll to position [215, 0]
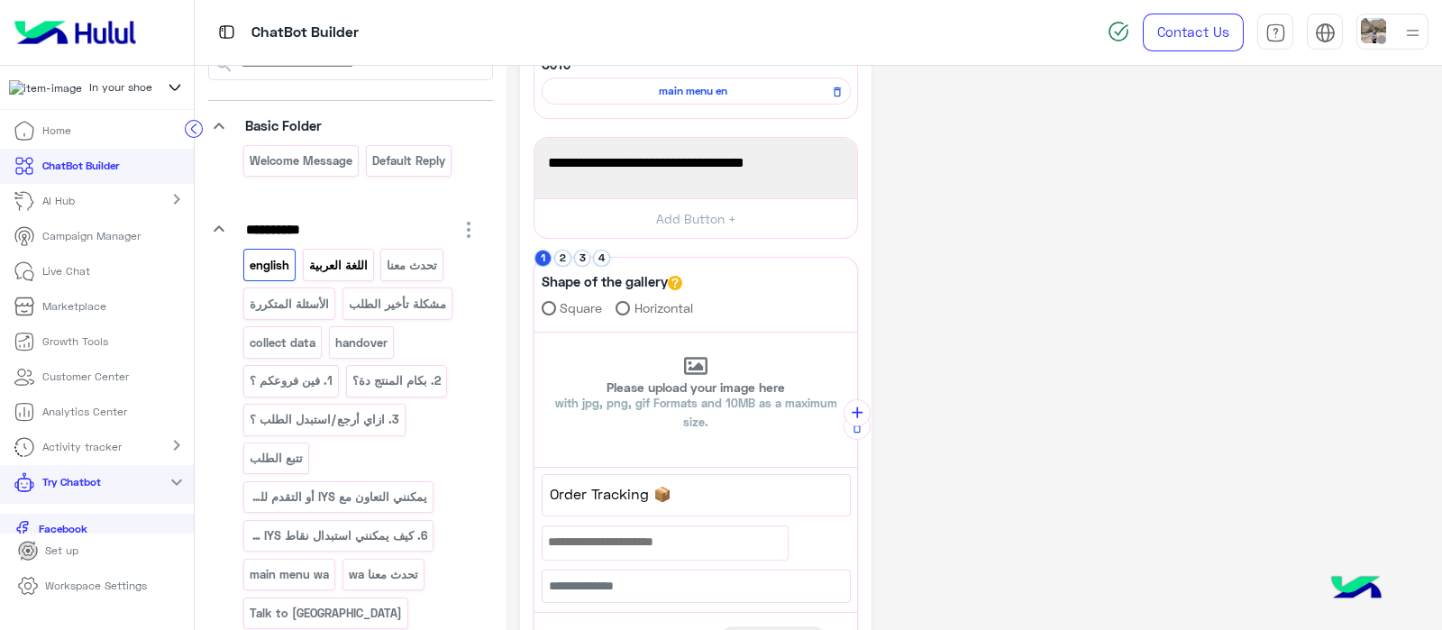
click at [343, 255] on p "اللغة العربية" at bounding box center [337, 265] width 61 height 21
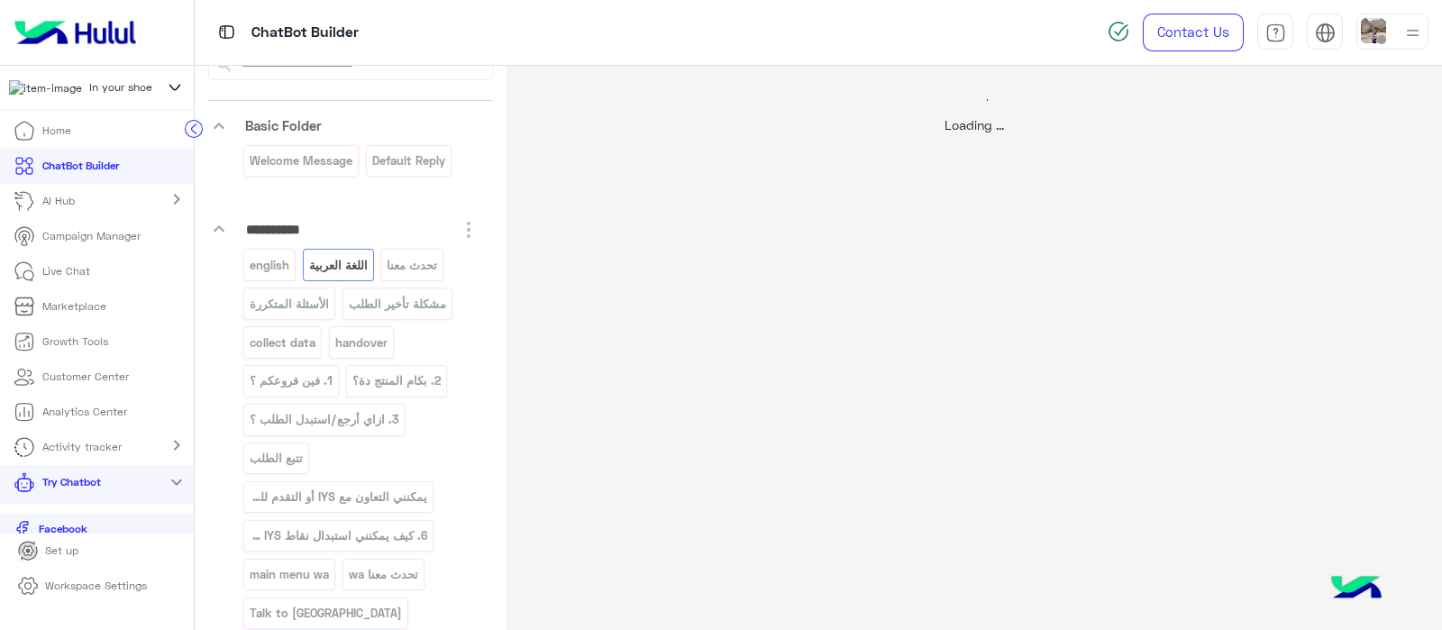
select select "*"
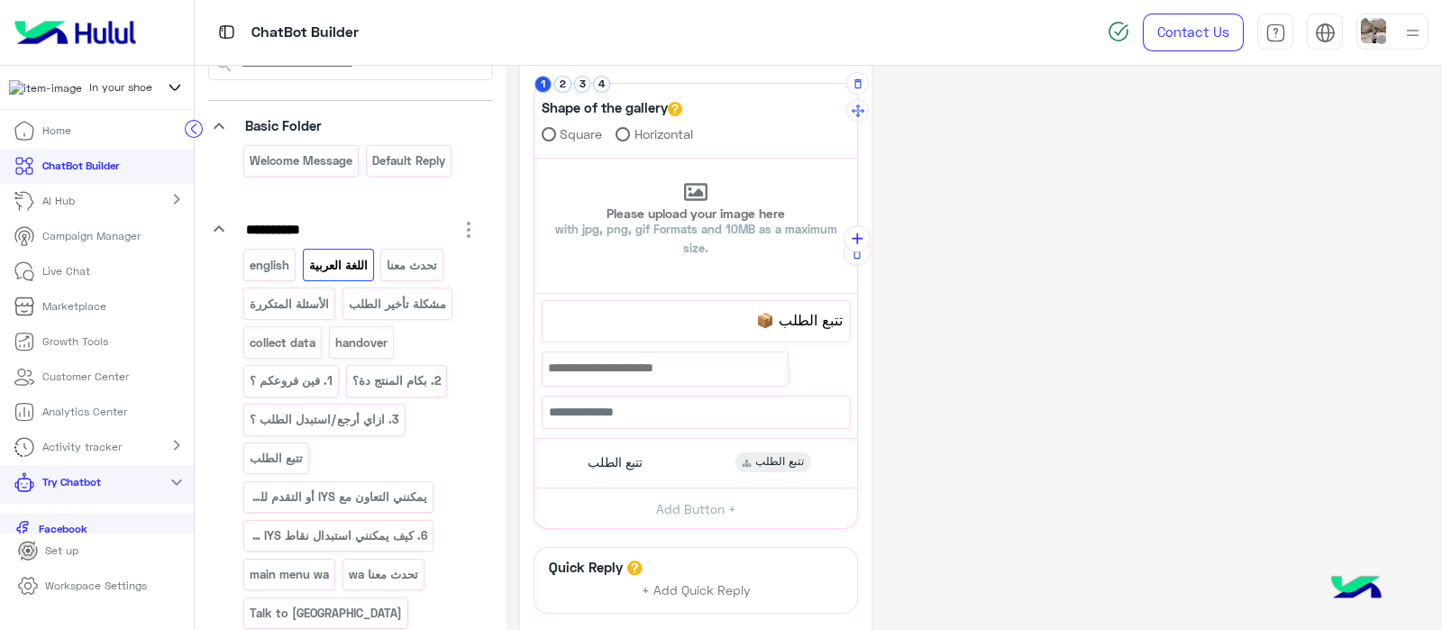
scroll to position [388, 0]
click at [556, 89] on li "2" at bounding box center [564, 85] width 20 height 17
click at [564, 81] on button "2" at bounding box center [562, 85] width 17 height 17
click at [613, 458] on span "[DEMOGRAPHIC_DATA]متكررة" at bounding box center [615, 458] width 86 height 16
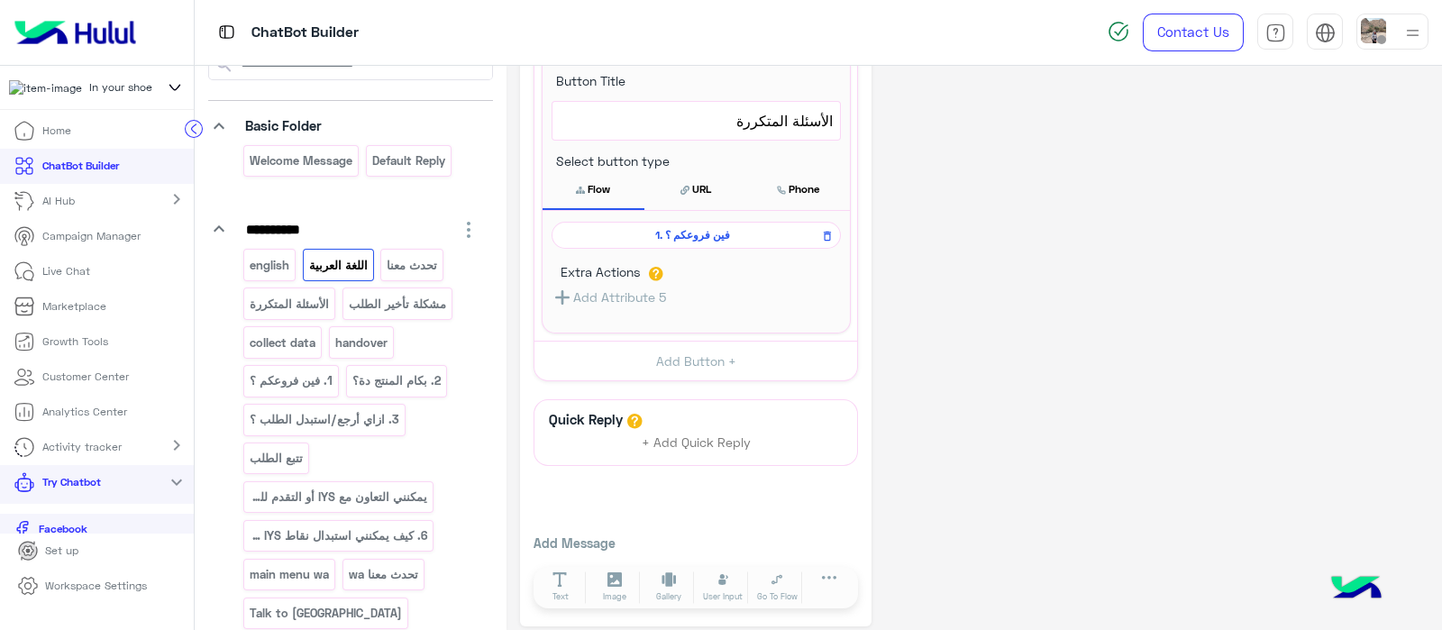
scroll to position [814, 0]
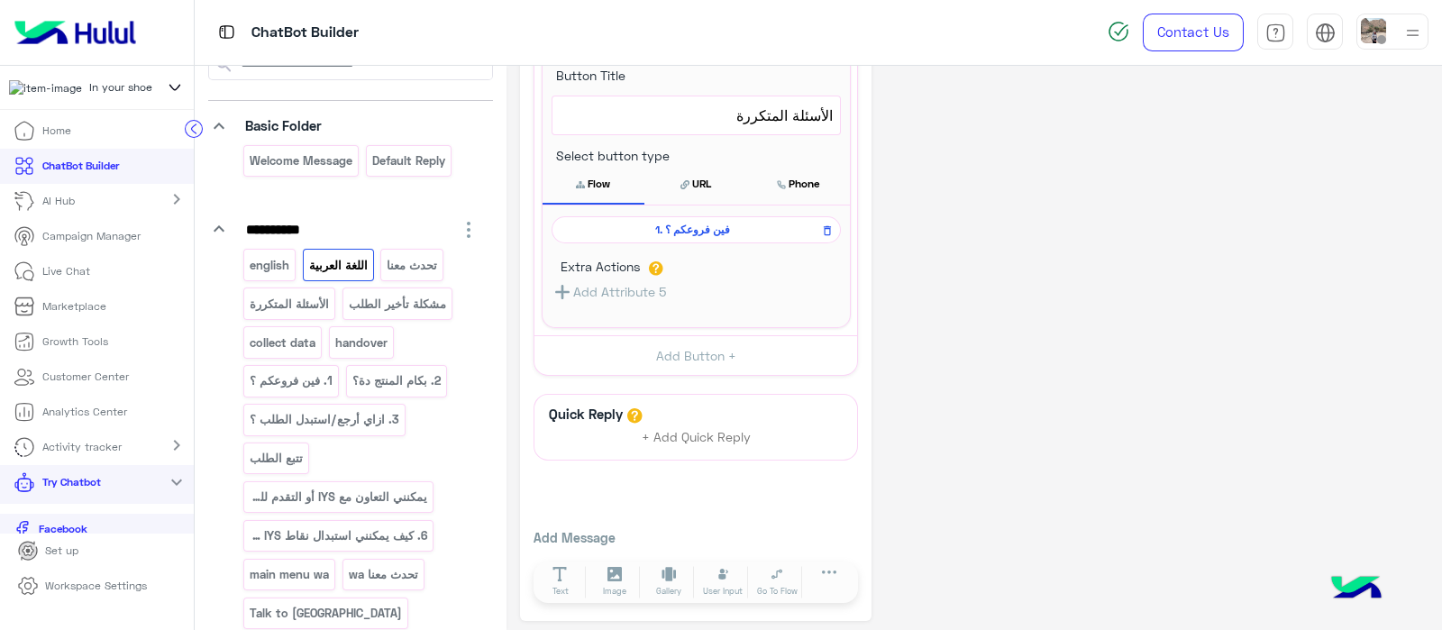
click at [645, 230] on span "1. فين فروعكم ؟" at bounding box center [693, 230] width 263 height 16
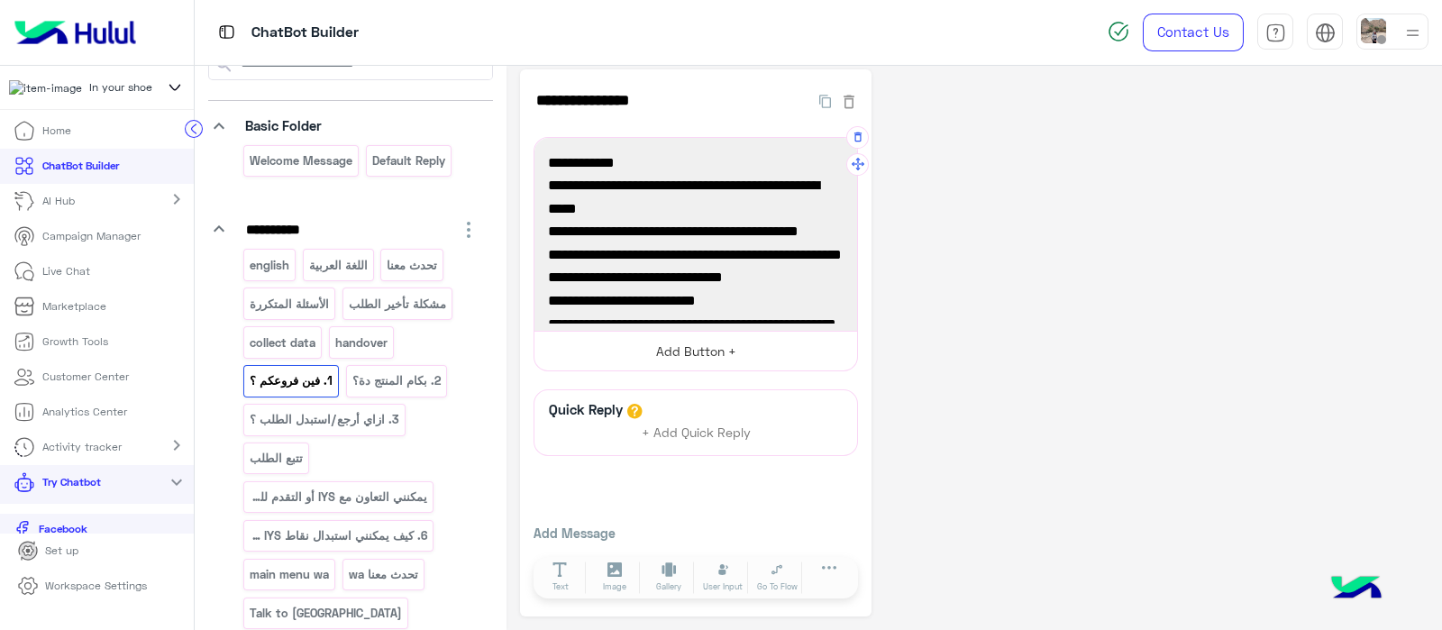
scroll to position [7, 0]
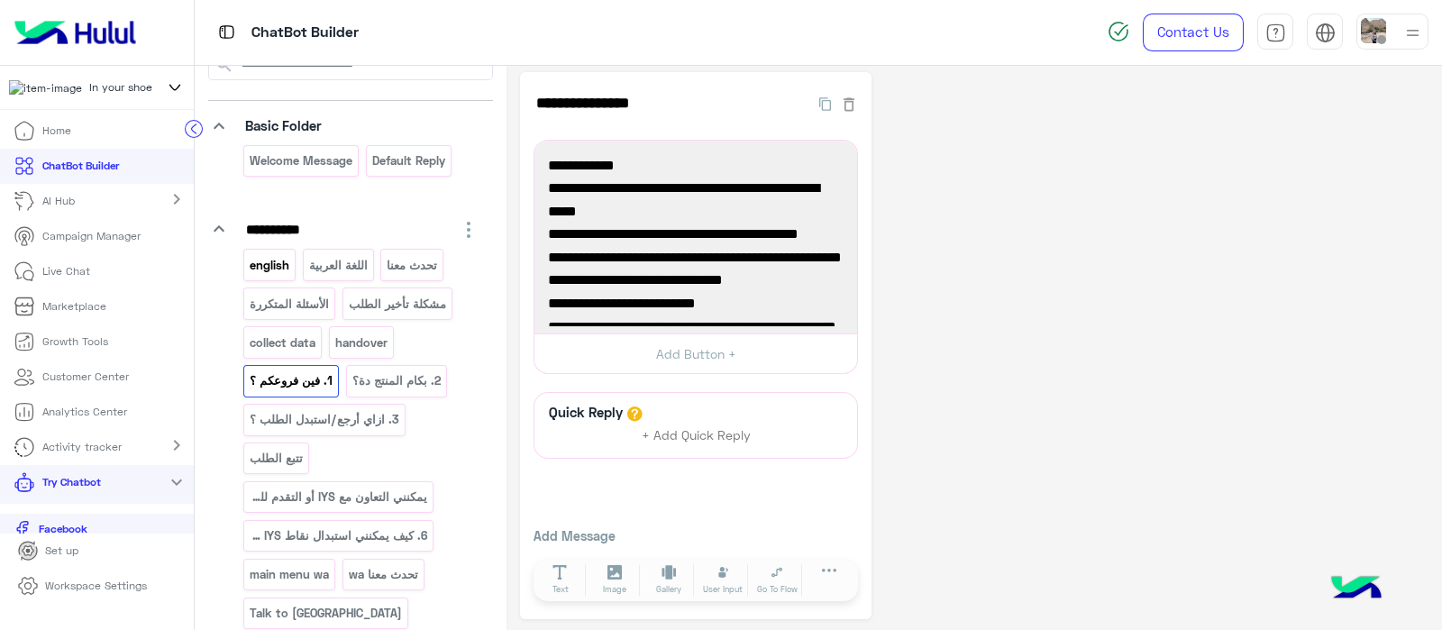
click at [288, 268] on p "english" at bounding box center [270, 265] width 42 height 21
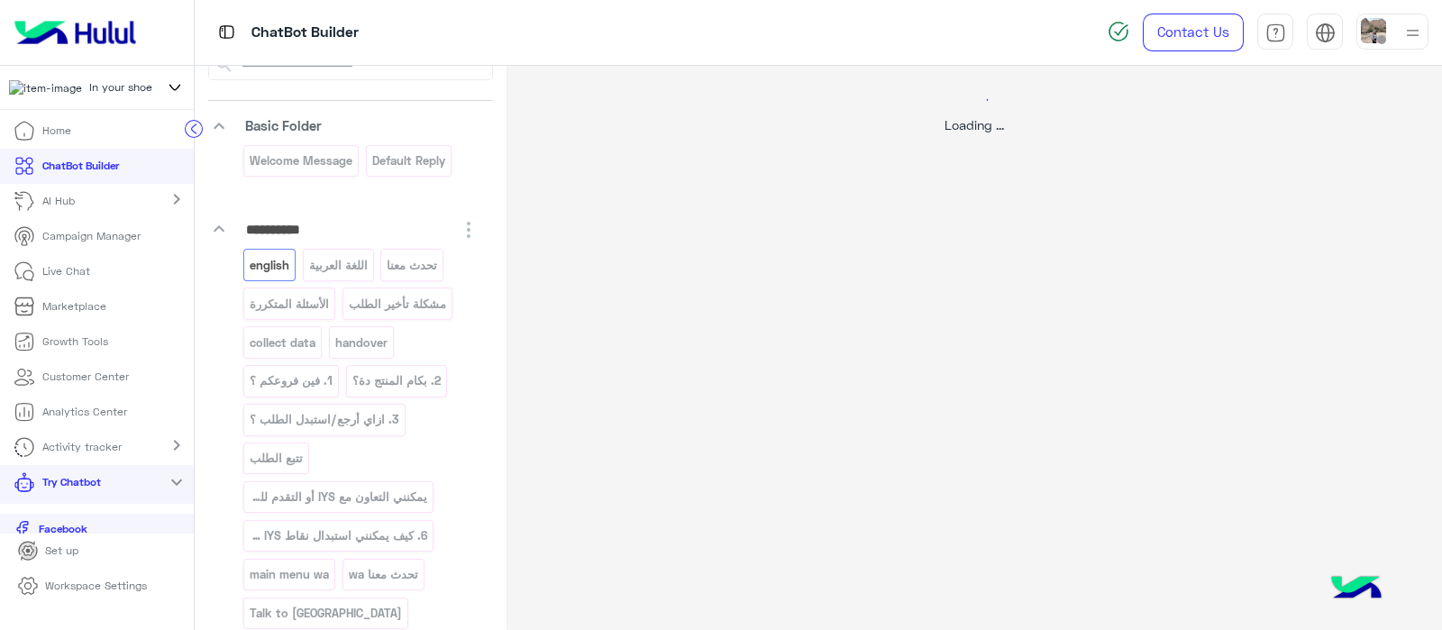
scroll to position [0, 0]
select select "*"
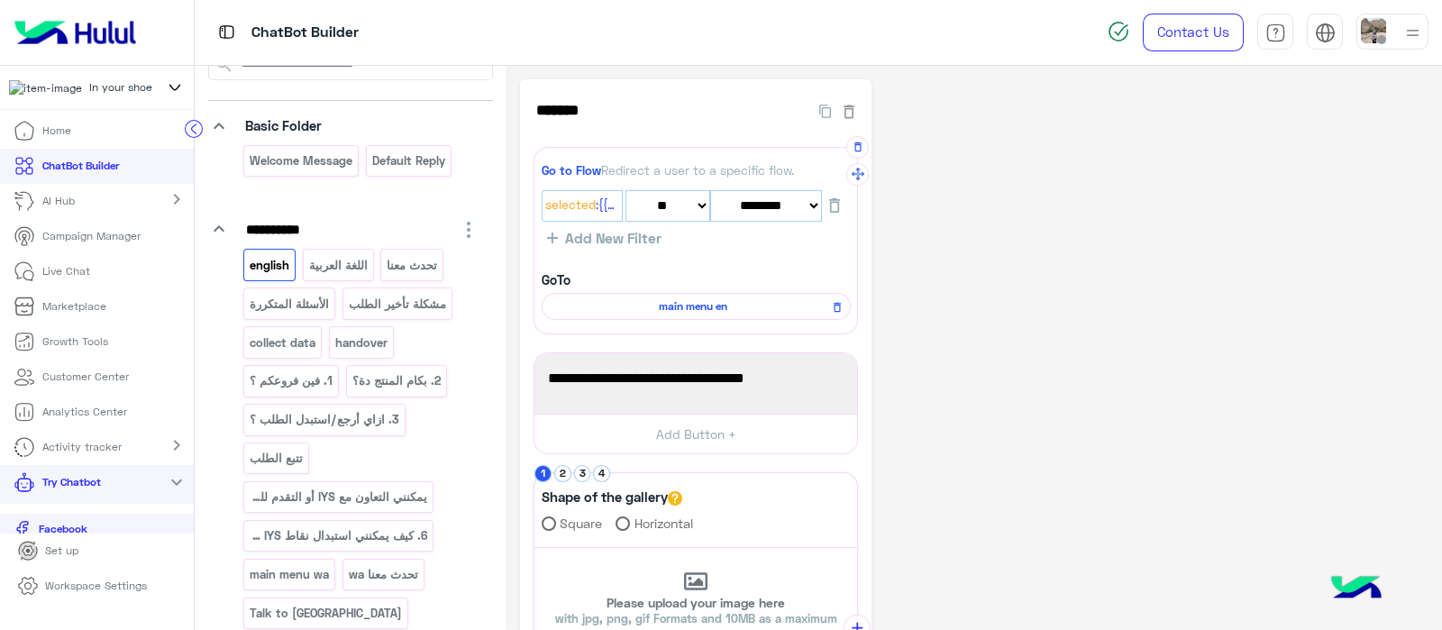
click at [692, 303] on span "main menu en" at bounding box center [693, 306] width 283 height 16
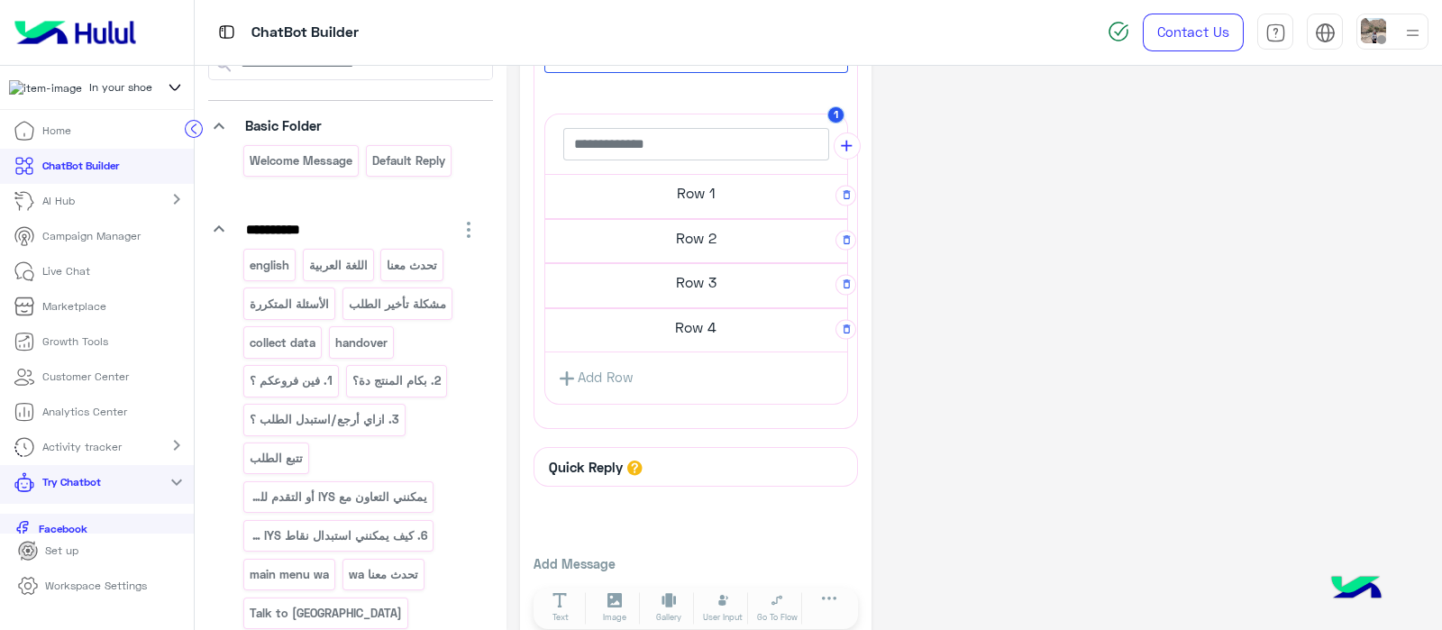
click at [690, 182] on h5 "Row 1" at bounding box center [696, 193] width 302 height 36
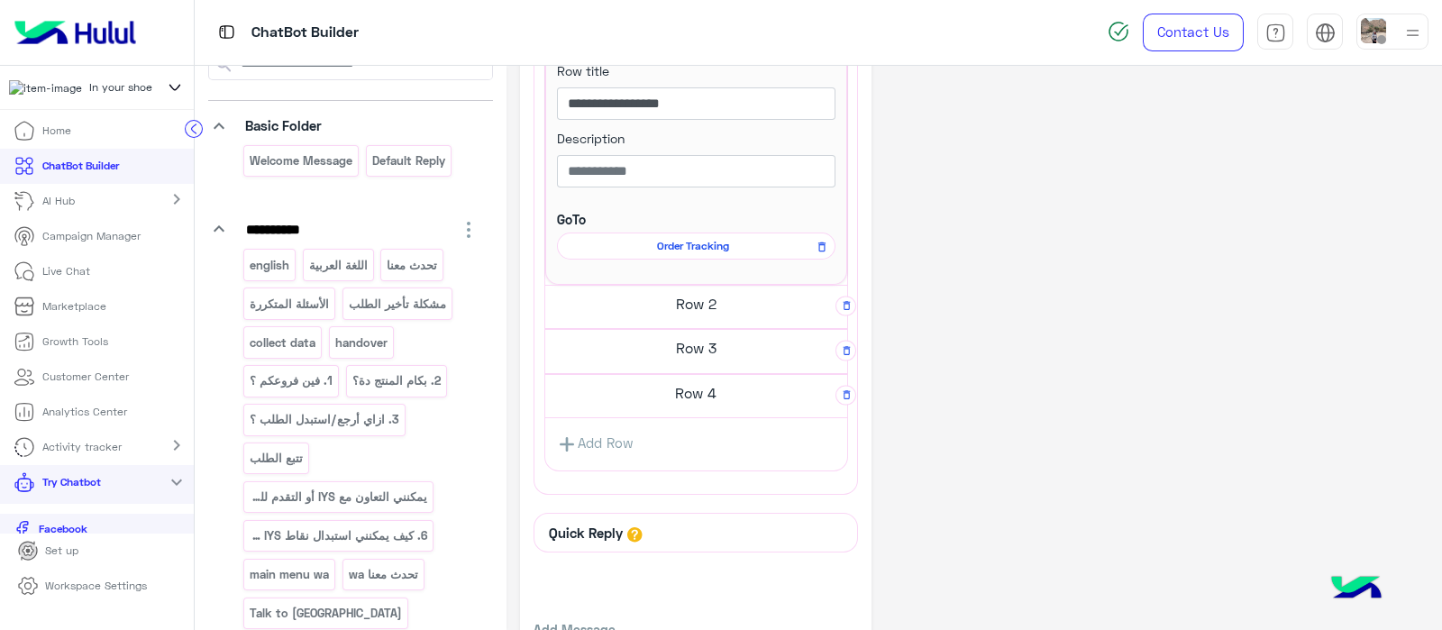
click at [671, 299] on h5 "Row 2" at bounding box center [696, 304] width 302 height 36
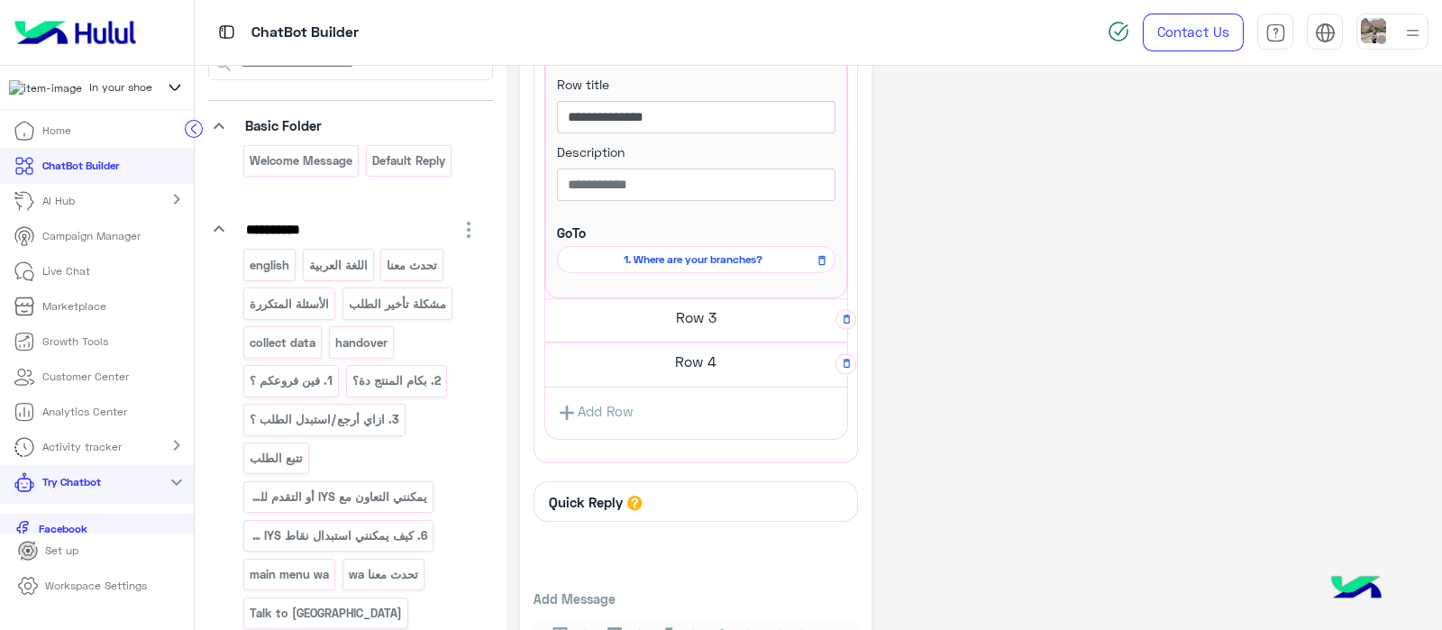
click at [669, 315] on h5 "Row 3" at bounding box center [696, 317] width 302 height 36
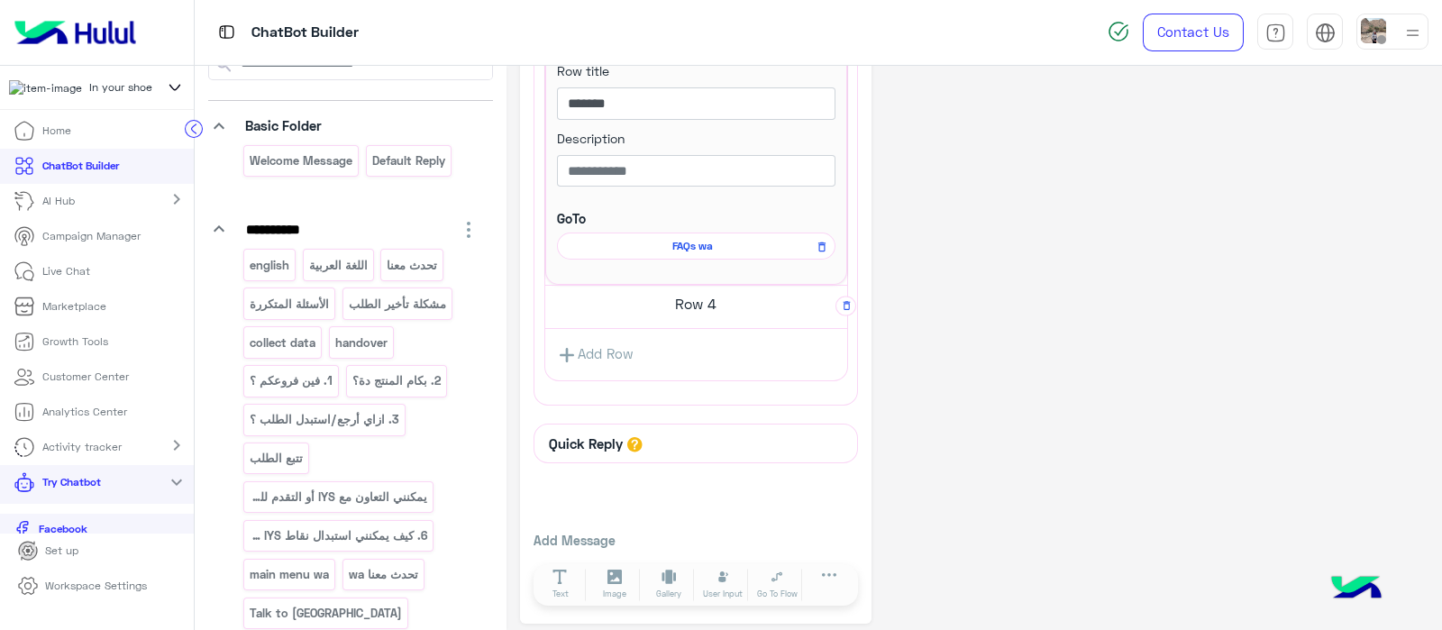
scroll to position [1102, 0]
click at [678, 241] on span "FAQs wa" at bounding box center [693, 243] width 252 height 16
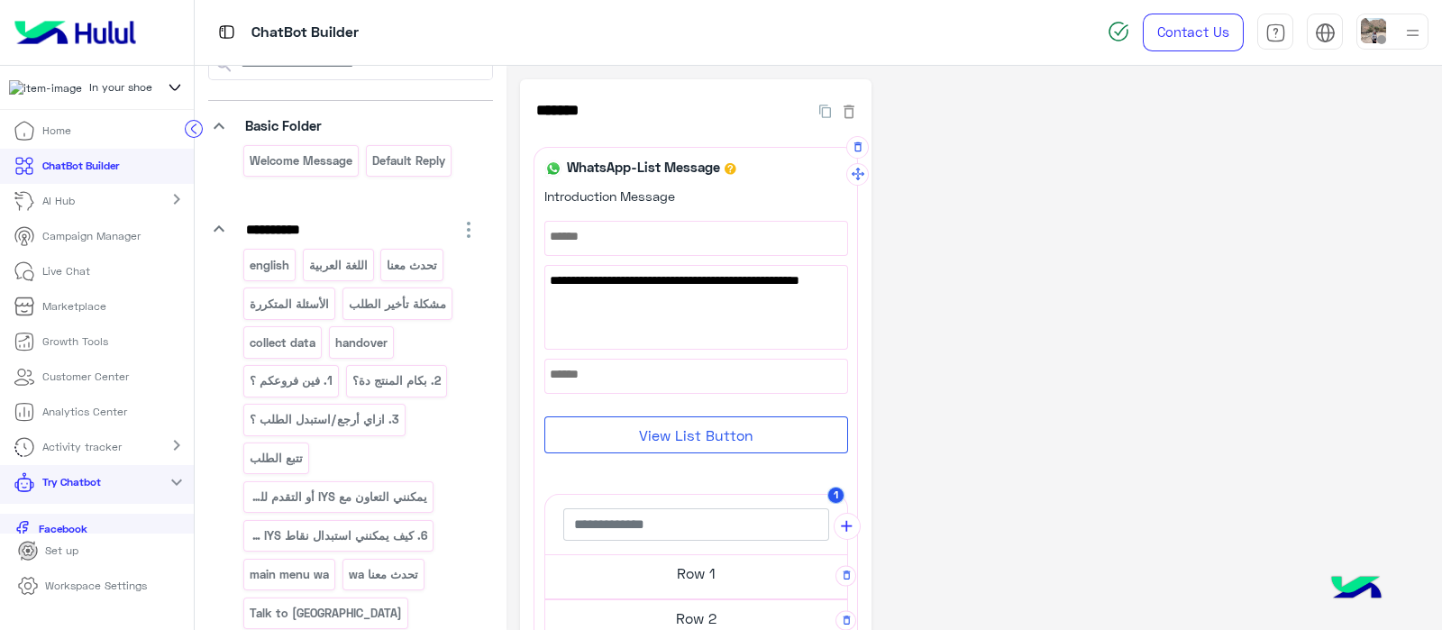
scroll to position [319, 0]
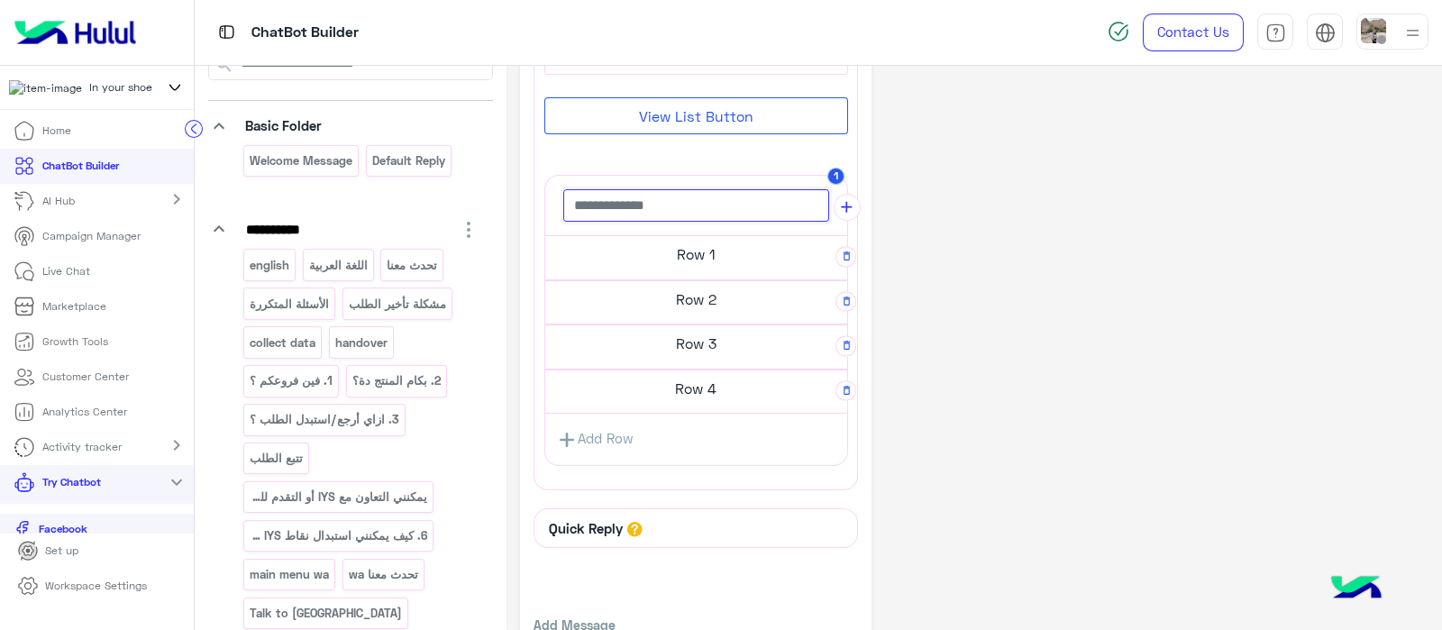
click at [663, 215] on input "text" at bounding box center [696, 205] width 266 height 32
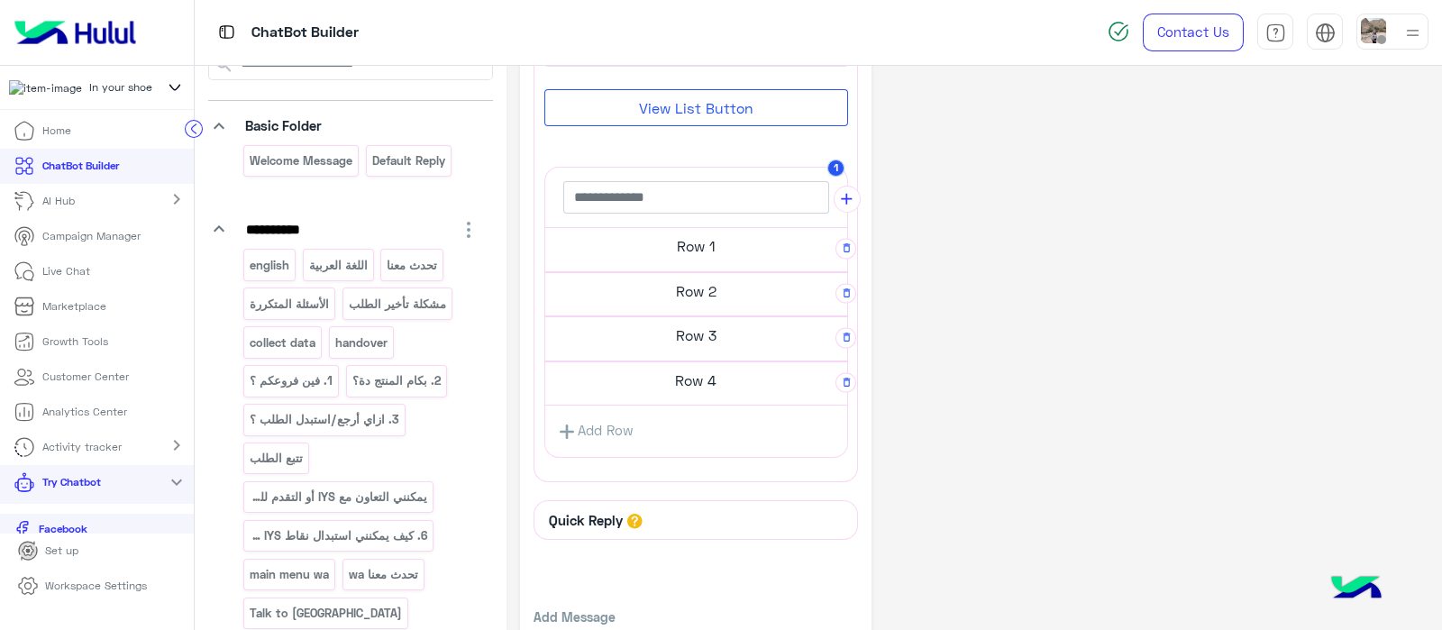
click at [635, 246] on h5 "Row 1" at bounding box center [696, 246] width 302 height 36
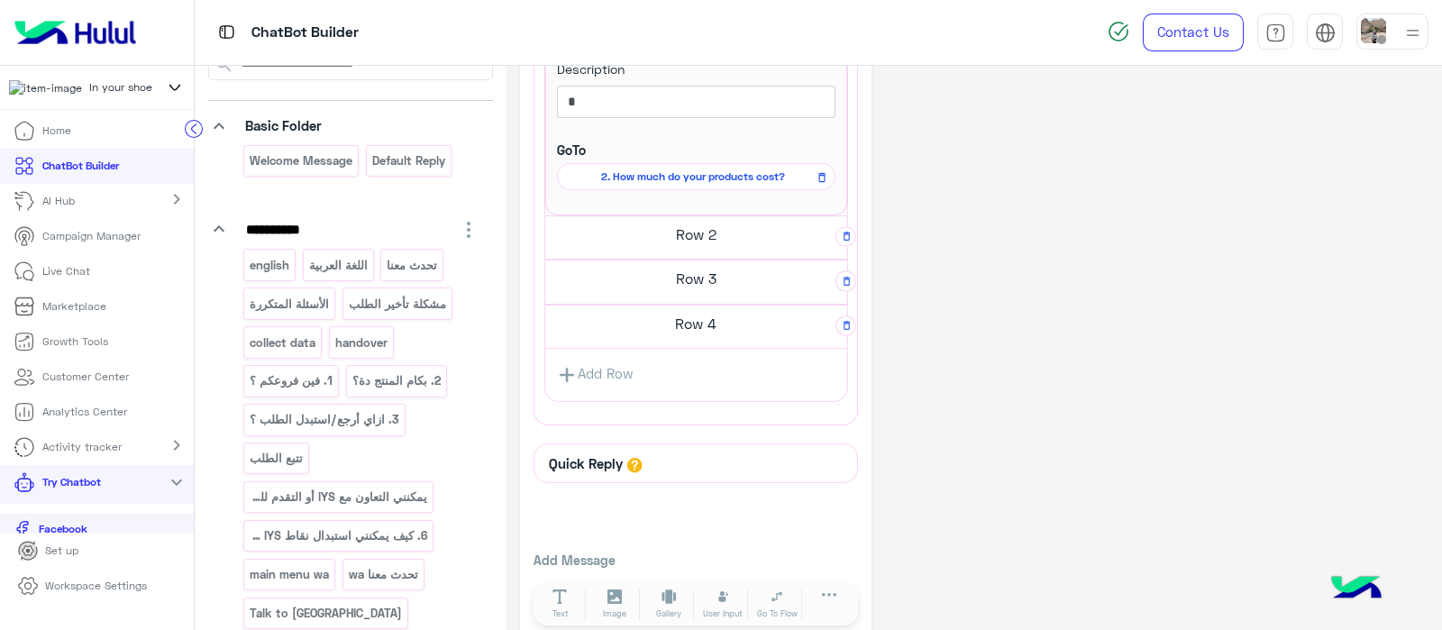
scroll to position [612, 0]
click at [681, 229] on h5 "Row 2" at bounding box center [696, 233] width 302 height 36
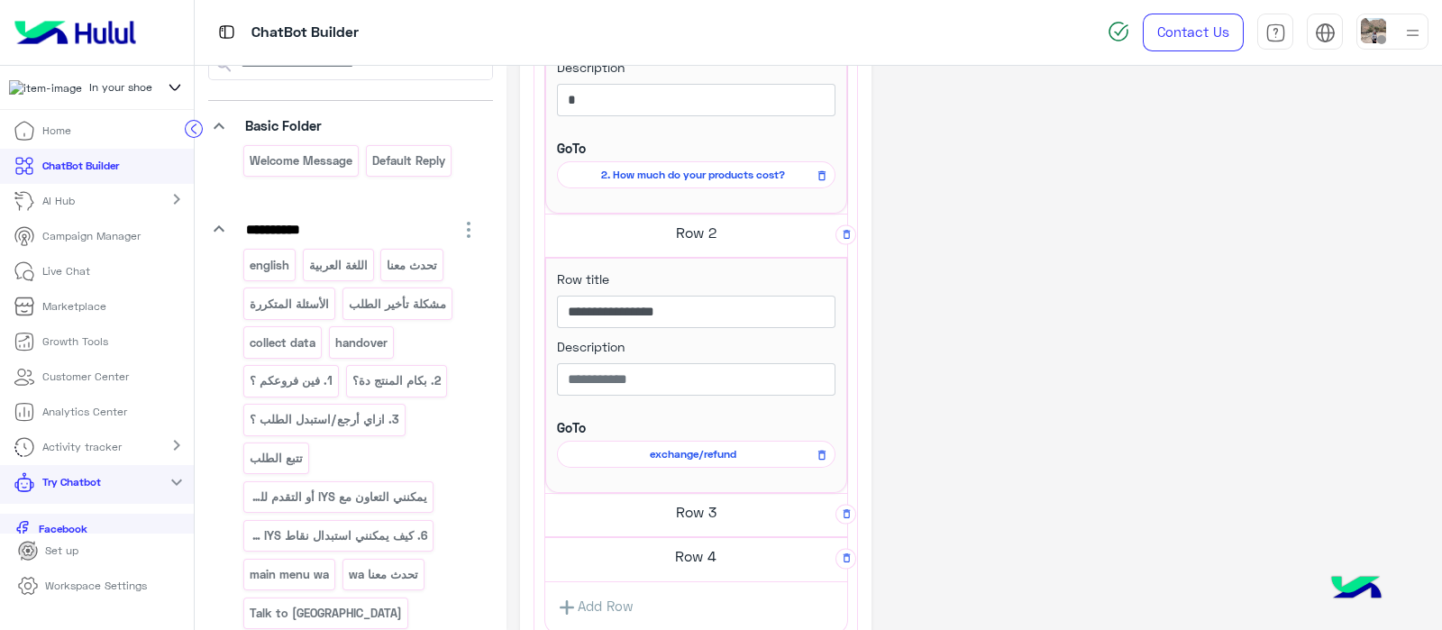
scroll to position [716, 0]
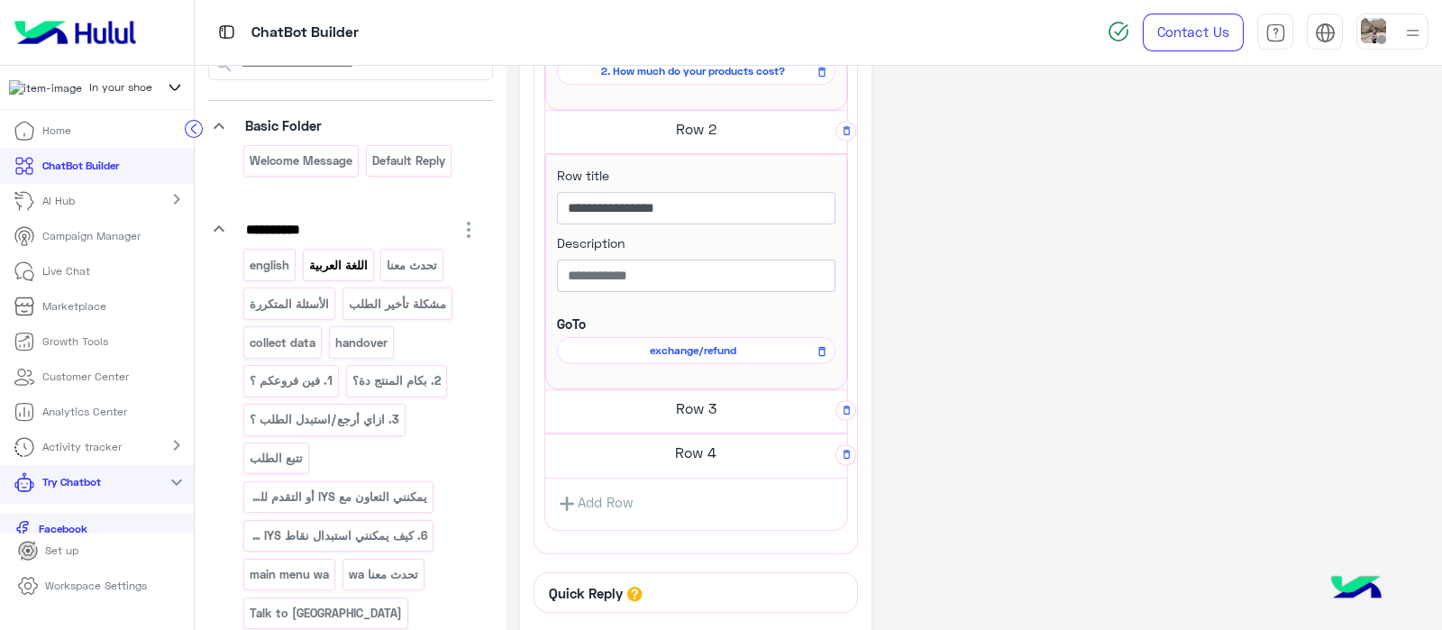
click at [347, 257] on p "اللغة العربية" at bounding box center [337, 265] width 61 height 21
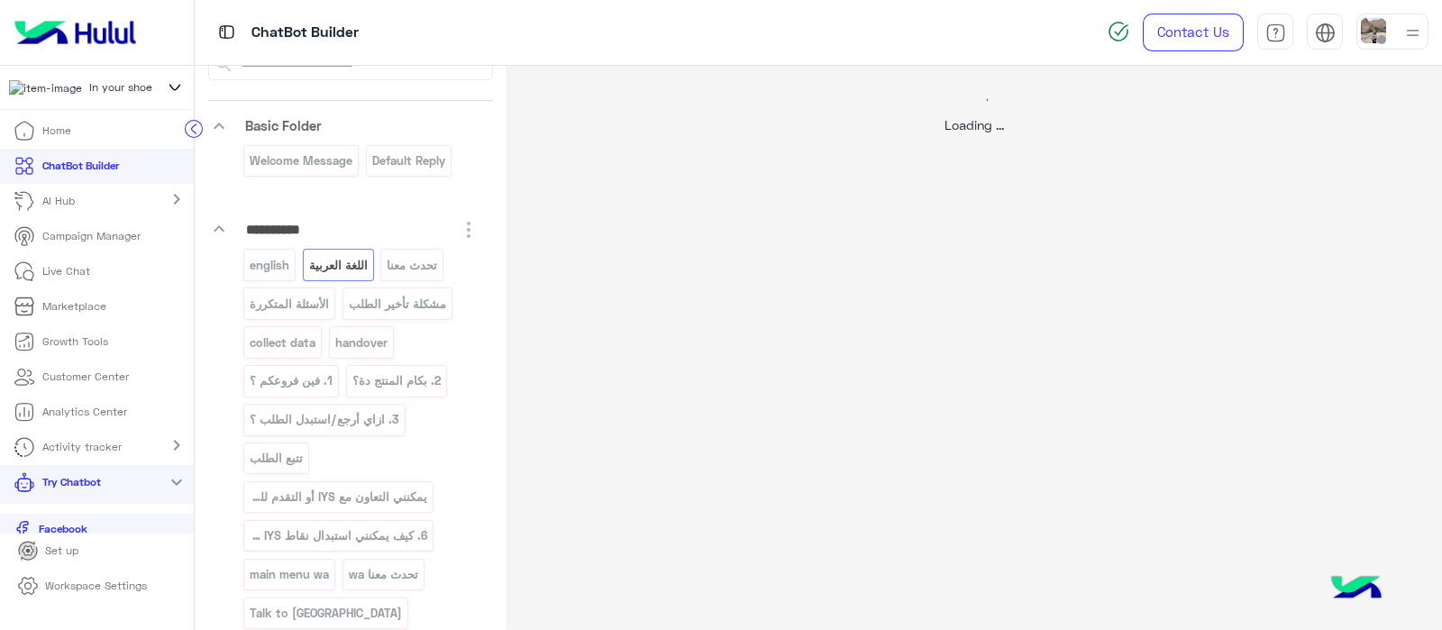
scroll to position [0, 0]
select select "*"
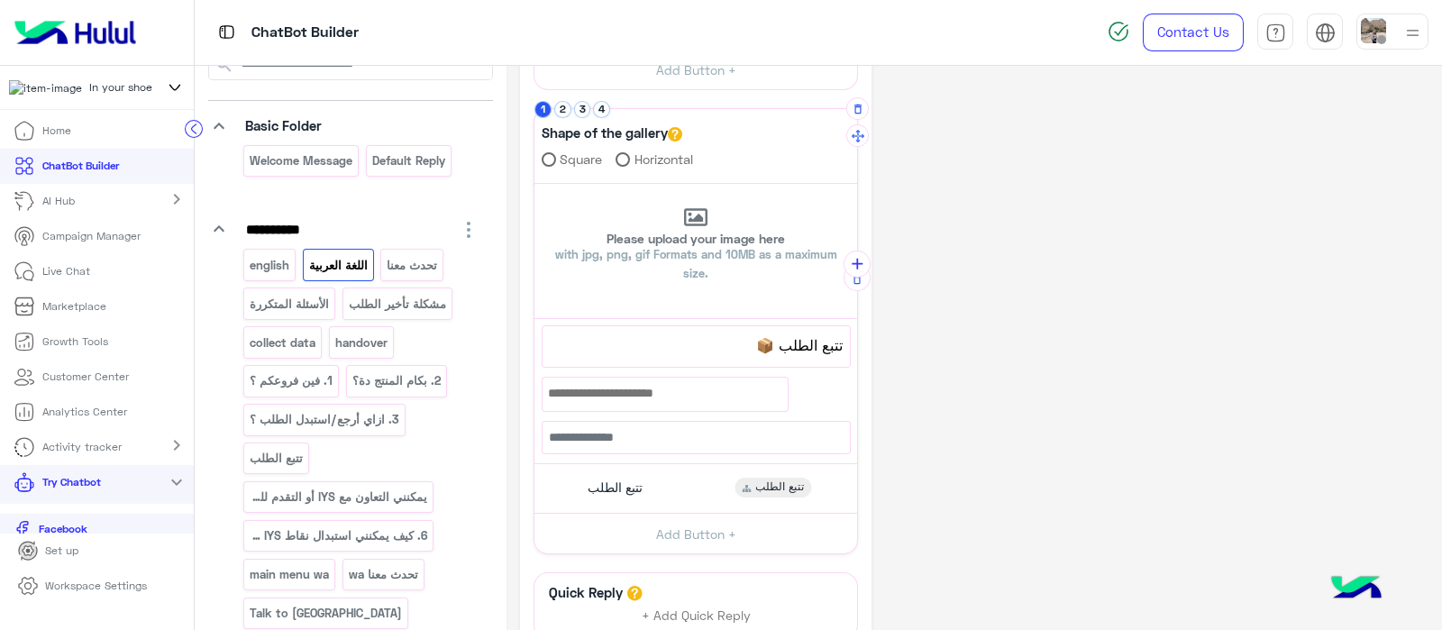
scroll to position [355, 0]
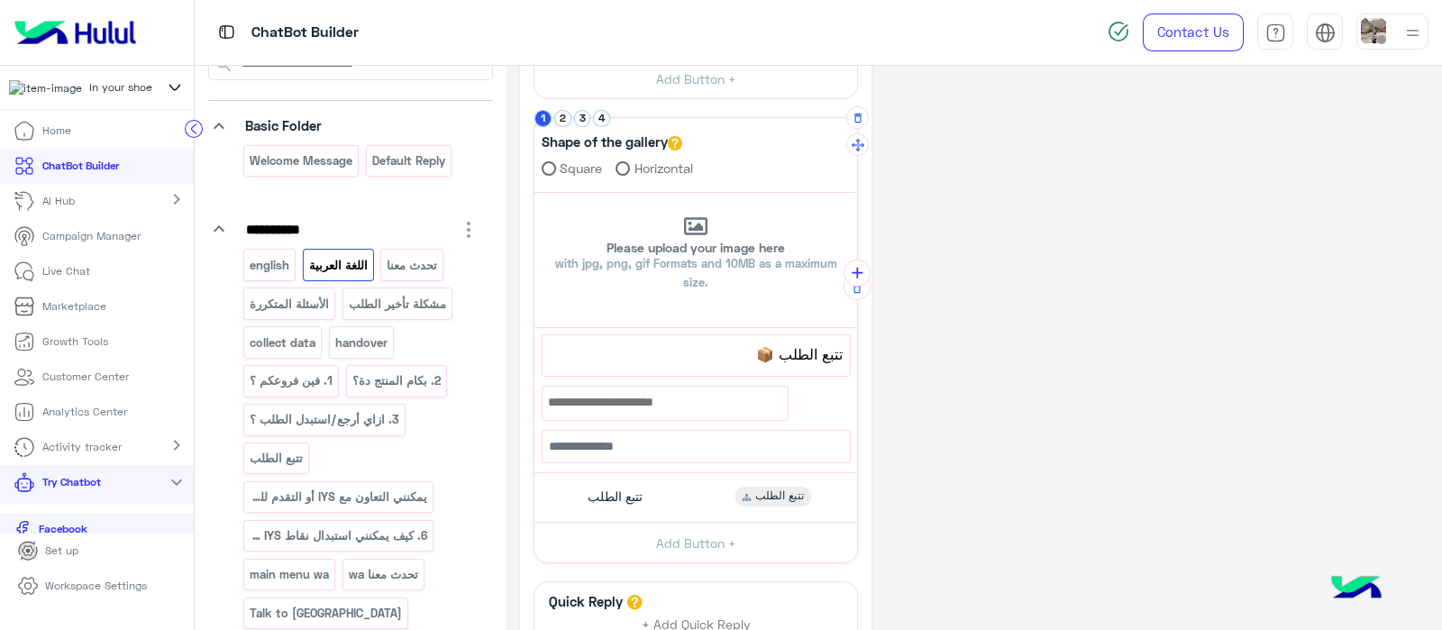
click at [553, 120] on li "1" at bounding box center [544, 118] width 20 height 17
click at [561, 114] on button "2" at bounding box center [562, 118] width 17 height 17
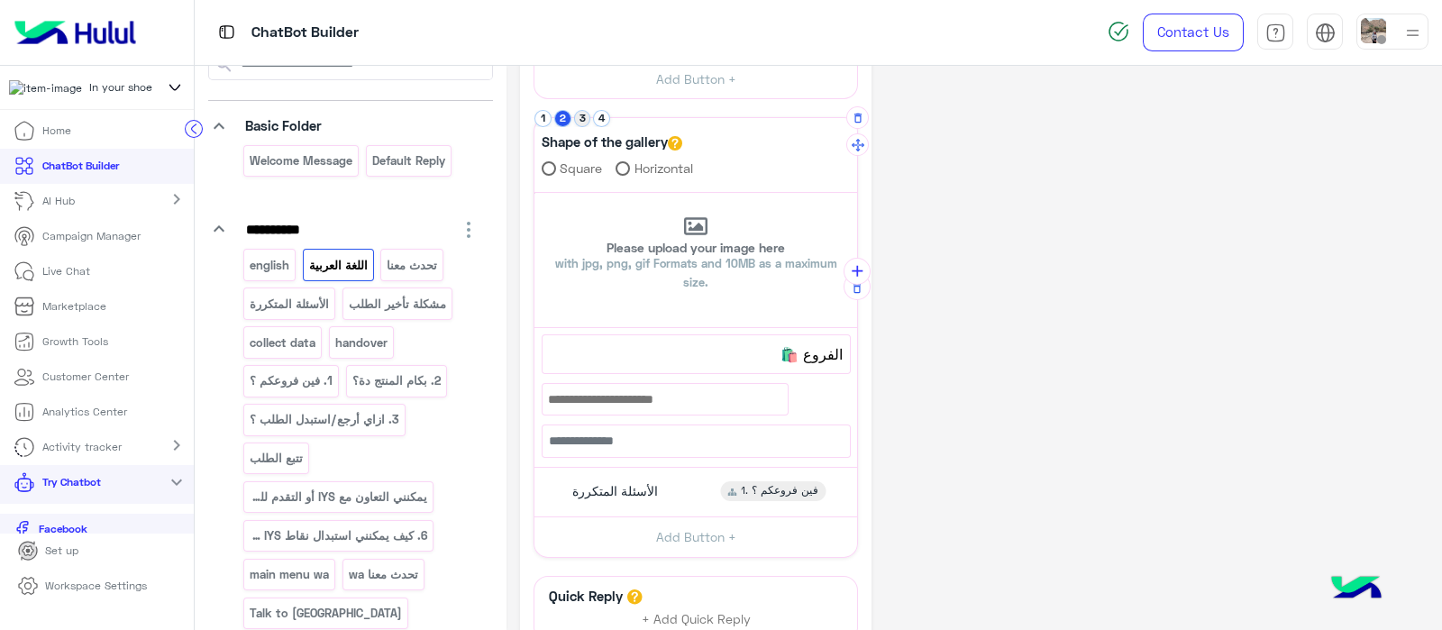
click at [580, 122] on button "3" at bounding box center [582, 118] width 17 height 17
click at [599, 118] on button "4" at bounding box center [601, 118] width 17 height 17
click at [580, 111] on button "3" at bounding box center [582, 118] width 17 height 17
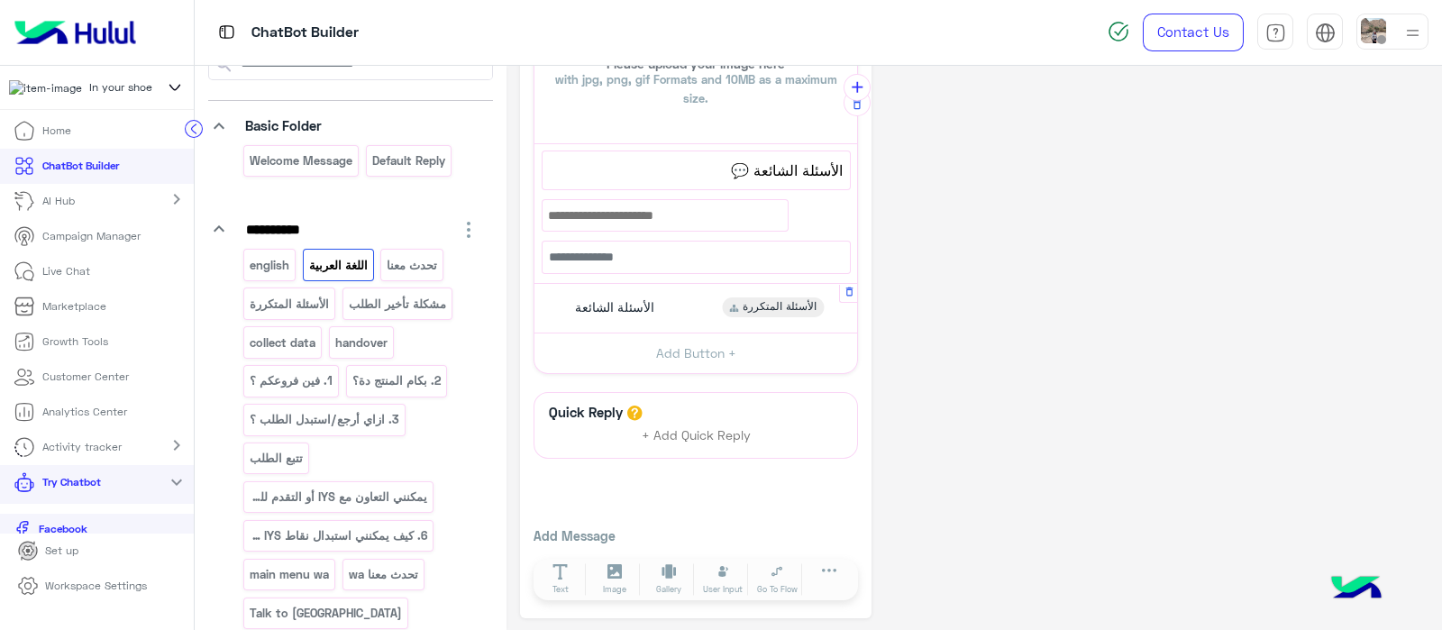
click at [584, 302] on span "الأسئلة الشائعة" at bounding box center [614, 307] width 79 height 16
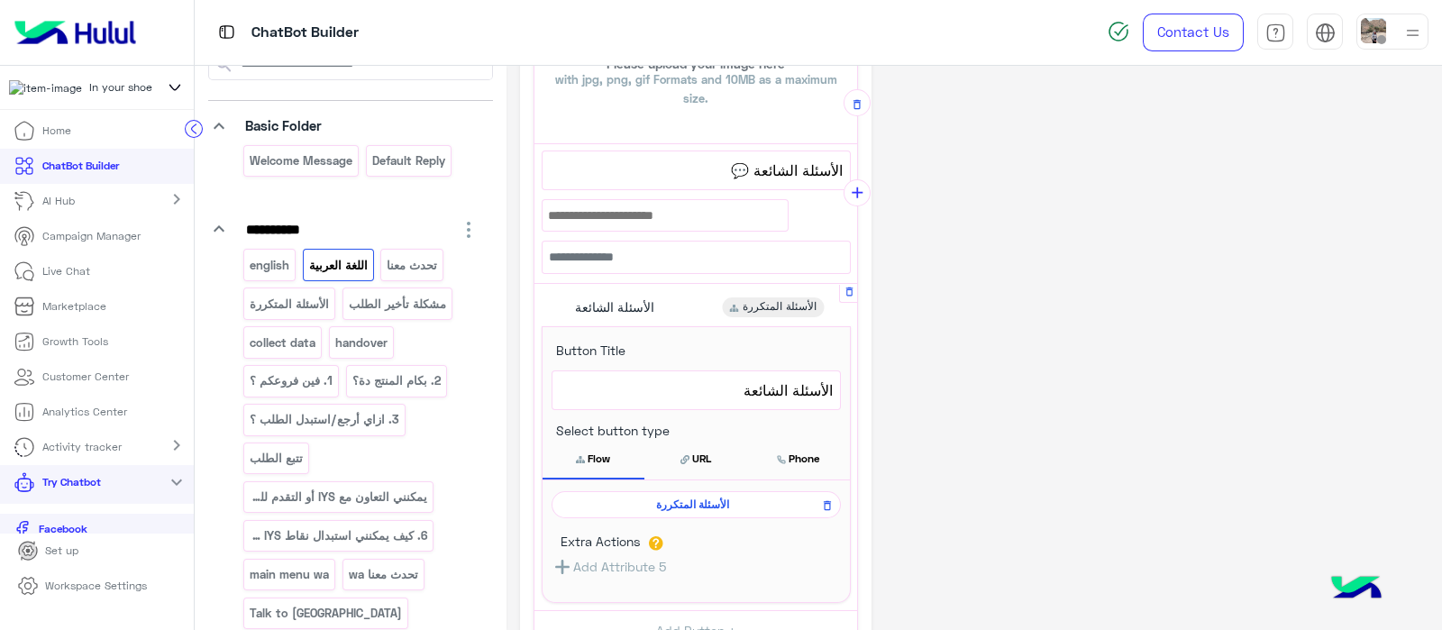
scroll to position [644, 0]
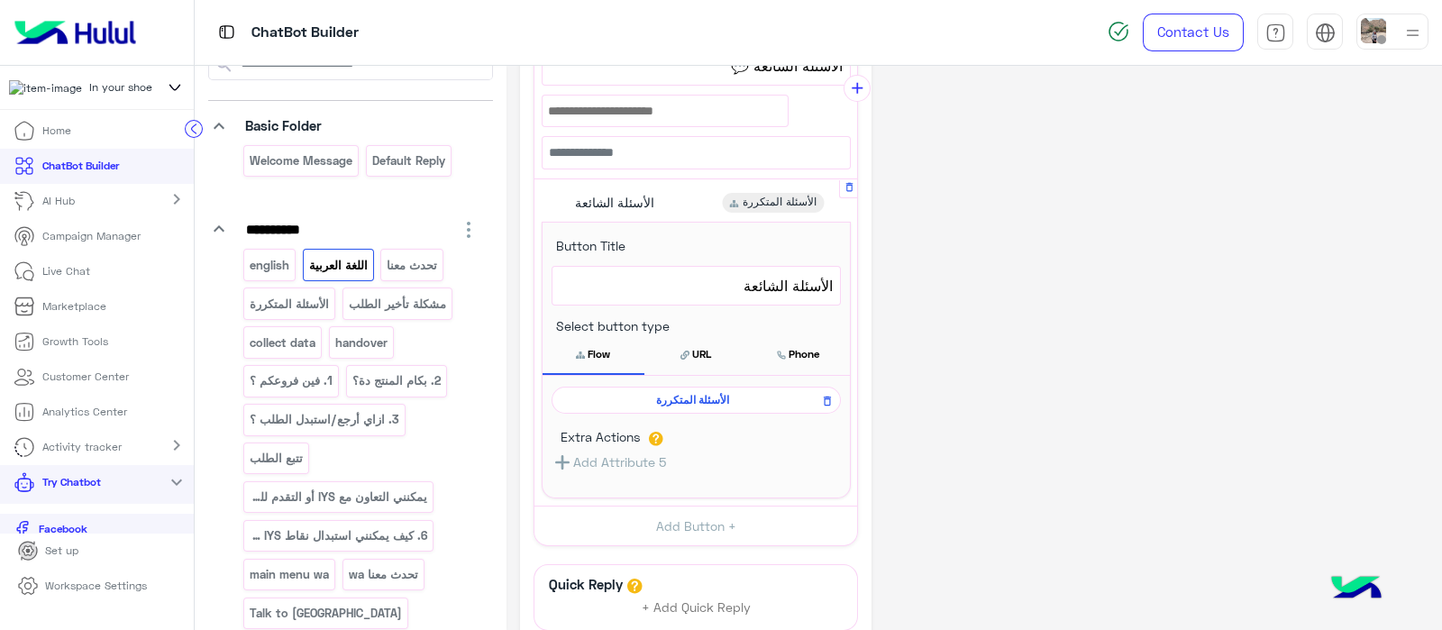
click at [655, 401] on span "[DEMOGRAPHIC_DATA]متكررة" at bounding box center [693, 400] width 263 height 16
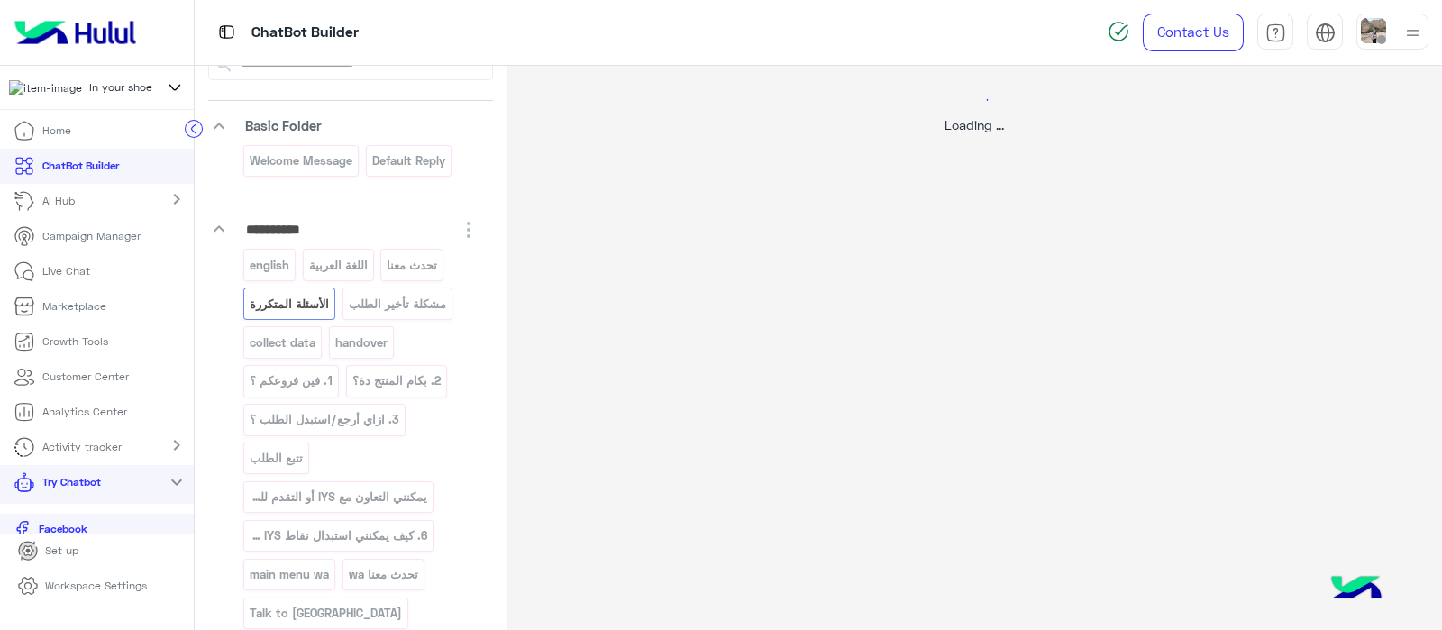
scroll to position [0, 0]
select select "*"
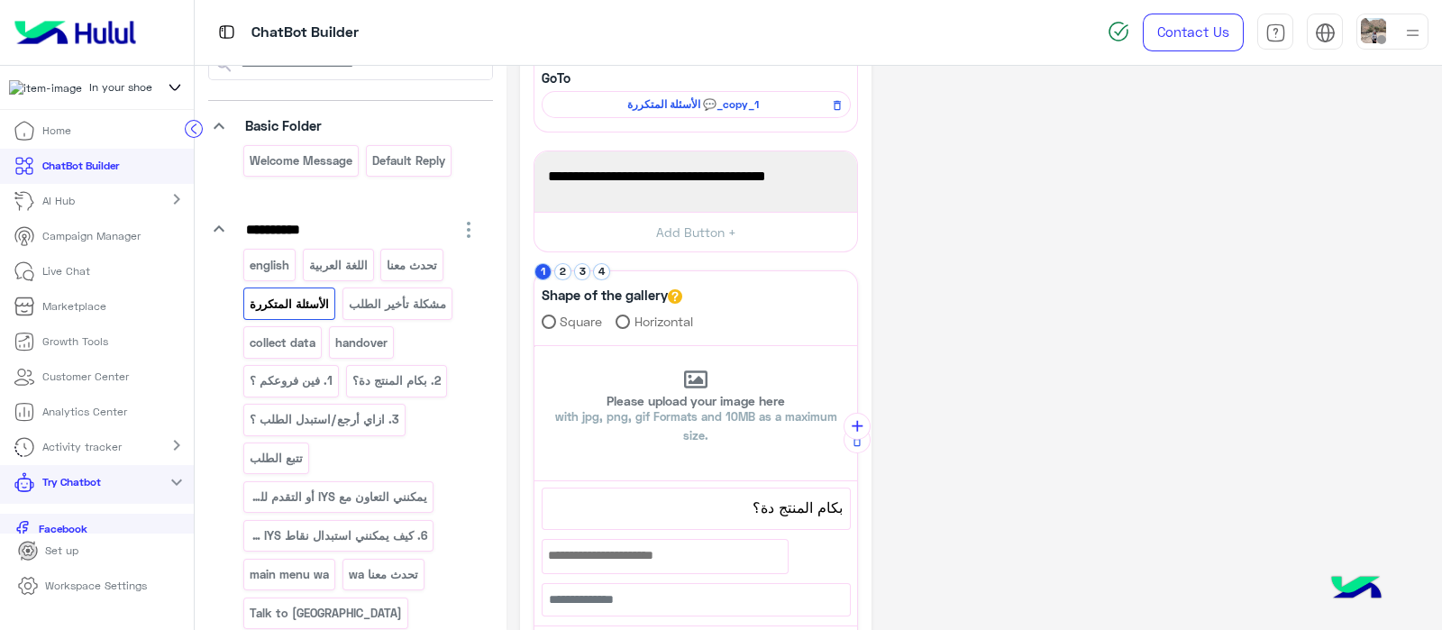
scroll to position [202, 0]
click at [562, 270] on button "2" at bounding box center [562, 271] width 17 height 17
click at [583, 272] on button "3" at bounding box center [582, 271] width 17 height 17
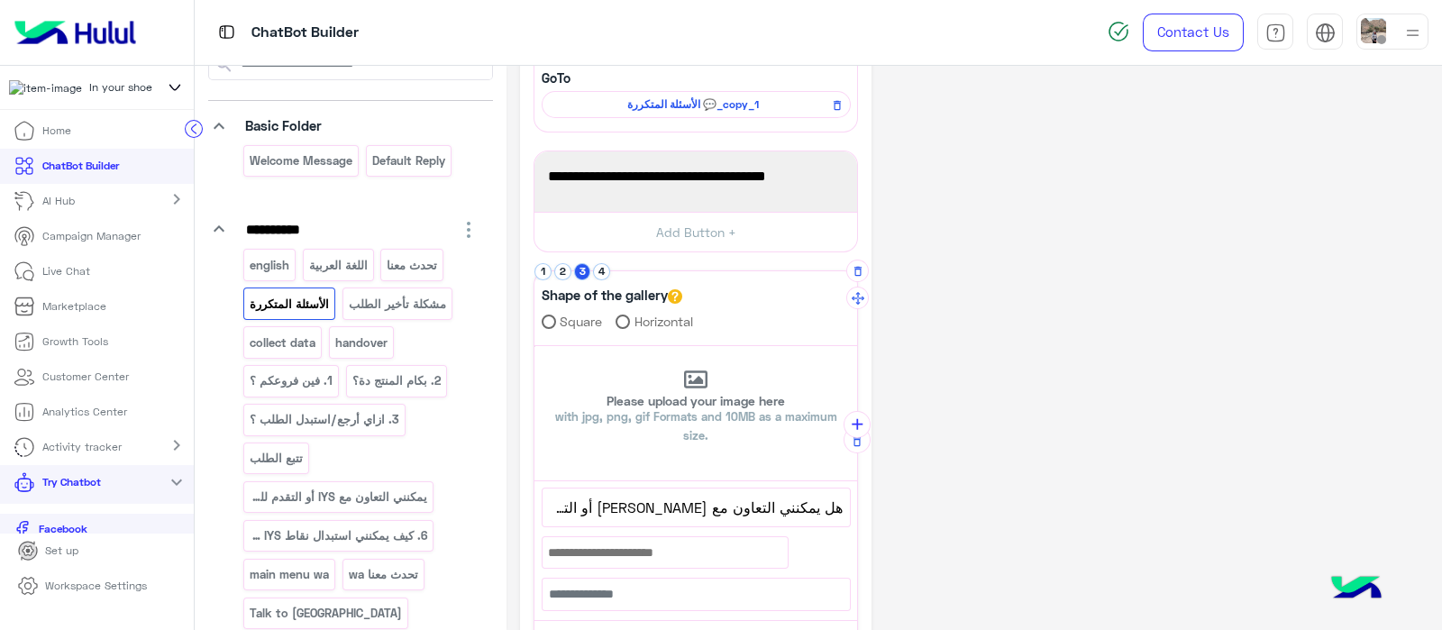
click at [609, 272] on li "4" at bounding box center [603, 271] width 20 height 17
click at [602, 272] on button "4" at bounding box center [601, 271] width 17 height 17
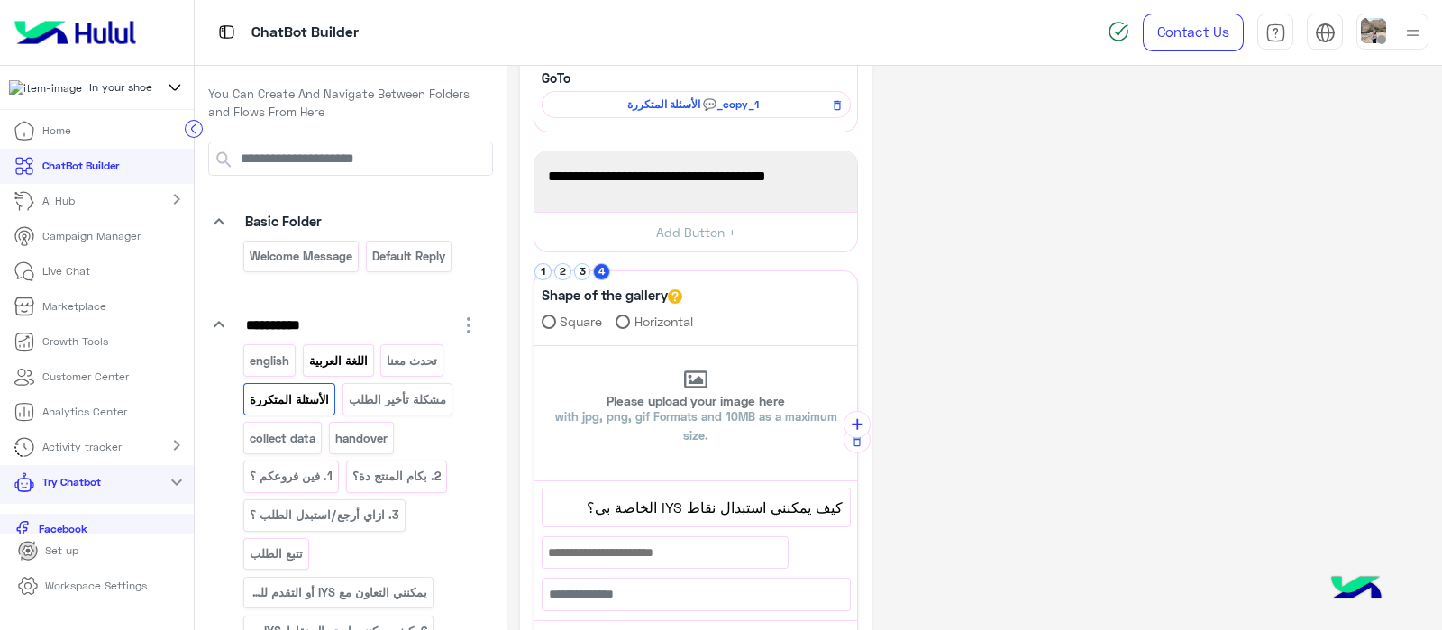
click at [324, 358] on p "اللغة العربية" at bounding box center [337, 361] width 61 height 21
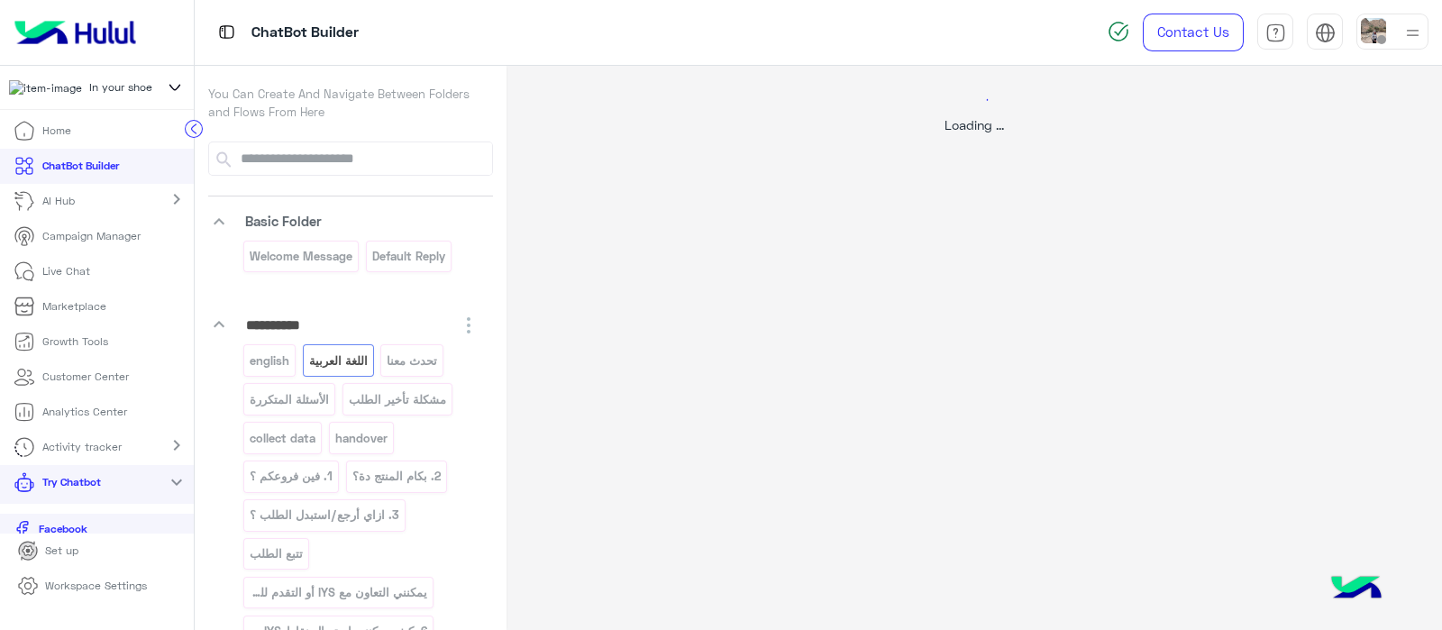
select select "*"
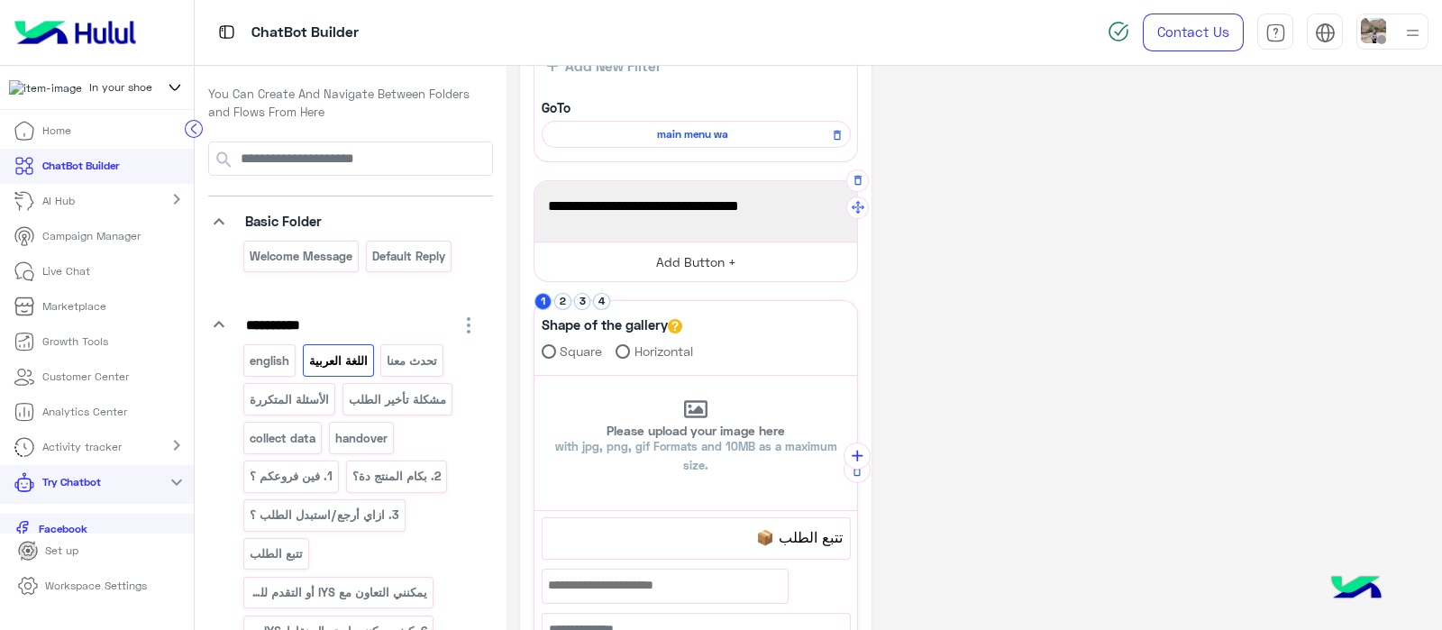
scroll to position [173, 0]
click at [667, 140] on span "main menu wa" at bounding box center [693, 133] width 283 height 16
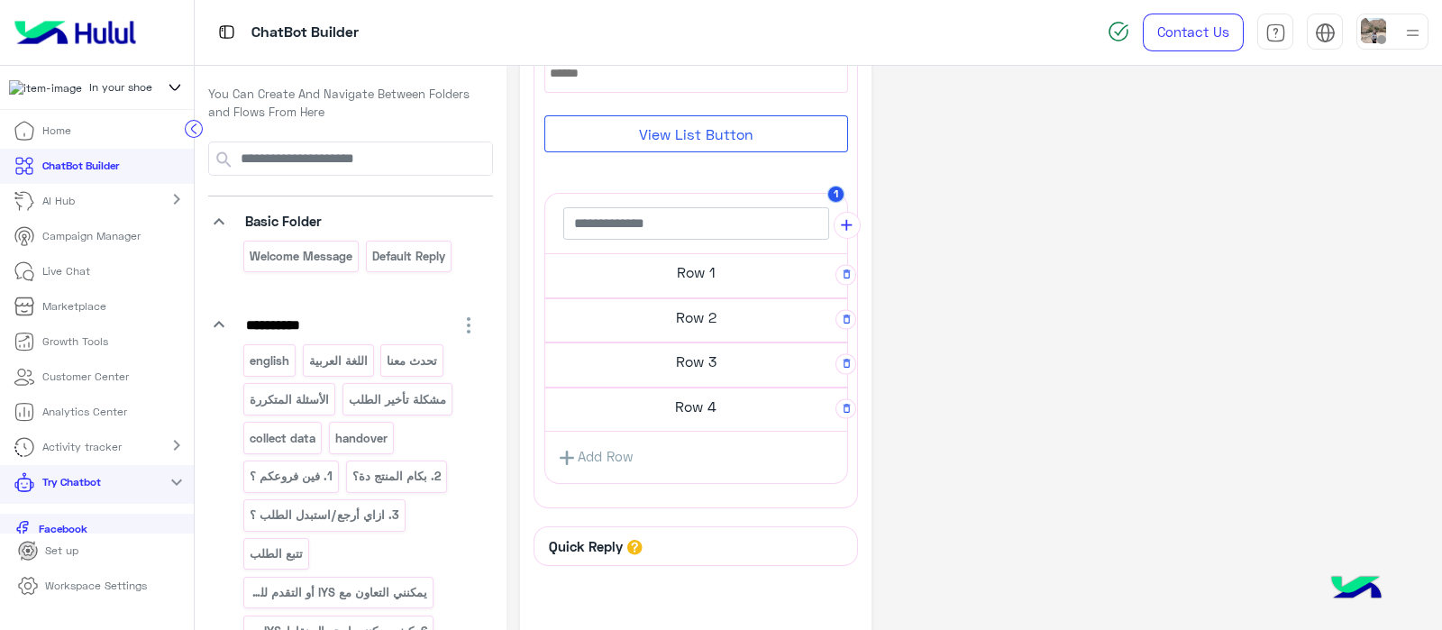
scroll to position [304, 0]
click at [676, 269] on h5 "Row 1" at bounding box center [696, 269] width 302 height 36
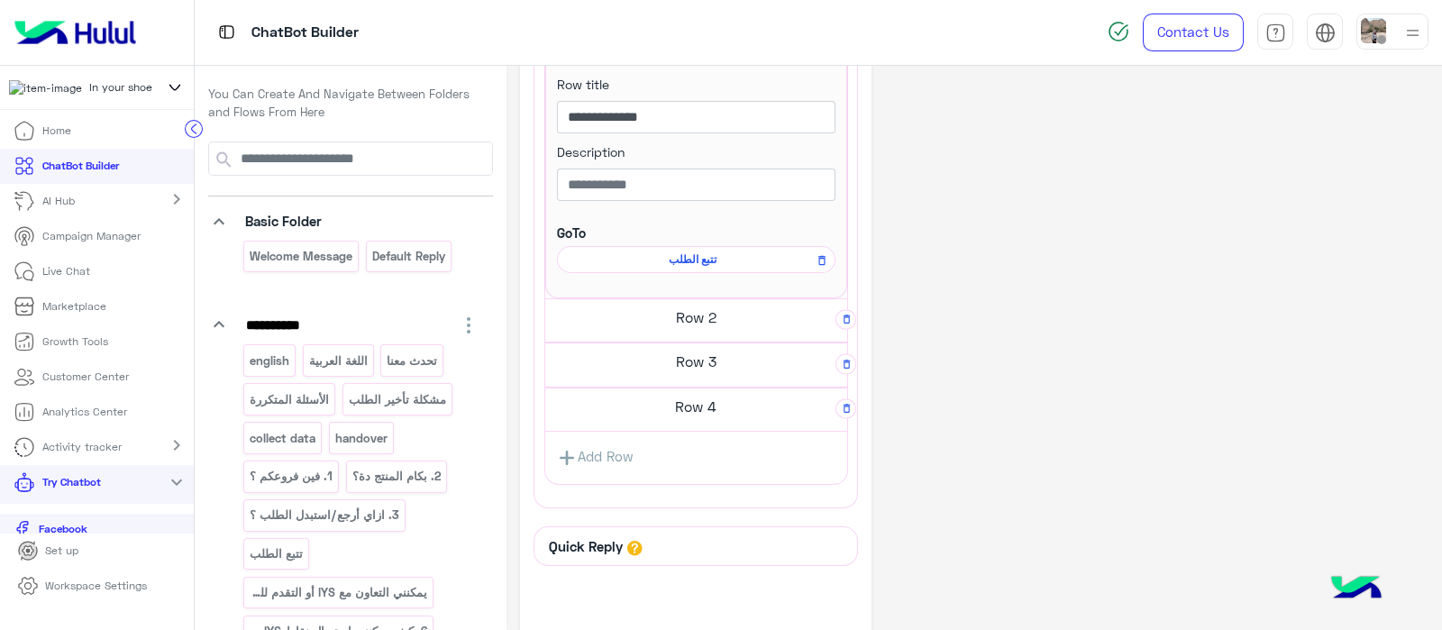
scroll to position [532, 0]
click at [661, 403] on h5 "Row 4" at bounding box center [696, 402] width 302 height 36
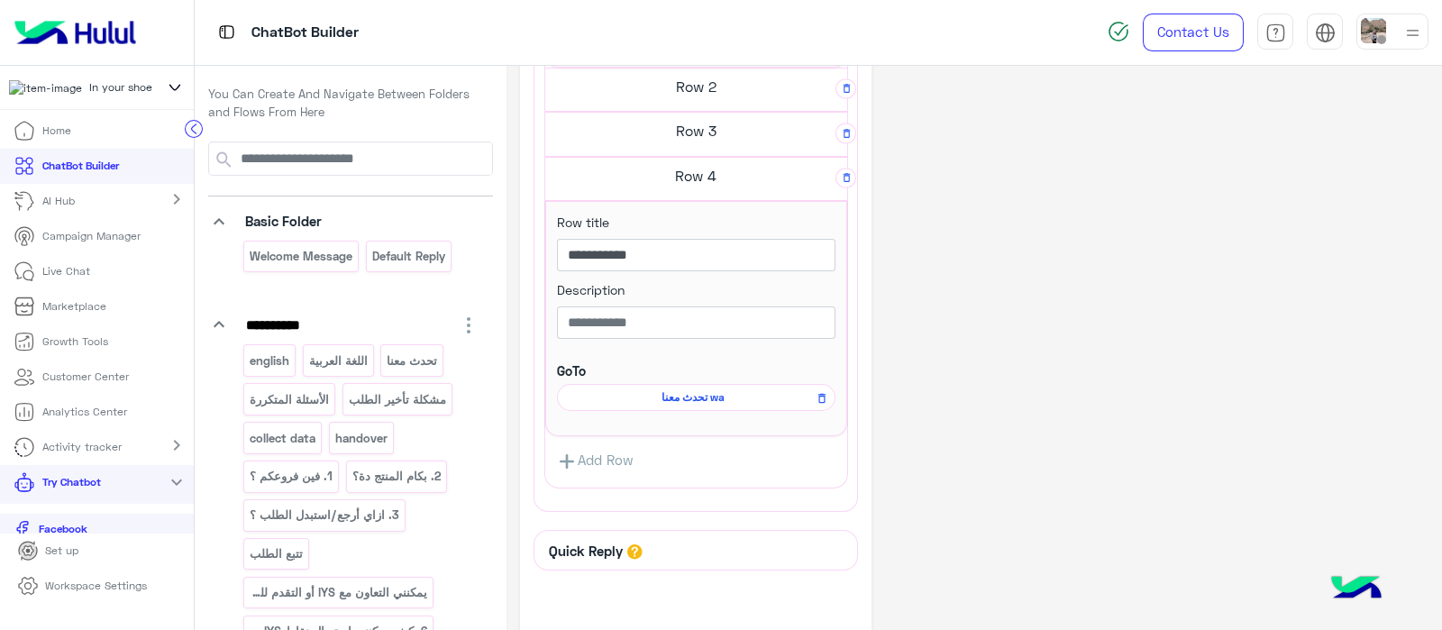
scroll to position [761, 0]
click at [662, 396] on span "تحدث معنا wa" at bounding box center [693, 395] width 252 height 16
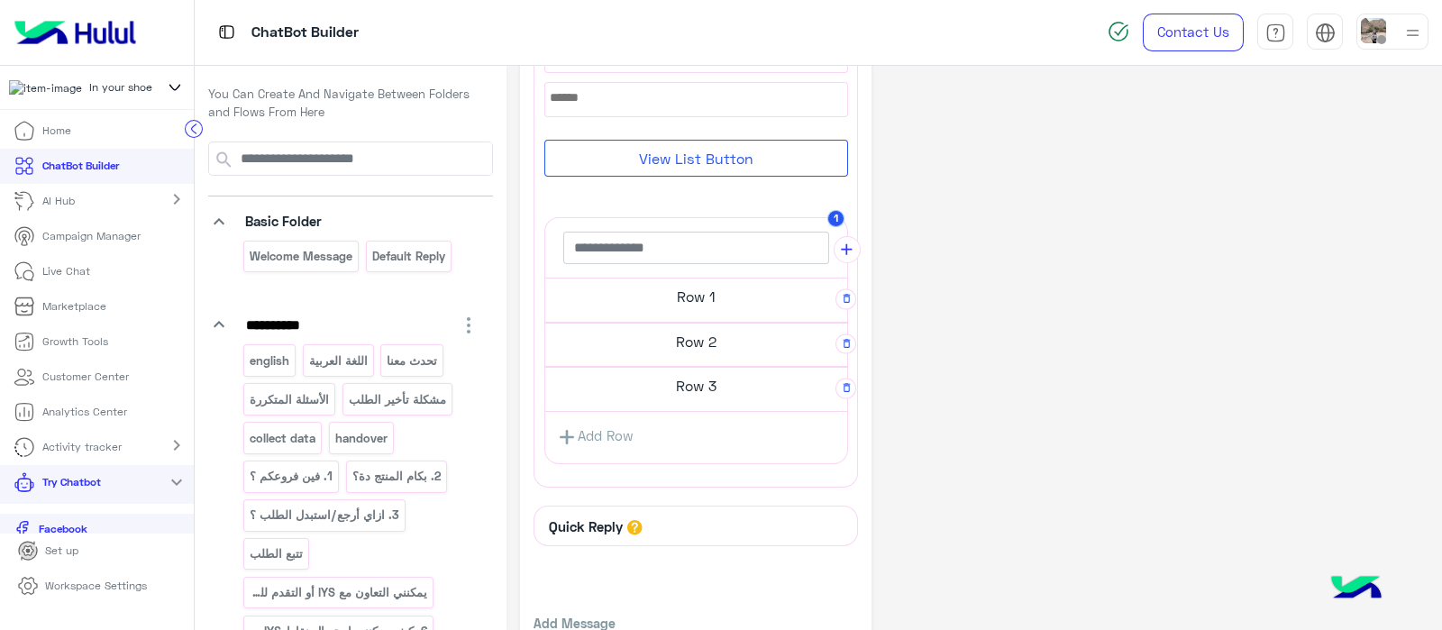
scroll to position [279, 0]
click at [689, 291] on h5 "Row 1" at bounding box center [696, 295] width 302 height 36
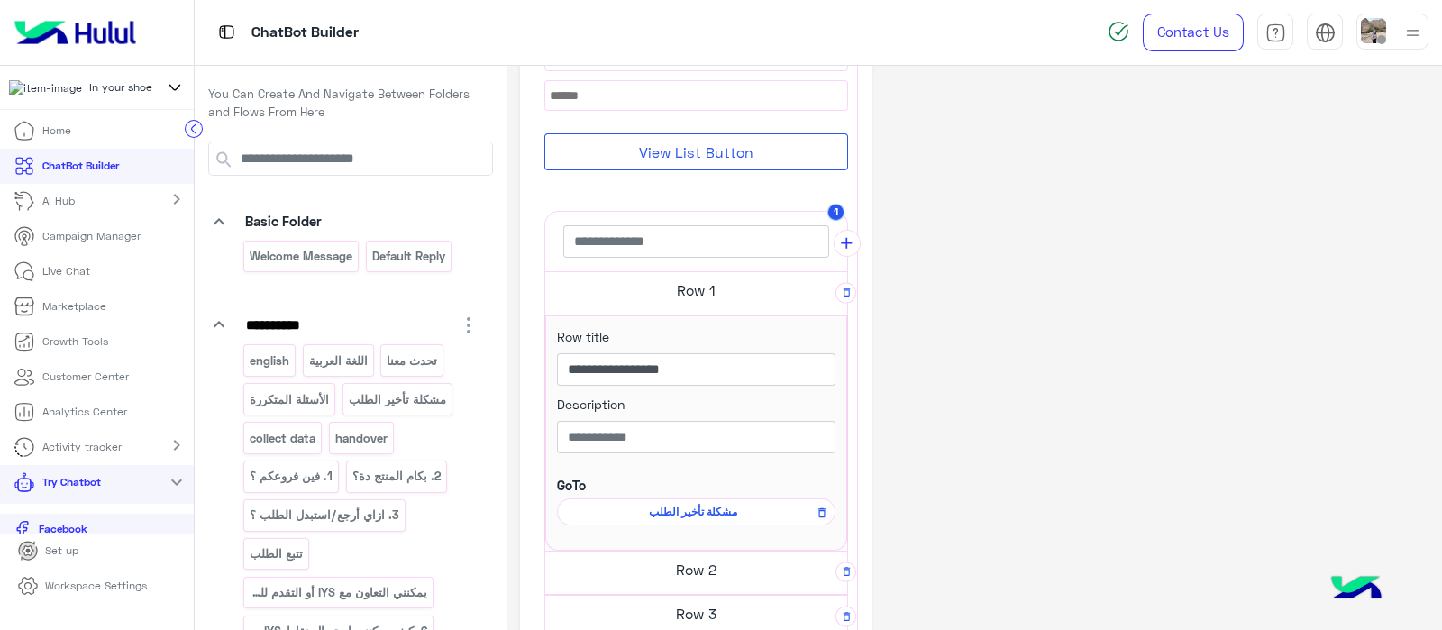
click at [671, 513] on span "مشكلة تأخير الطلب" at bounding box center [693, 512] width 252 height 16
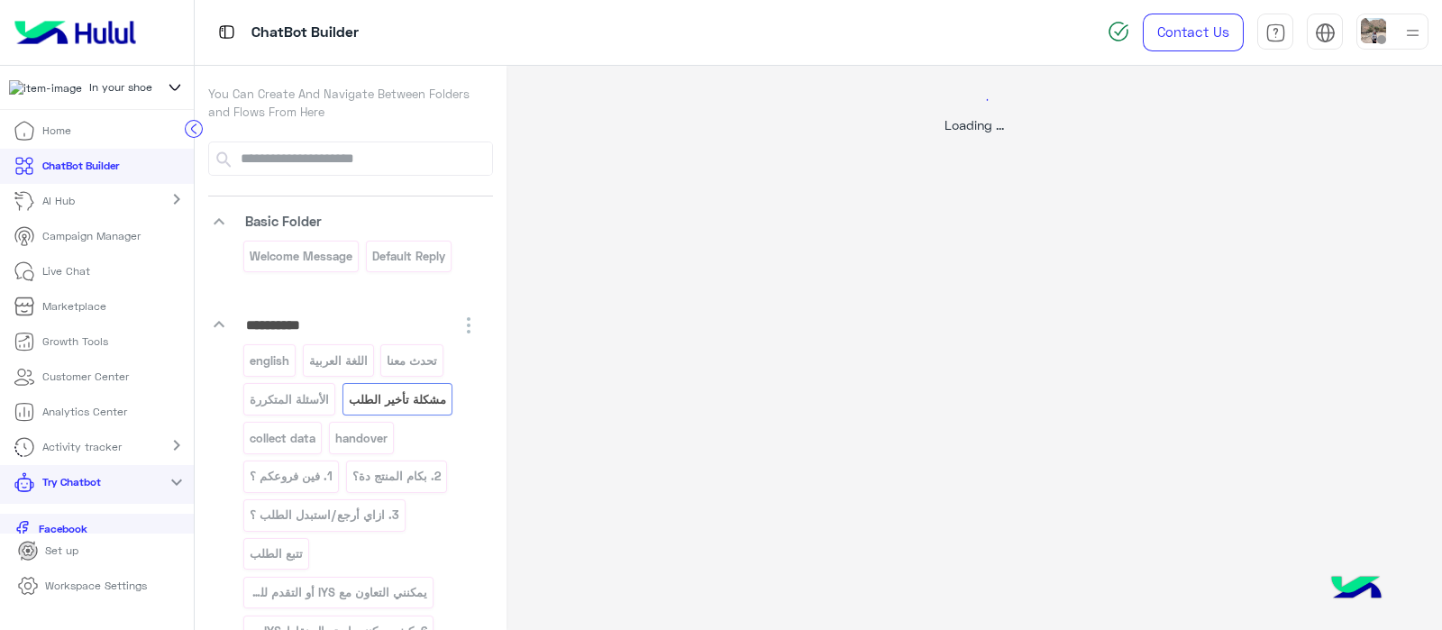
scroll to position [0, 0]
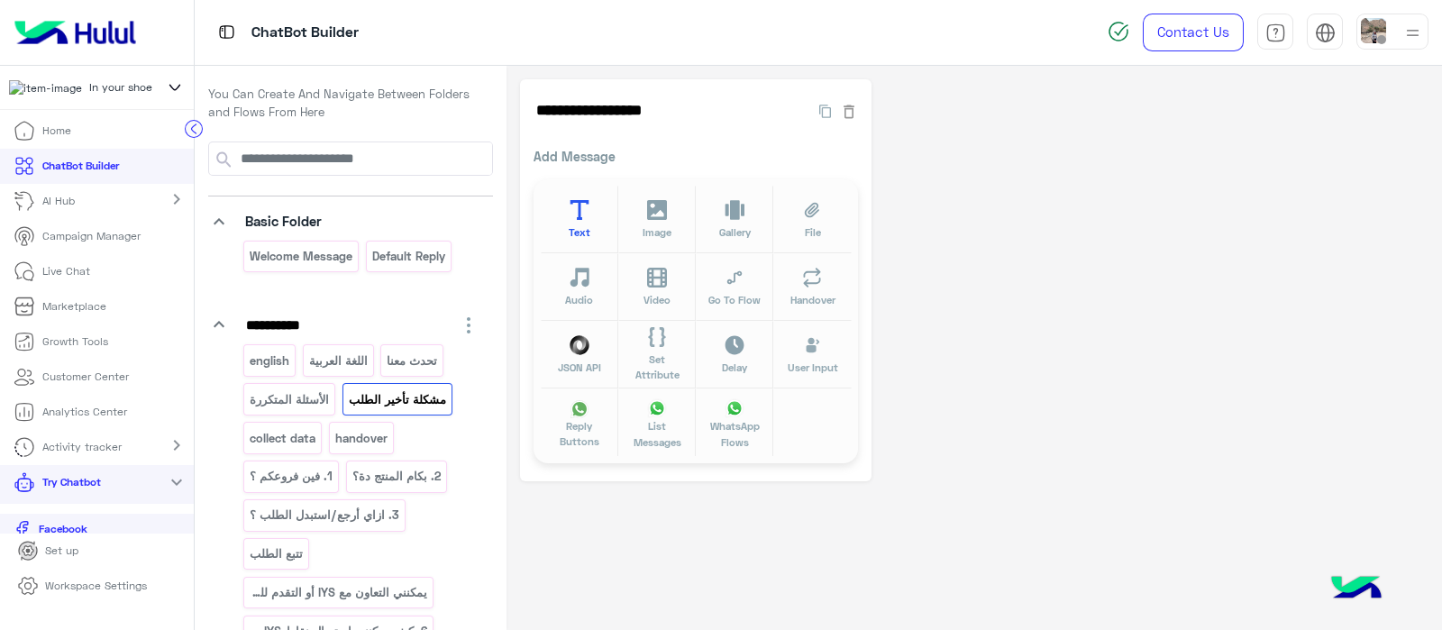
click at [570, 218] on icon at bounding box center [580, 210] width 21 height 21
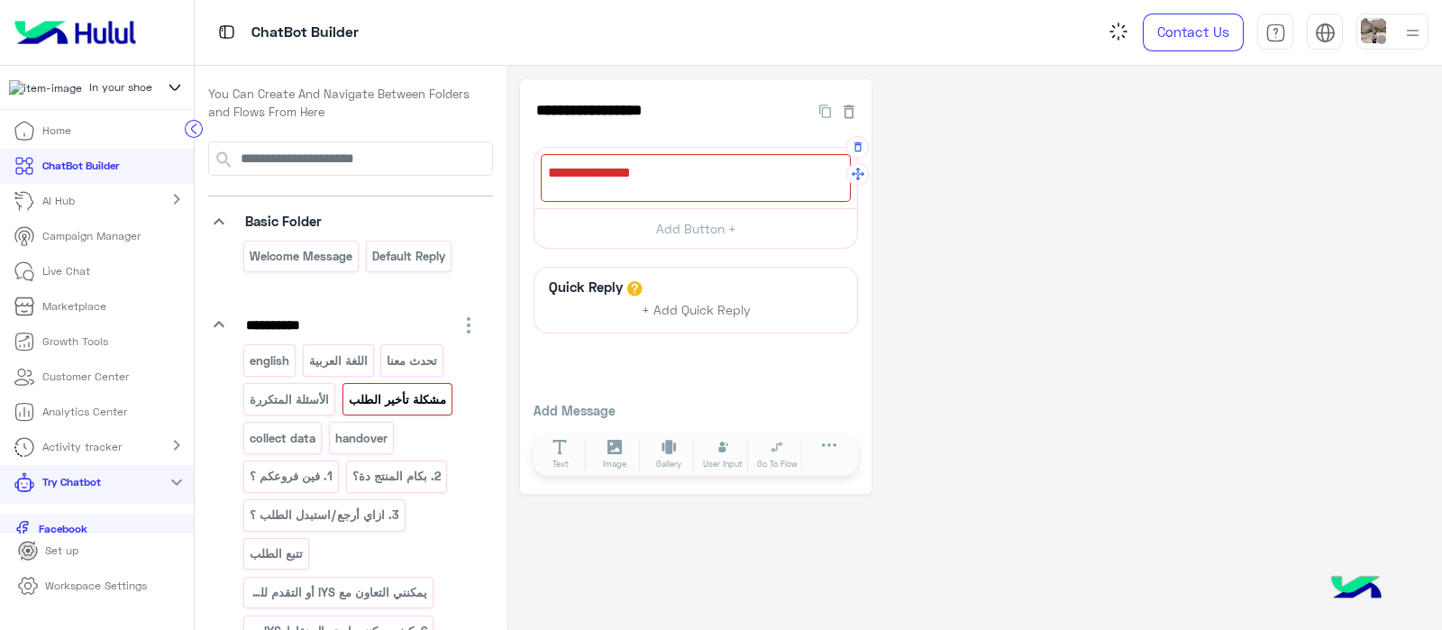
click at [614, 179] on div at bounding box center [696, 178] width 310 height 48
paste textarea "**********"
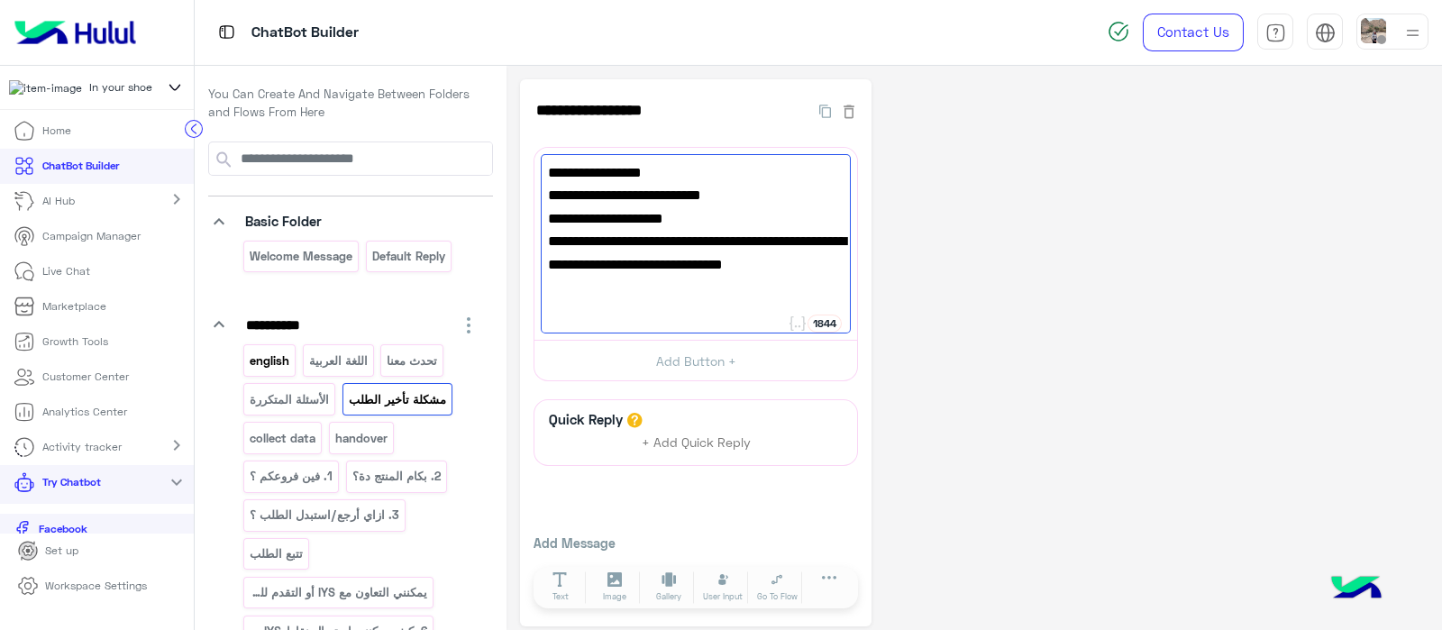
type textarea "**********"
click at [275, 361] on p "english" at bounding box center [270, 361] width 42 height 21
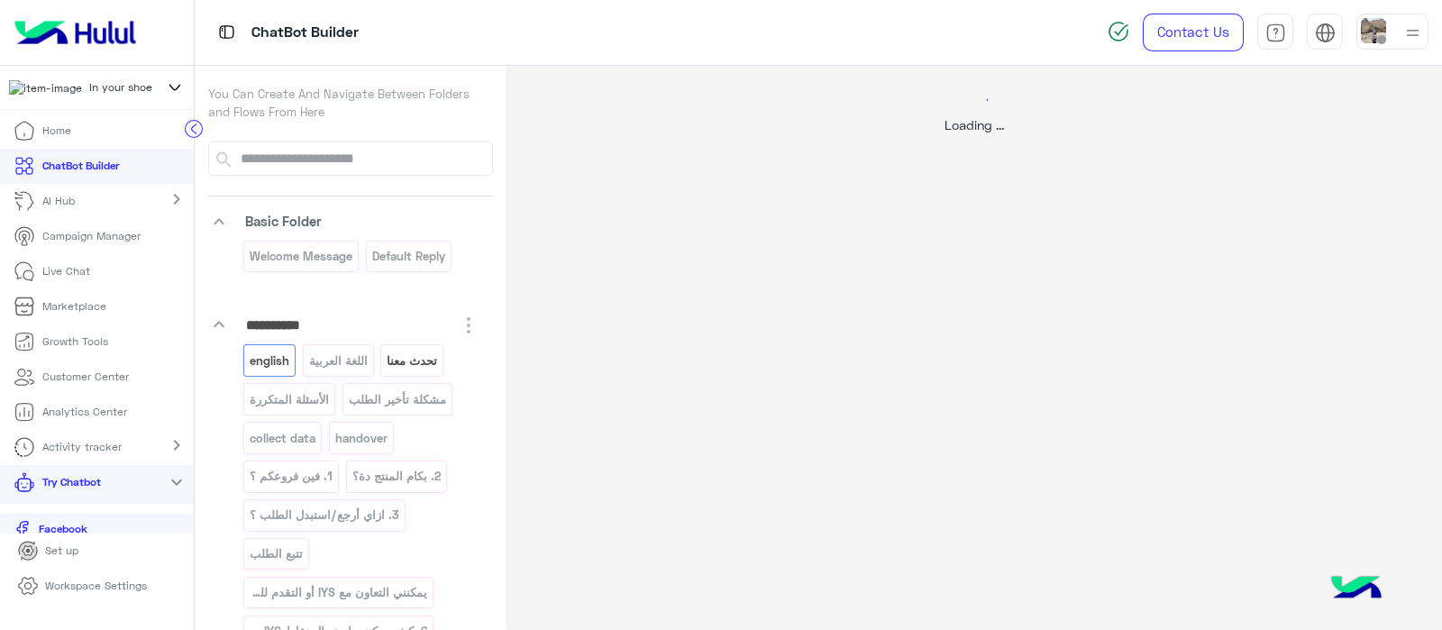
select select "*"
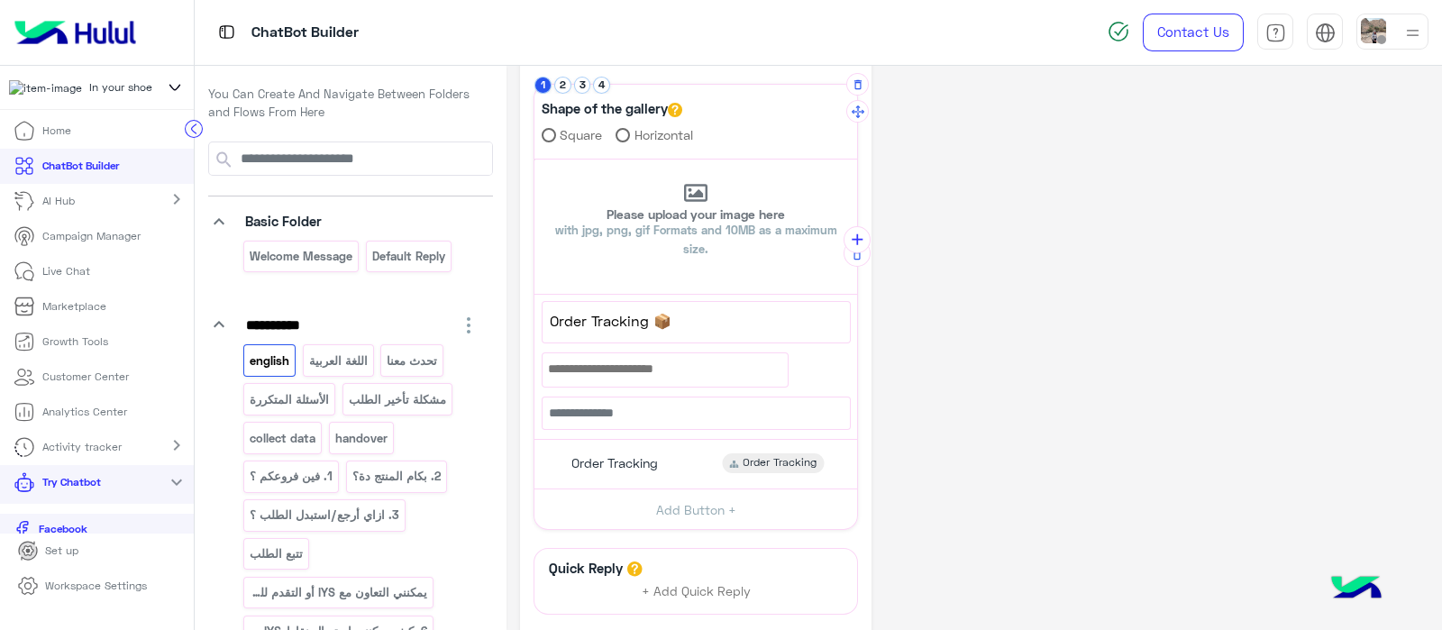
scroll to position [382, 0]
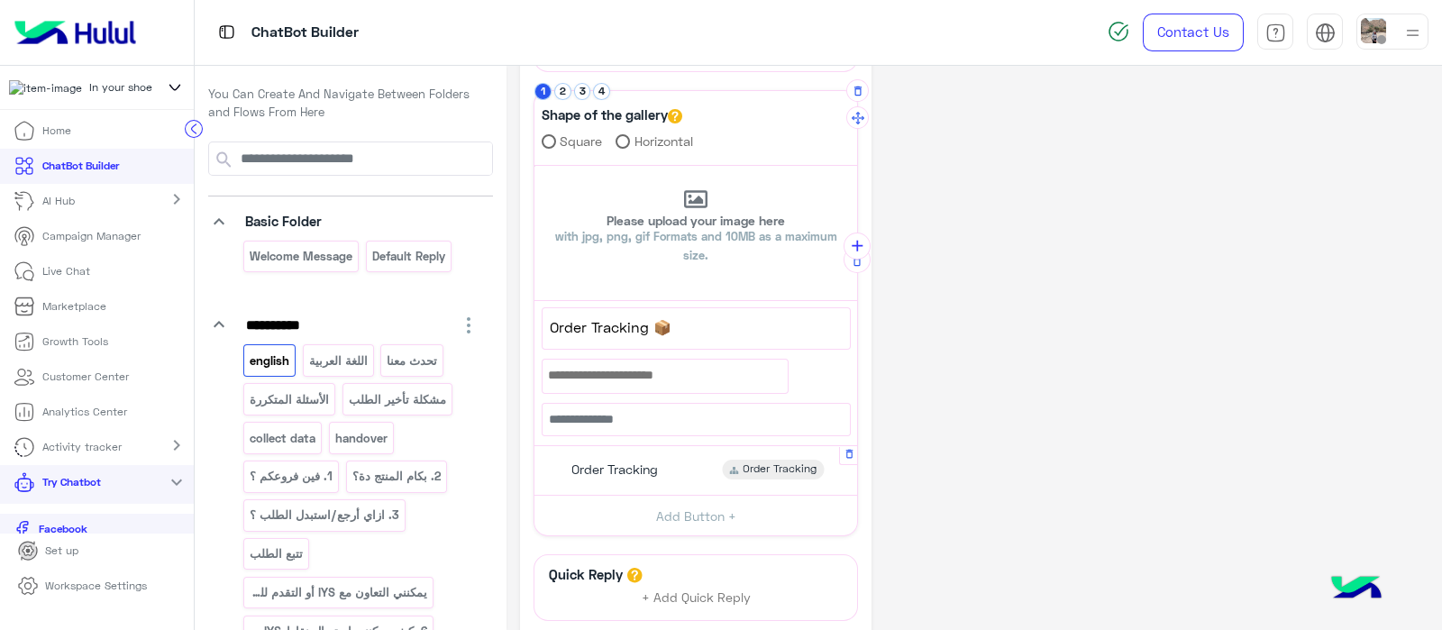
click at [604, 473] on span "Order Tracking" at bounding box center [614, 469] width 87 height 16
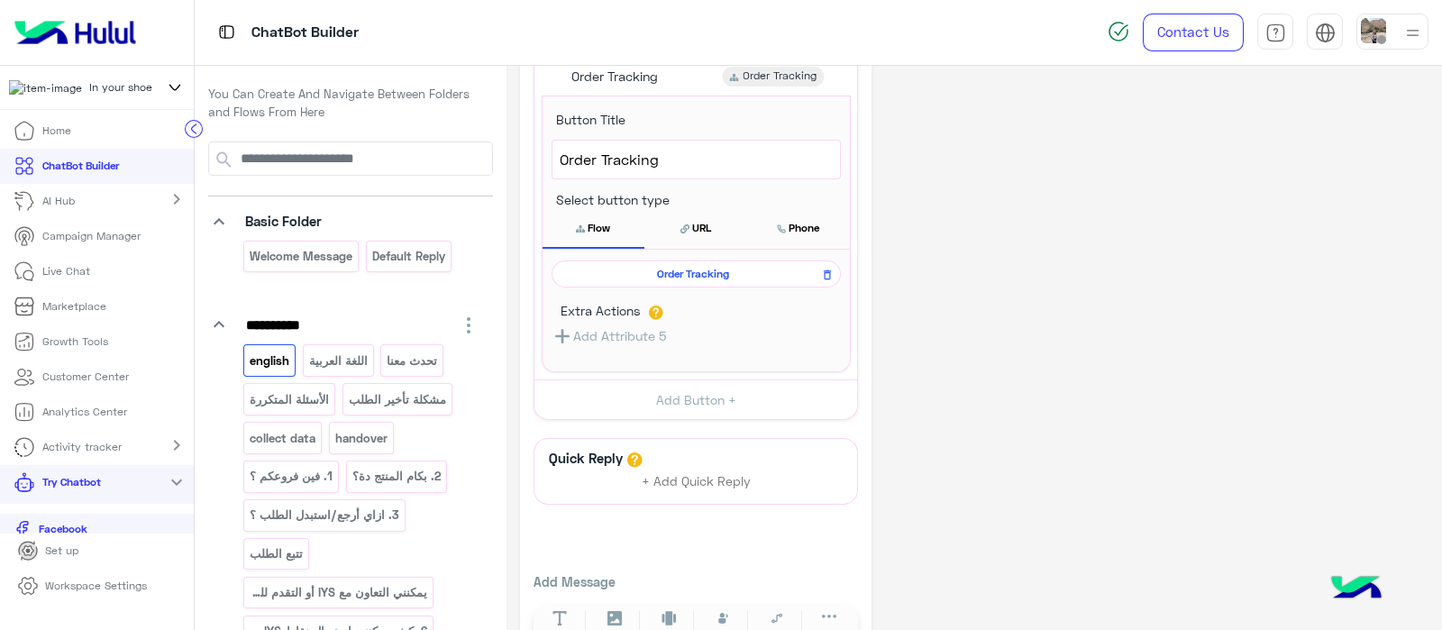
scroll to position [781, 0]
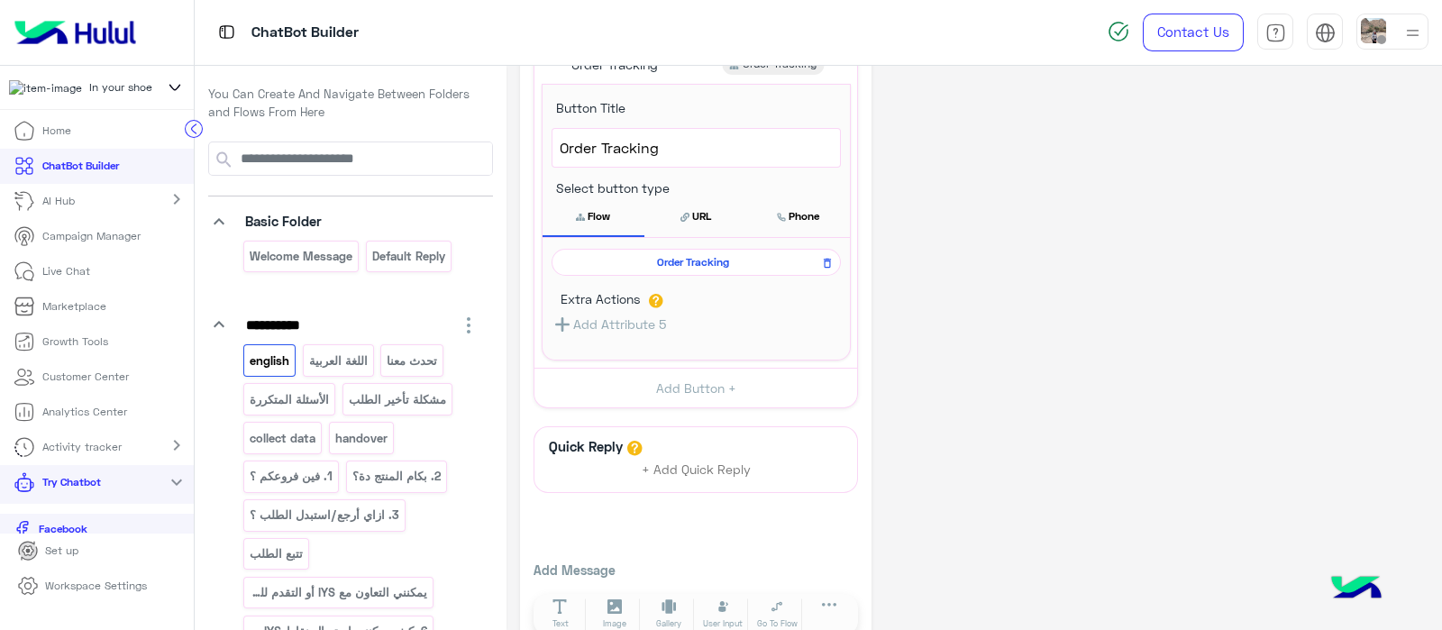
click at [651, 263] on span "Order Tracking" at bounding box center [693, 262] width 263 height 16
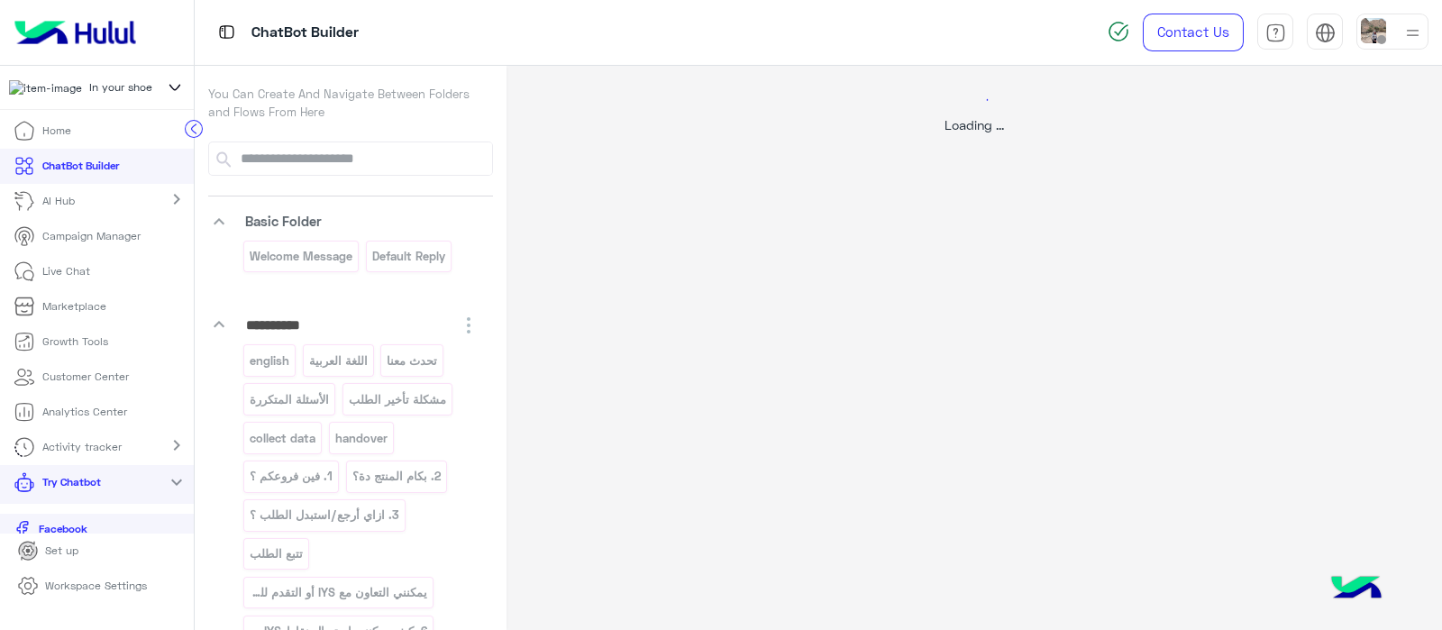
scroll to position [0, 0]
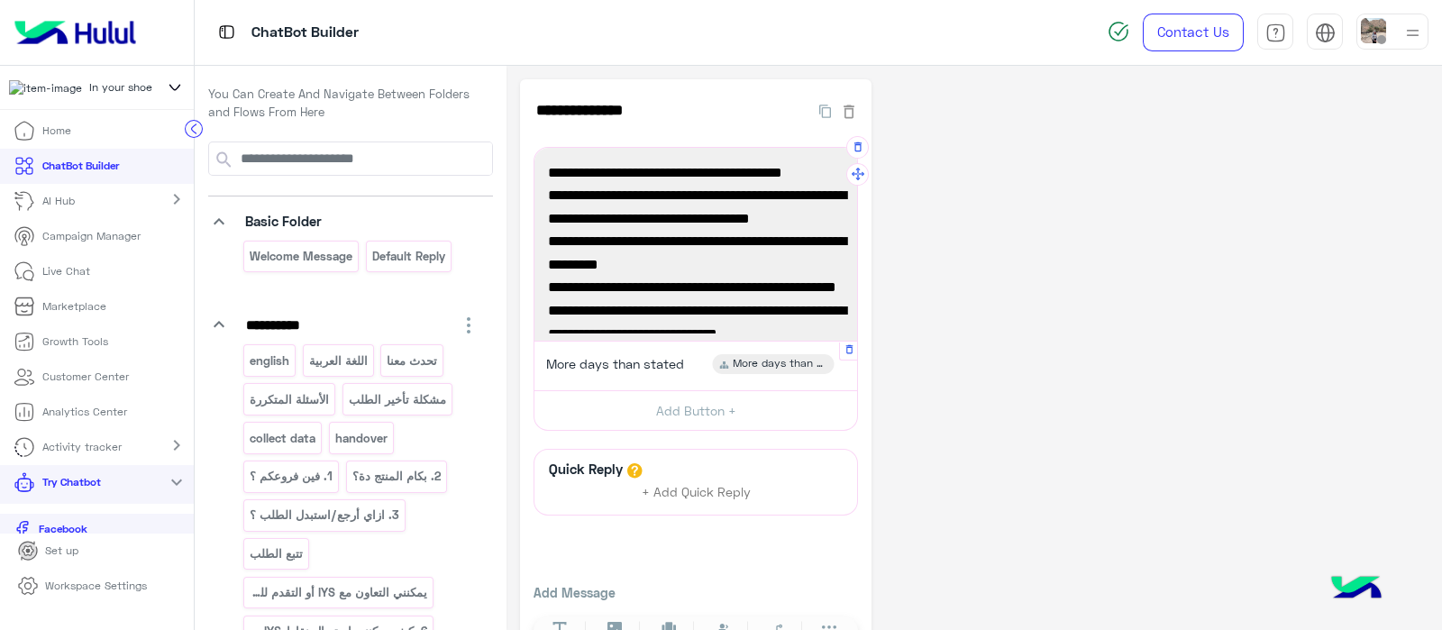
click at [599, 370] on span "More days than stated" at bounding box center [615, 364] width 138 height 16
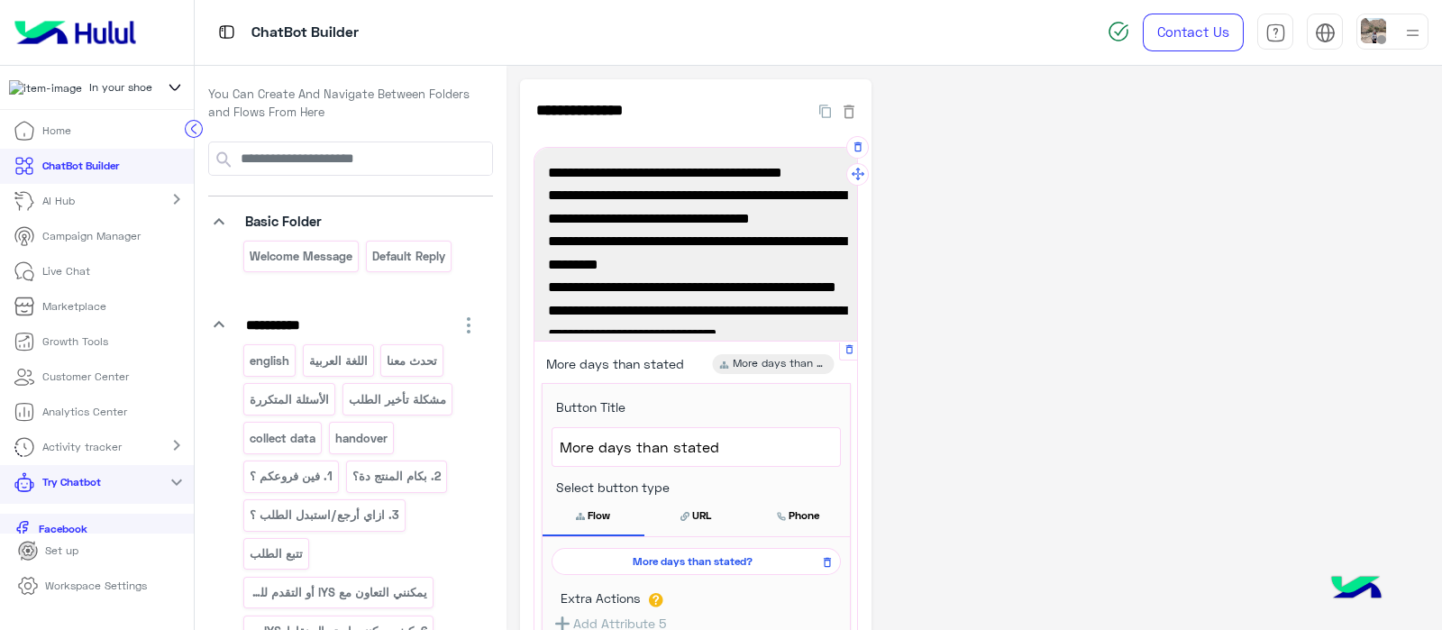
click at [744, 433] on div "More days than stated" at bounding box center [697, 447] width 288 height 38
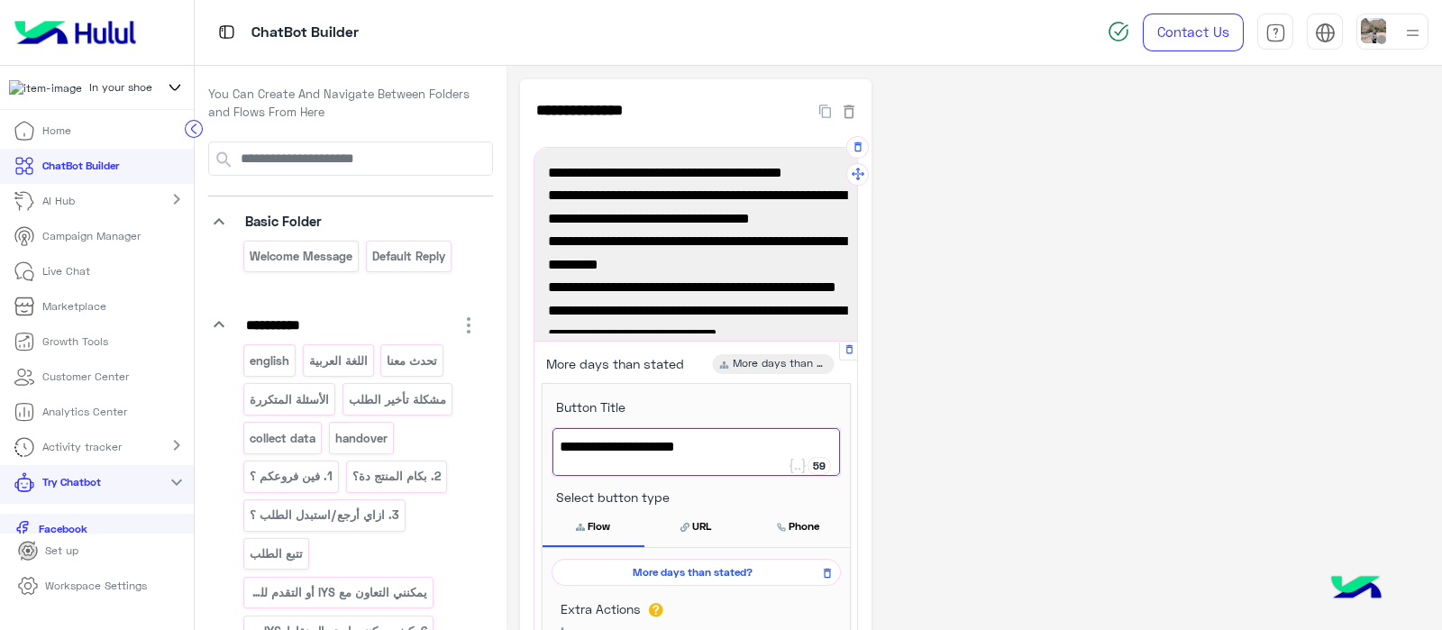
click at [744, 433] on div "More days than stated" at bounding box center [697, 452] width 288 height 48
click at [727, 450] on span "More days than stated" at bounding box center [696, 446] width 273 height 23
type textarea "*"
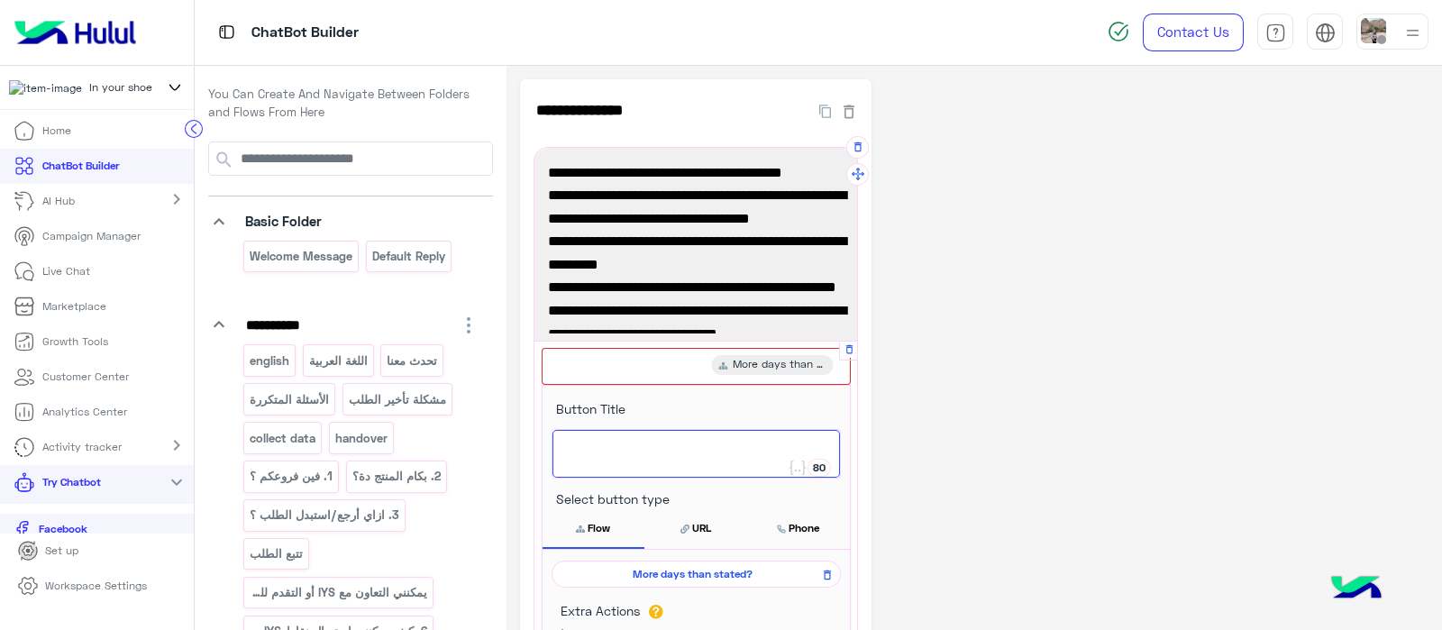
type textarea "*"
type textarea "**********"
click at [338, 358] on p "اللغة العربية" at bounding box center [337, 361] width 61 height 21
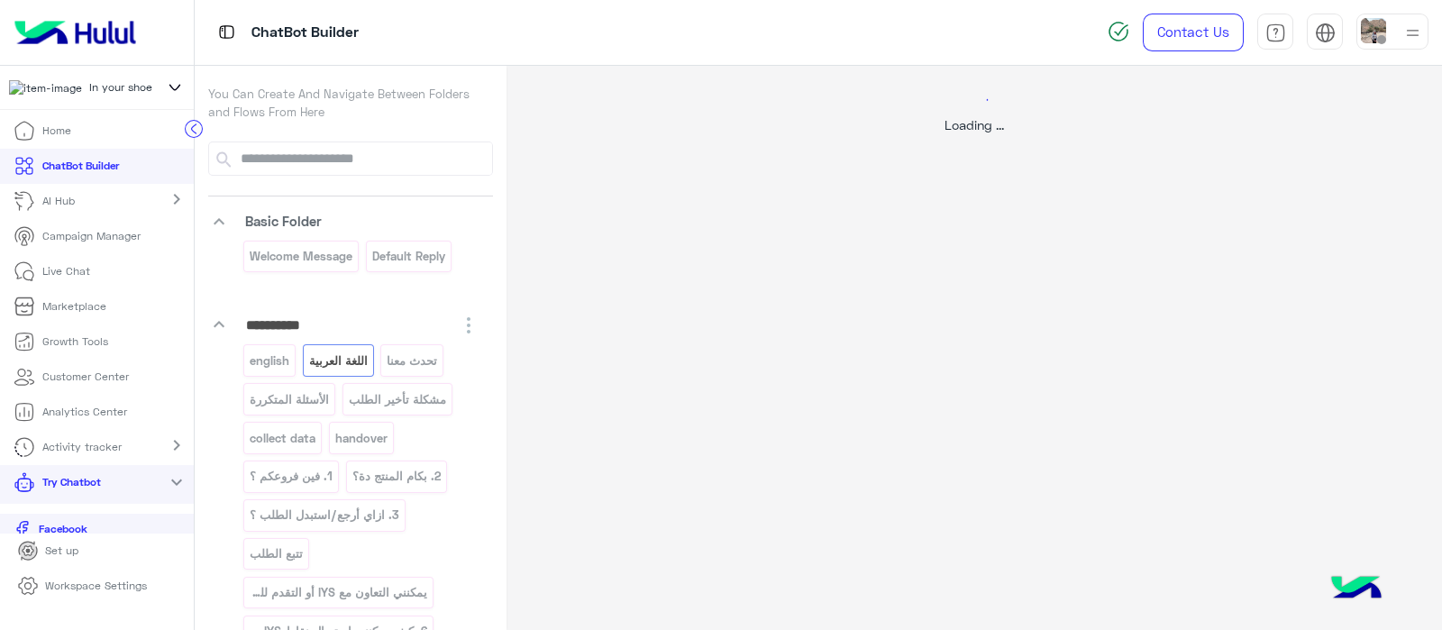
select select "*"
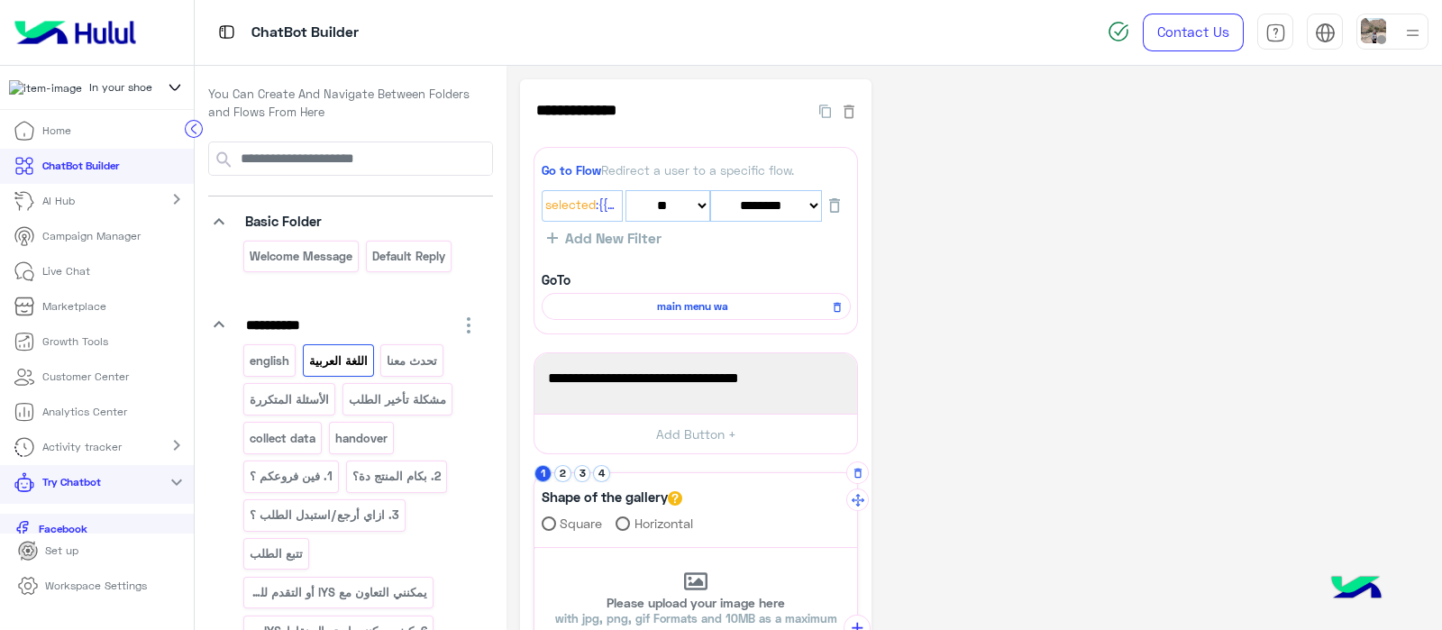
scroll to position [389, 0]
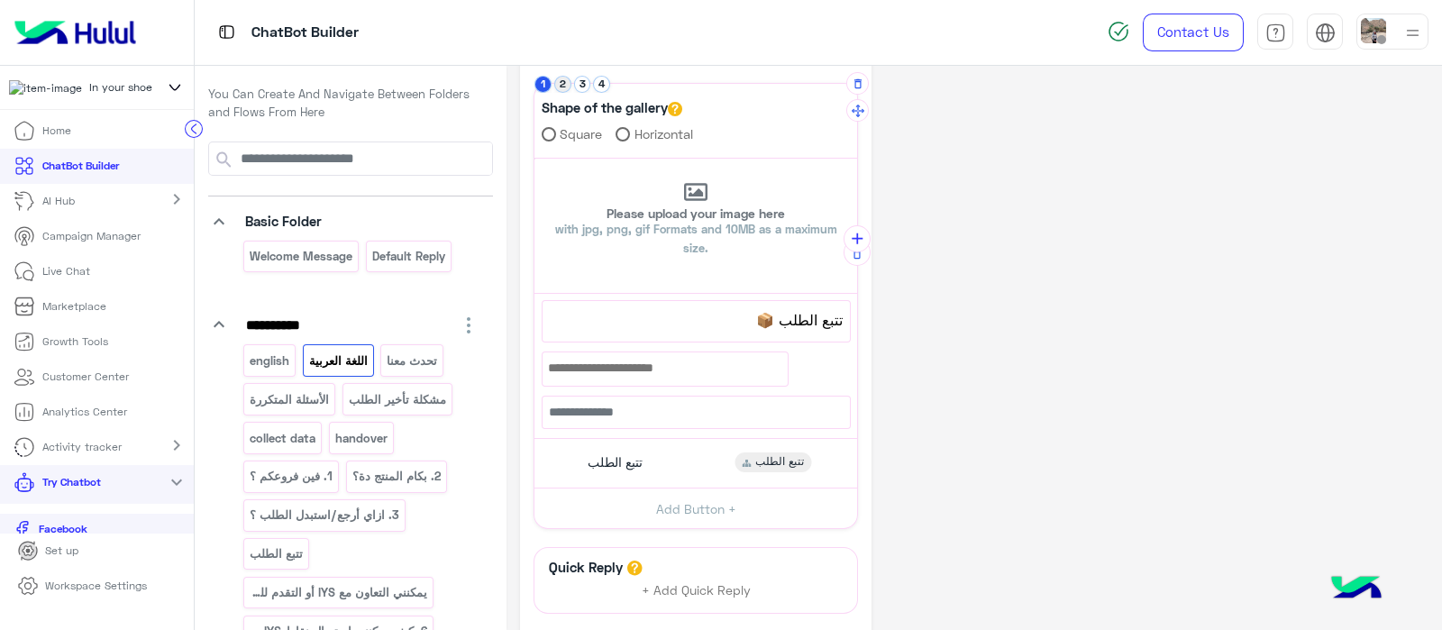
click at [562, 87] on button "2" at bounding box center [562, 84] width 17 height 17
click at [586, 87] on button "3" at bounding box center [582, 84] width 17 height 17
click at [621, 449] on span "الأسئلة الشائعة" at bounding box center [614, 457] width 79 height 16
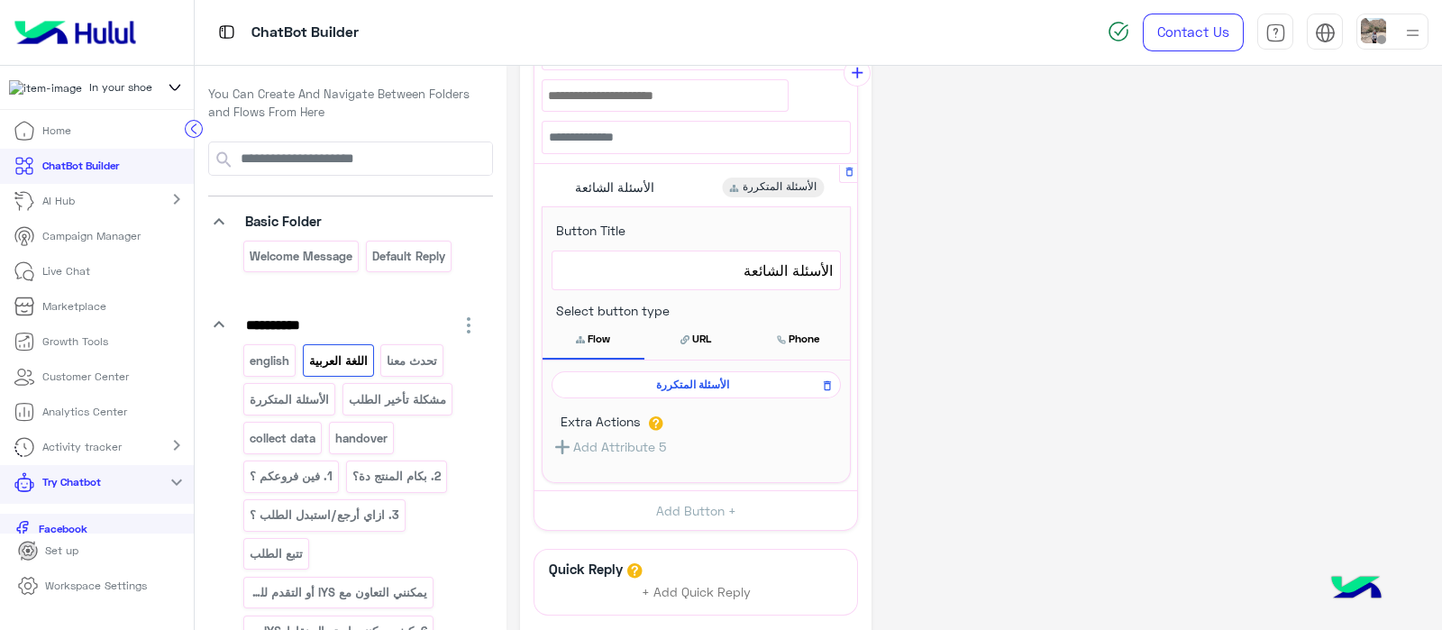
scroll to position [662, 0]
click at [680, 368] on div "[DEMOGRAPHIC_DATA]متكررة" at bounding box center [696, 381] width 289 height 27
click at [671, 373] on span "[DEMOGRAPHIC_DATA]متكررة" at bounding box center [693, 381] width 263 height 16
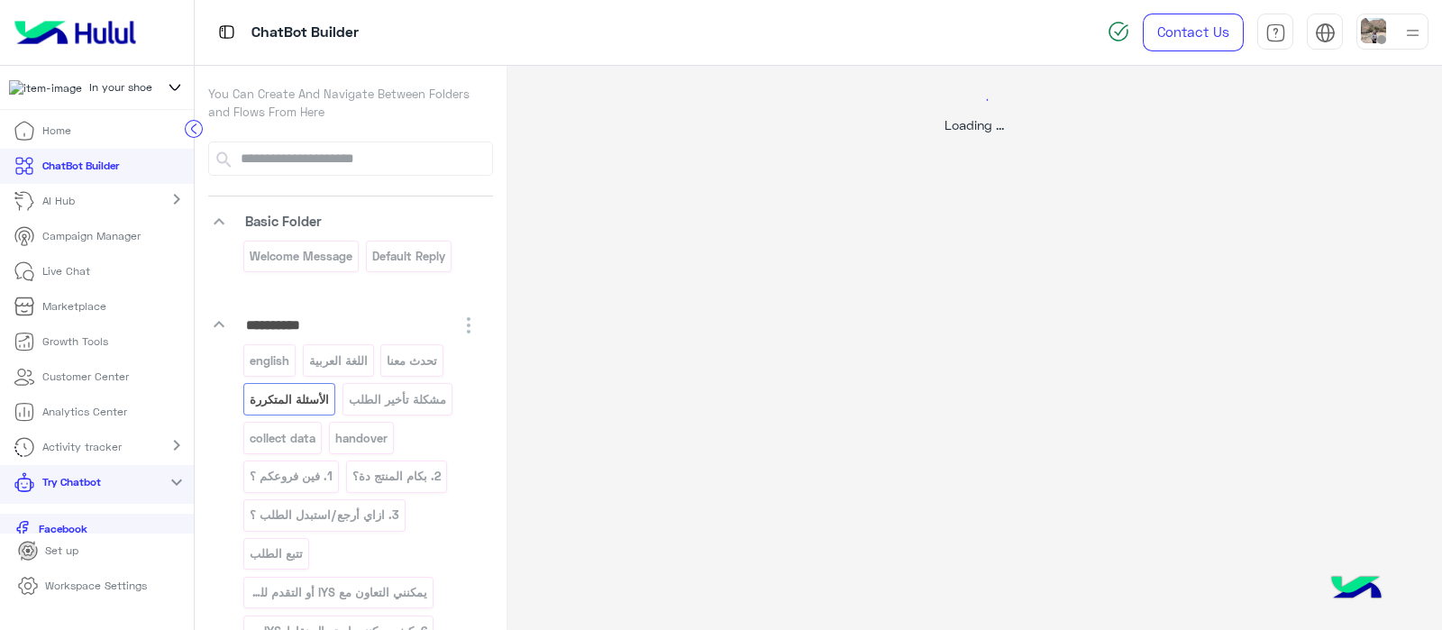
select select "*"
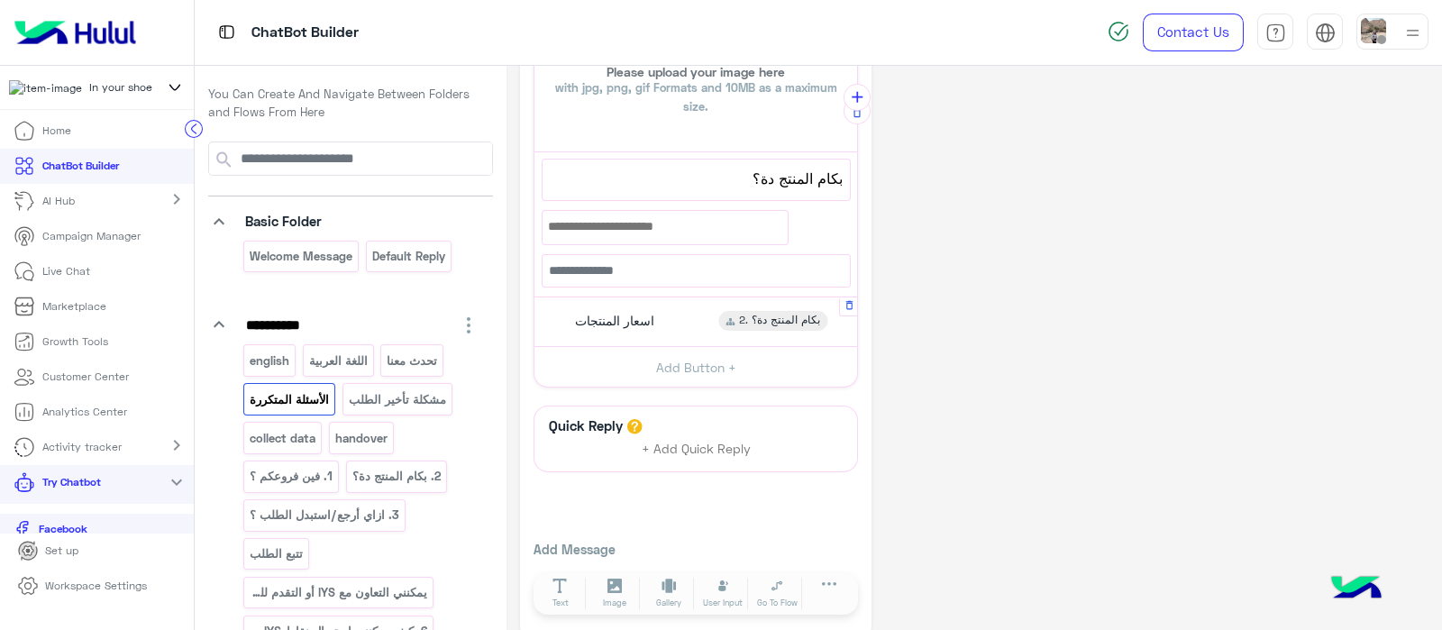
scroll to position [545, 0]
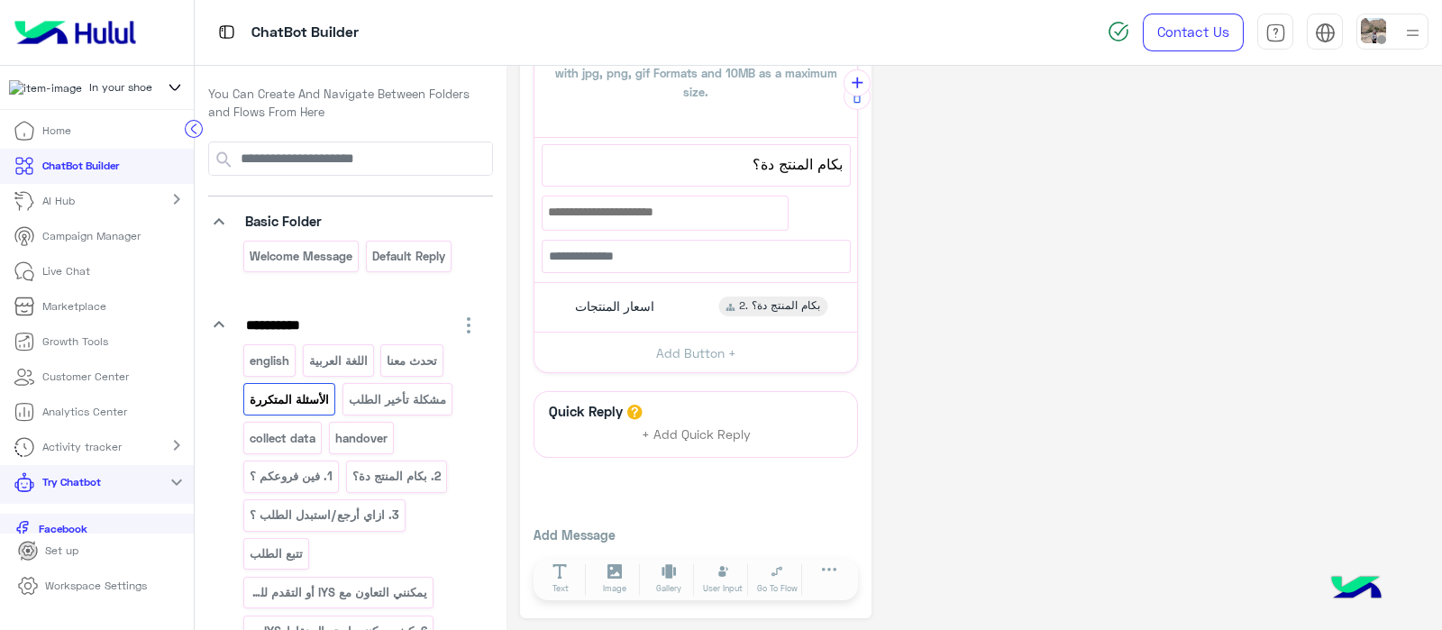
click at [716, 164] on span "بكام المنتج دة؟" at bounding box center [696, 163] width 293 height 23
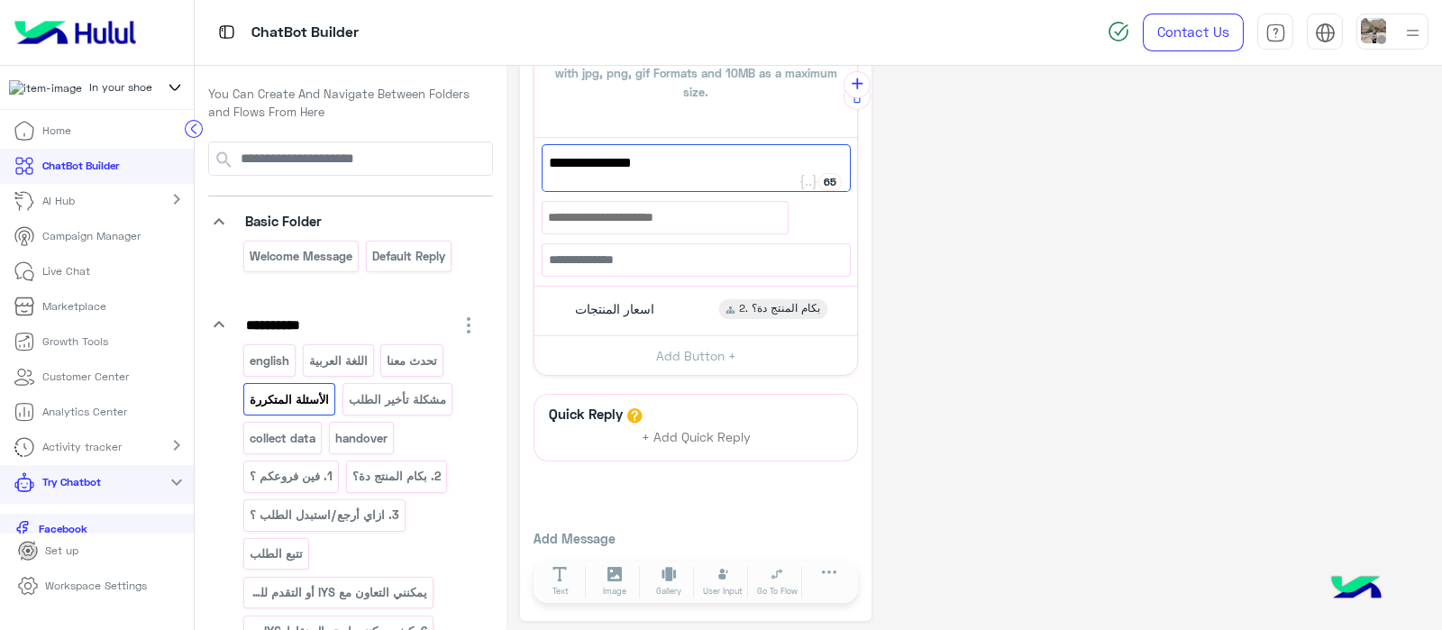
scroll to position [544, 0]
type textarea "*"
drag, startPoint x: 808, startPoint y: 158, endPoint x: 826, endPoint y: 179, distance: 28.2
click at [808, 159] on span "اسعارالمنتجات" at bounding box center [696, 164] width 295 height 23
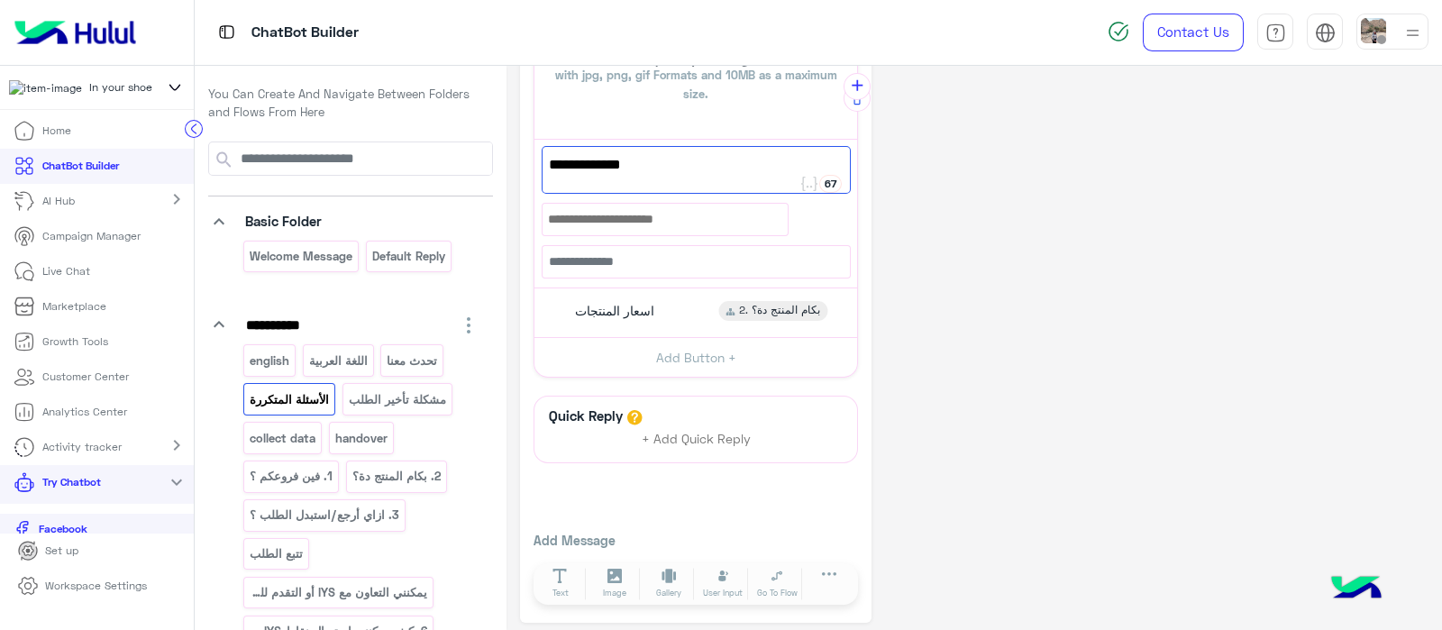
click at [810, 155] on span "اسعارالمنتجات" at bounding box center [696, 164] width 295 height 23
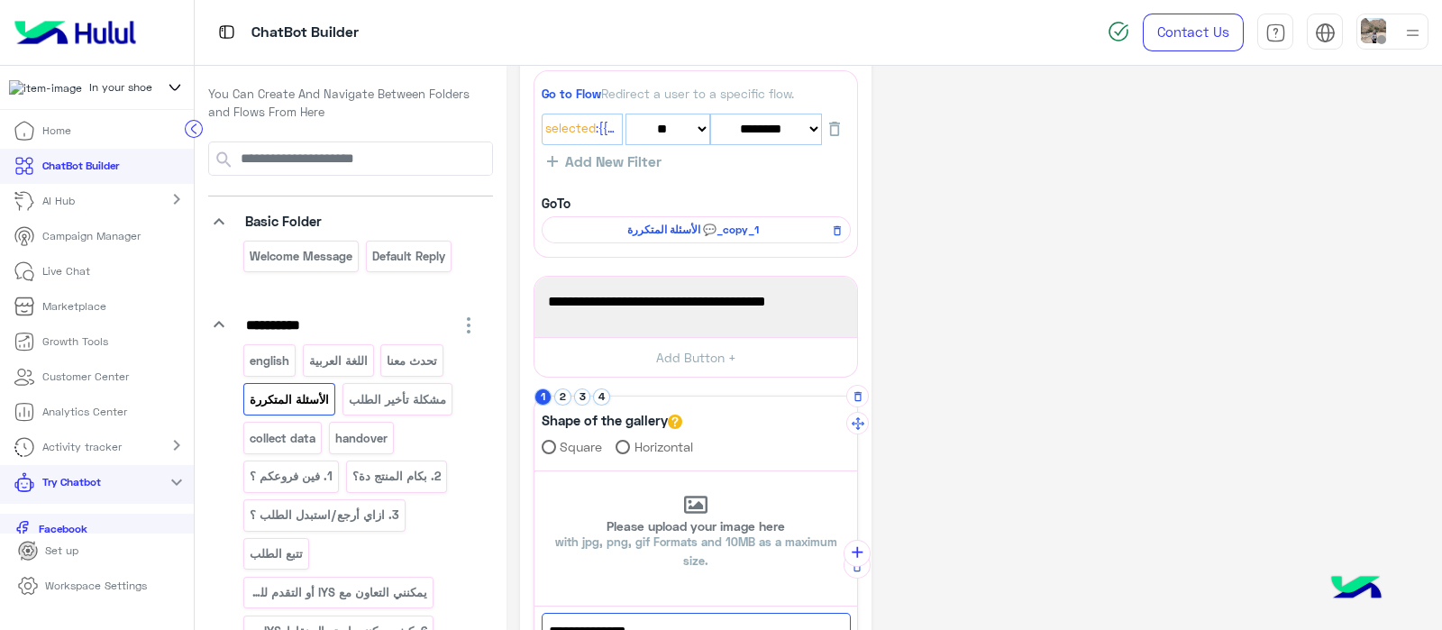
scroll to position [77, 0]
type textarea "**********"
click at [572, 388] on li "2" at bounding box center [564, 396] width 20 height 17
click at [556, 394] on button "2" at bounding box center [562, 396] width 17 height 17
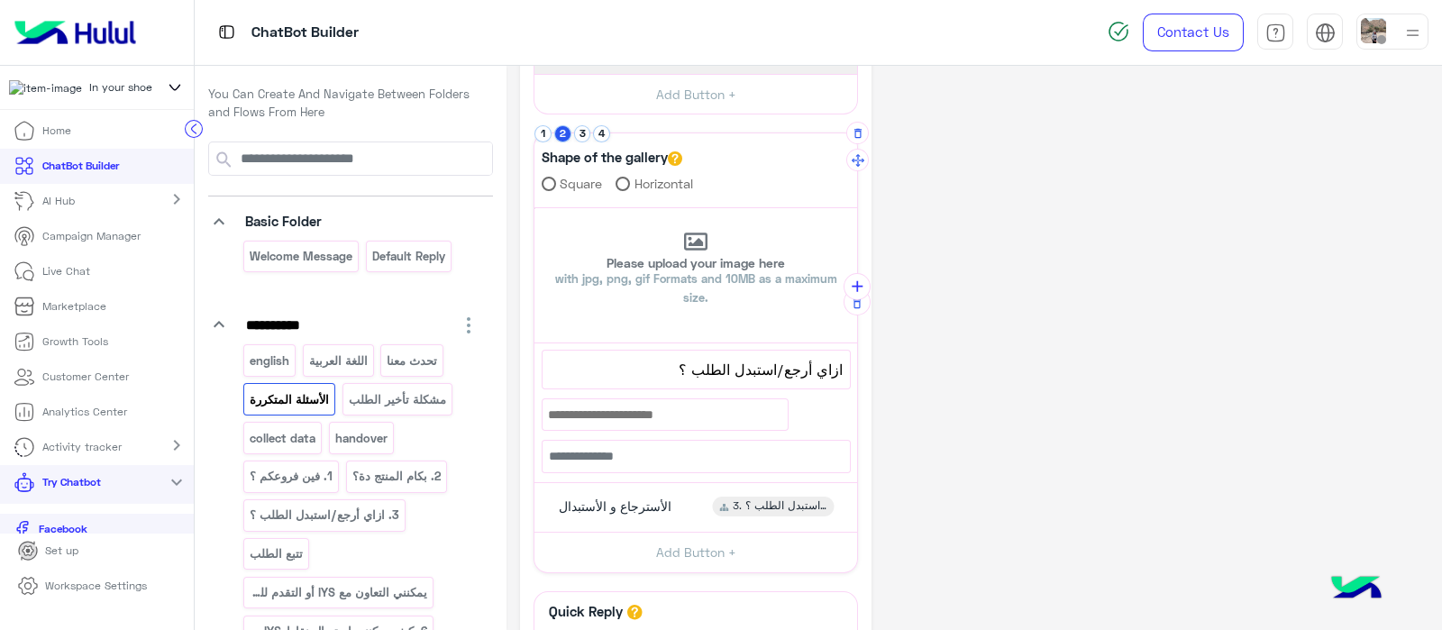
scroll to position [356, 0]
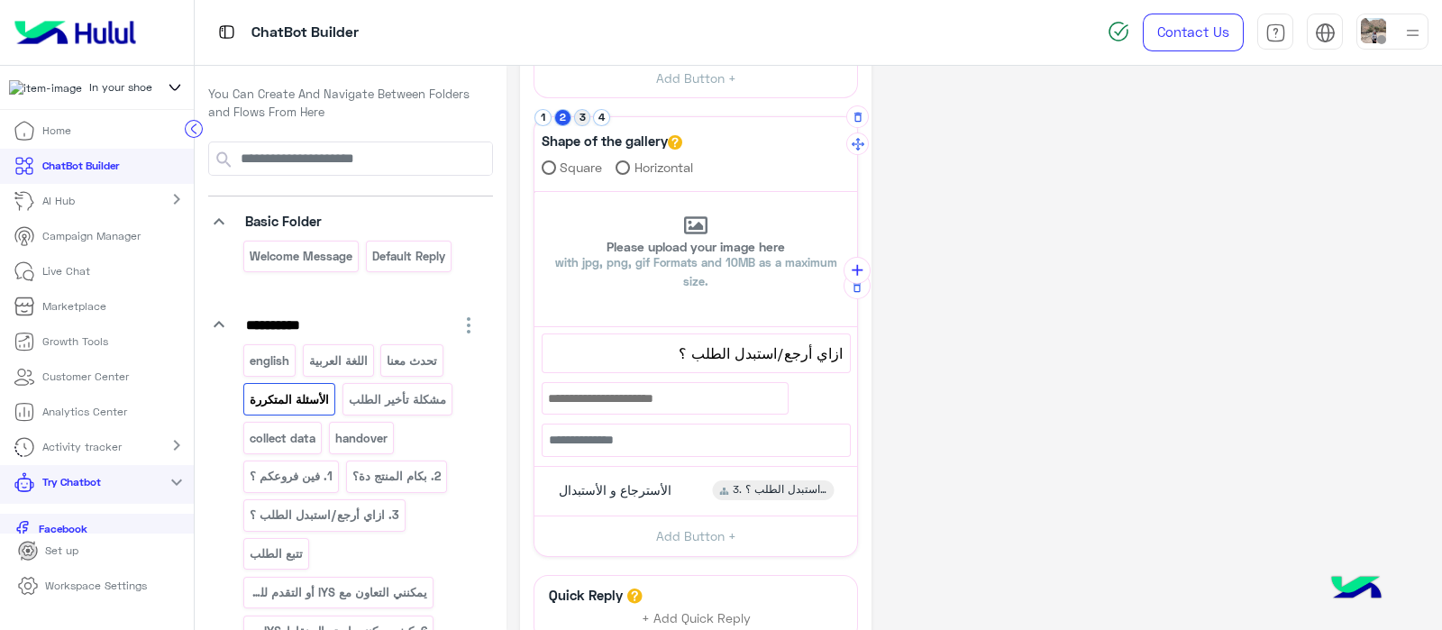
click at [578, 114] on button "3" at bounding box center [582, 117] width 17 height 17
click at [603, 110] on button "4" at bounding box center [601, 117] width 17 height 17
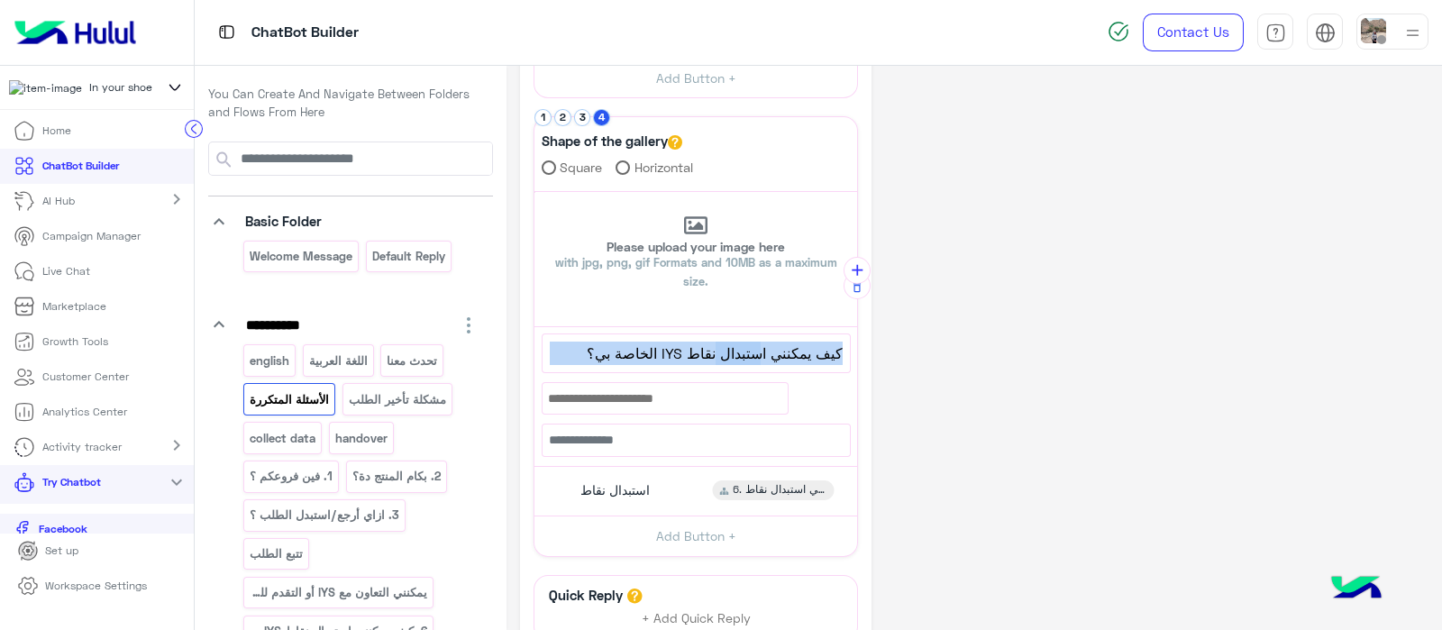
drag, startPoint x: 711, startPoint y: 353, endPoint x: 906, endPoint y: 334, distance: 195.6
click at [906, 334] on div "**********" at bounding box center [974, 262] width 909 height 1079
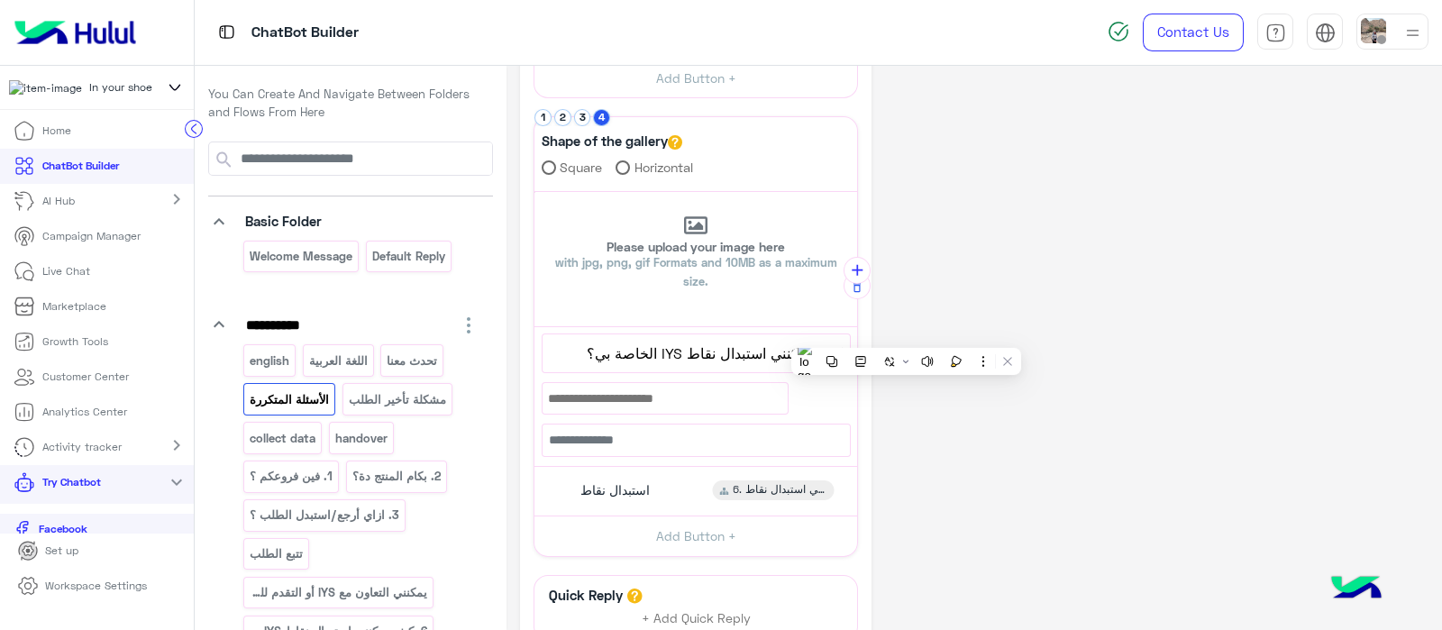
click at [1066, 489] on div "**********" at bounding box center [974, 262] width 909 height 1079
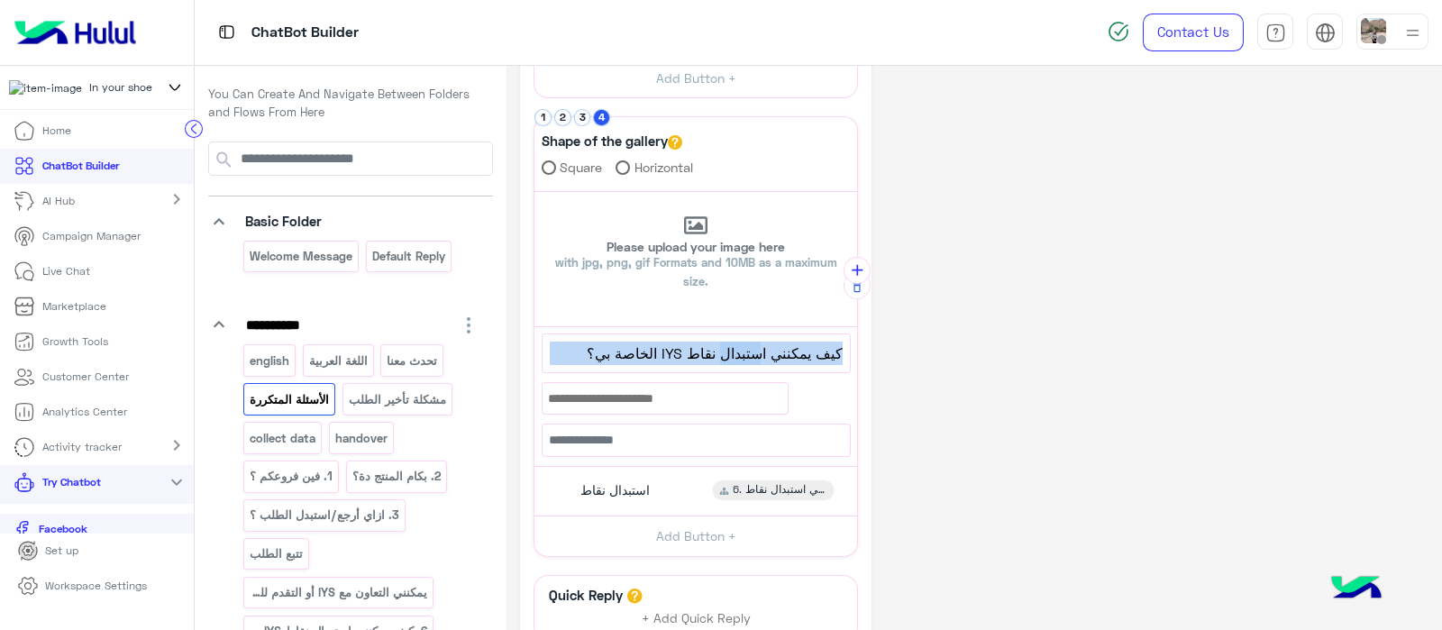
drag, startPoint x: 717, startPoint y: 356, endPoint x: 861, endPoint y: 359, distance: 144.2
click at [861, 359] on div "**********" at bounding box center [696, 262] width 352 height 1079
